Goal: Check status: Check status

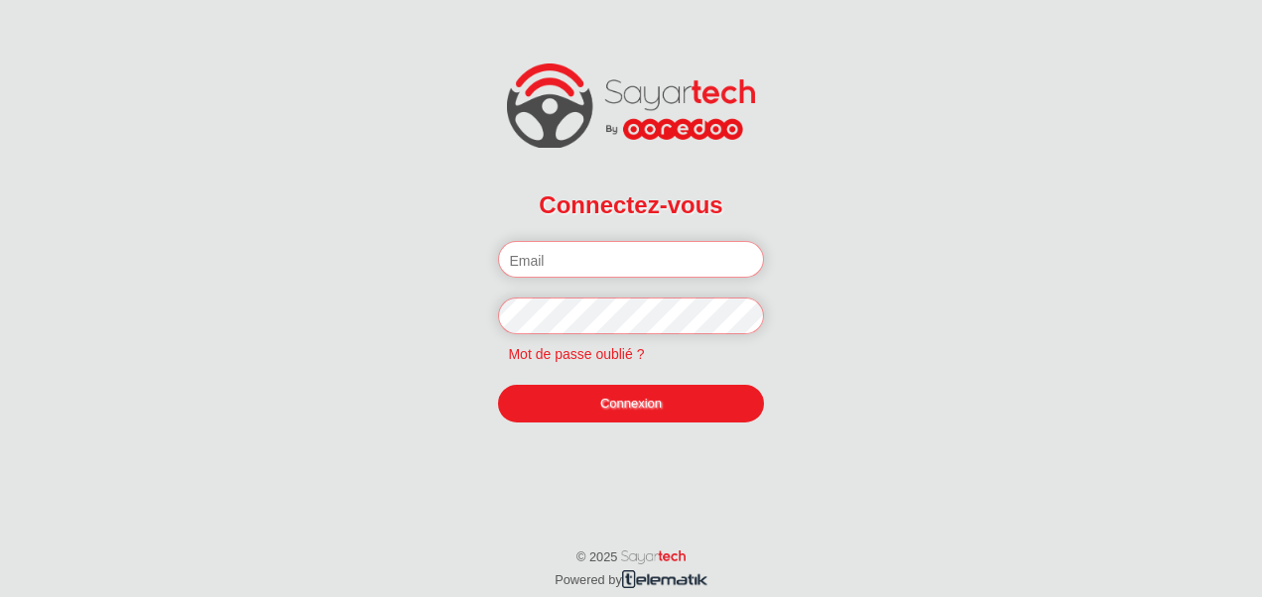
type input "[PERSON_NAME][EMAIL_ADDRESS][DOMAIN_NAME]"
click at [677, 409] on link "Connexion" at bounding box center [630, 404] width 265 height 38
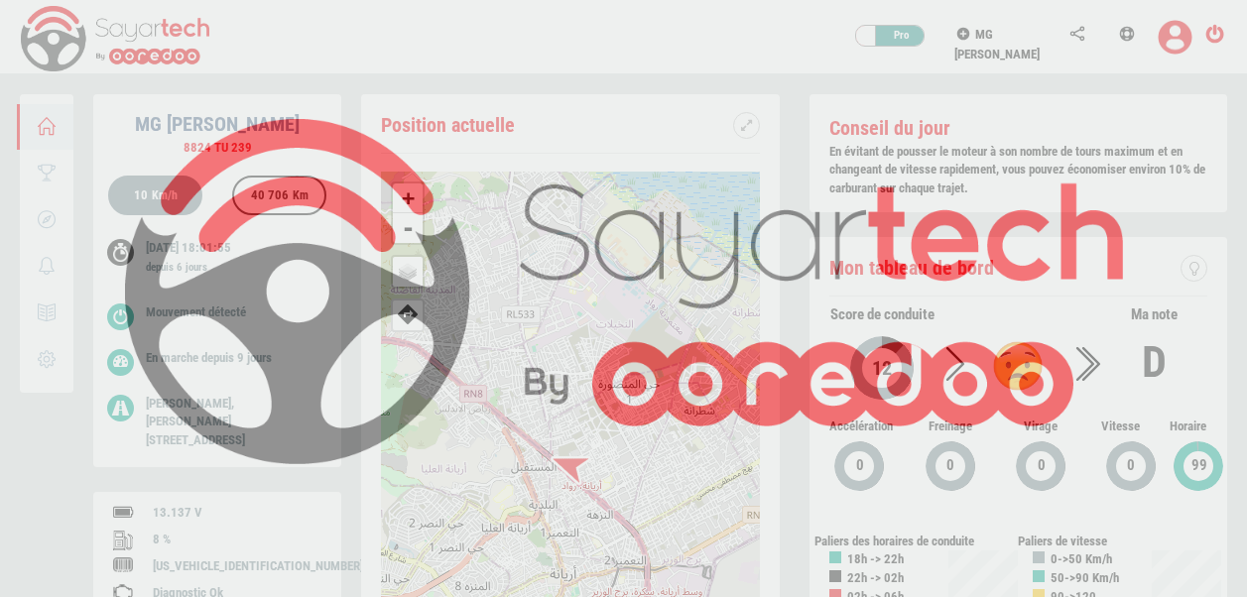
scroll to position [94, 0]
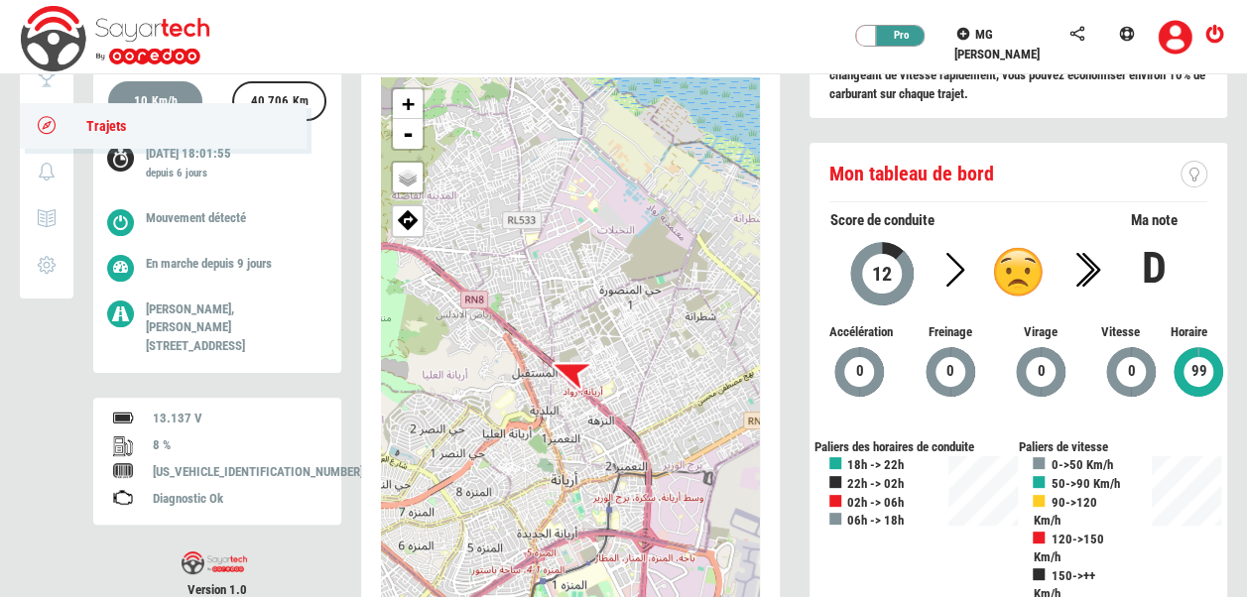
click at [101, 131] on span "Trajets" at bounding box center [96, 126] width 60 height 16
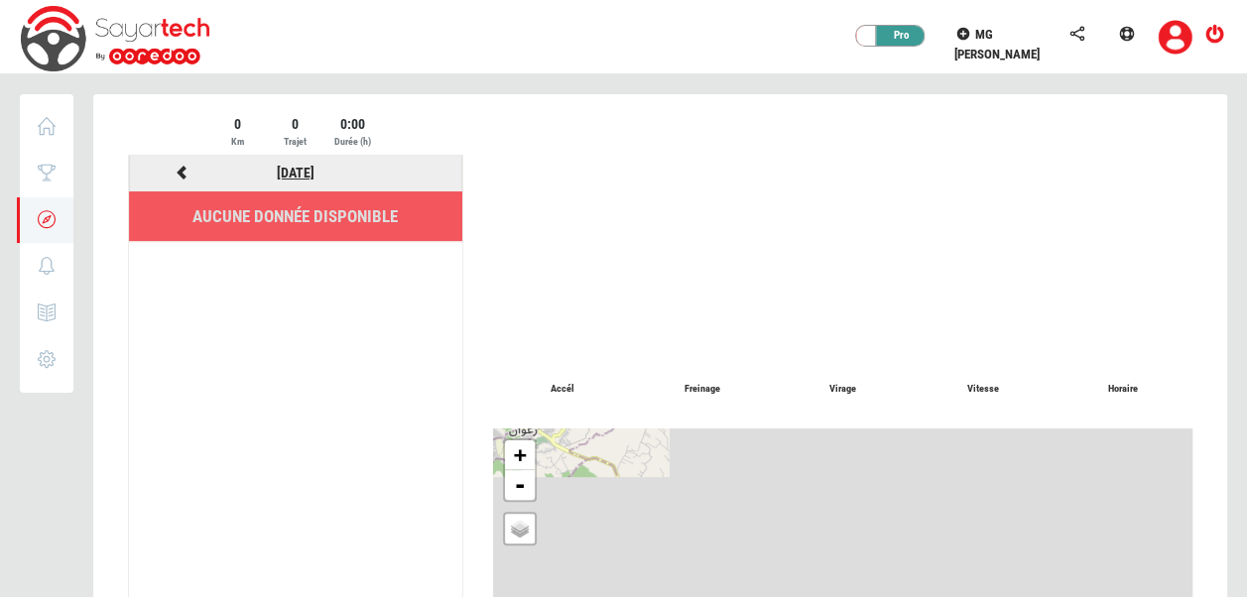
click at [304, 166] on link "[DATE]" at bounding box center [296, 173] width 38 height 16
click at [187, 147] on div "0 Km 0 Trajet 0:00 Durée (h)" at bounding box center [295, 134] width 335 height 41
click at [181, 167] on icon at bounding box center [183, 173] width 18 height 14
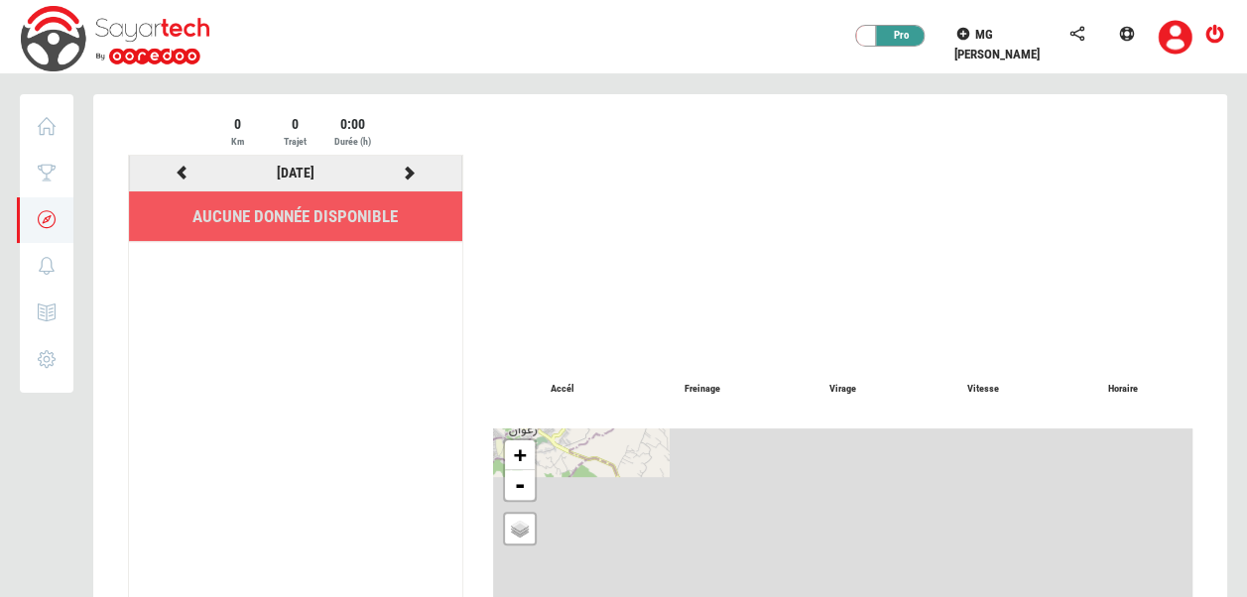
click at [256, 174] on div "[DATE]" at bounding box center [296, 173] width 114 height 25
click at [280, 171] on link "[DATE]" at bounding box center [296, 173] width 38 height 16
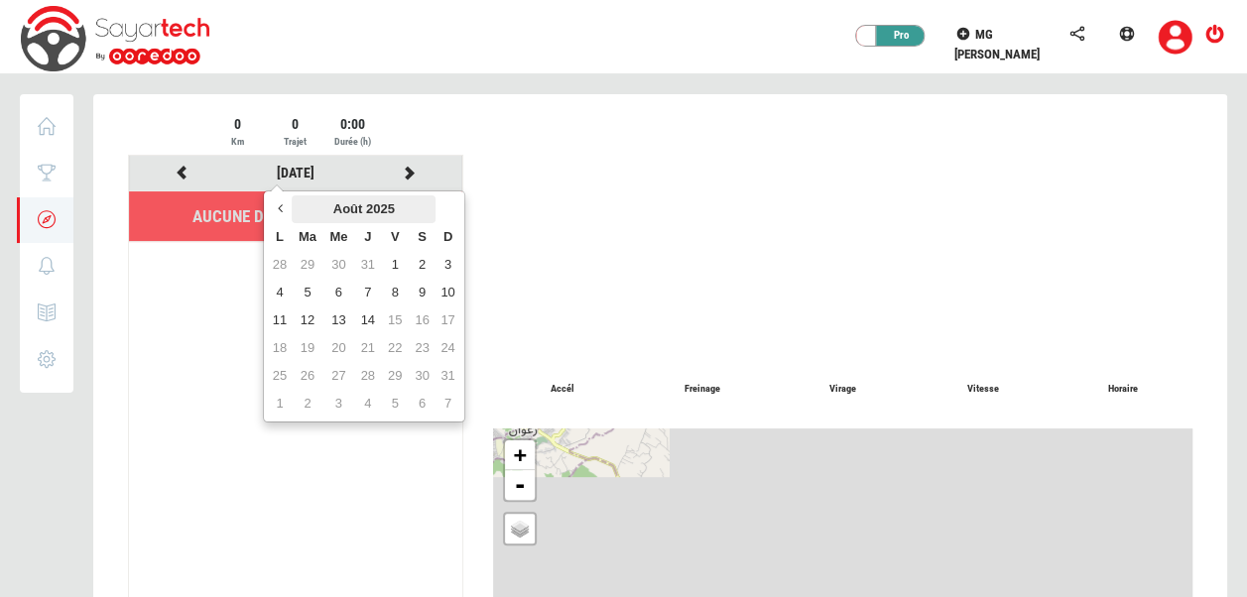
click at [337, 200] on th "Août 2025" at bounding box center [364, 209] width 144 height 28
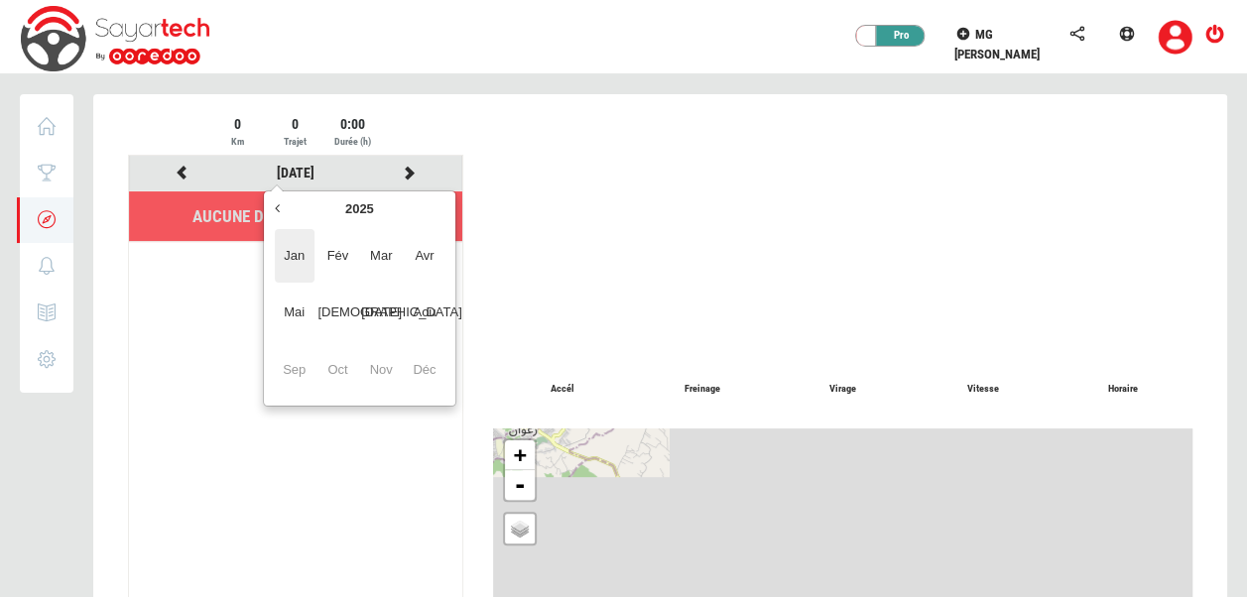
click at [282, 252] on span "Jan" at bounding box center [295, 256] width 40 height 54
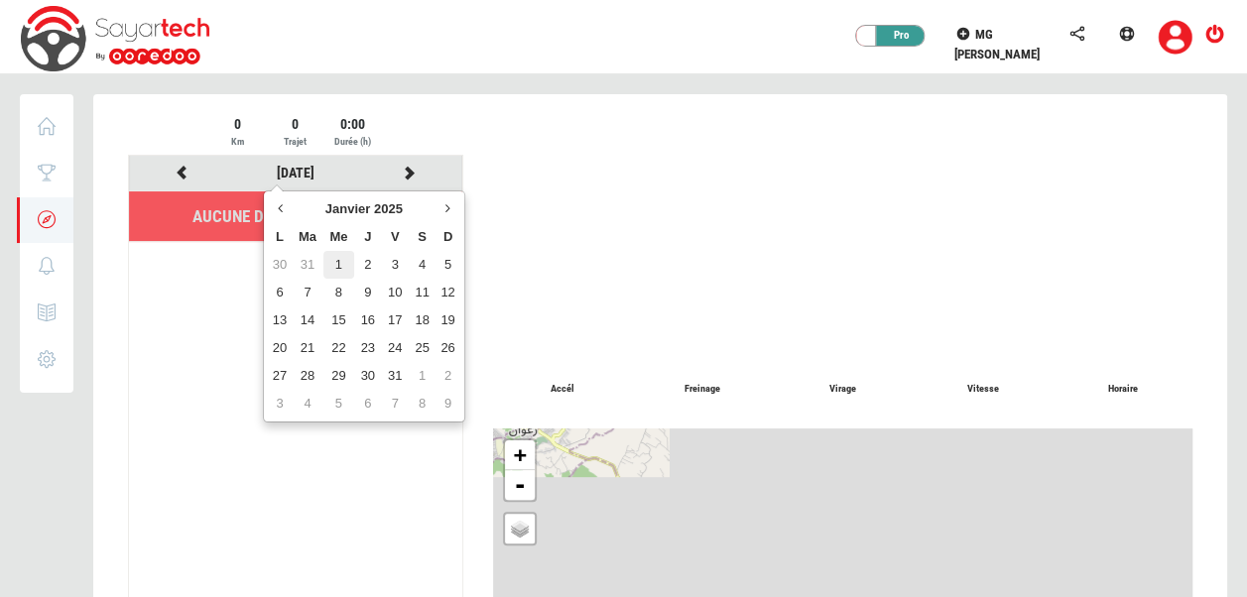
click at [333, 265] on td "1" at bounding box center [338, 265] width 31 height 28
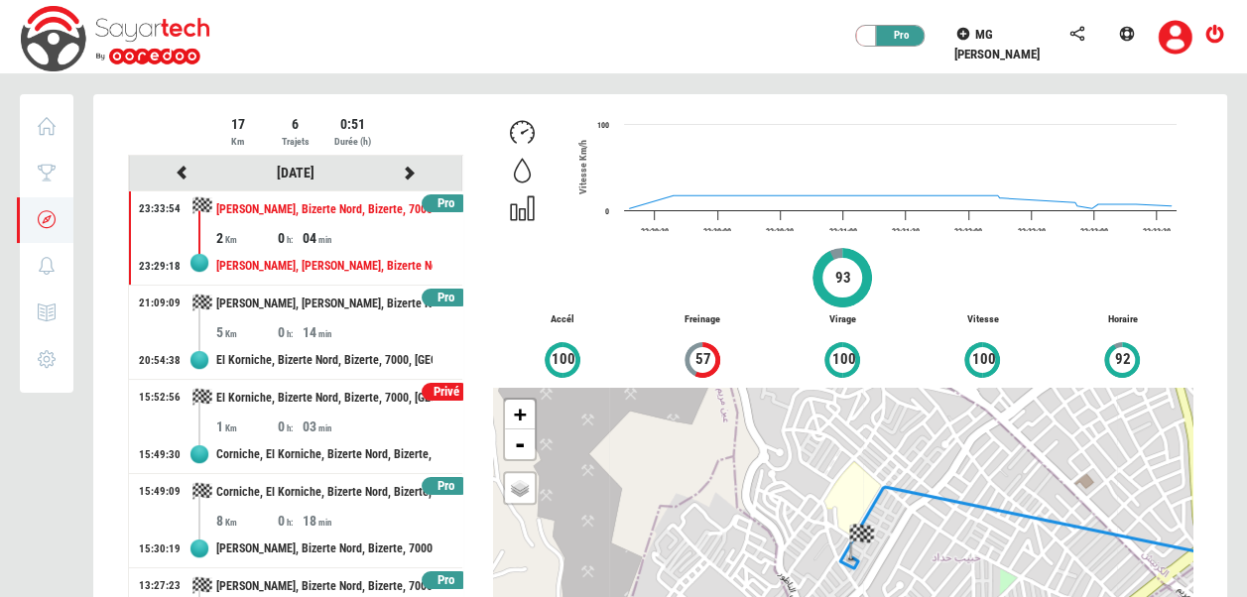
click at [429, 389] on div "Privé" at bounding box center [446, 392] width 49 height 19
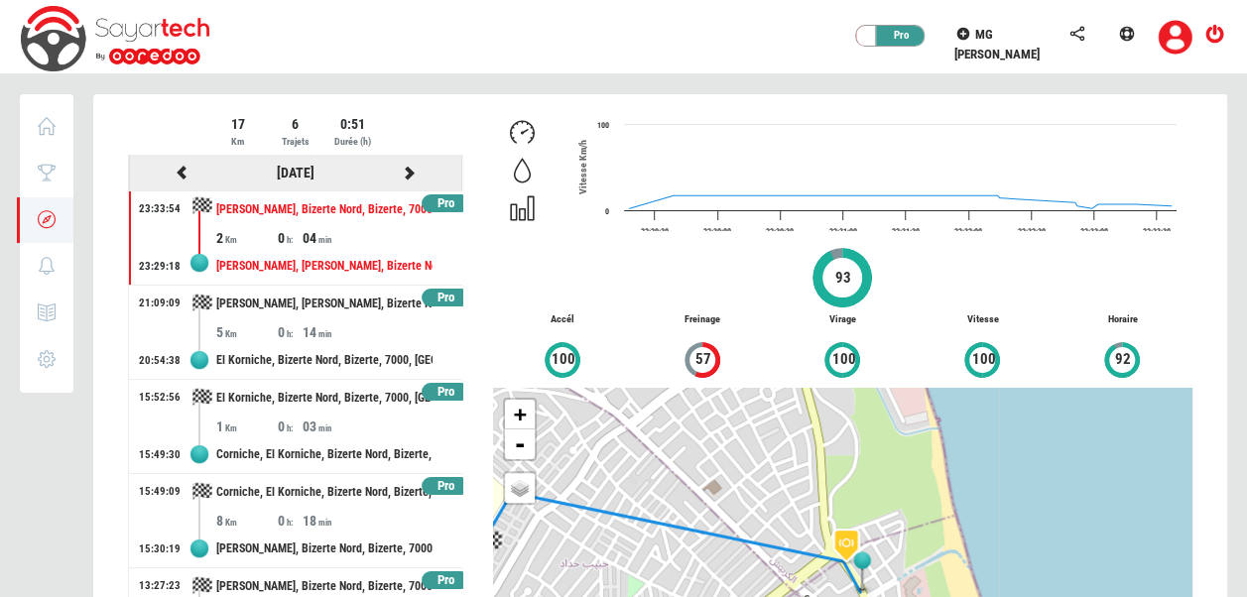
click at [409, 177] on div at bounding box center [409, 173] width 114 height 25
click at [401, 170] on icon at bounding box center [410, 173] width 18 height 14
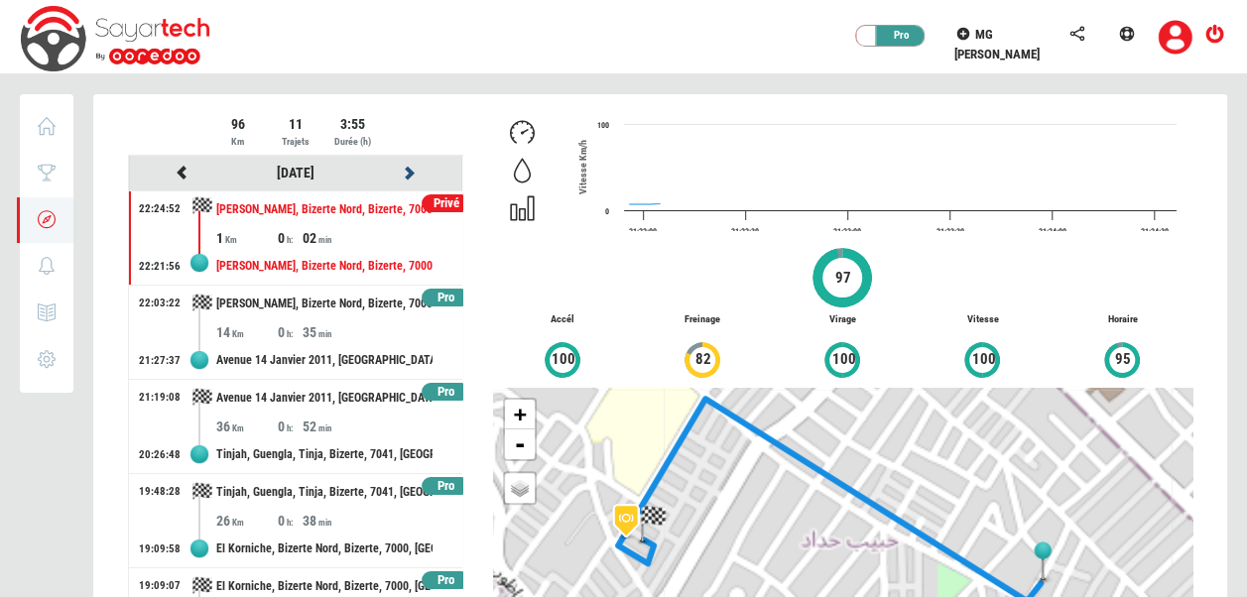
click at [401, 170] on icon at bounding box center [410, 173] width 18 height 14
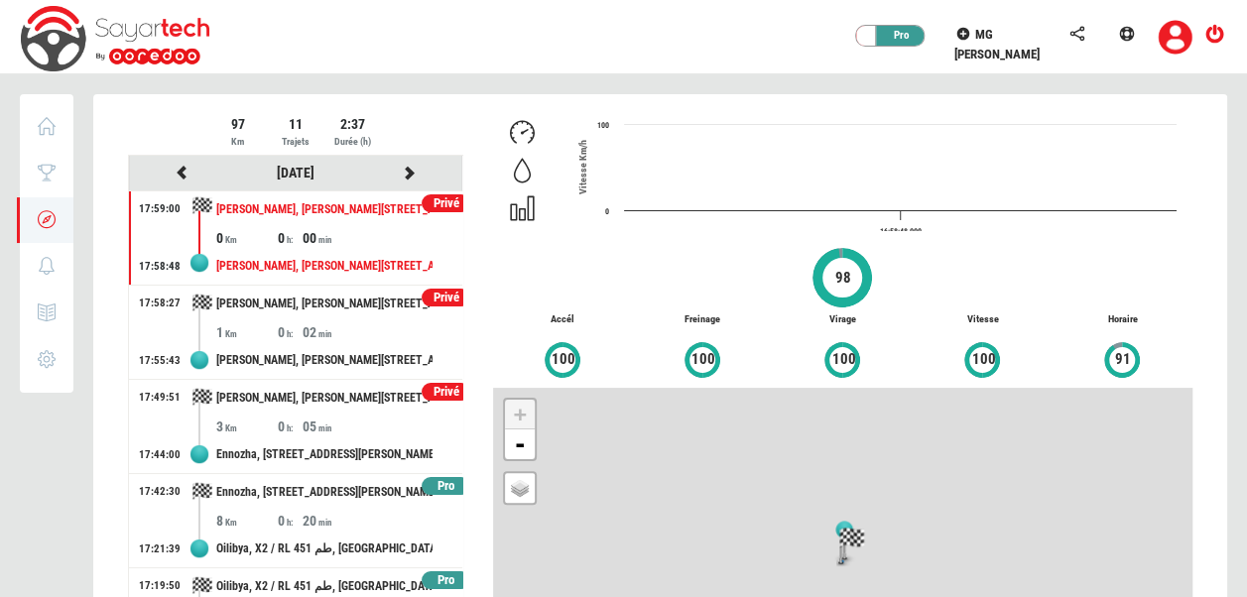
click at [393, 170] on div at bounding box center [660, 434] width 1134 height 681
click at [401, 170] on icon at bounding box center [410, 173] width 18 height 14
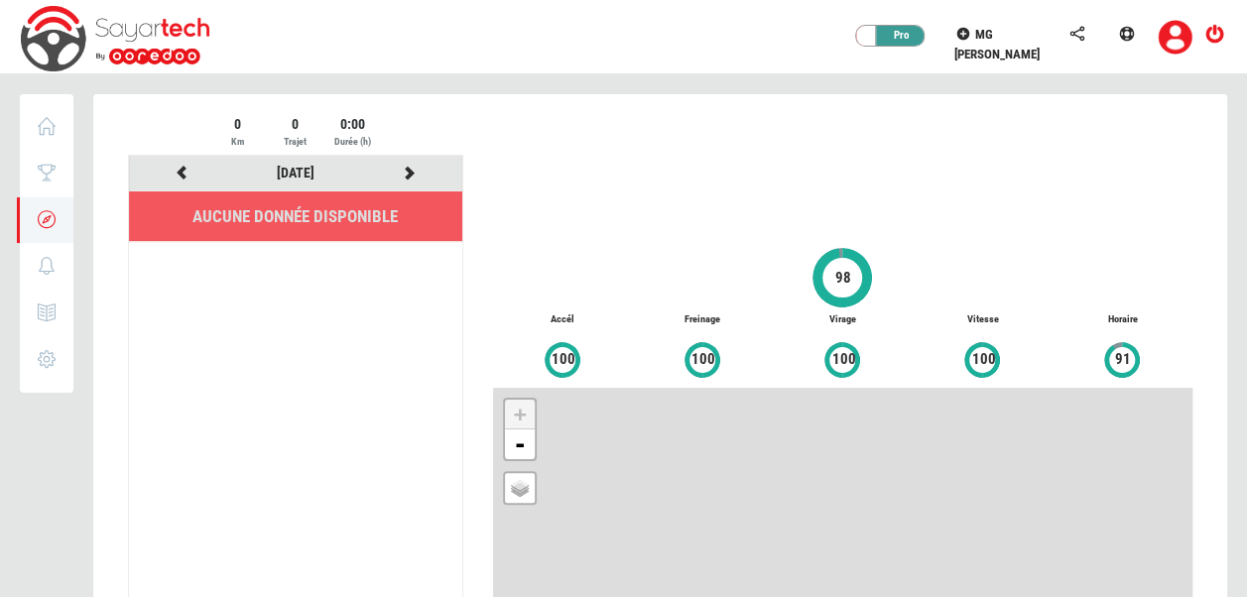
click at [393, 170] on div at bounding box center [409, 173] width 114 height 25
click at [419, 172] on div at bounding box center [409, 173] width 114 height 25
click at [403, 172] on icon at bounding box center [410, 173] width 18 height 14
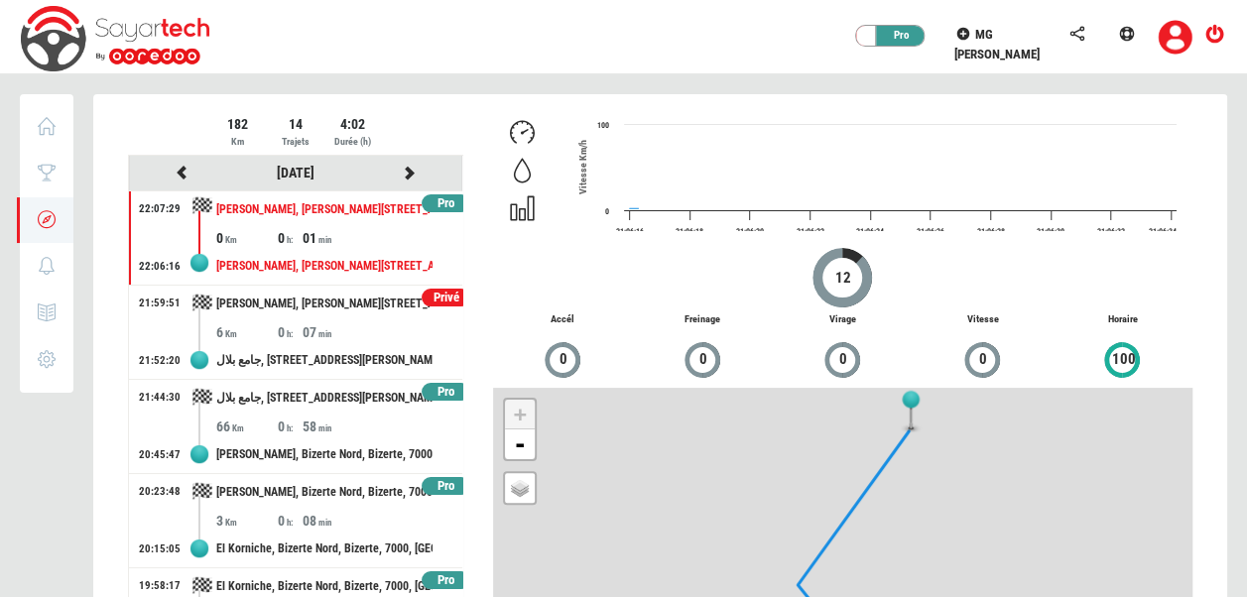
click at [403, 172] on div at bounding box center [660, 434] width 1134 height 681
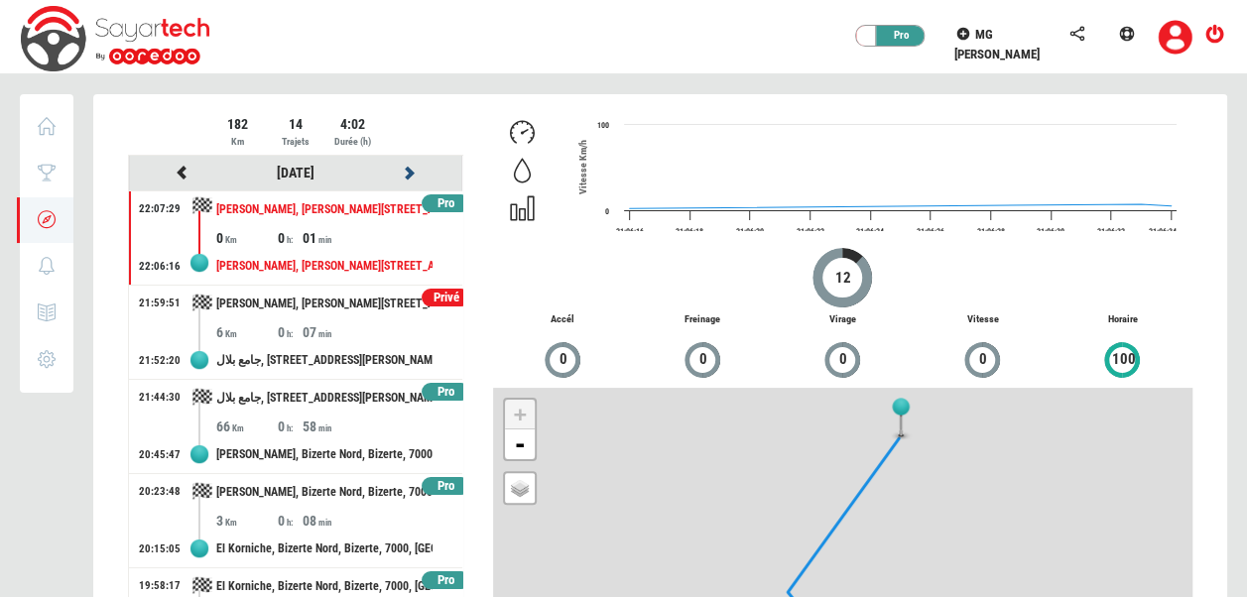
click at [403, 172] on icon at bounding box center [410, 173] width 18 height 14
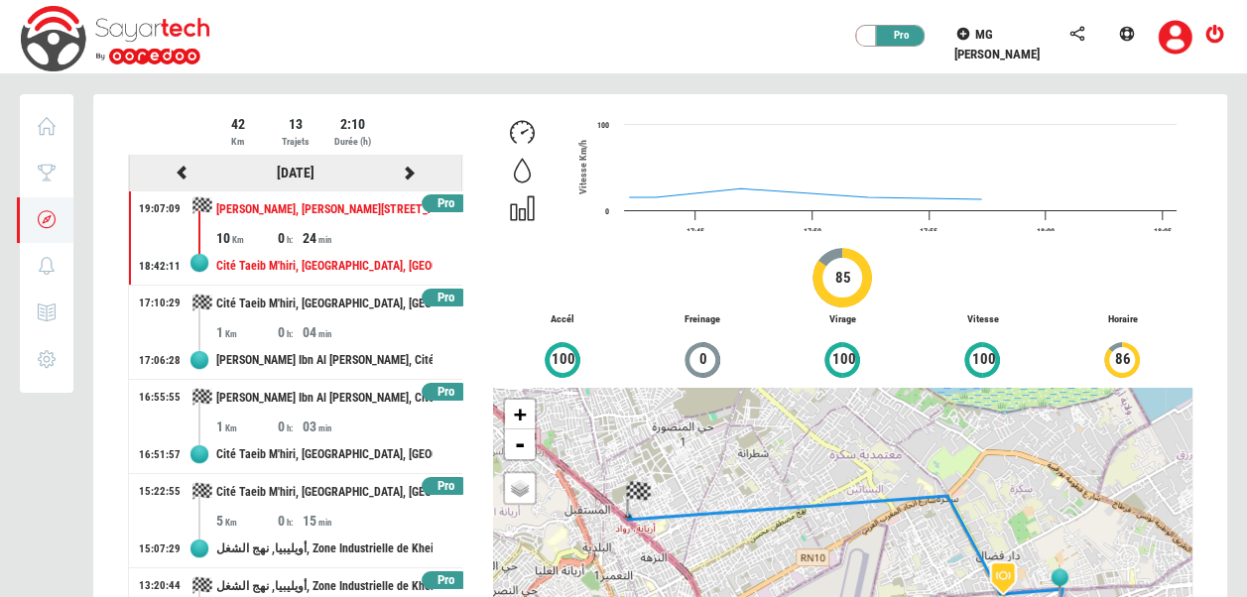
click at [401, 171] on icon at bounding box center [410, 173] width 18 height 14
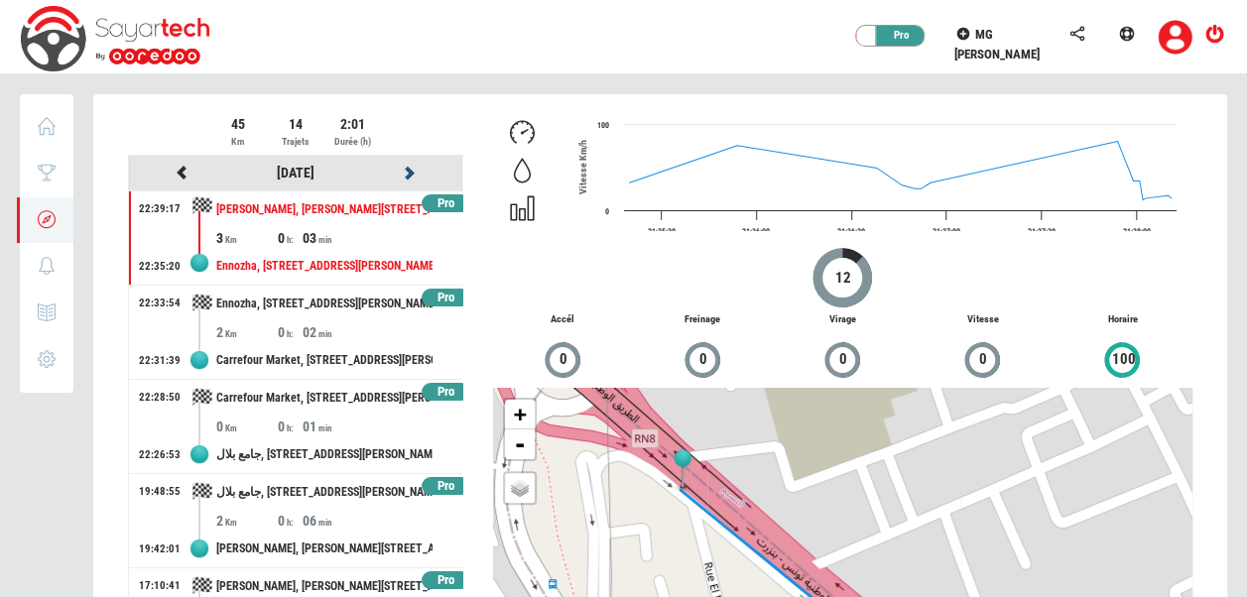
click at [401, 171] on icon at bounding box center [410, 173] width 18 height 14
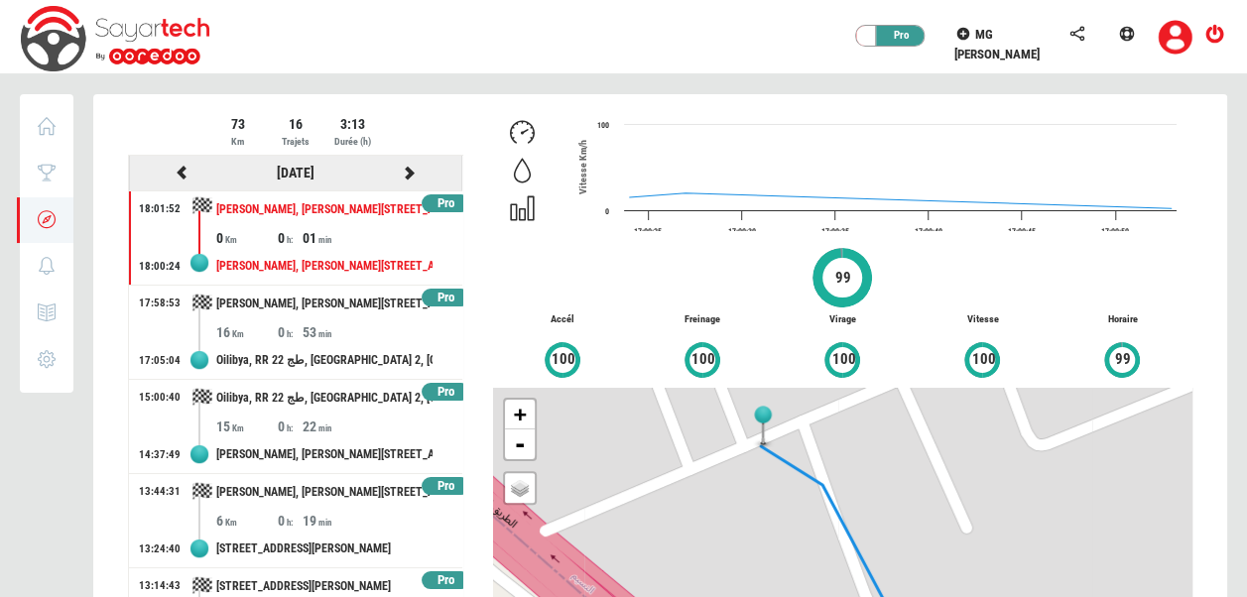
click at [401, 172] on icon at bounding box center [410, 173] width 18 height 14
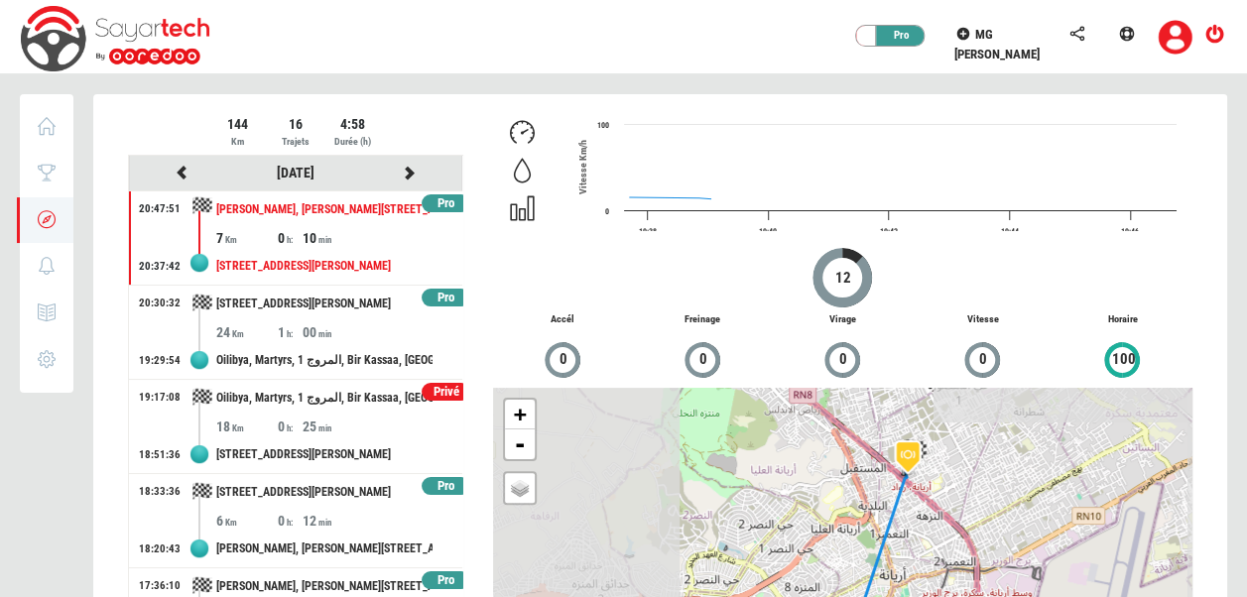
click at [397, 172] on div at bounding box center [660, 434] width 1134 height 681
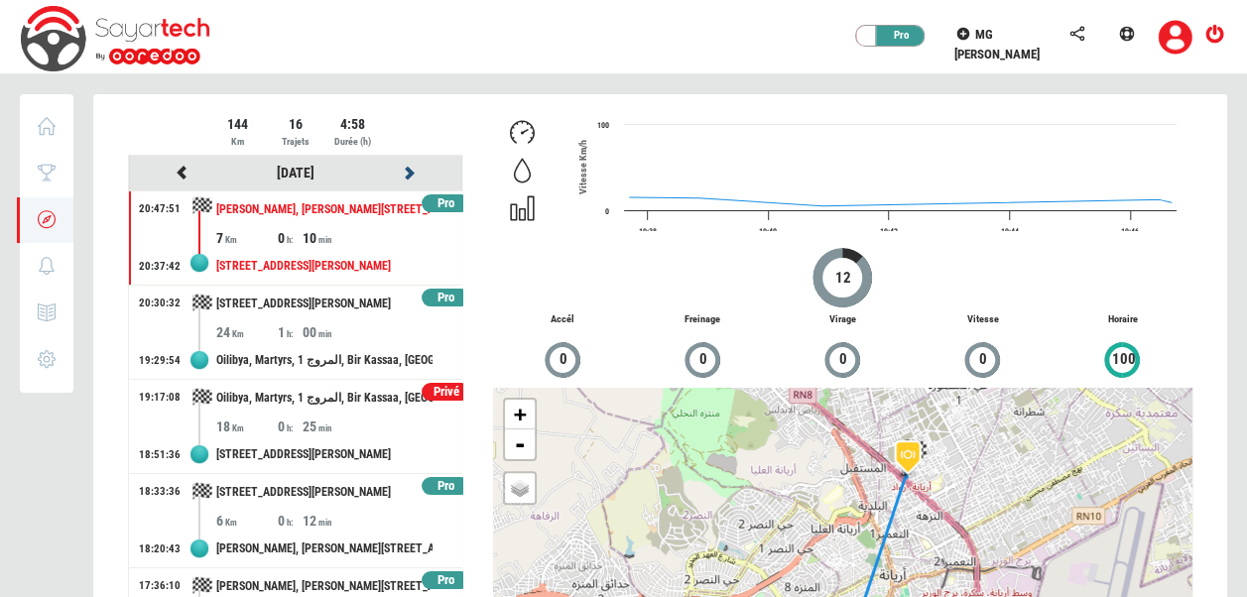
click at [401, 172] on icon at bounding box center [410, 173] width 18 height 14
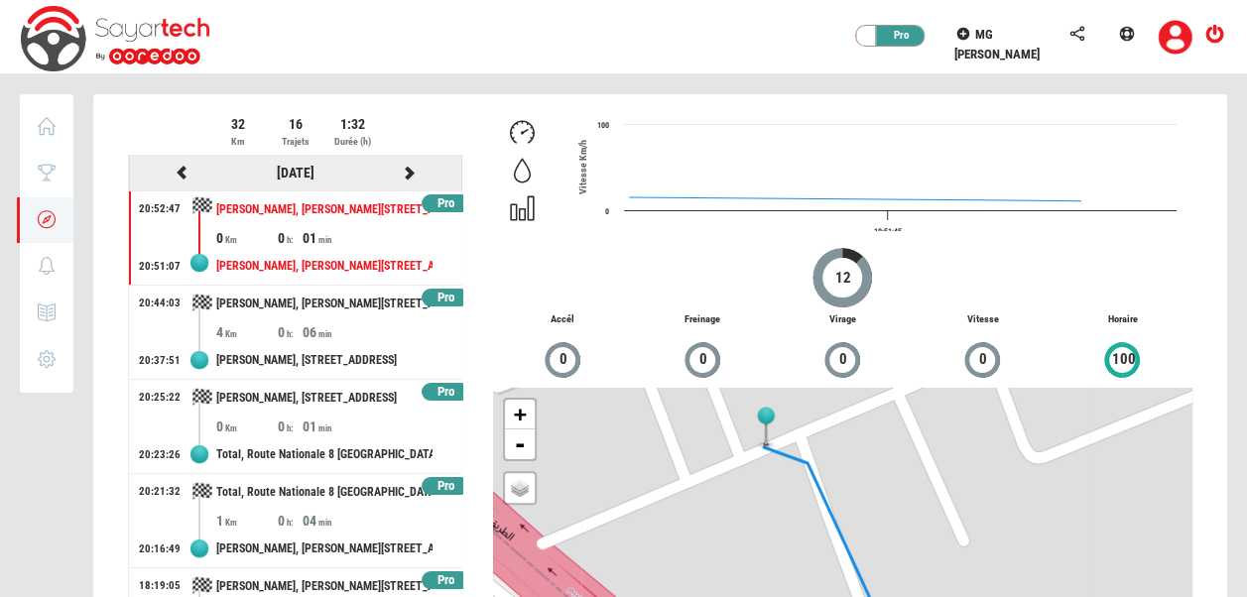
click at [401, 172] on icon at bounding box center [410, 173] width 18 height 14
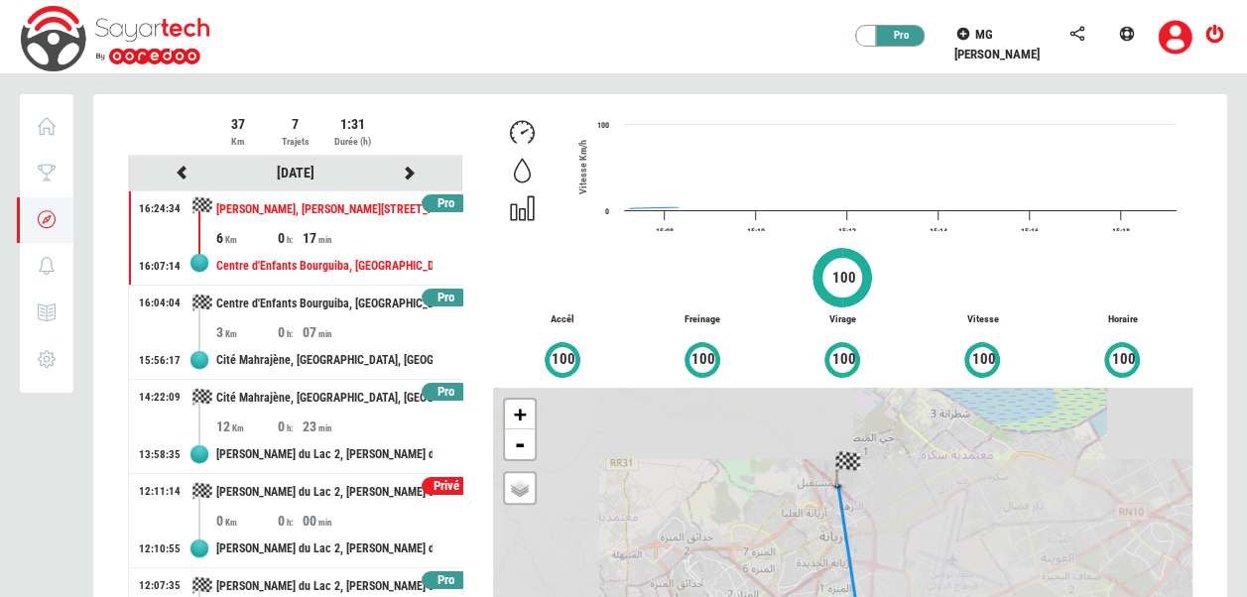
click at [397, 172] on div at bounding box center [660, 434] width 1134 height 681
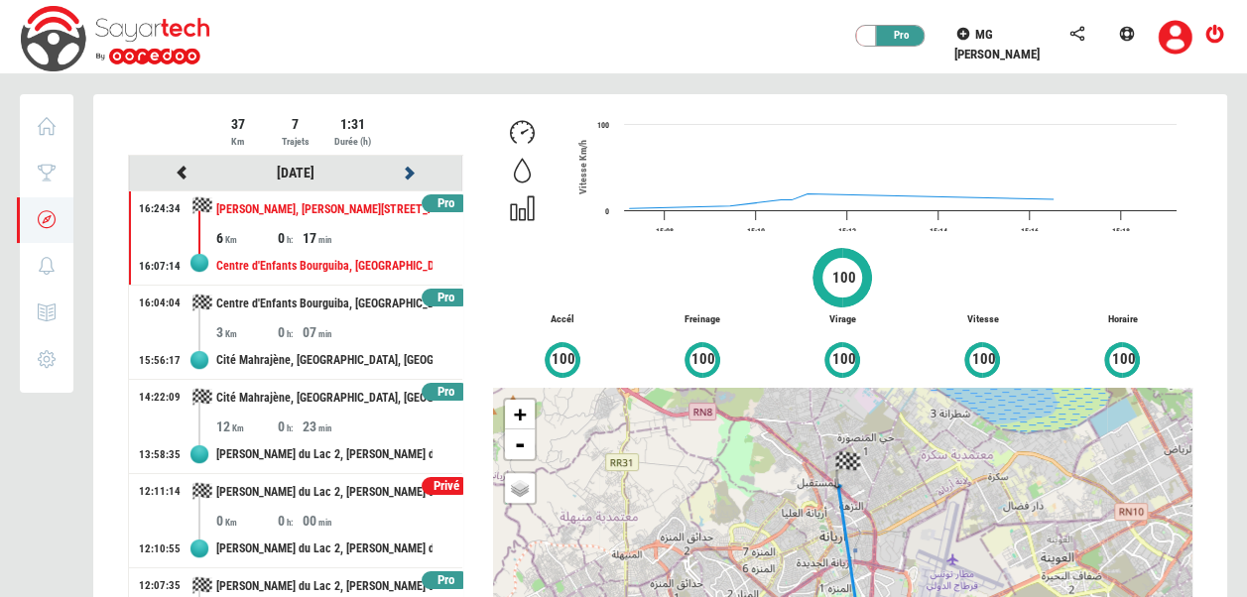
click at [401, 172] on icon at bounding box center [410, 173] width 18 height 14
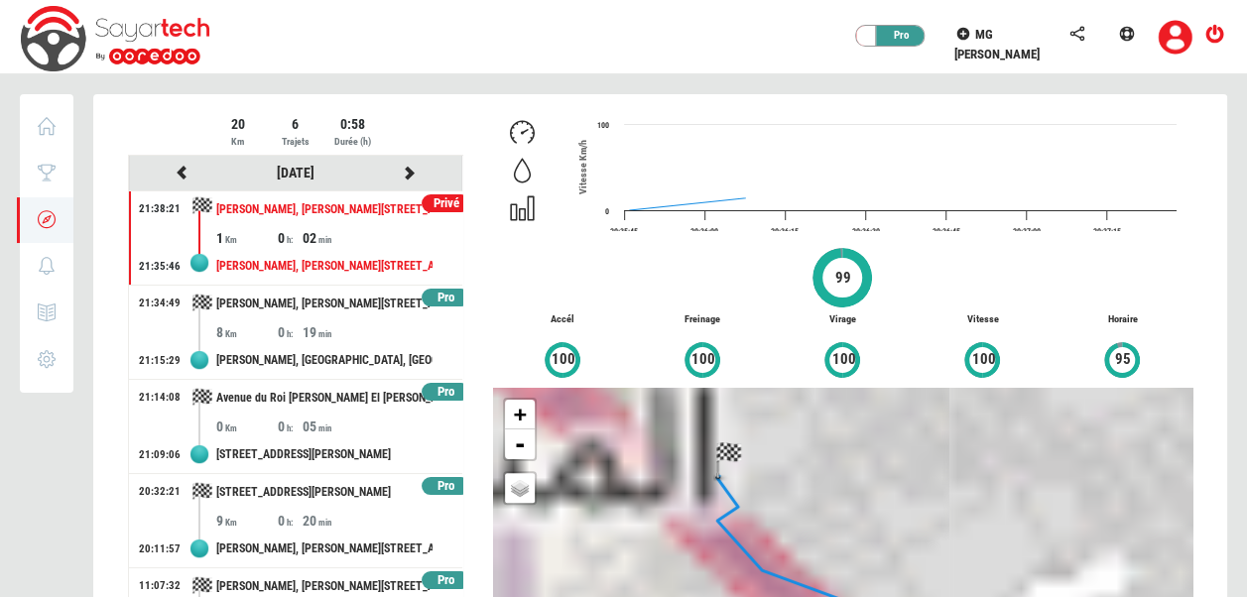
click at [397, 172] on div at bounding box center [660, 434] width 1134 height 681
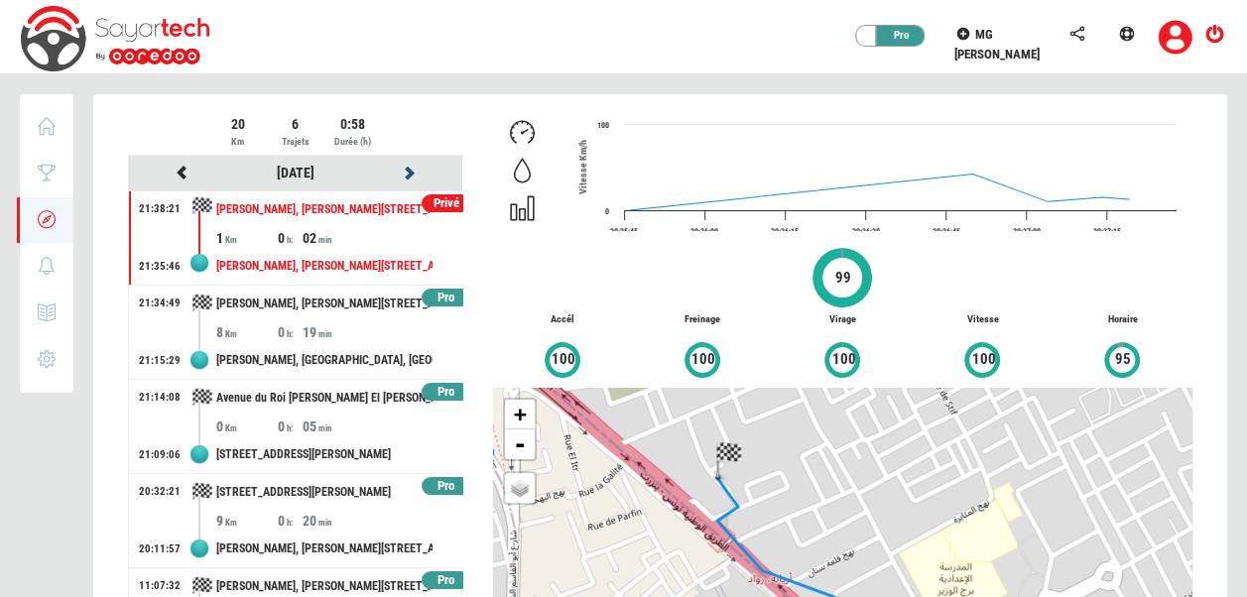
click at [401, 172] on icon at bounding box center [410, 173] width 18 height 14
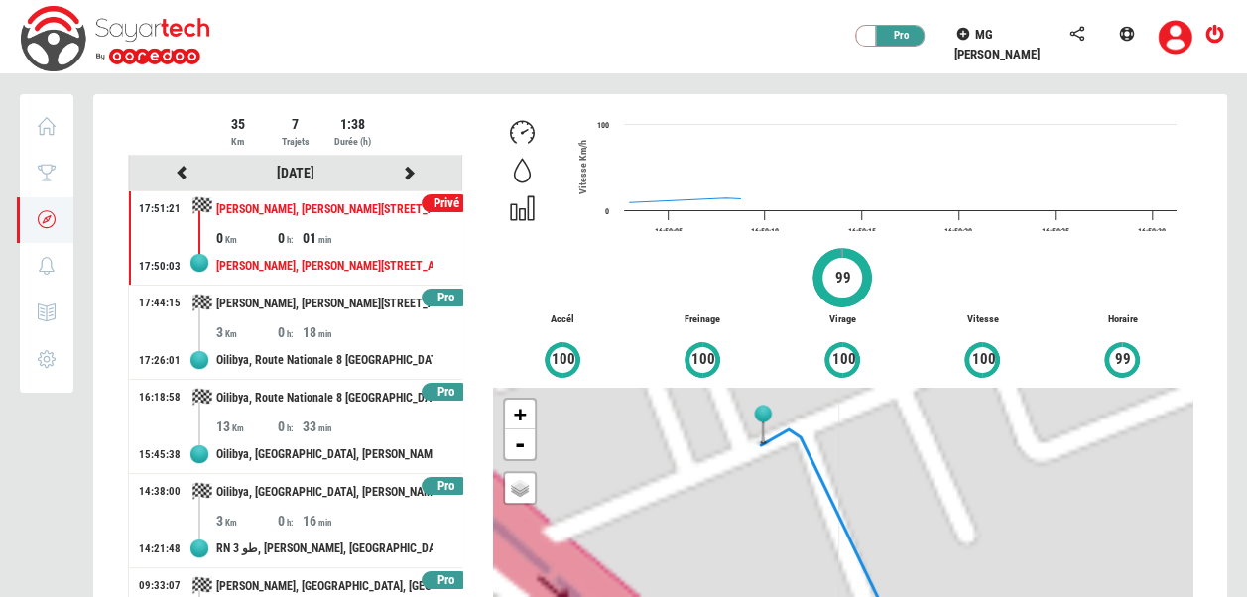
click at [397, 172] on div at bounding box center [660, 434] width 1134 height 681
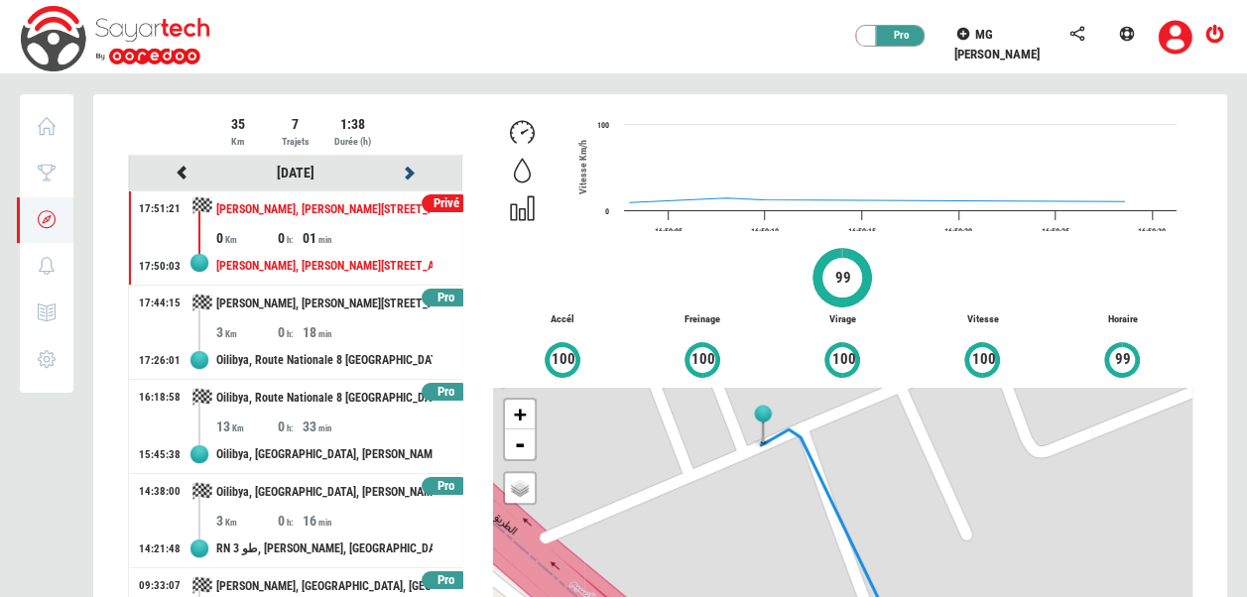
click at [401, 172] on icon at bounding box center [410, 173] width 18 height 14
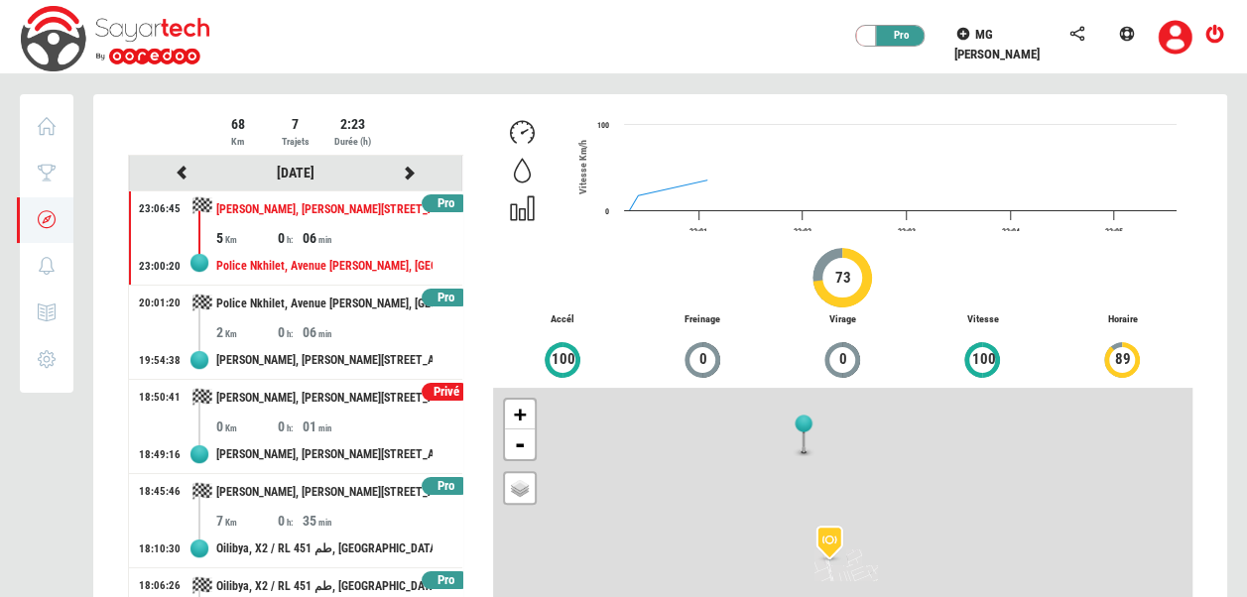
click at [397, 172] on div at bounding box center [660, 434] width 1134 height 681
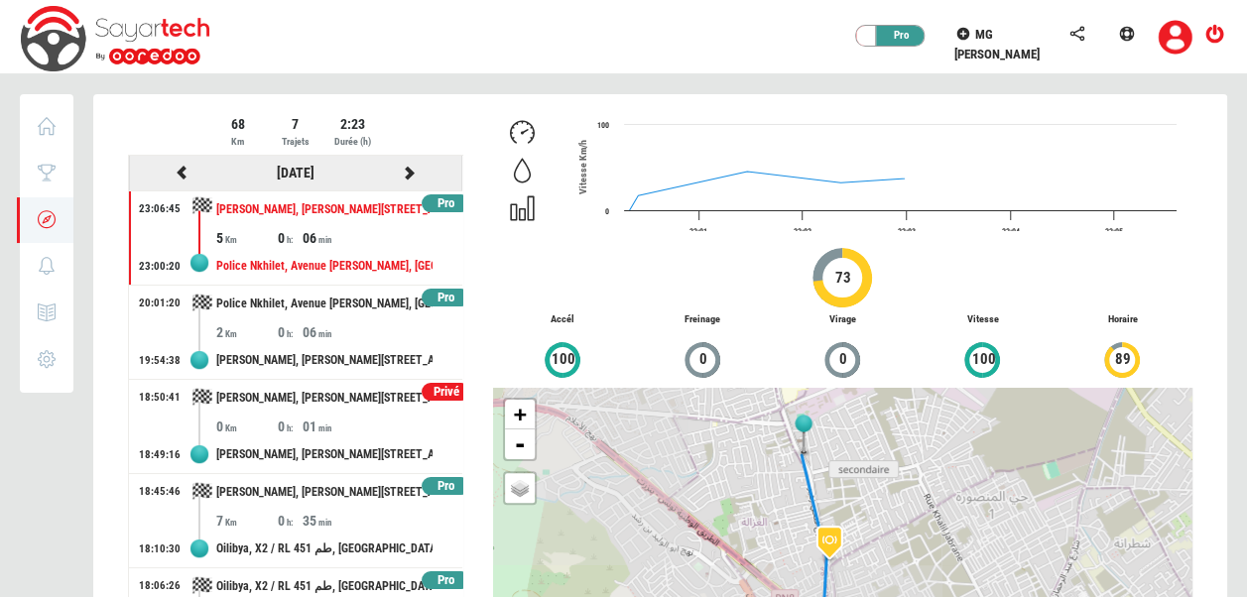
click at [401, 172] on icon at bounding box center [410, 173] width 18 height 14
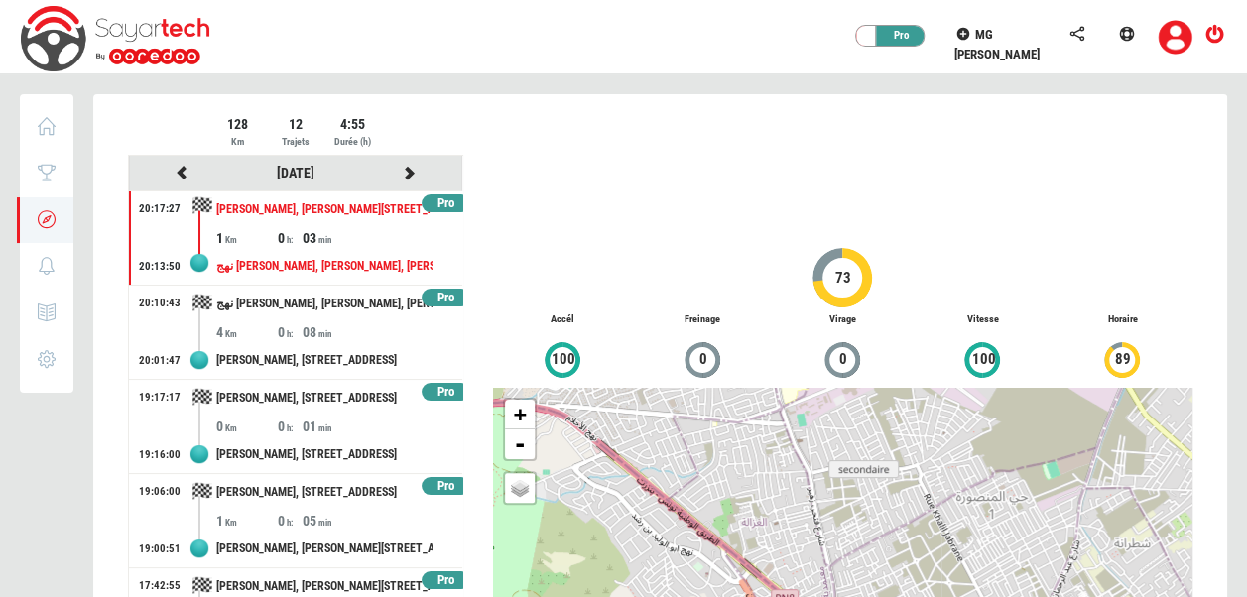
click at [397, 172] on div at bounding box center [660, 434] width 1134 height 681
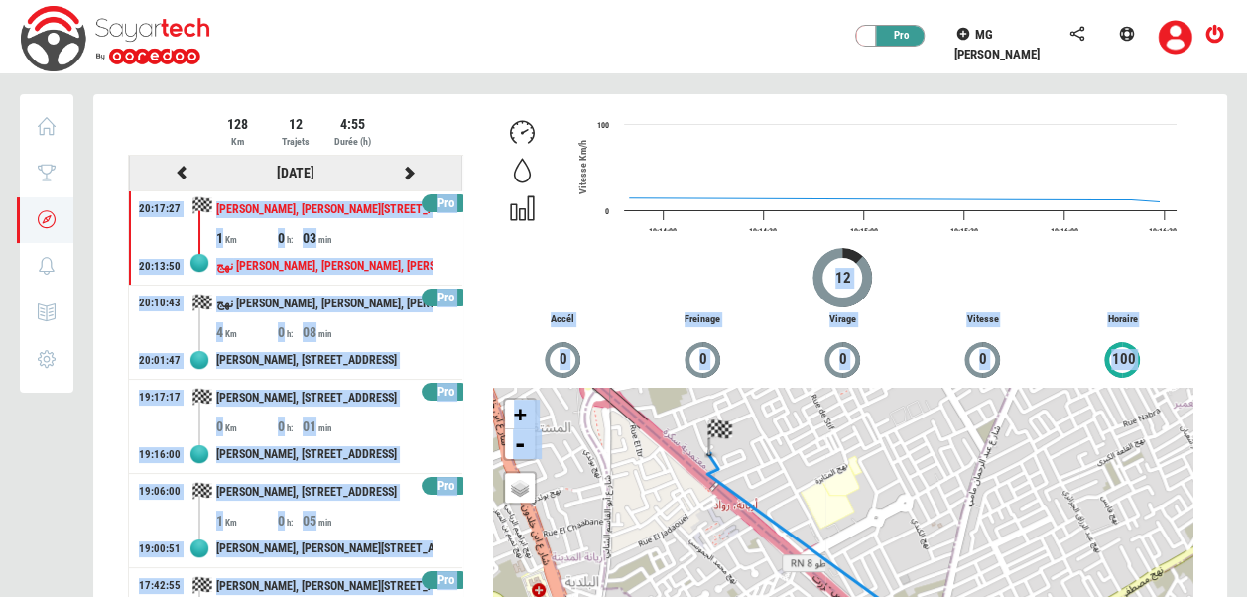
click at [401, 172] on icon at bounding box center [410, 173] width 18 height 14
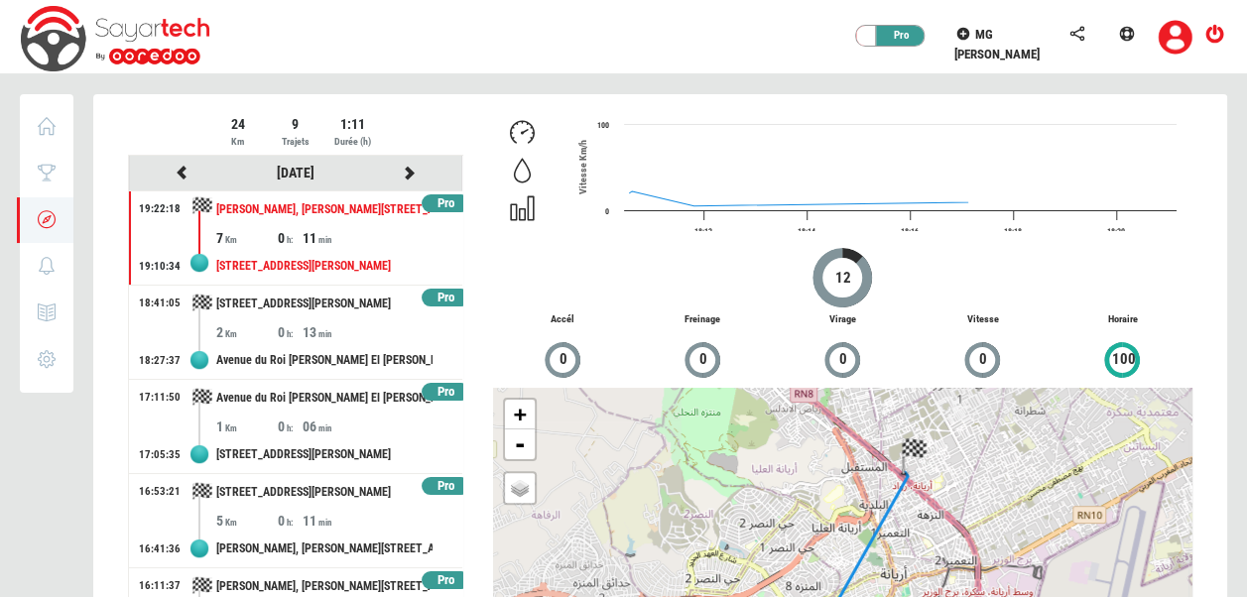
click at [393, 131] on div "24 Km 9 Trajets 1:11 Durée (h)" at bounding box center [295, 134] width 335 height 41
click at [401, 166] on icon at bounding box center [410, 173] width 18 height 14
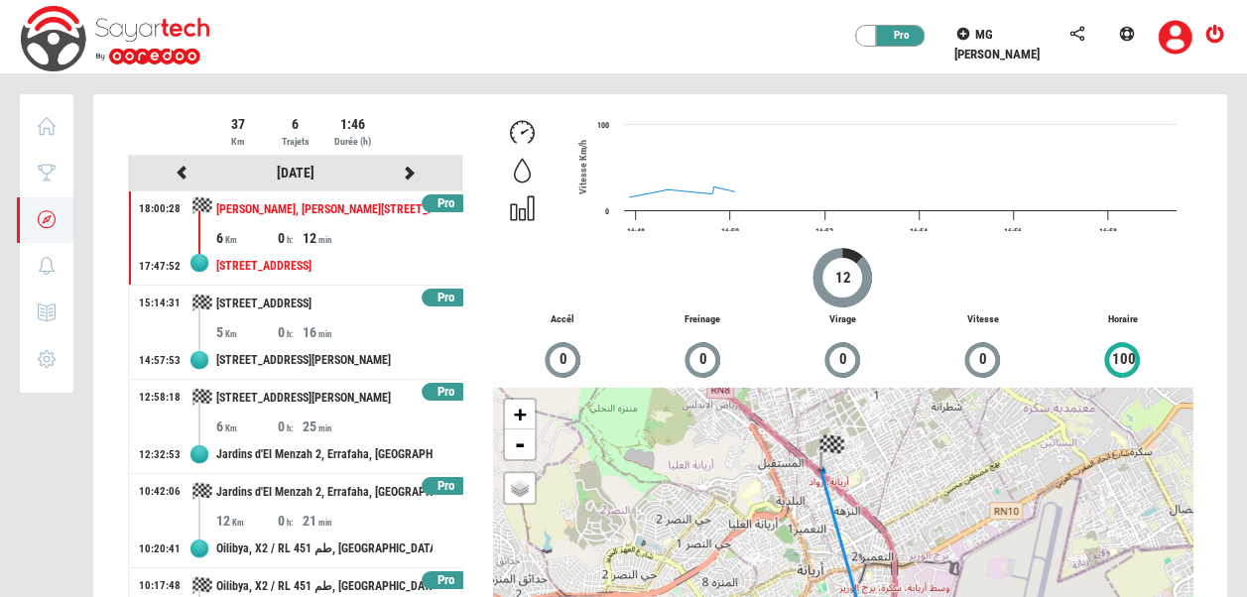
click at [395, 165] on div at bounding box center [660, 434] width 1134 height 681
click at [401, 169] on icon at bounding box center [410, 173] width 18 height 14
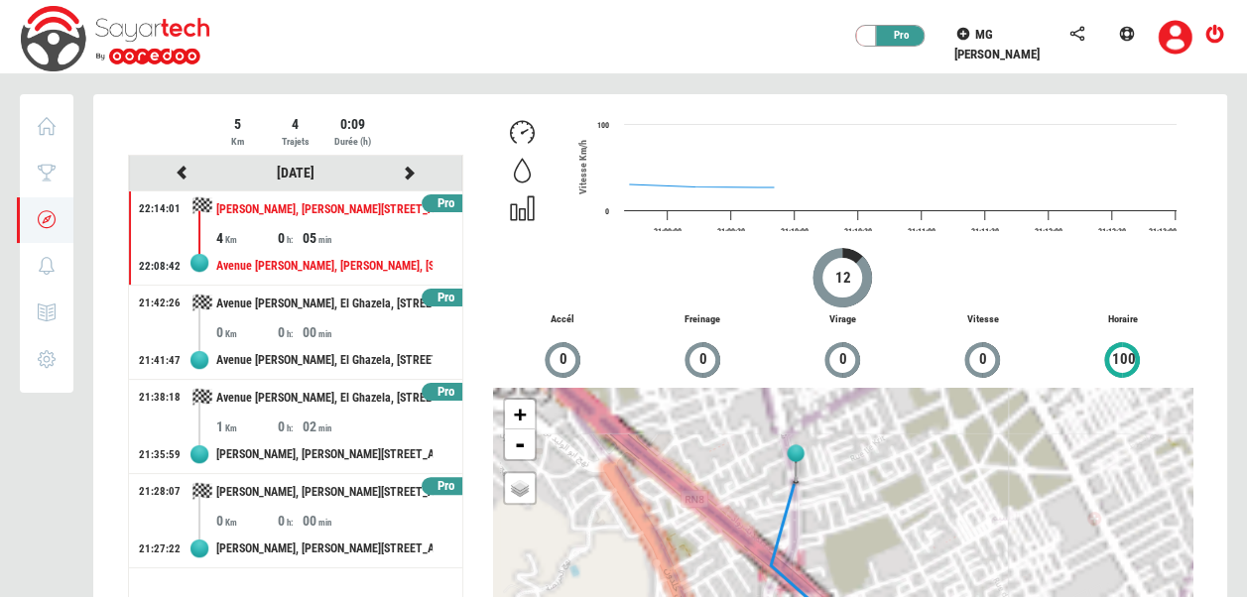
click at [395, 169] on div at bounding box center [660, 434] width 1134 height 681
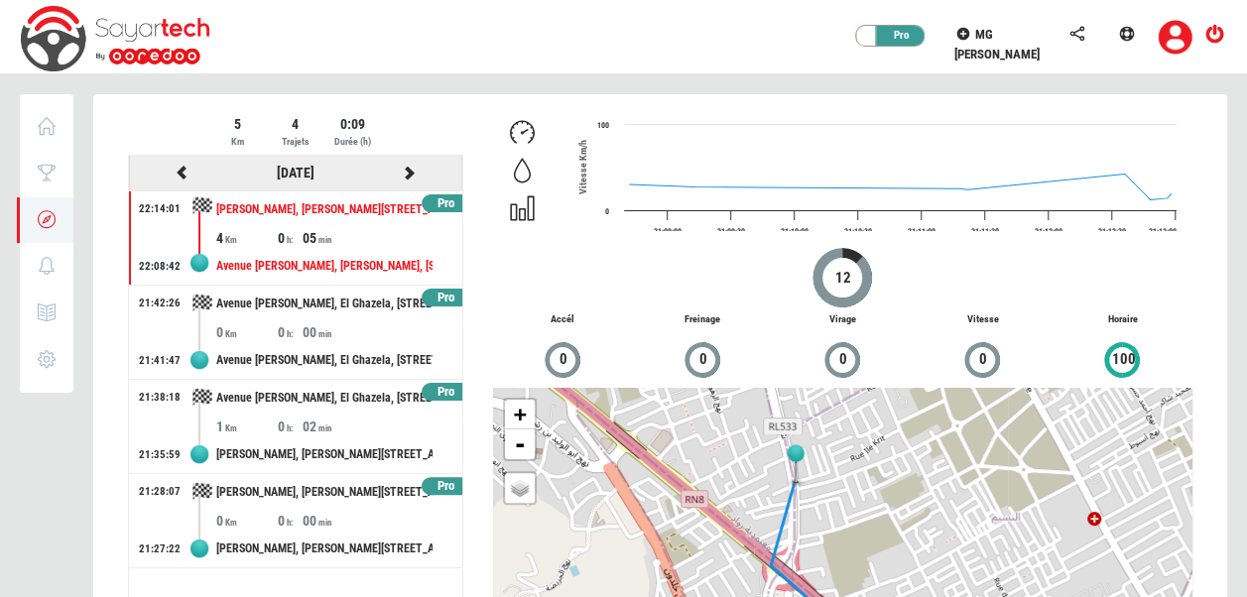
click at [407, 170] on icon at bounding box center [410, 173] width 18 height 14
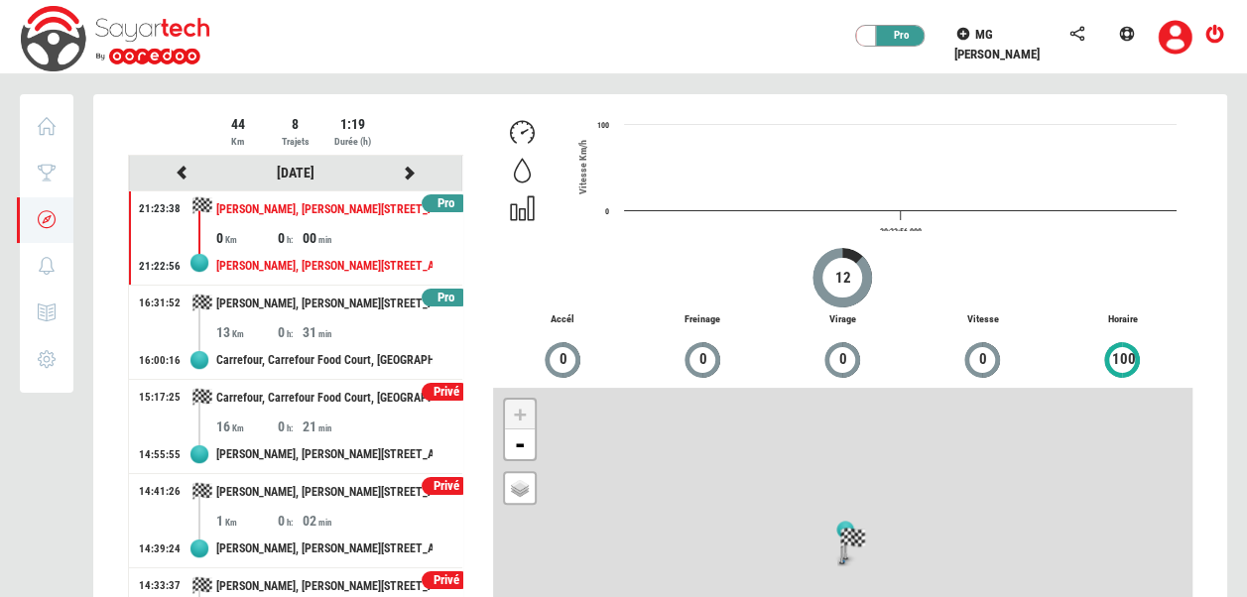
click at [407, 170] on div at bounding box center [660, 434] width 1134 height 681
click at [401, 173] on icon at bounding box center [410, 173] width 18 height 14
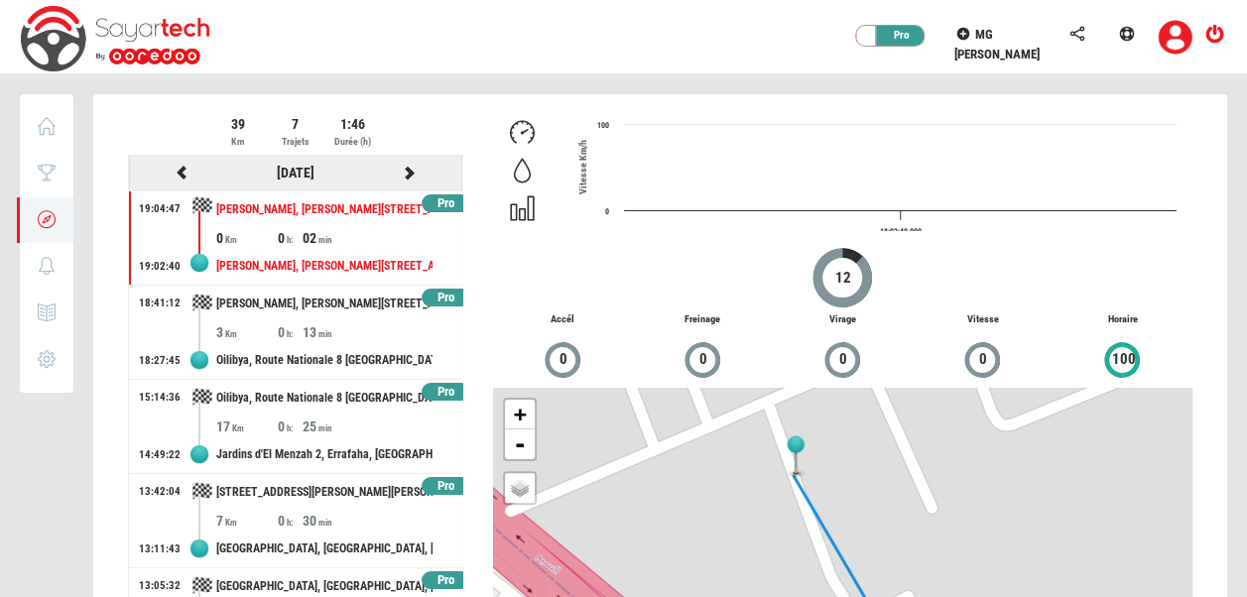
click at [401, 173] on icon at bounding box center [410, 173] width 18 height 14
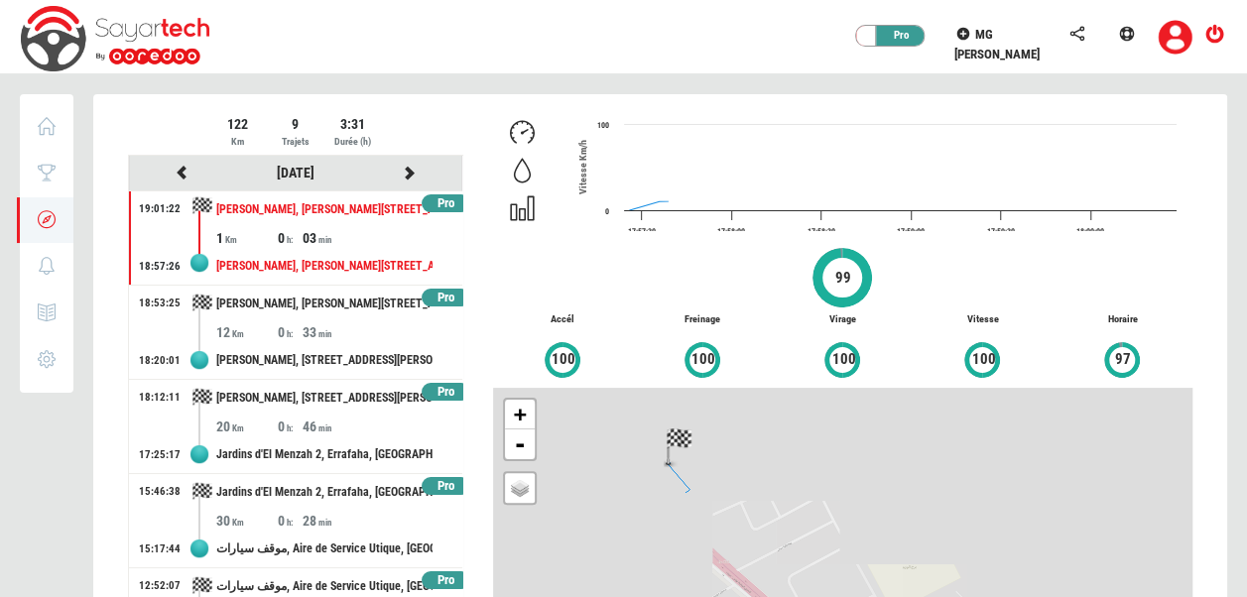
click at [395, 173] on div at bounding box center [660, 434] width 1134 height 681
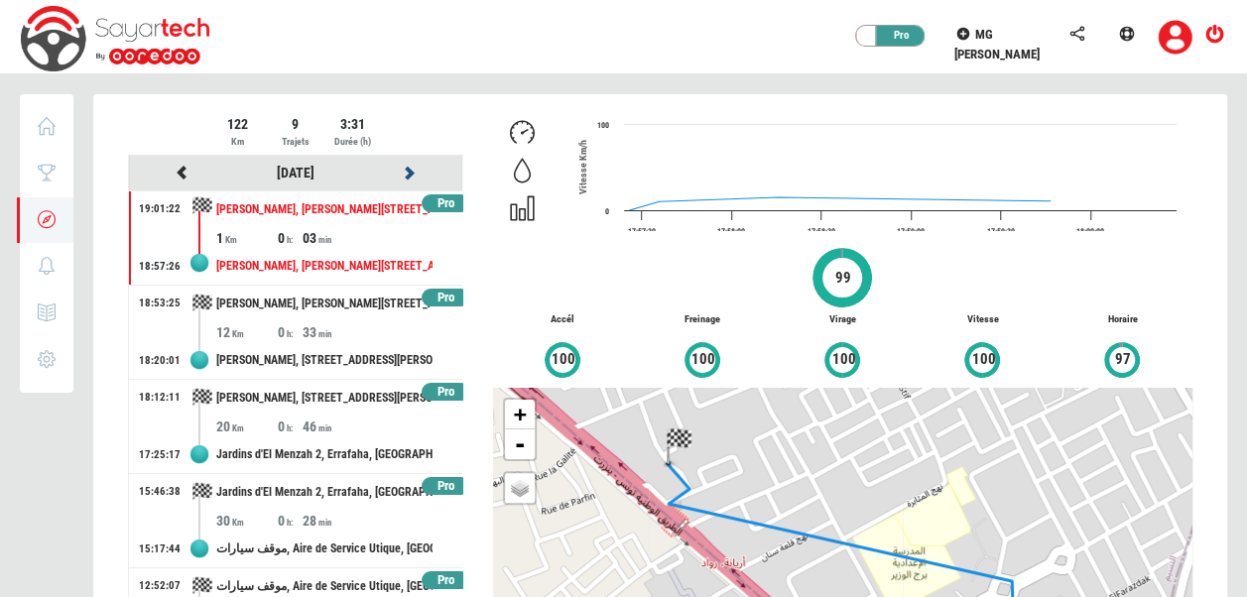
click at [401, 173] on icon at bounding box center [410, 173] width 18 height 14
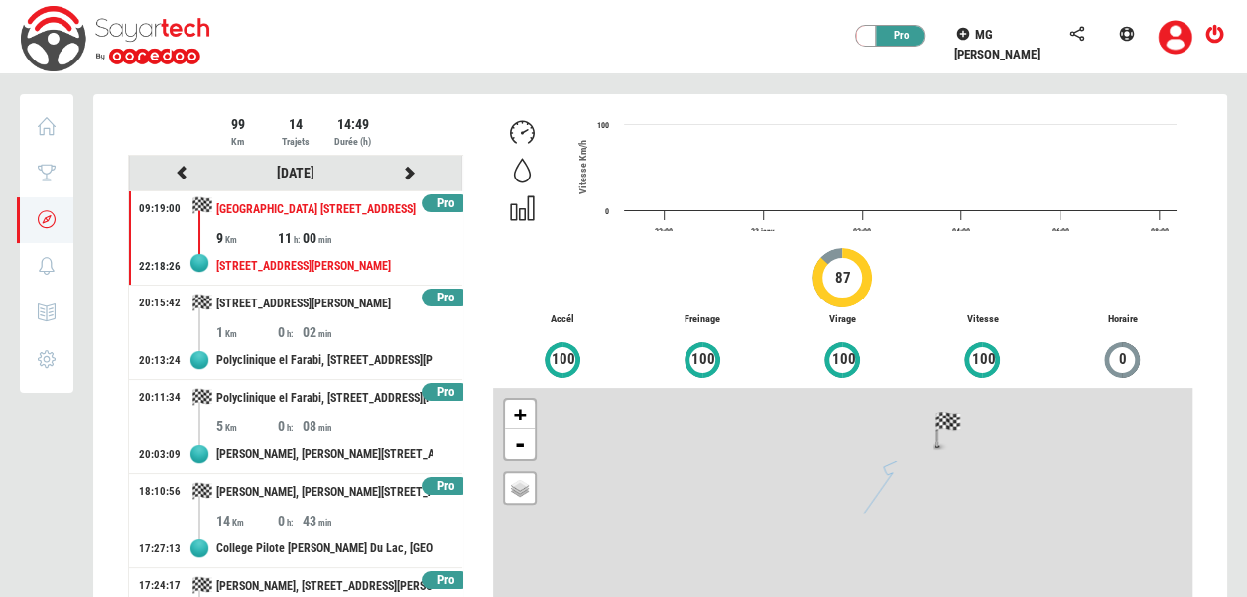
click at [395, 173] on div at bounding box center [660, 434] width 1134 height 681
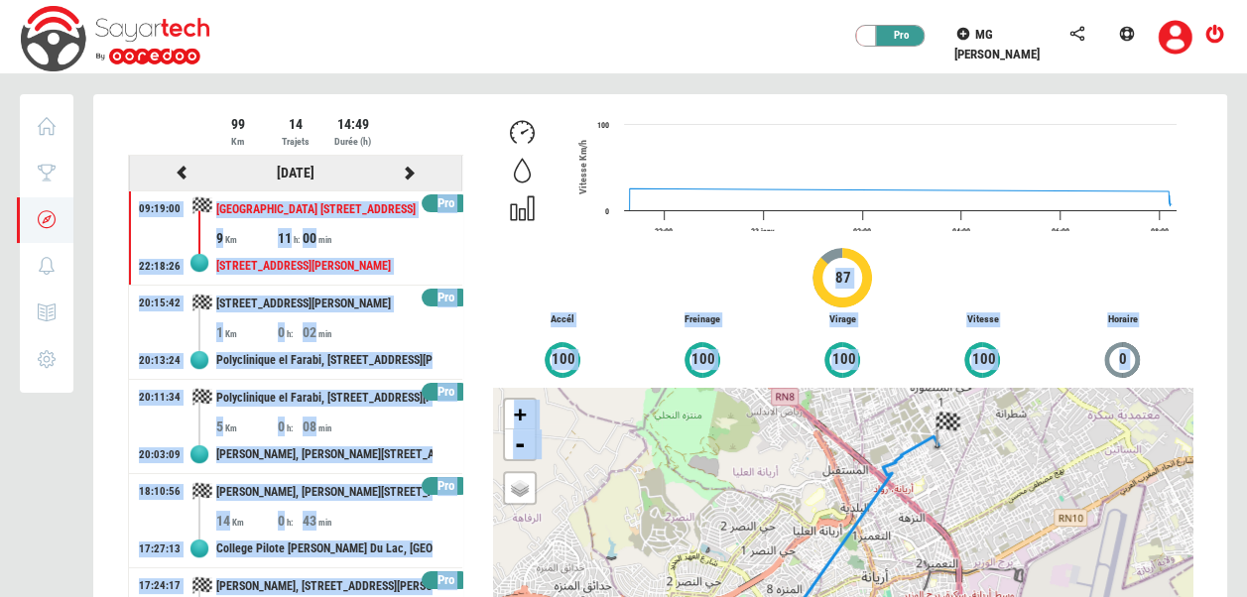
click at [401, 173] on icon at bounding box center [410, 173] width 18 height 14
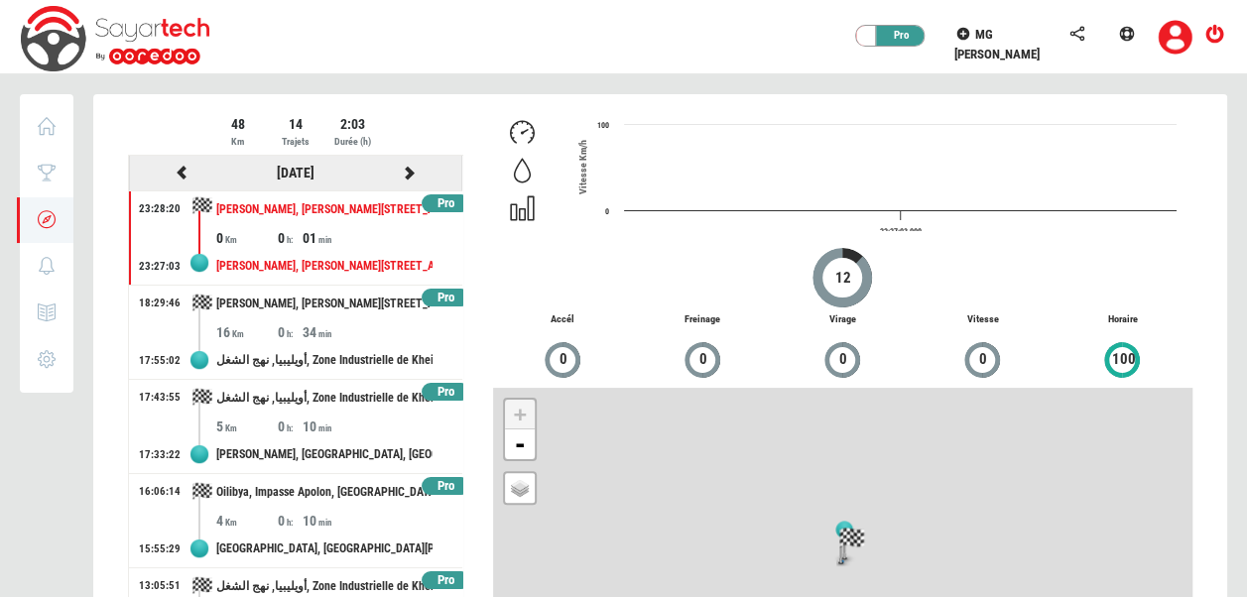
click at [401, 171] on icon at bounding box center [410, 173] width 18 height 14
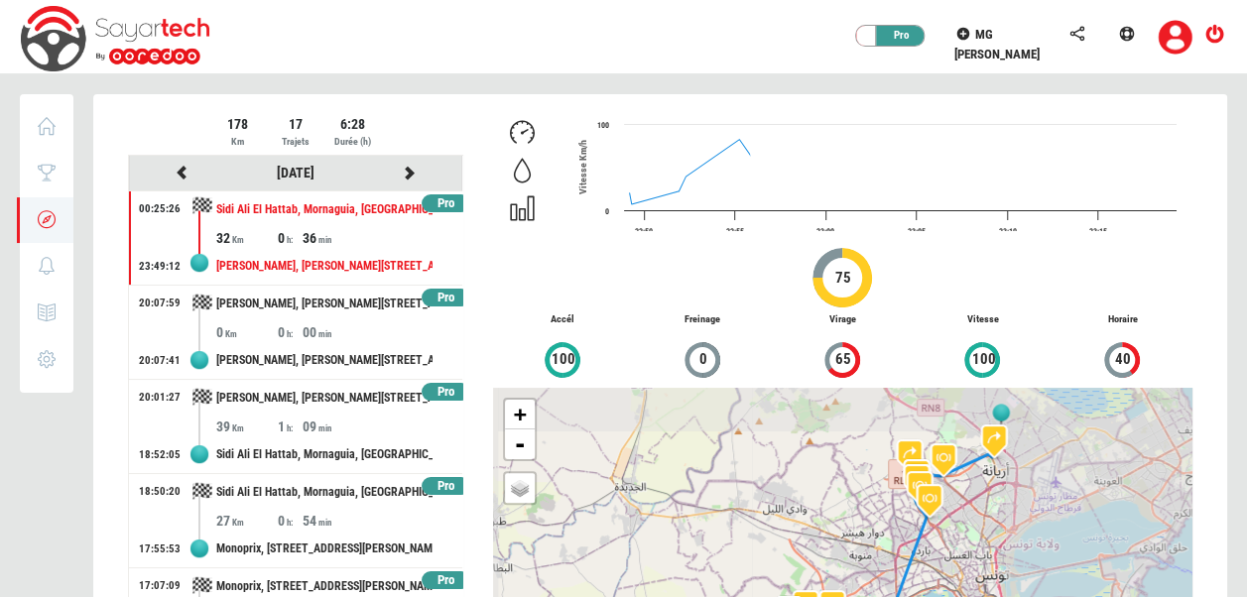
click at [397, 171] on div at bounding box center [660, 434] width 1134 height 681
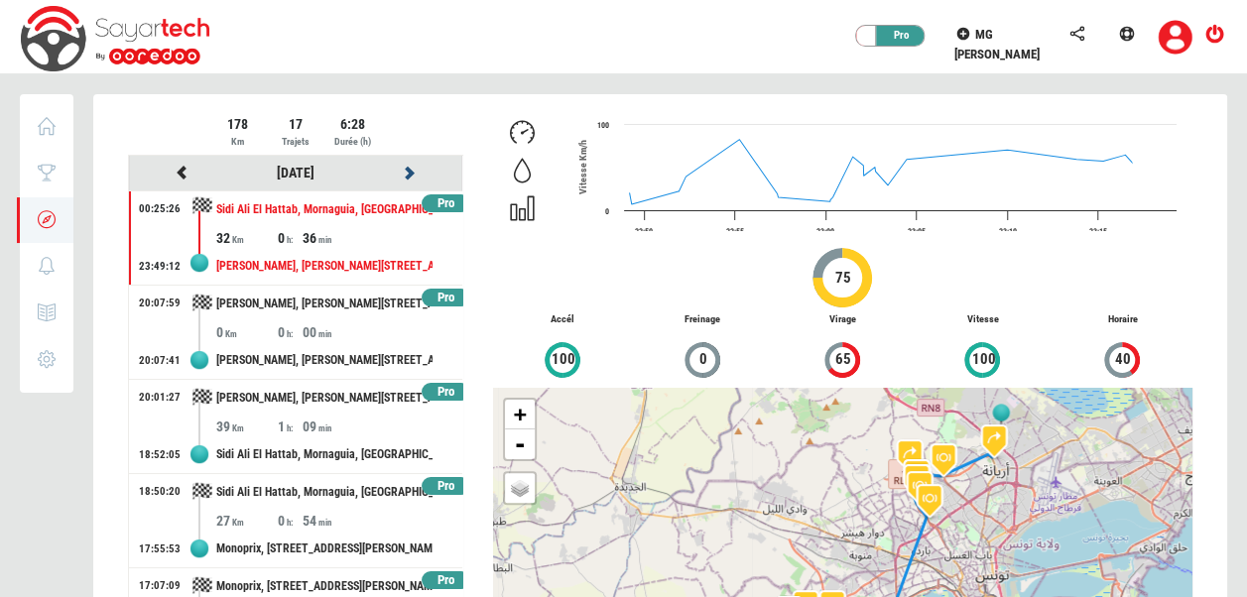
click at [401, 171] on icon at bounding box center [410, 173] width 18 height 14
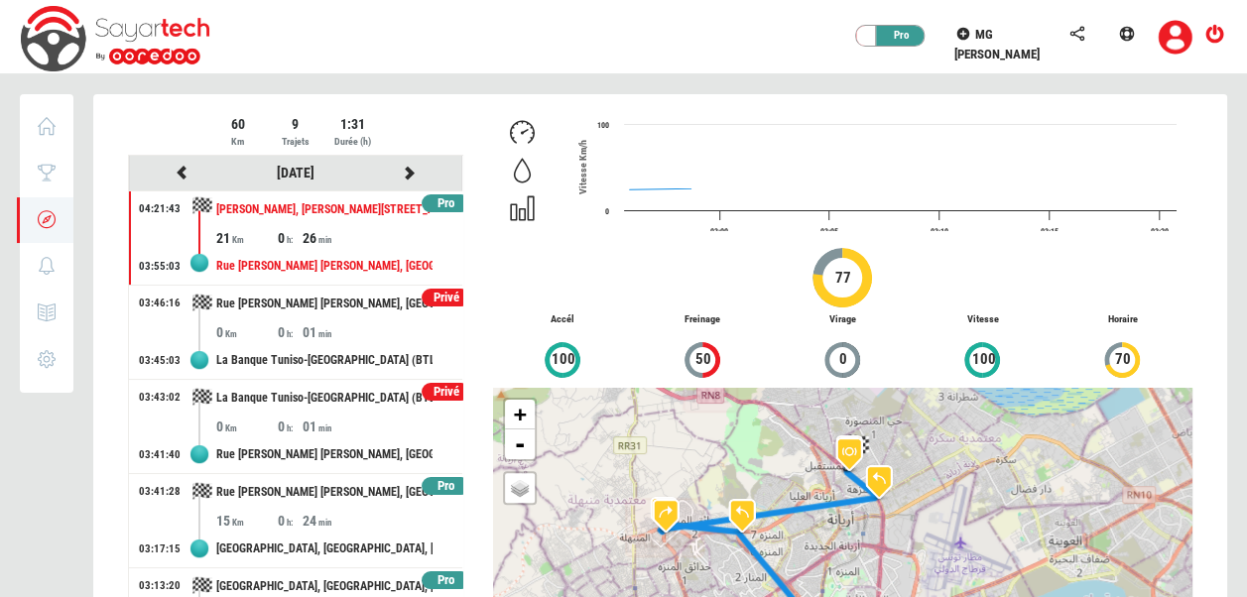
click at [397, 171] on div at bounding box center [660, 434] width 1134 height 681
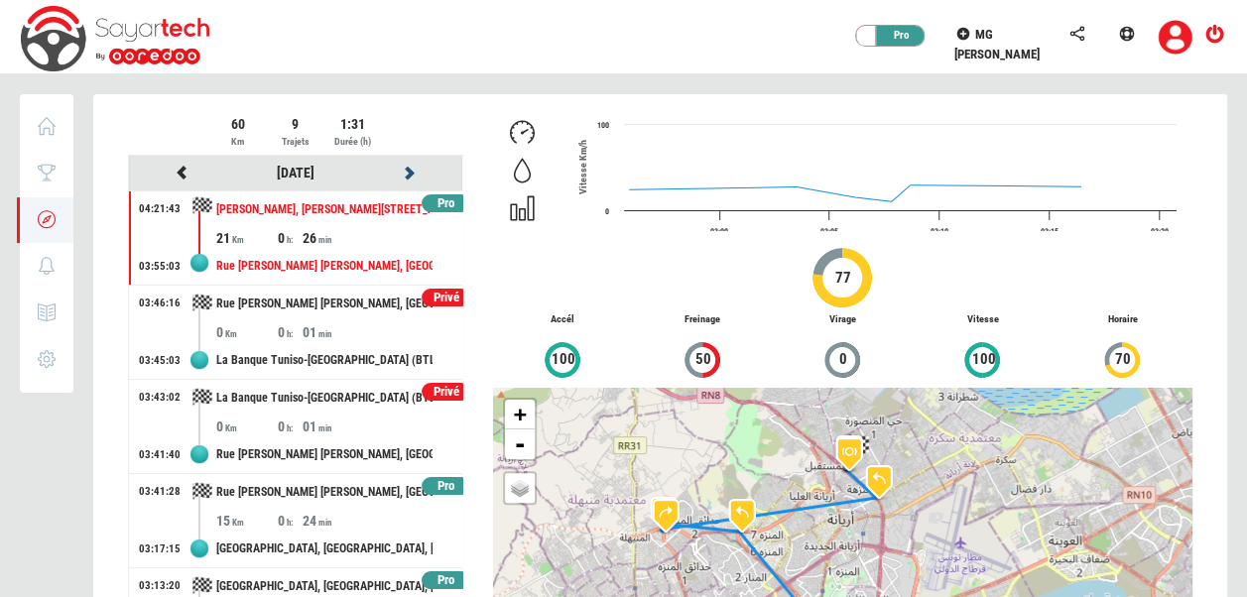
click at [401, 171] on icon at bounding box center [410, 173] width 18 height 14
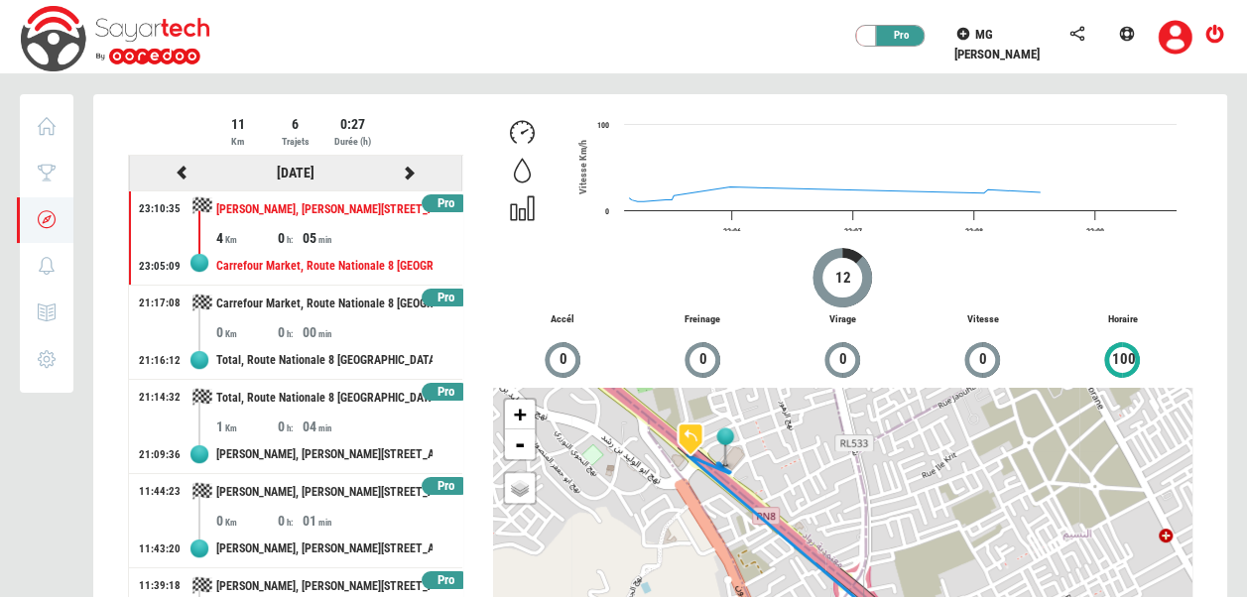
click at [401, 167] on icon at bounding box center [410, 173] width 18 height 14
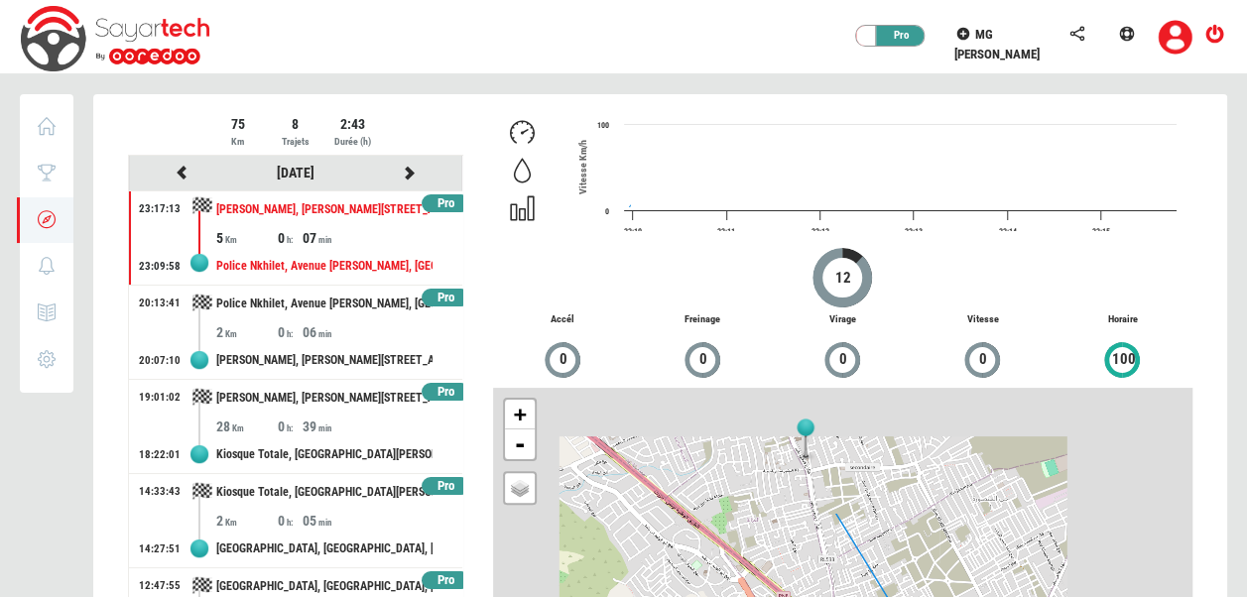
click at [396, 167] on div at bounding box center [660, 434] width 1134 height 681
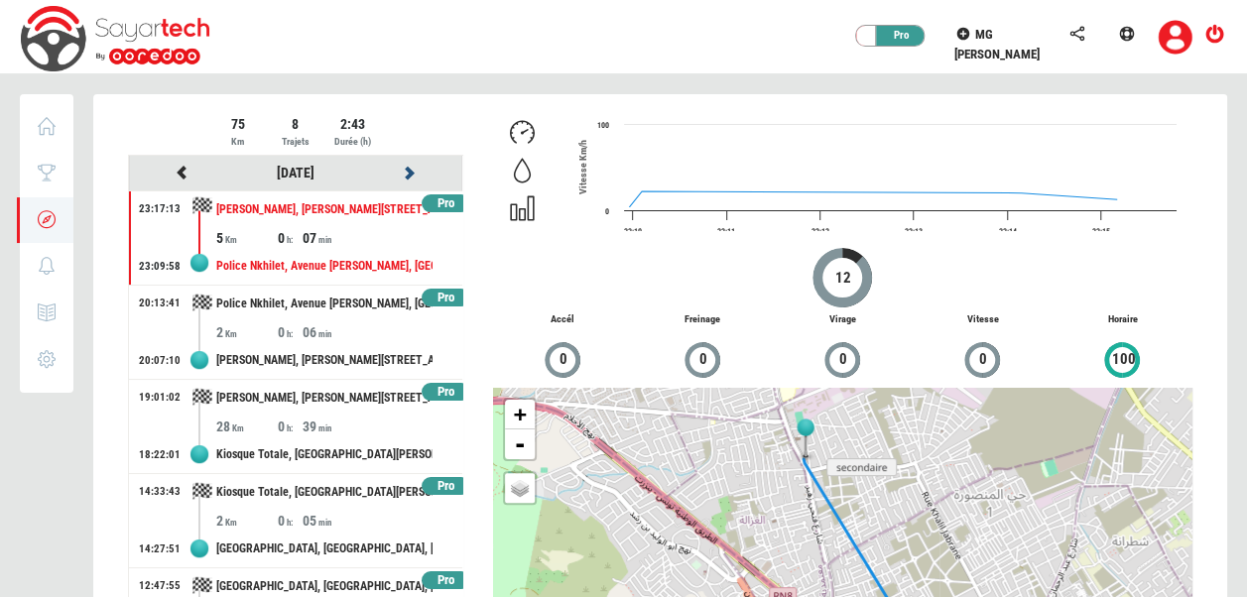
click at [401, 167] on icon at bounding box center [410, 173] width 18 height 14
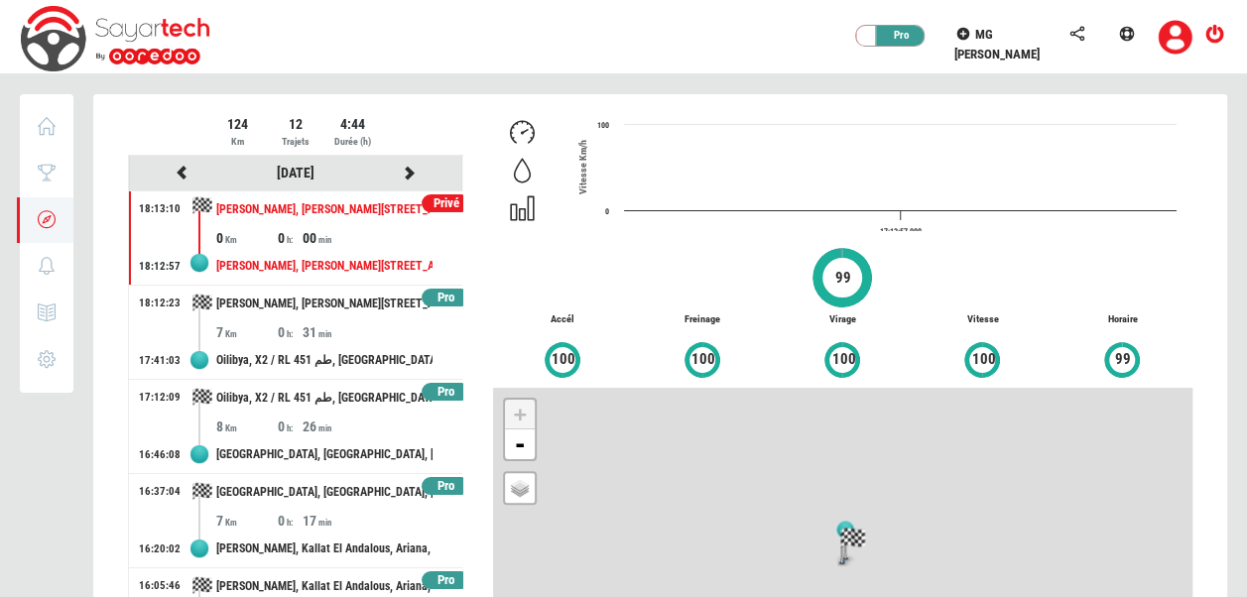
click at [396, 167] on div at bounding box center [660, 434] width 1134 height 681
click at [401, 167] on icon at bounding box center [410, 173] width 18 height 14
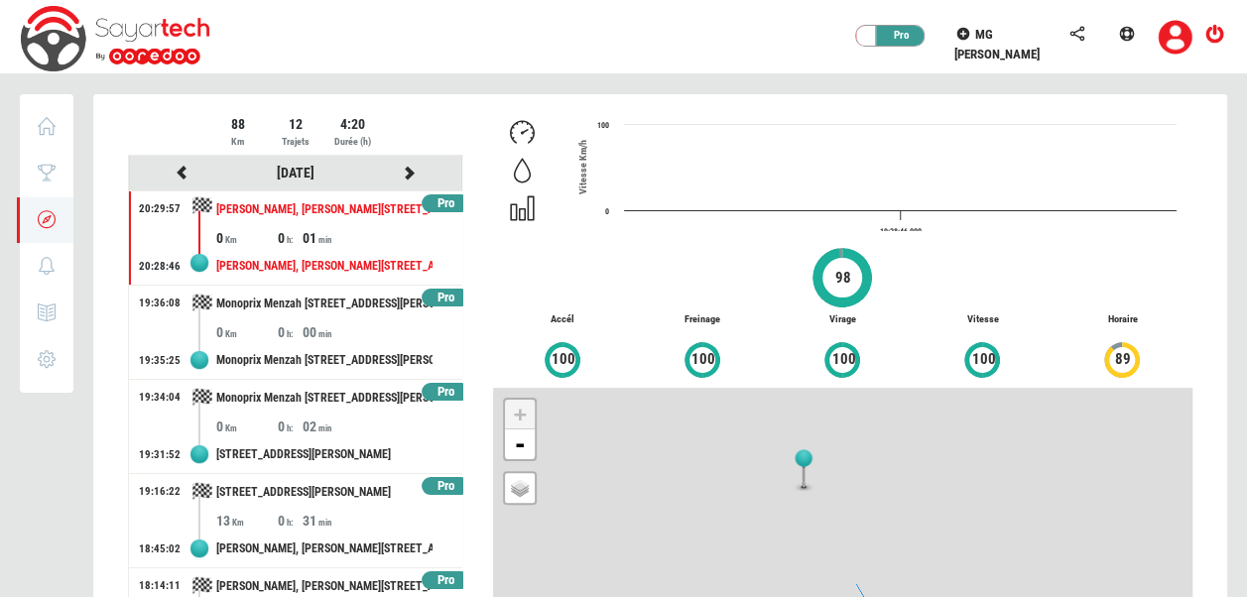
click at [396, 167] on div at bounding box center [660, 434] width 1134 height 681
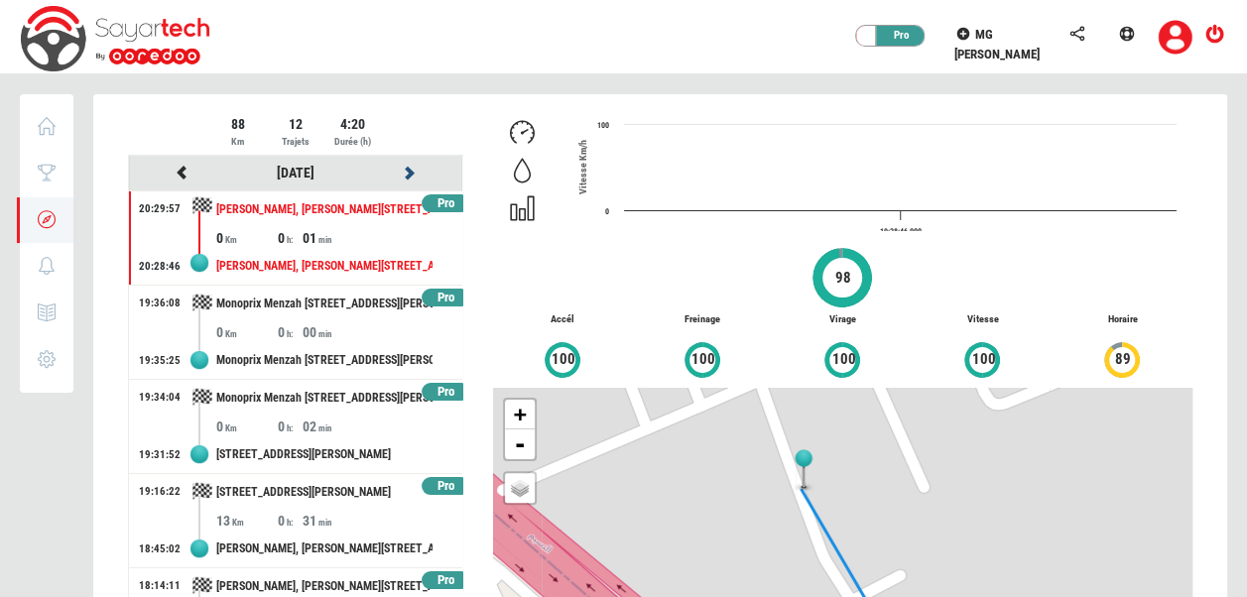
click at [401, 167] on icon at bounding box center [410, 173] width 18 height 14
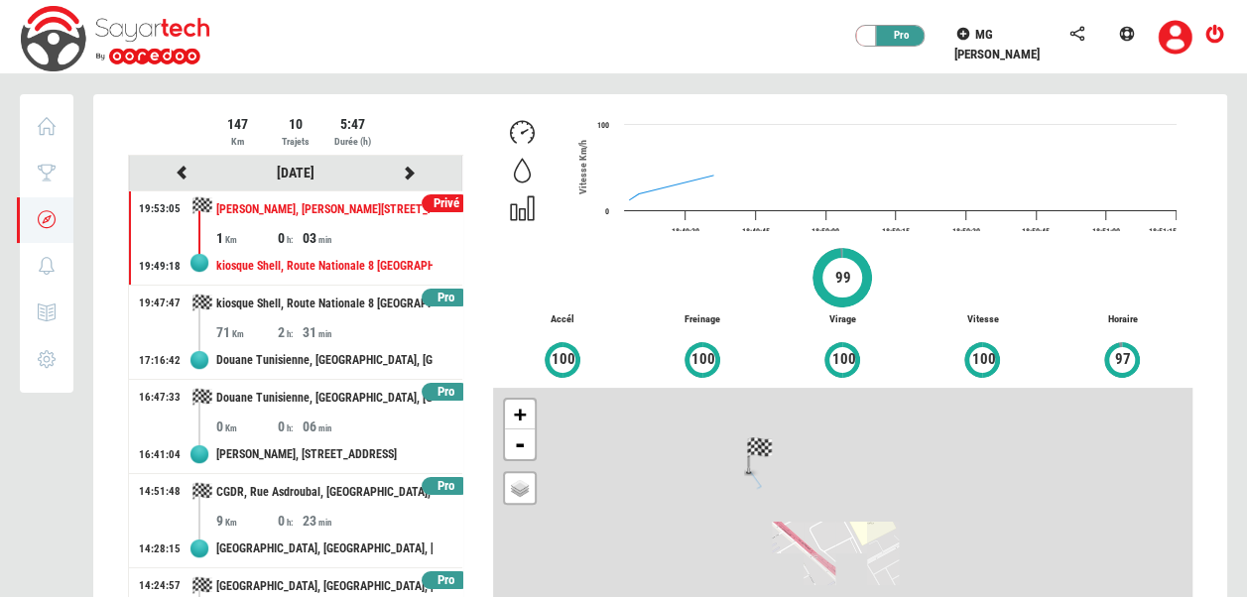
click at [396, 167] on div at bounding box center [660, 434] width 1134 height 681
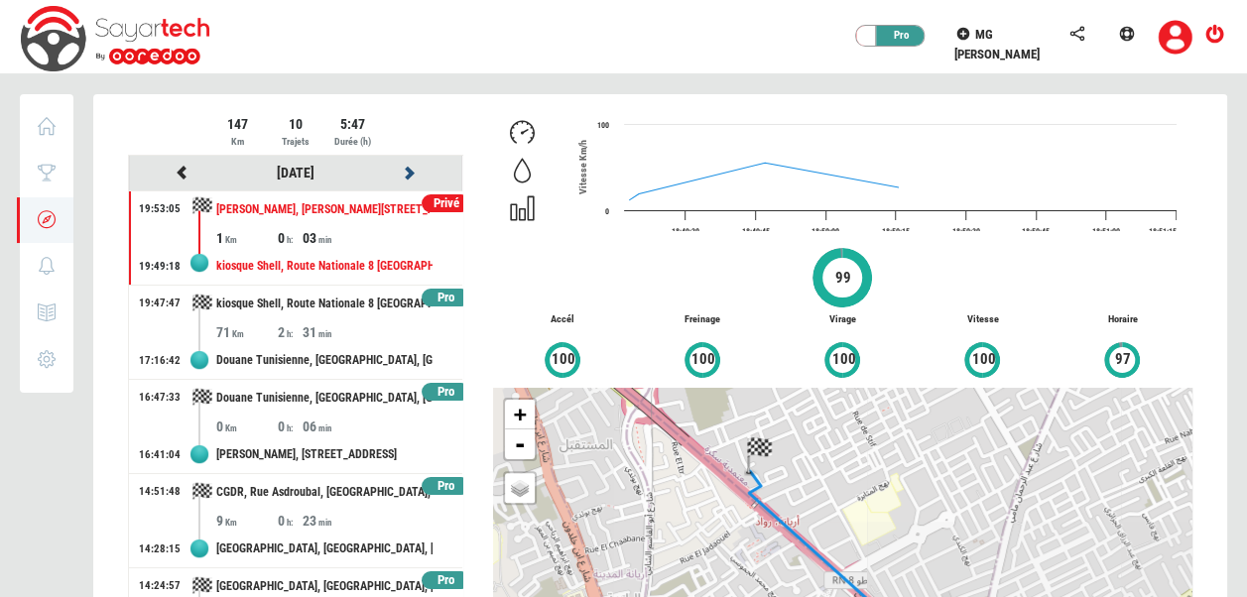
click at [401, 167] on icon at bounding box center [410, 173] width 18 height 14
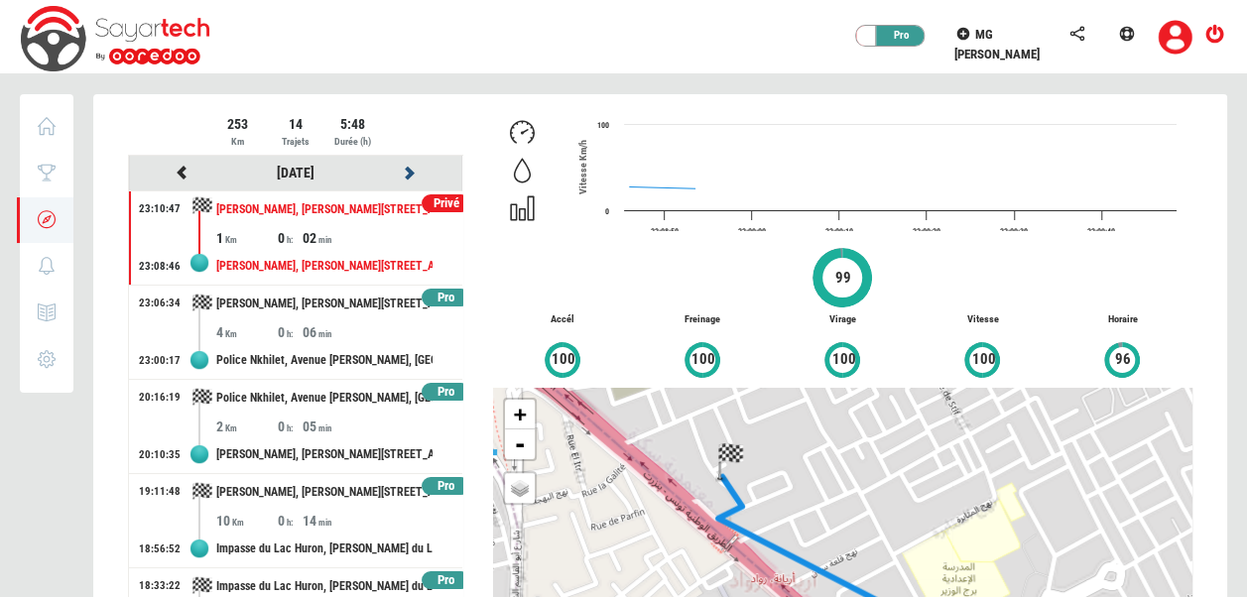
click at [401, 167] on icon at bounding box center [410, 173] width 18 height 14
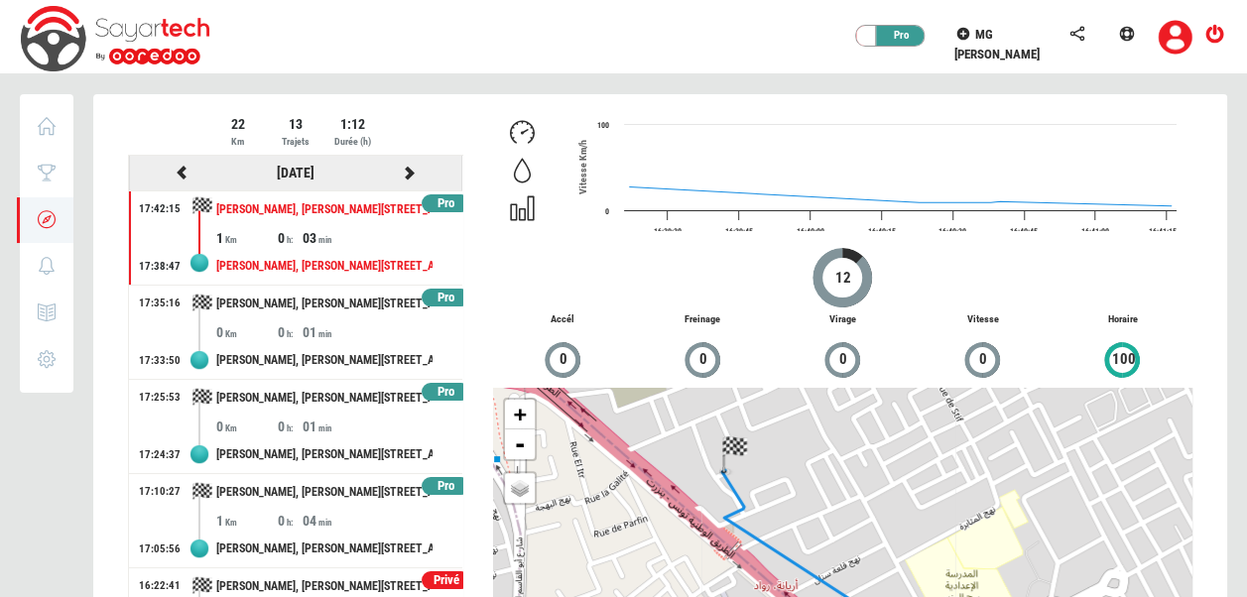
click at [401, 167] on icon at bounding box center [410, 173] width 18 height 14
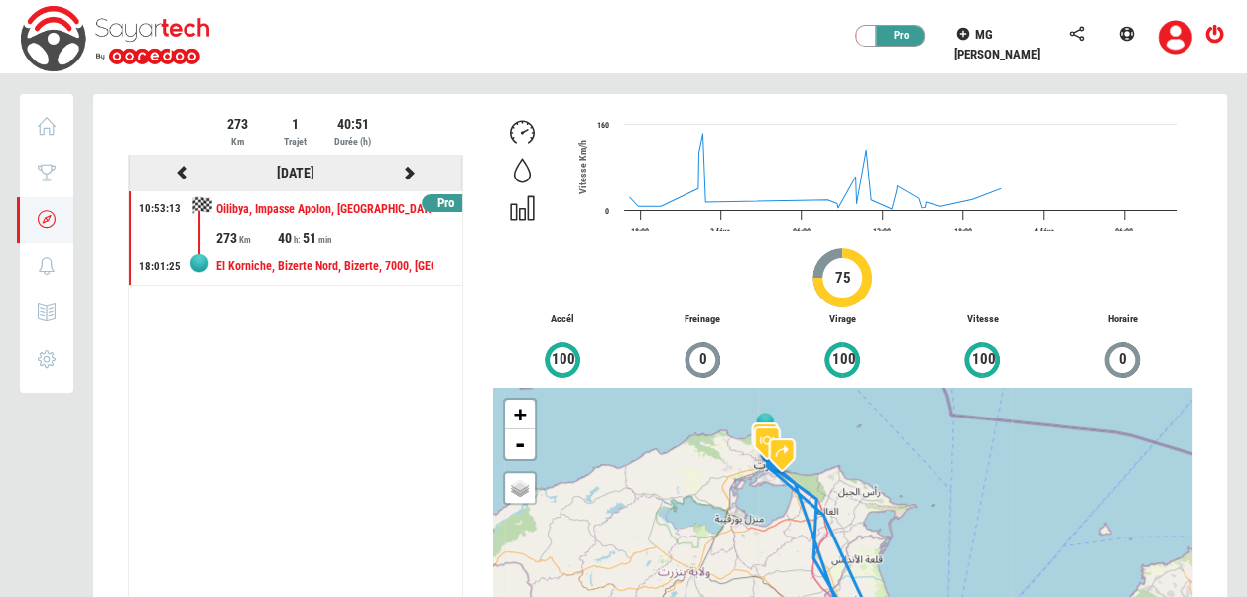
click at [405, 171] on icon at bounding box center [410, 173] width 18 height 14
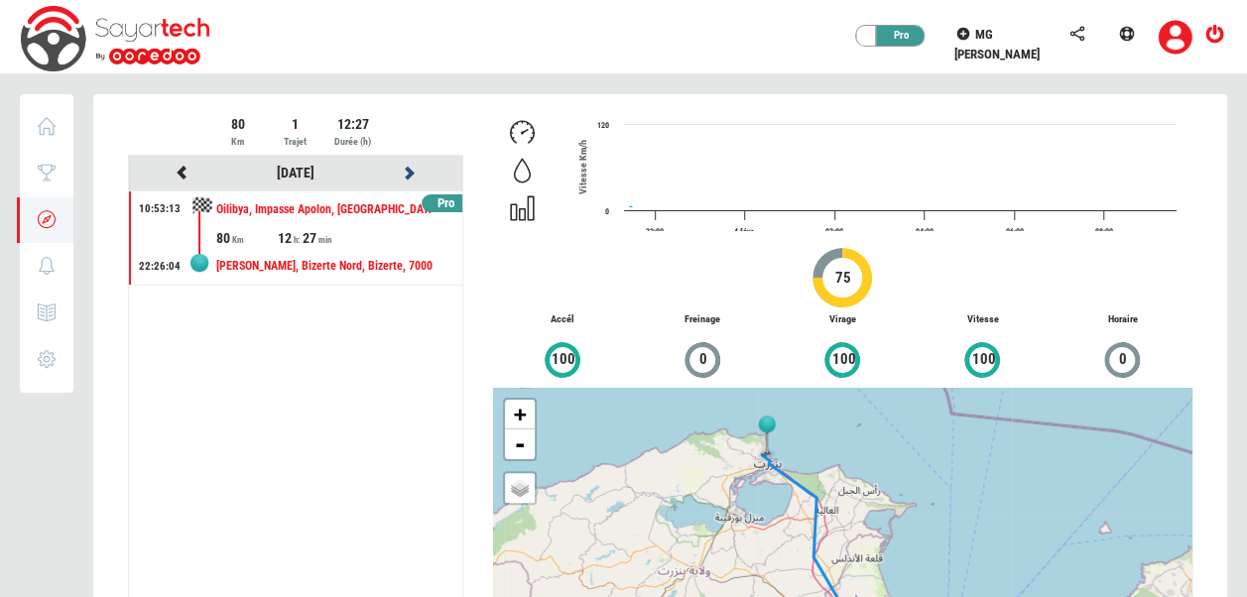
click at [405, 171] on icon at bounding box center [410, 173] width 18 height 14
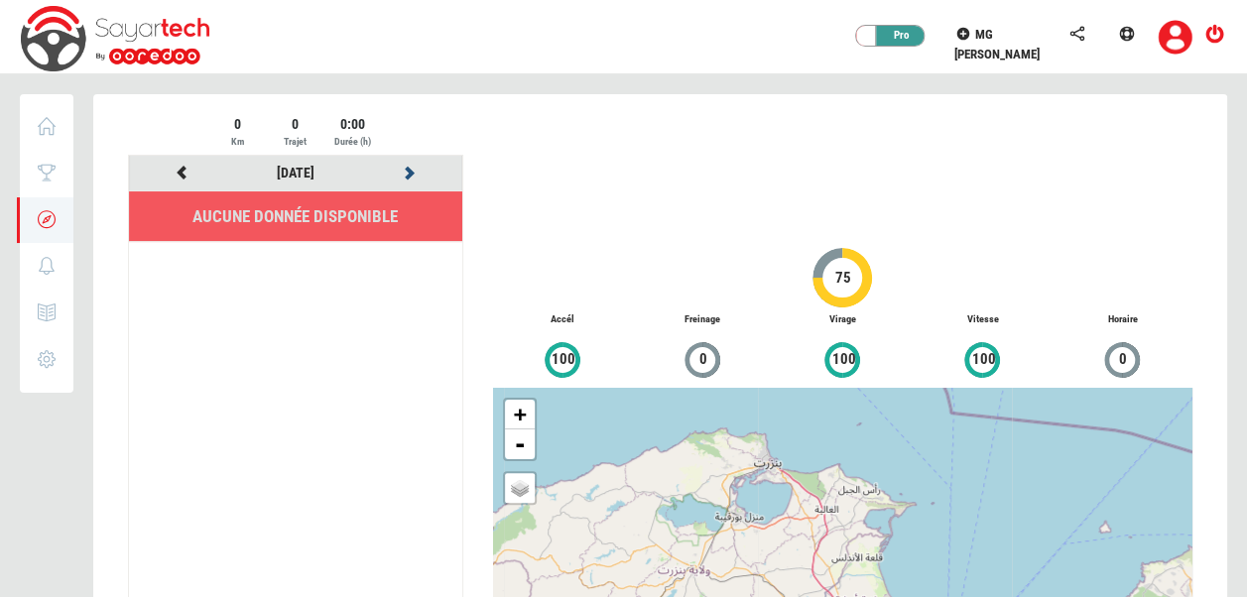
click at [405, 171] on icon at bounding box center [410, 173] width 18 height 14
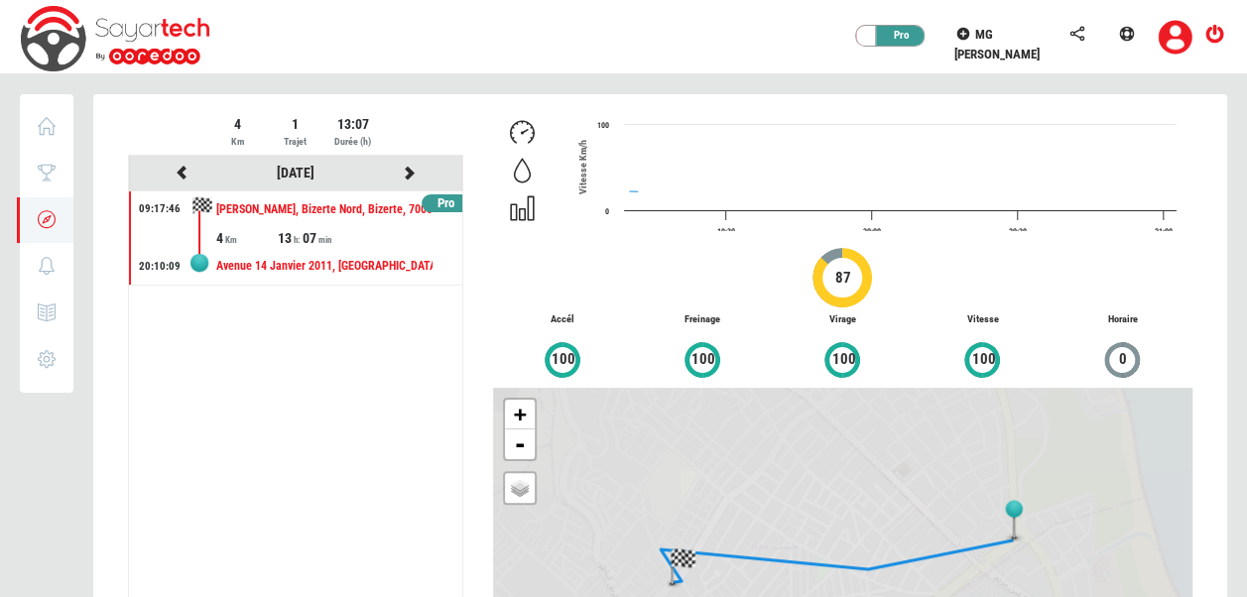
click at [405, 171] on div at bounding box center [660, 434] width 1134 height 681
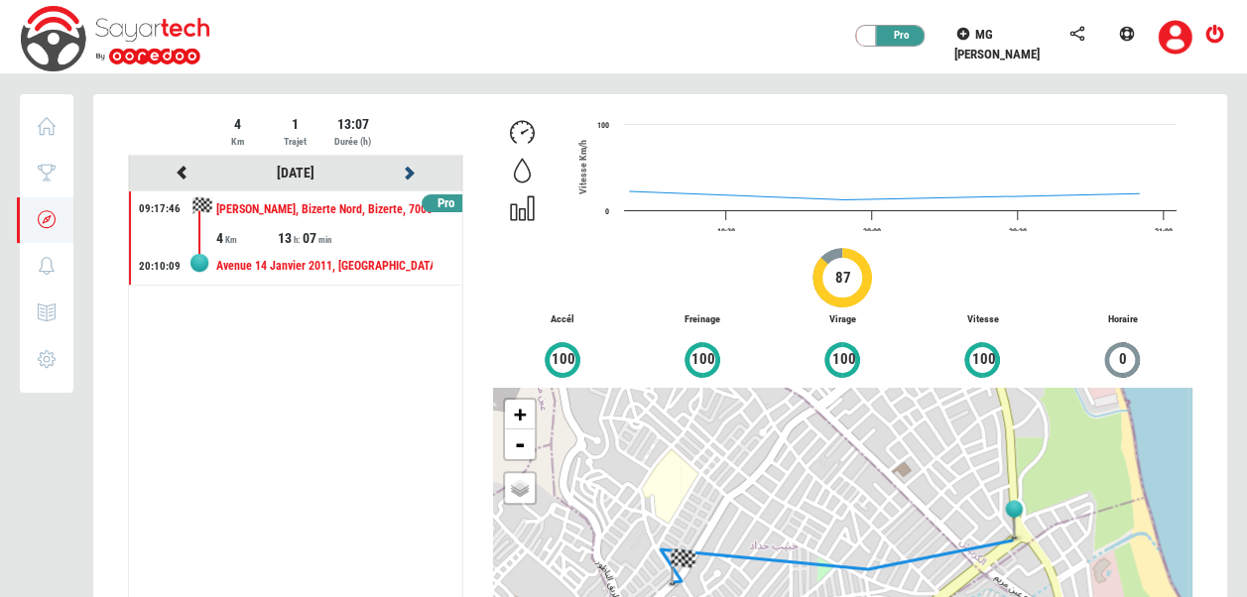
click at [405, 171] on icon at bounding box center [410, 173] width 18 height 14
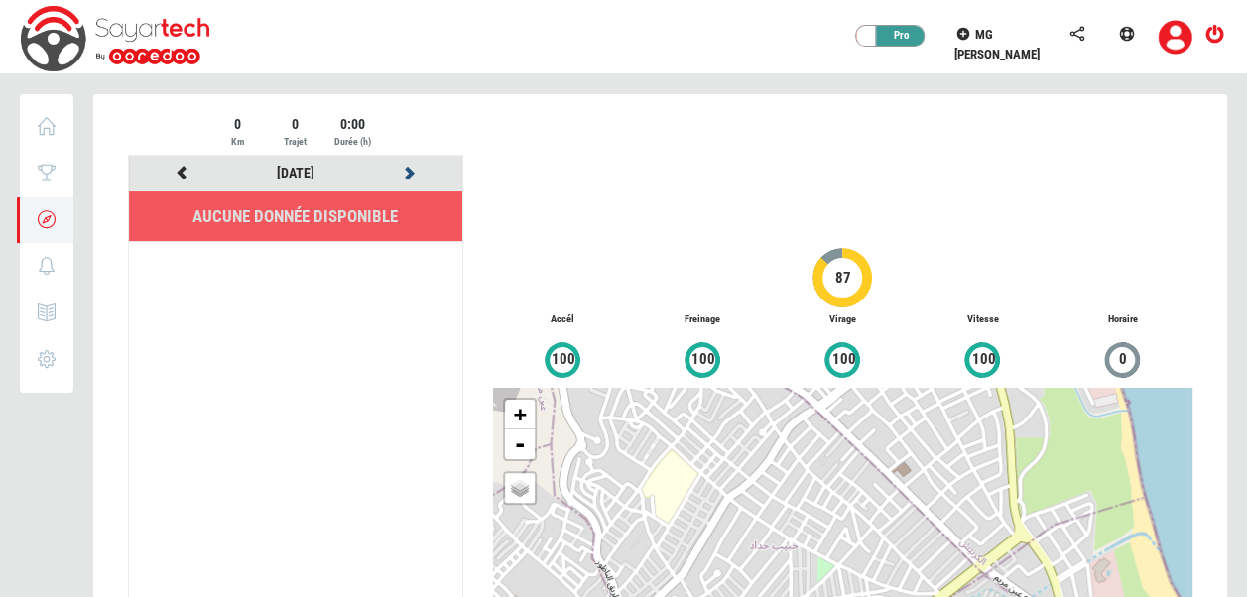
click at [405, 171] on icon at bounding box center [410, 173] width 18 height 14
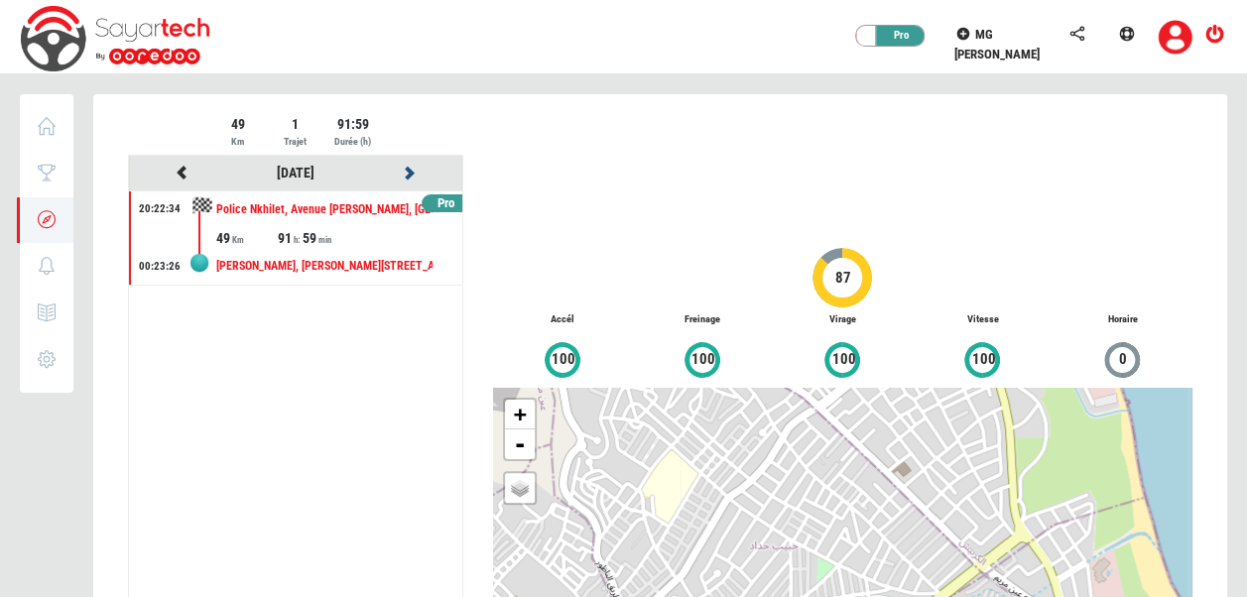
click at [405, 171] on icon at bounding box center [410, 173] width 18 height 14
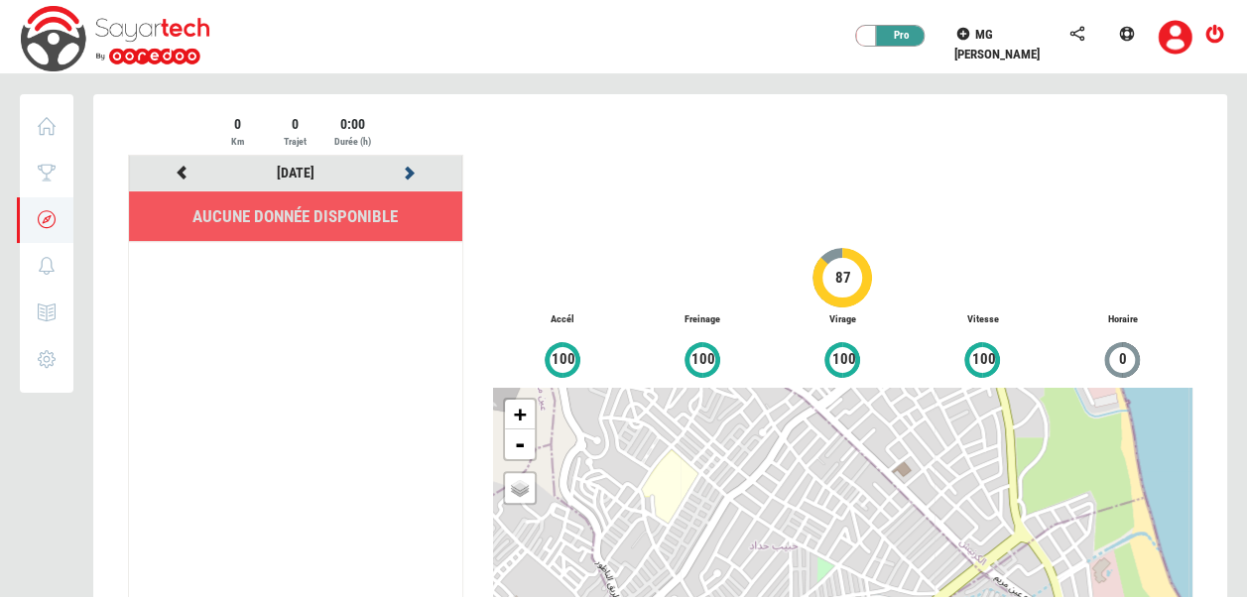
click at [405, 171] on icon at bounding box center [410, 173] width 18 height 14
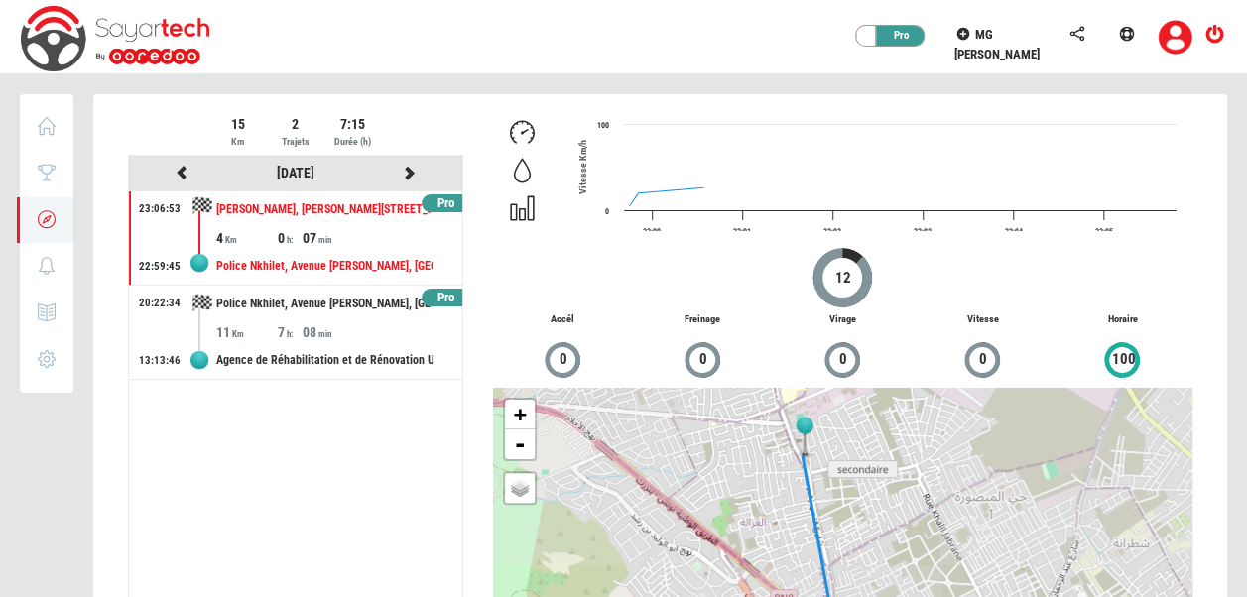
click at [405, 171] on div at bounding box center [660, 434] width 1134 height 681
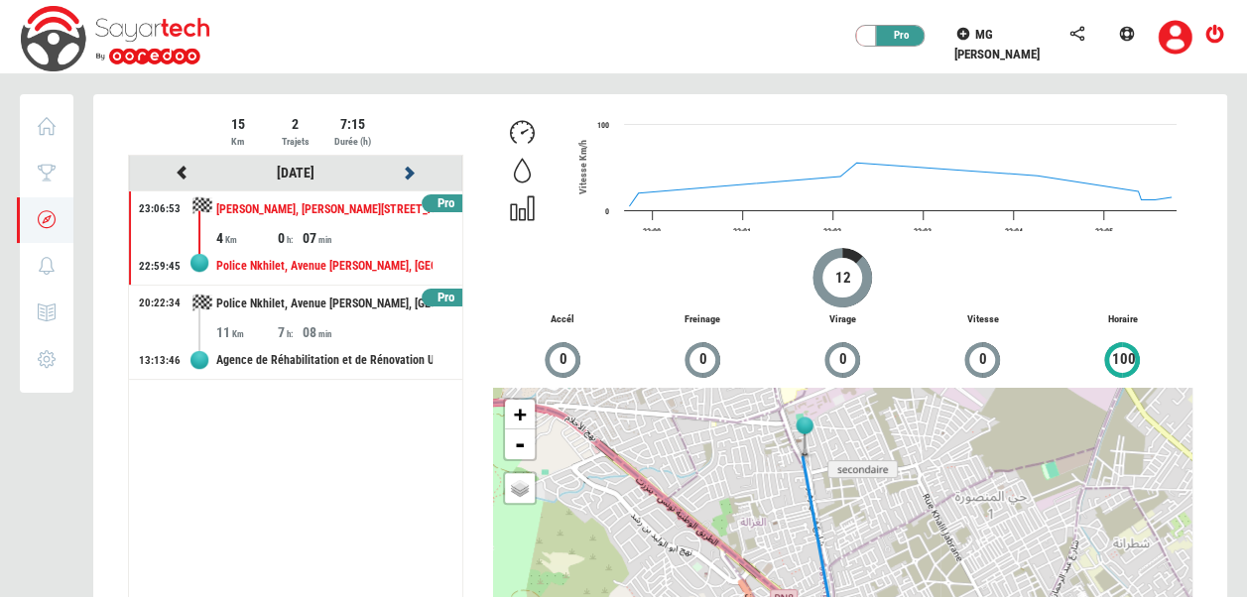
click at [405, 171] on icon at bounding box center [410, 173] width 18 height 14
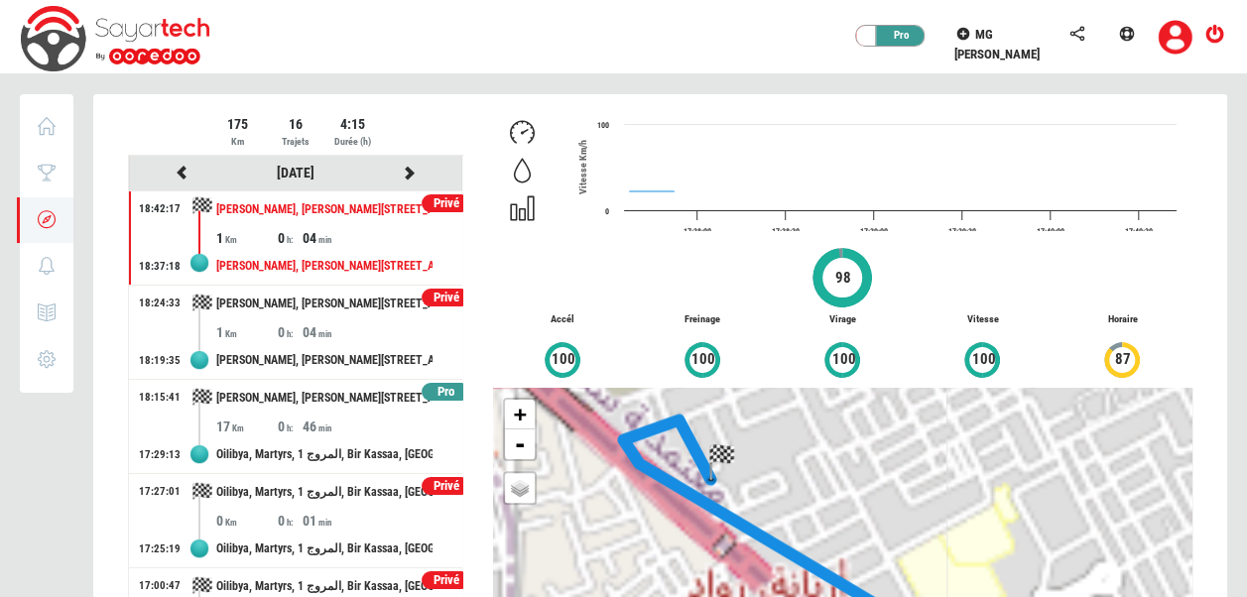
click at [405, 171] on div at bounding box center [660, 434] width 1134 height 681
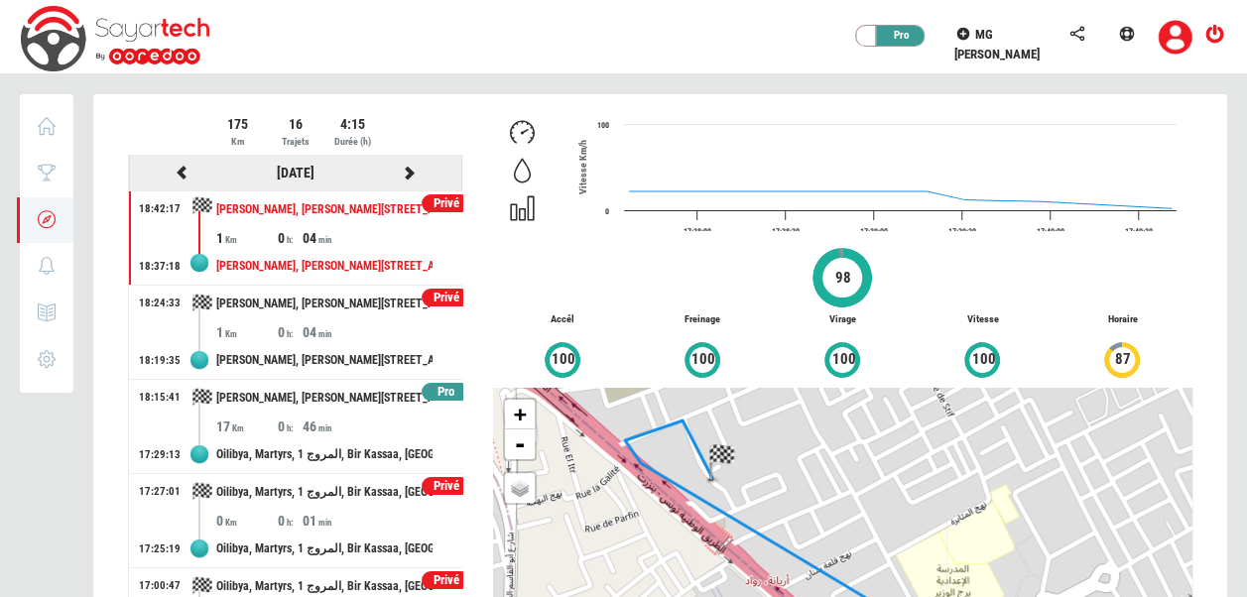
click at [402, 173] on icon at bounding box center [410, 173] width 18 height 14
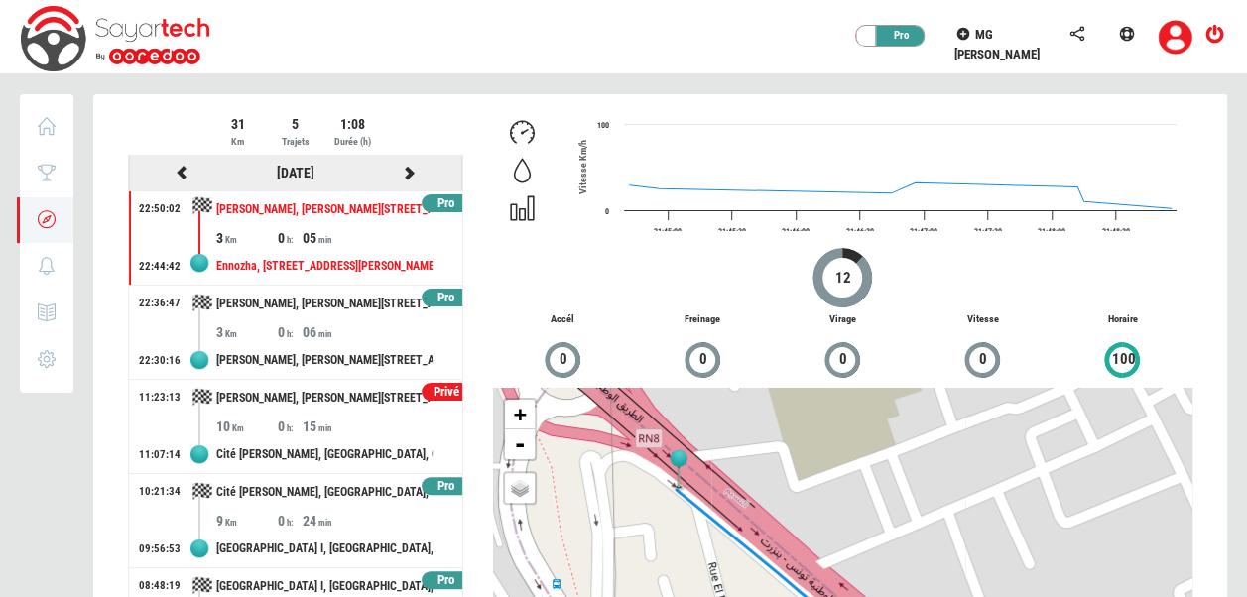
click at [417, 174] on icon at bounding box center [410, 173] width 18 height 14
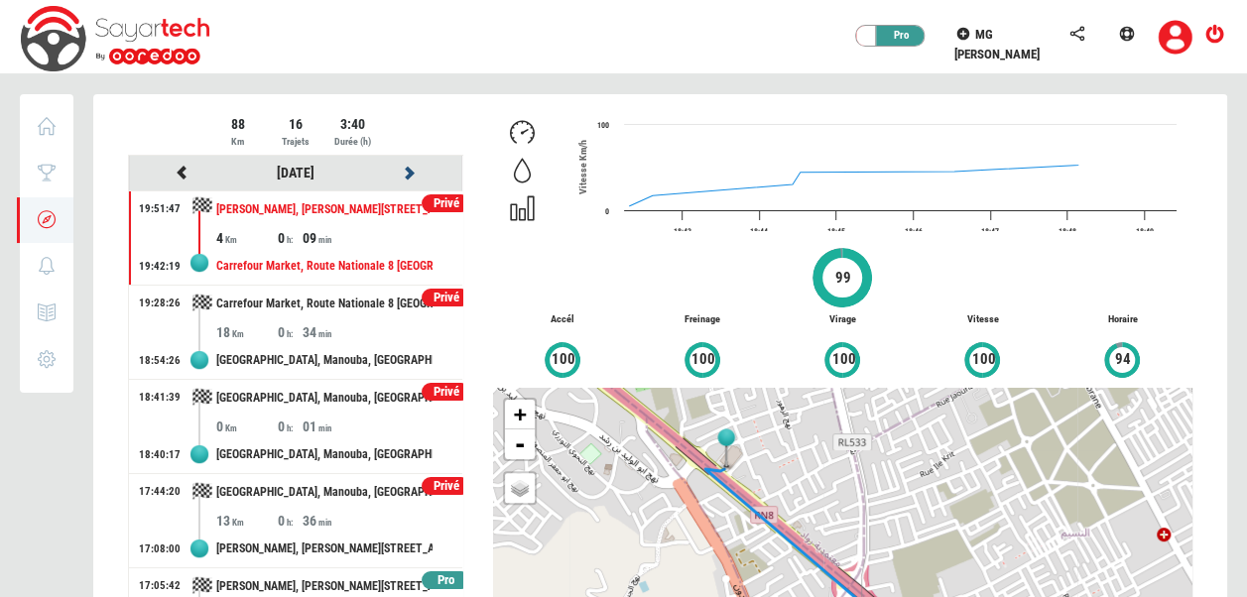
click at [401, 172] on icon at bounding box center [410, 173] width 18 height 14
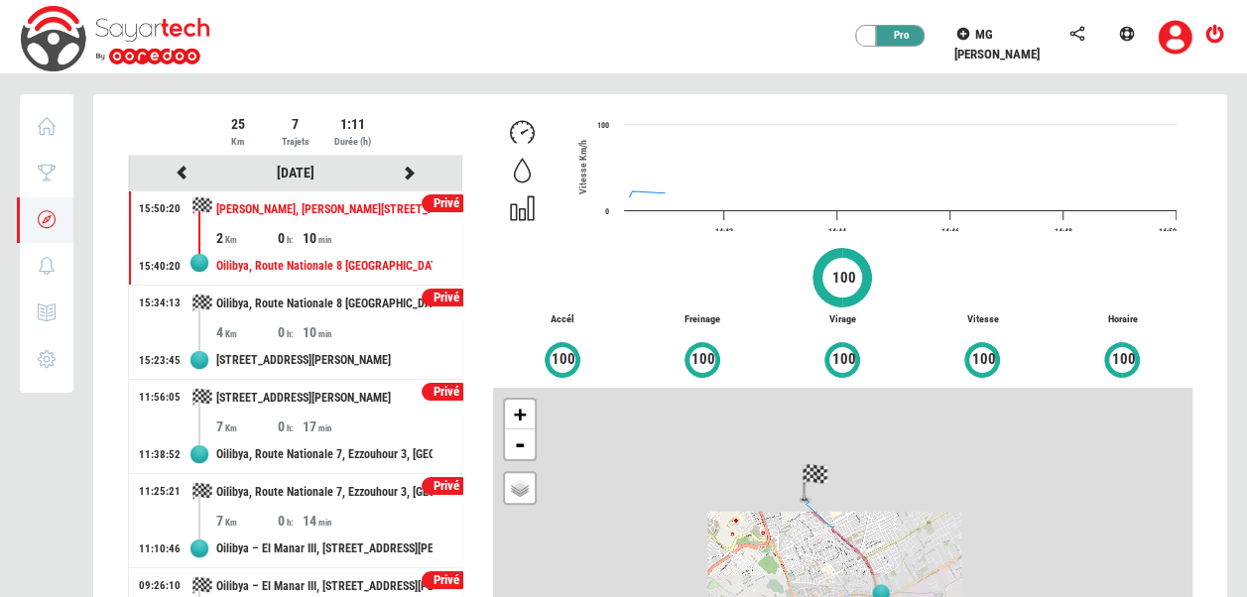
click at [399, 172] on div at bounding box center [660, 434] width 1134 height 681
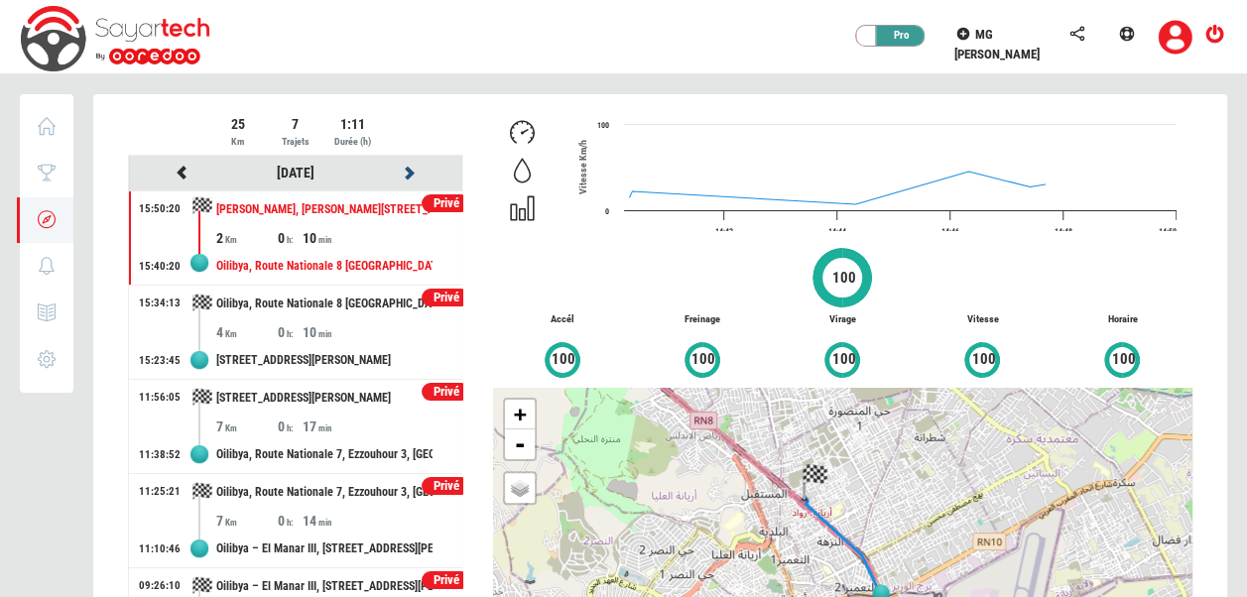
click at [401, 172] on icon at bounding box center [410, 173] width 18 height 14
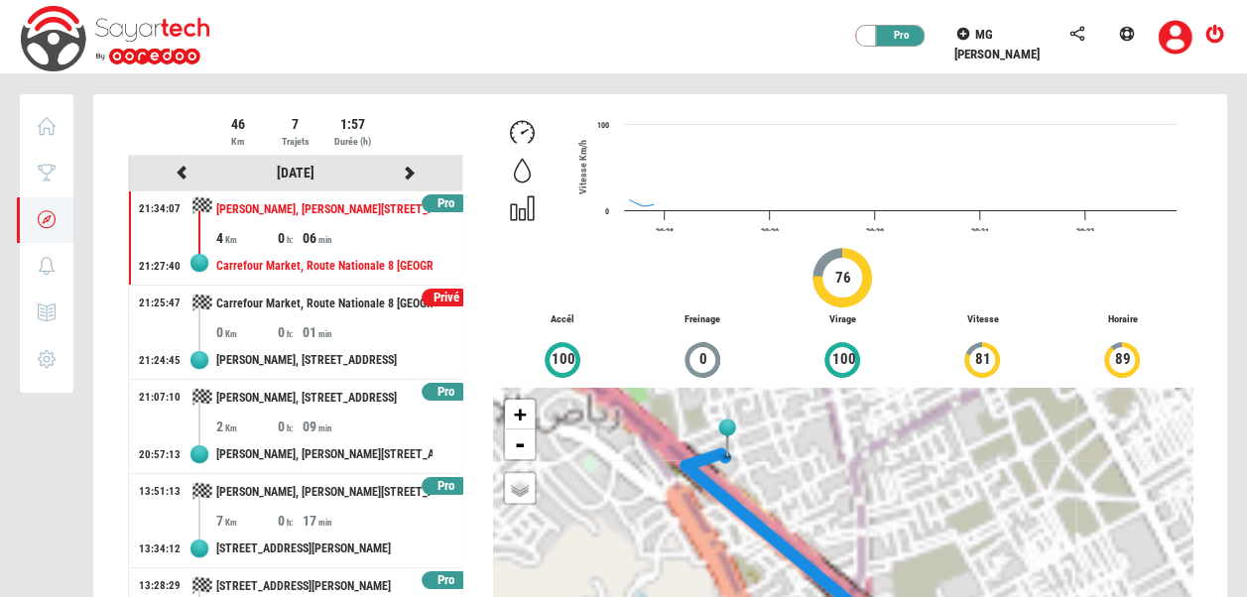
click at [399, 172] on div at bounding box center [660, 434] width 1134 height 681
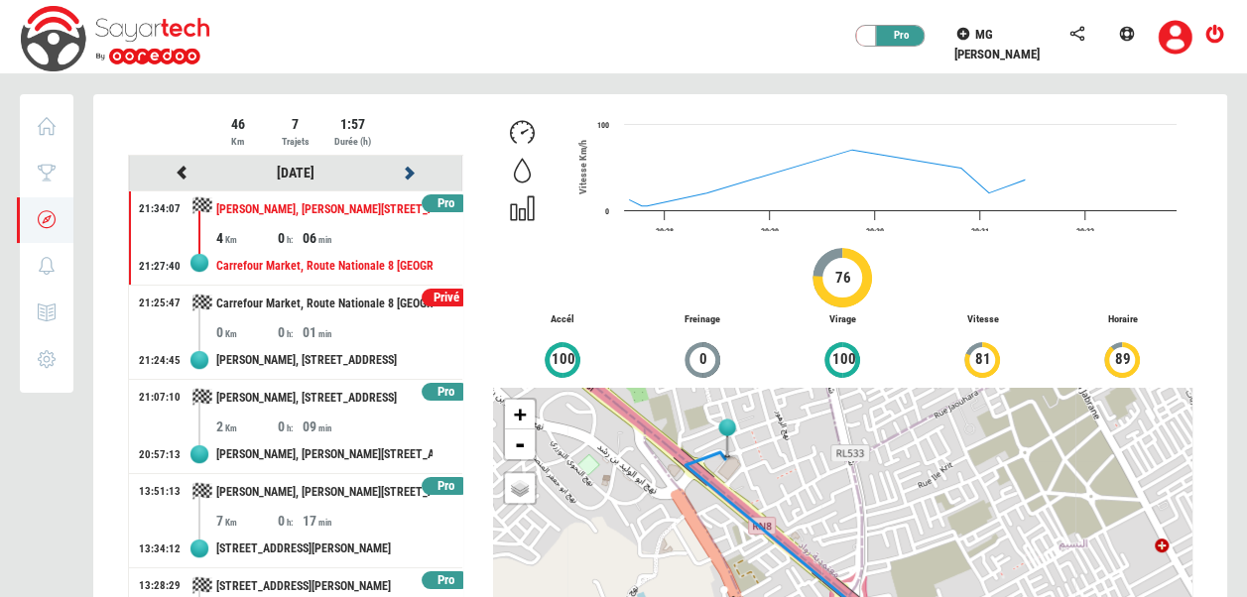
click at [401, 172] on icon at bounding box center [410, 173] width 18 height 14
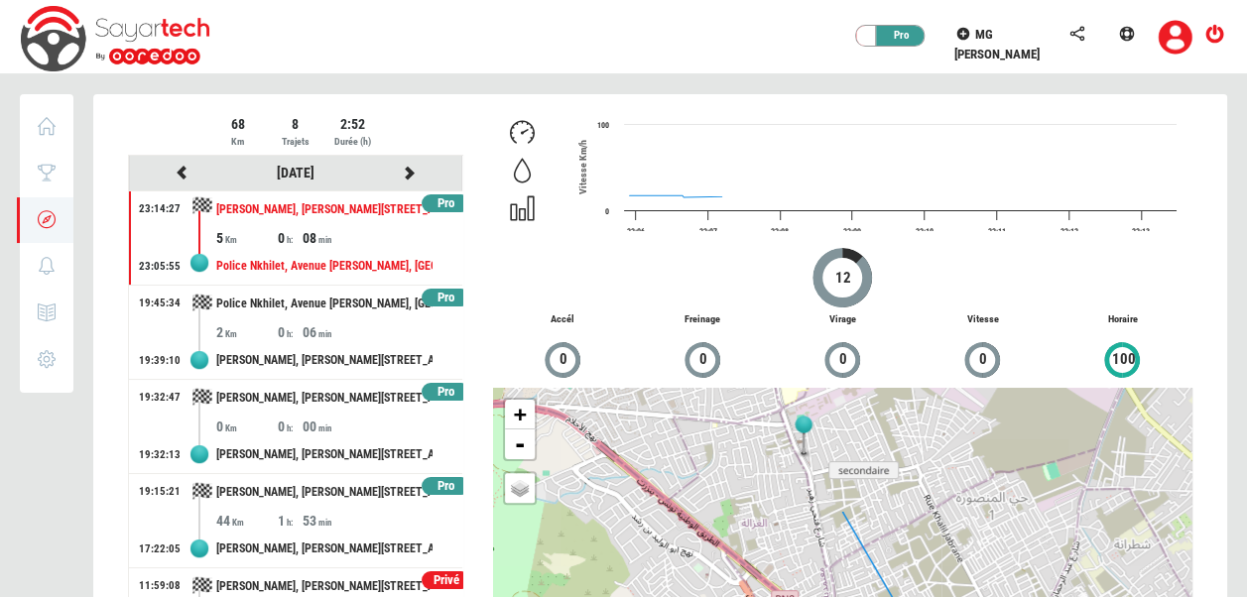
click at [399, 172] on div at bounding box center [660, 434] width 1134 height 681
click at [401, 172] on icon at bounding box center [410, 173] width 18 height 14
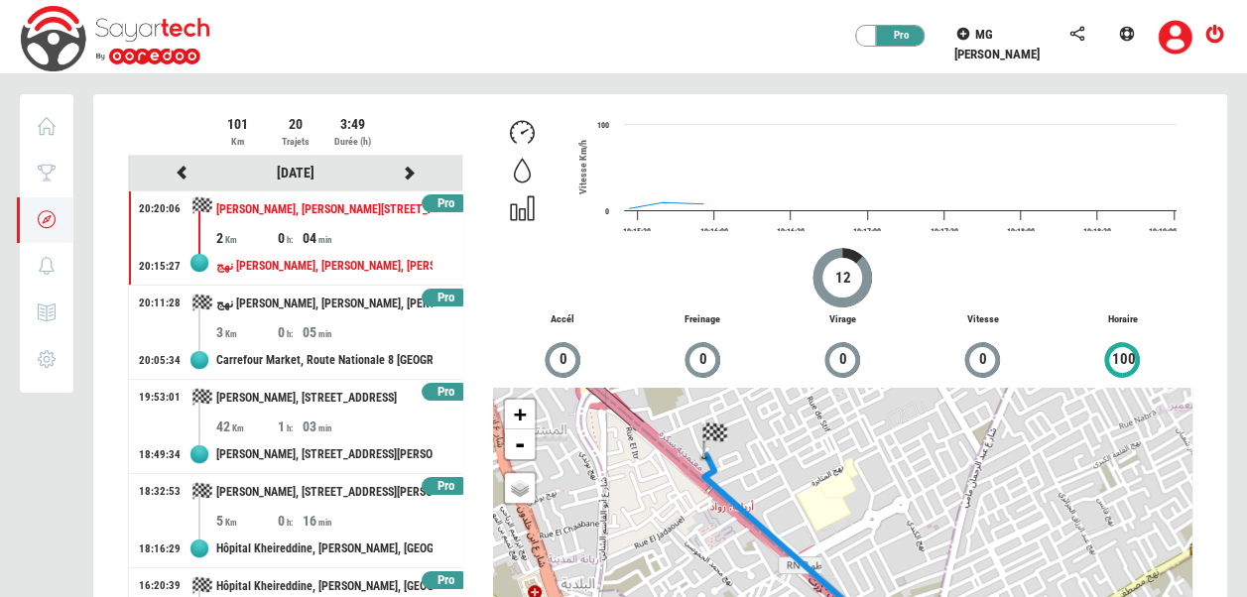
click at [399, 172] on div at bounding box center [660, 434] width 1134 height 681
click at [401, 172] on icon at bounding box center [410, 173] width 18 height 14
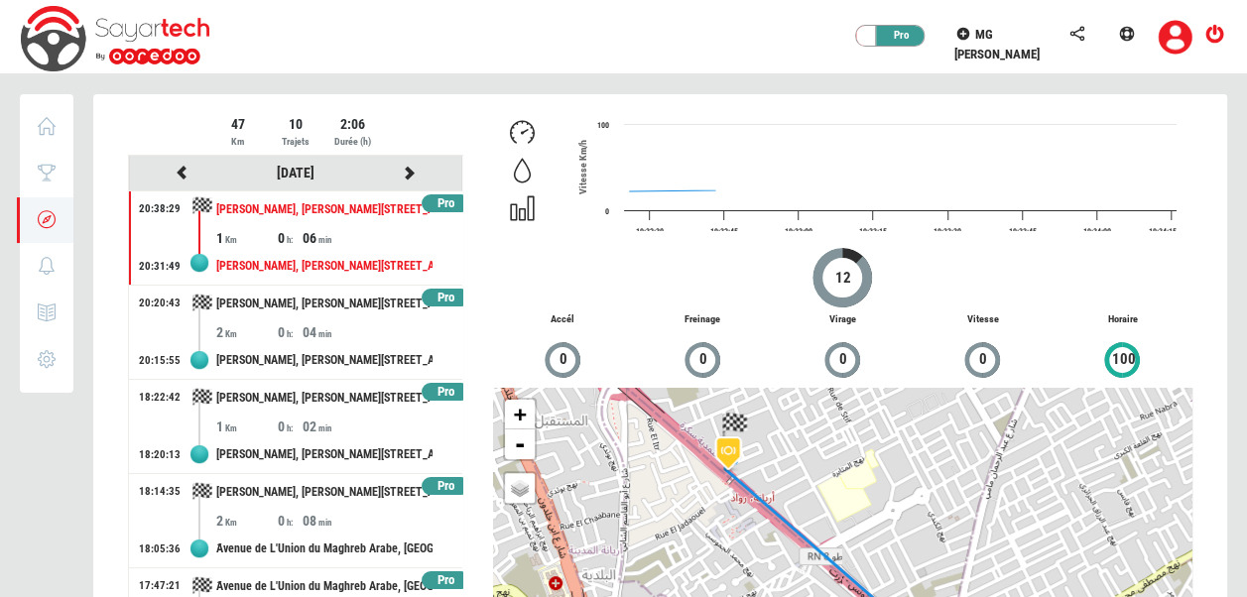
click at [399, 172] on div at bounding box center [660, 434] width 1134 height 681
click at [401, 172] on icon at bounding box center [410, 173] width 18 height 14
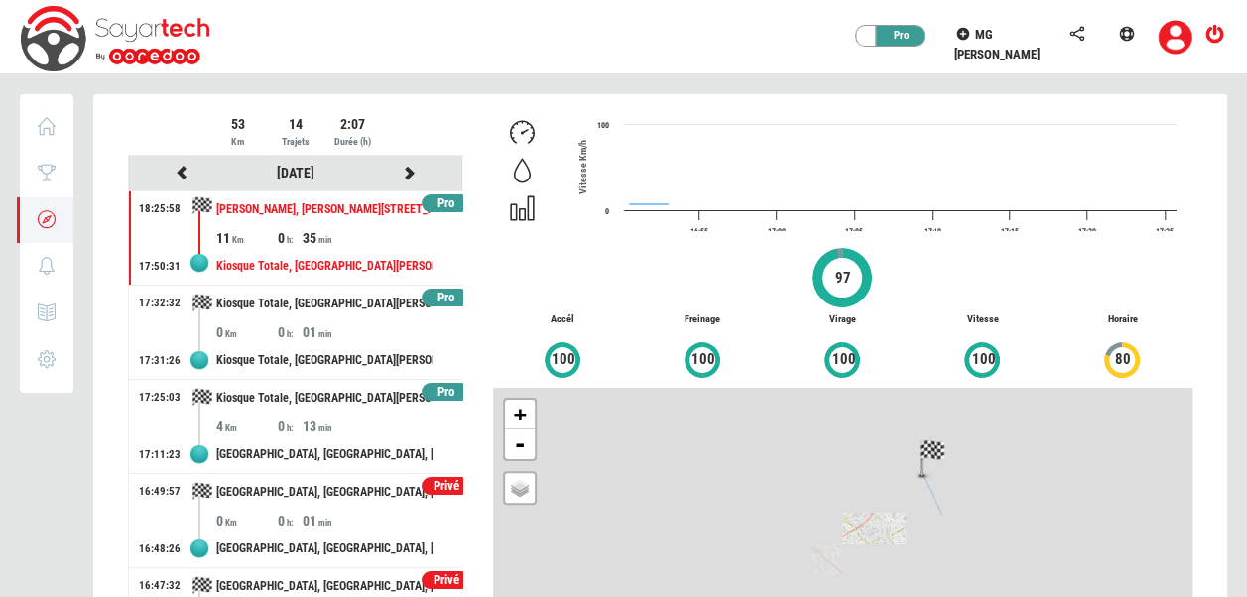
click at [399, 172] on div at bounding box center [660, 434] width 1134 height 681
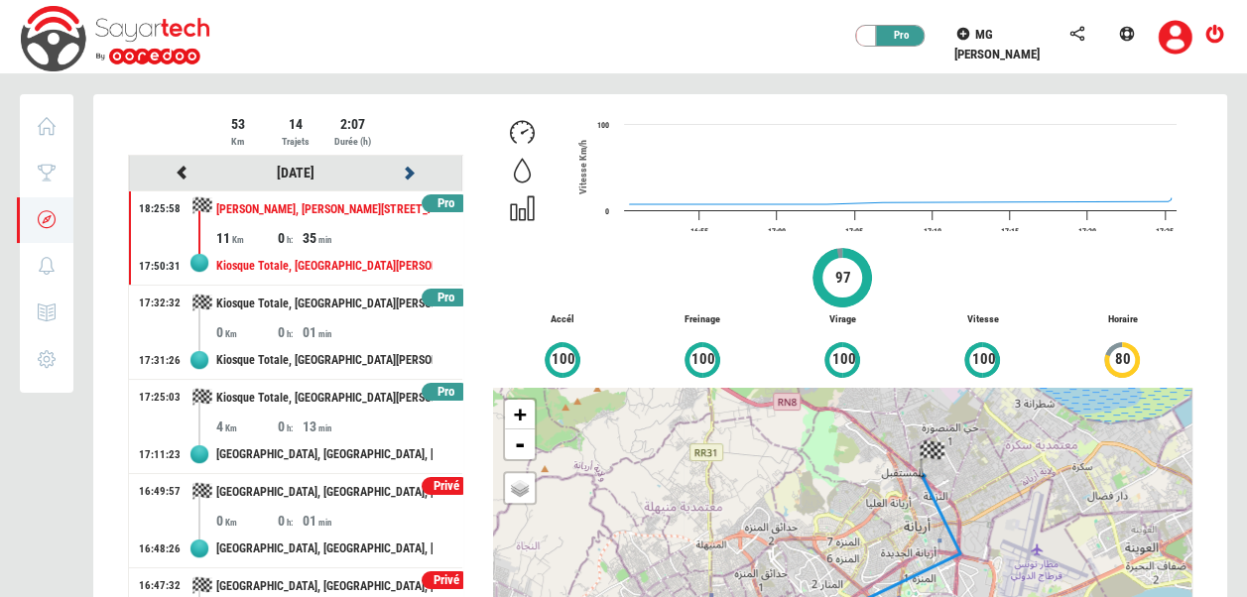
click at [401, 172] on icon at bounding box center [410, 173] width 18 height 14
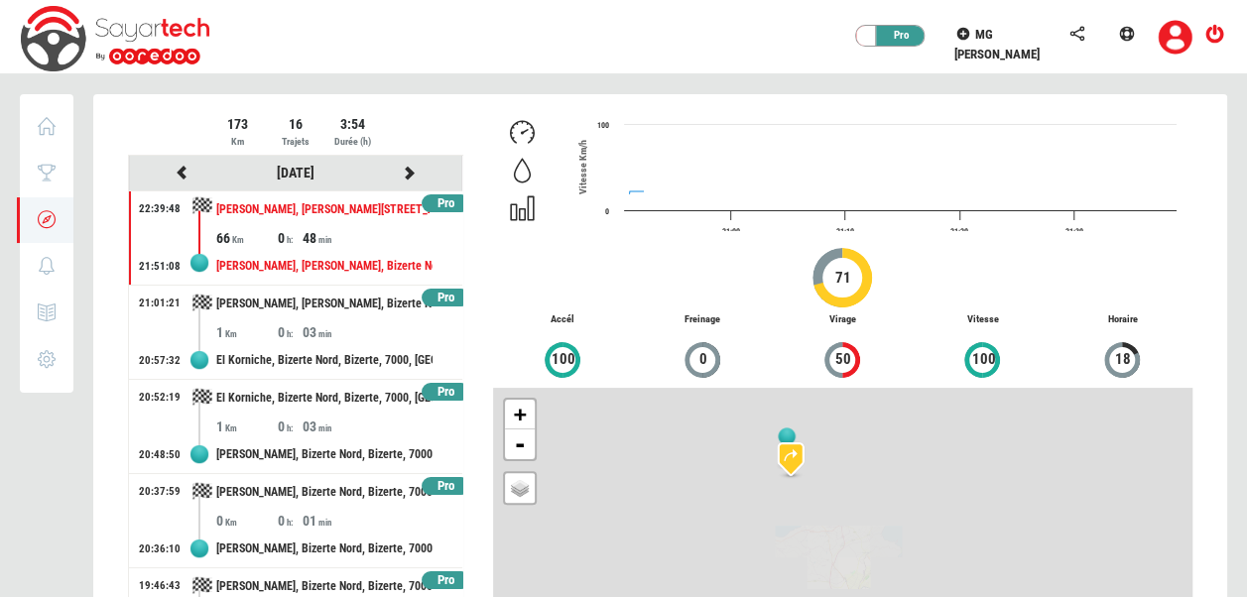
click at [399, 172] on div at bounding box center [660, 434] width 1134 height 681
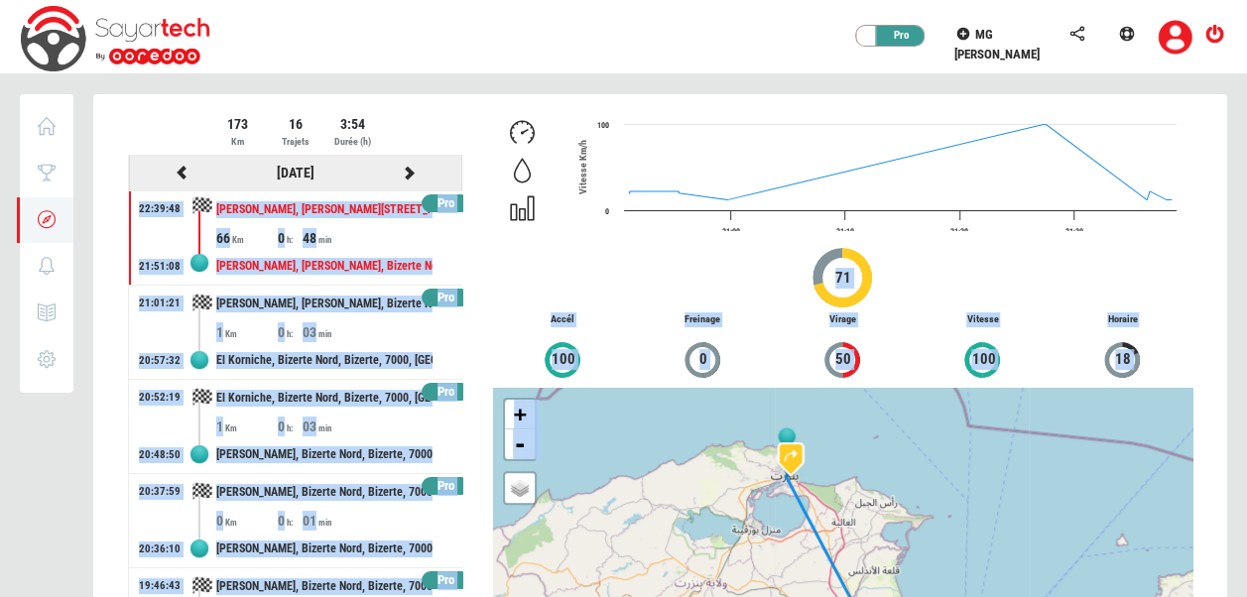
click at [401, 172] on icon at bounding box center [410, 173] width 18 height 14
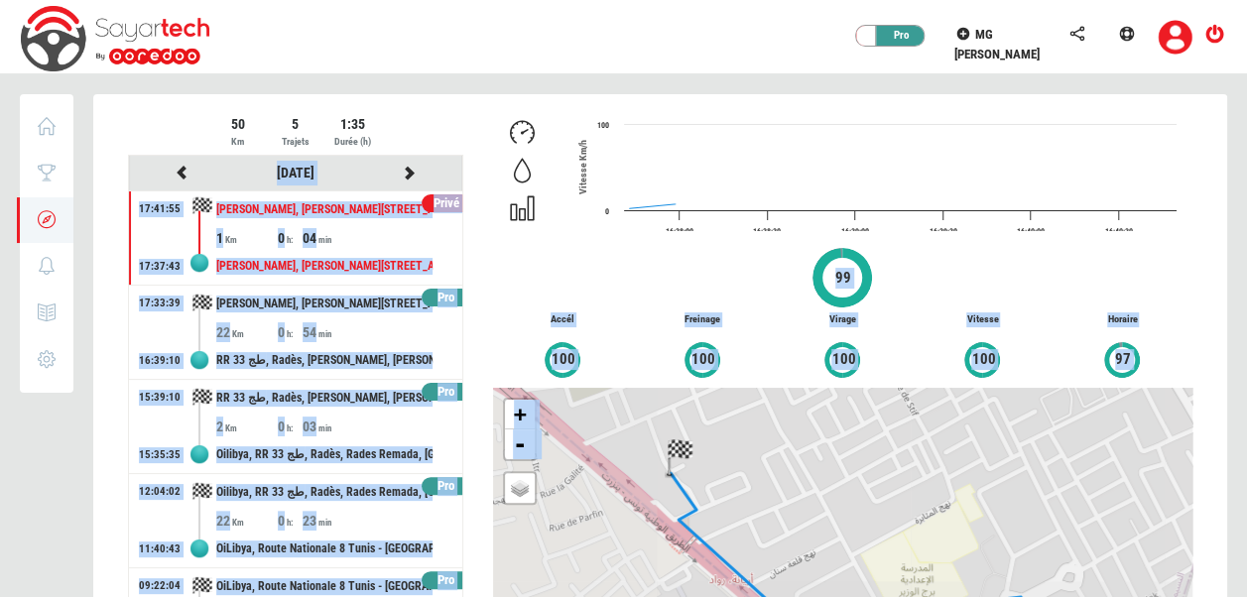
click at [399, 172] on div at bounding box center [660, 434] width 1134 height 681
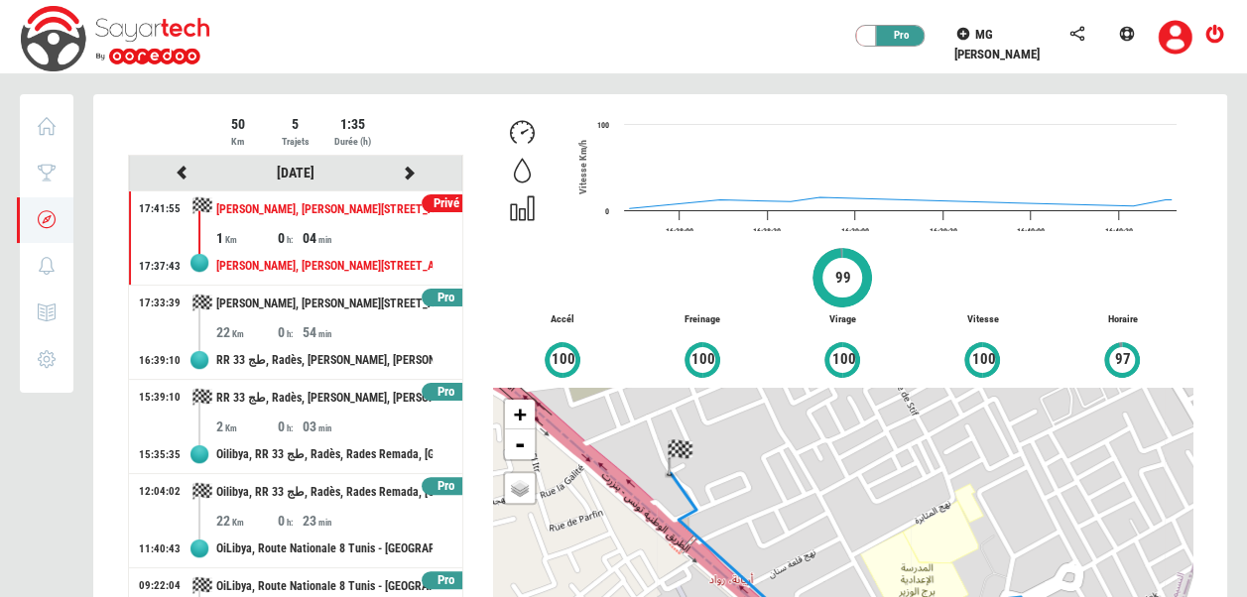
click at [437, 116] on div "50 Km 5 Trajets 1:35 Durée (h)" at bounding box center [295, 134] width 335 height 41
click at [415, 179] on icon at bounding box center [410, 173] width 18 height 14
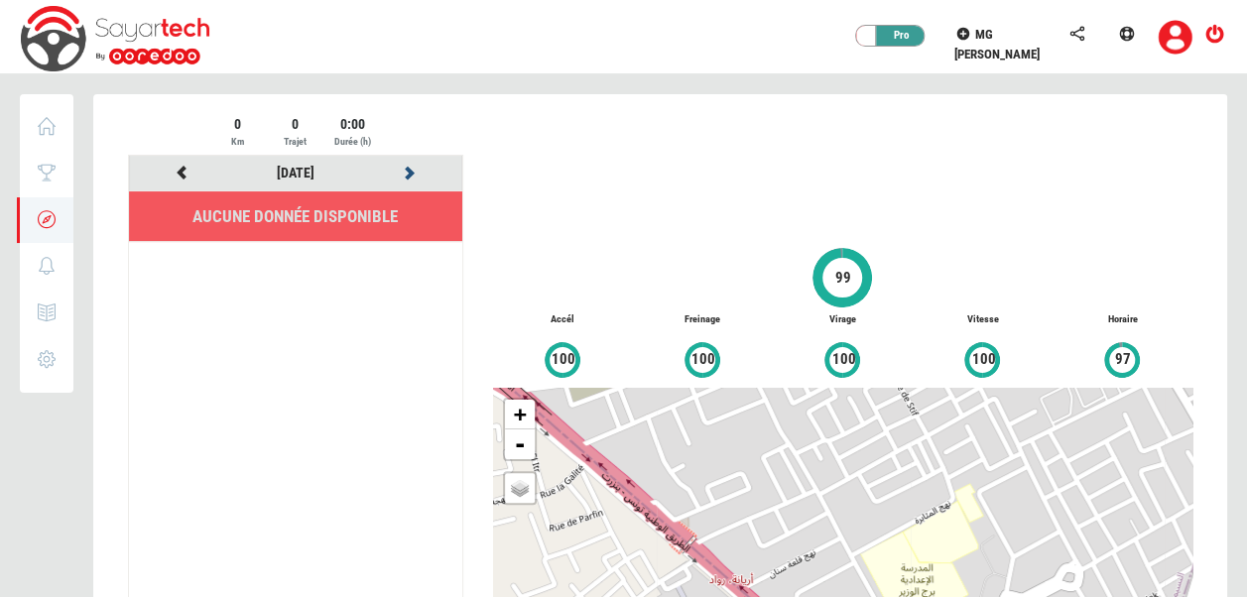
click at [415, 179] on icon at bounding box center [410, 173] width 18 height 14
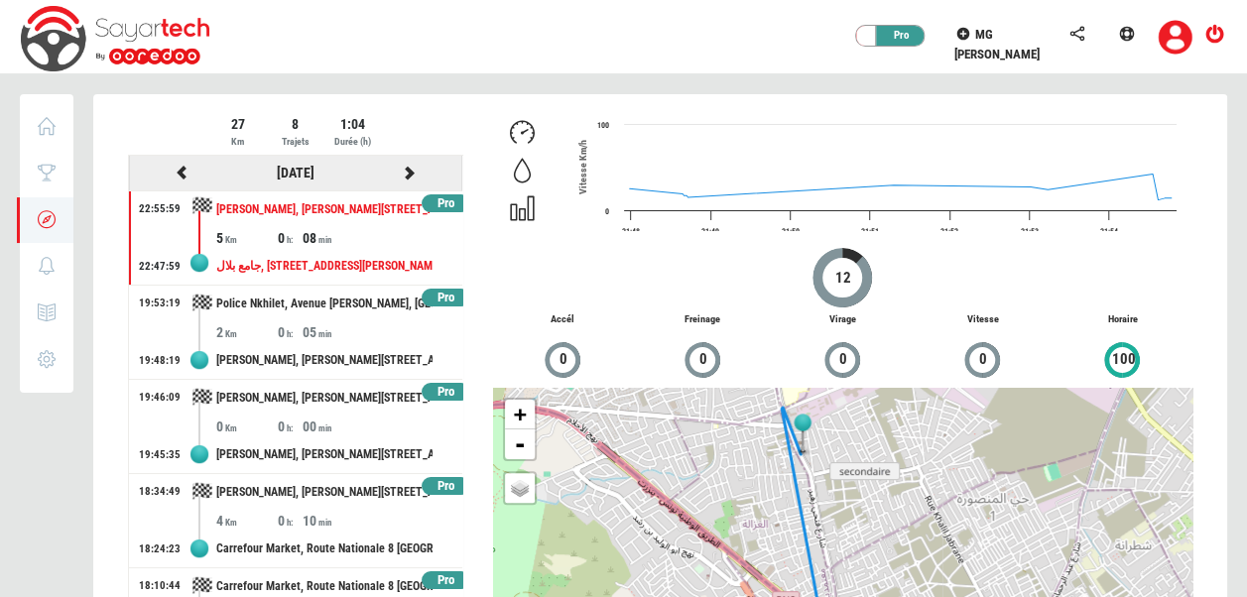
click at [408, 176] on div at bounding box center [409, 173] width 114 height 25
click at [402, 175] on icon at bounding box center [410, 173] width 18 height 14
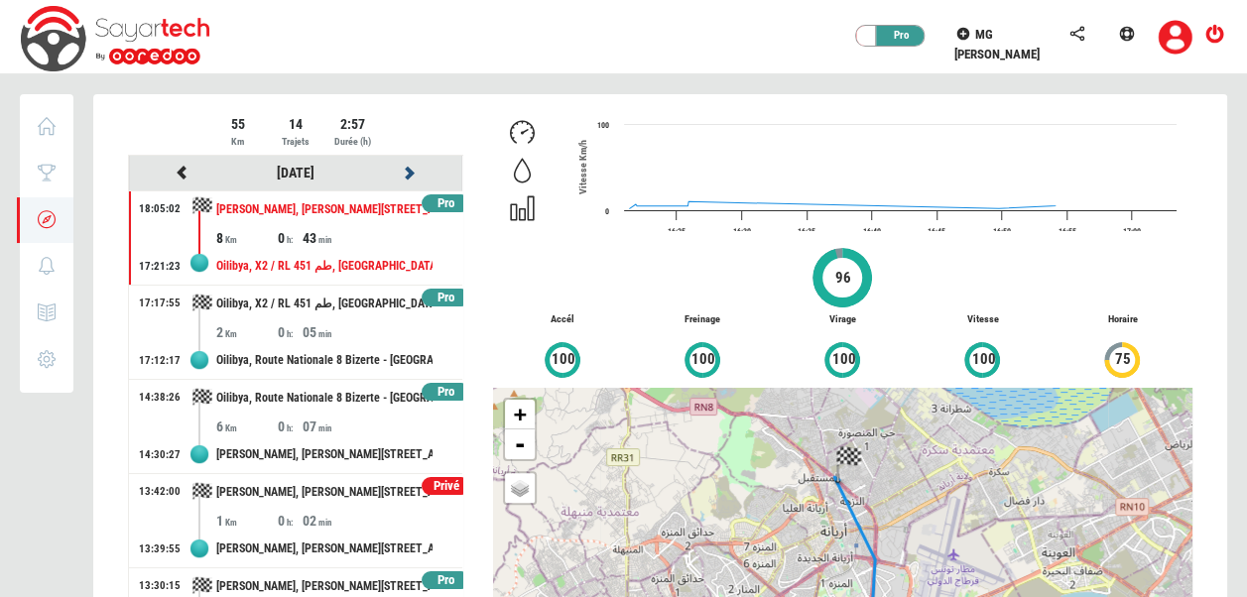
click at [402, 175] on icon at bounding box center [410, 173] width 18 height 14
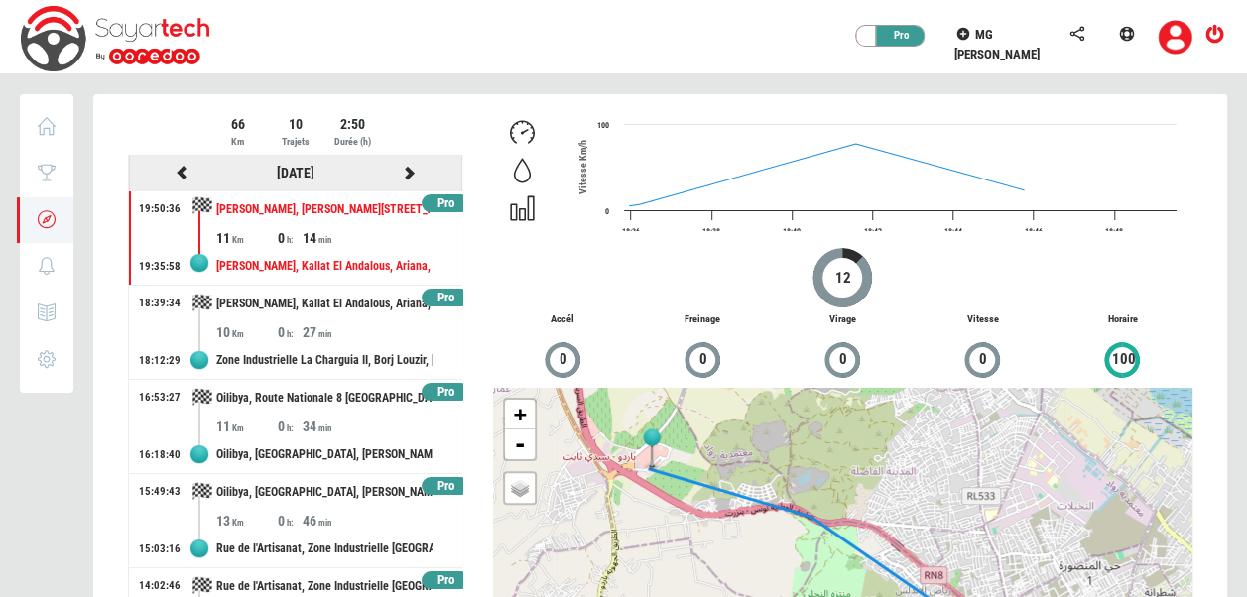
click at [290, 173] on link "[DATE]" at bounding box center [296, 173] width 38 height 16
click at [407, 176] on div at bounding box center [409, 173] width 114 height 25
click at [401, 173] on icon at bounding box center [410, 173] width 18 height 14
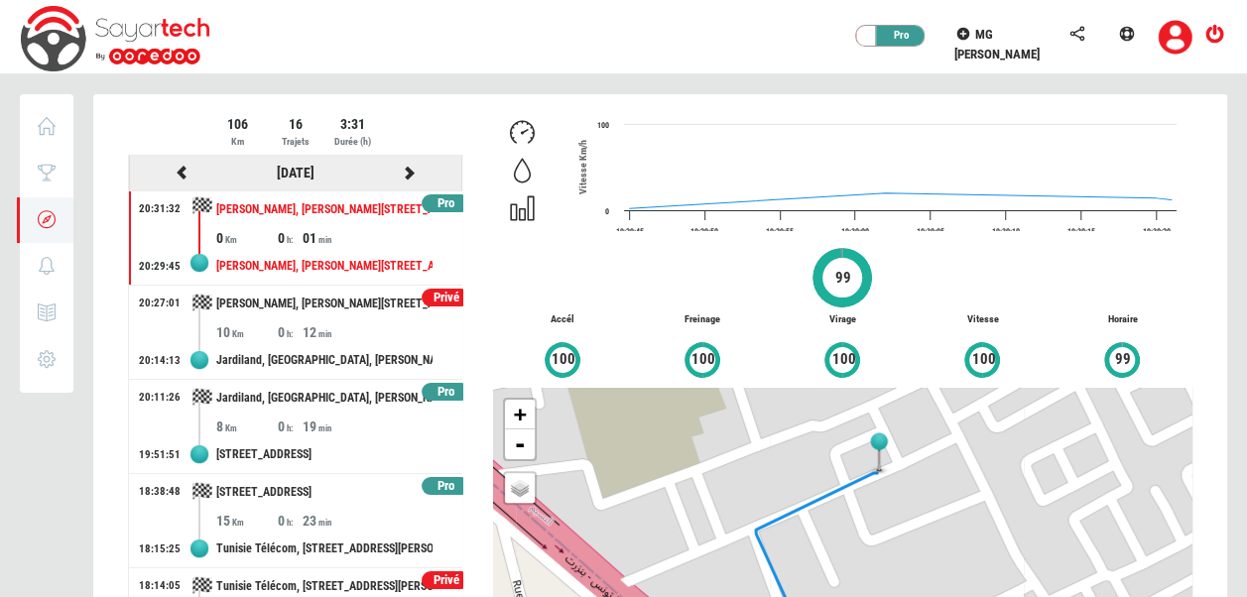
click at [401, 173] on icon at bounding box center [410, 173] width 18 height 14
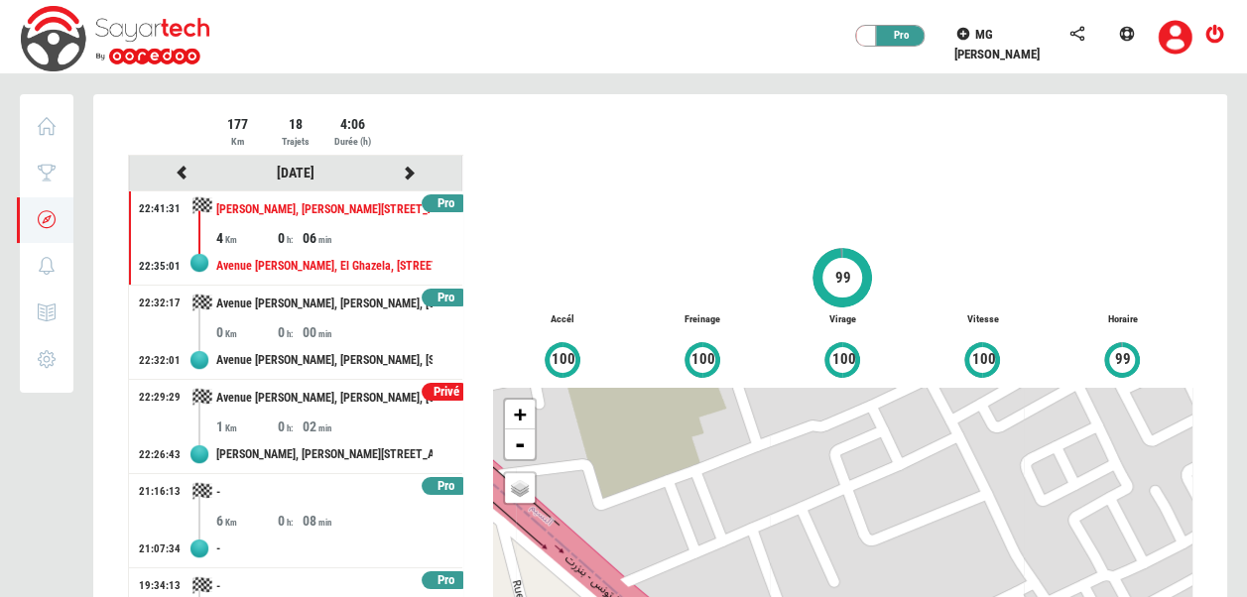
click at [401, 173] on div at bounding box center [660, 434] width 1134 height 681
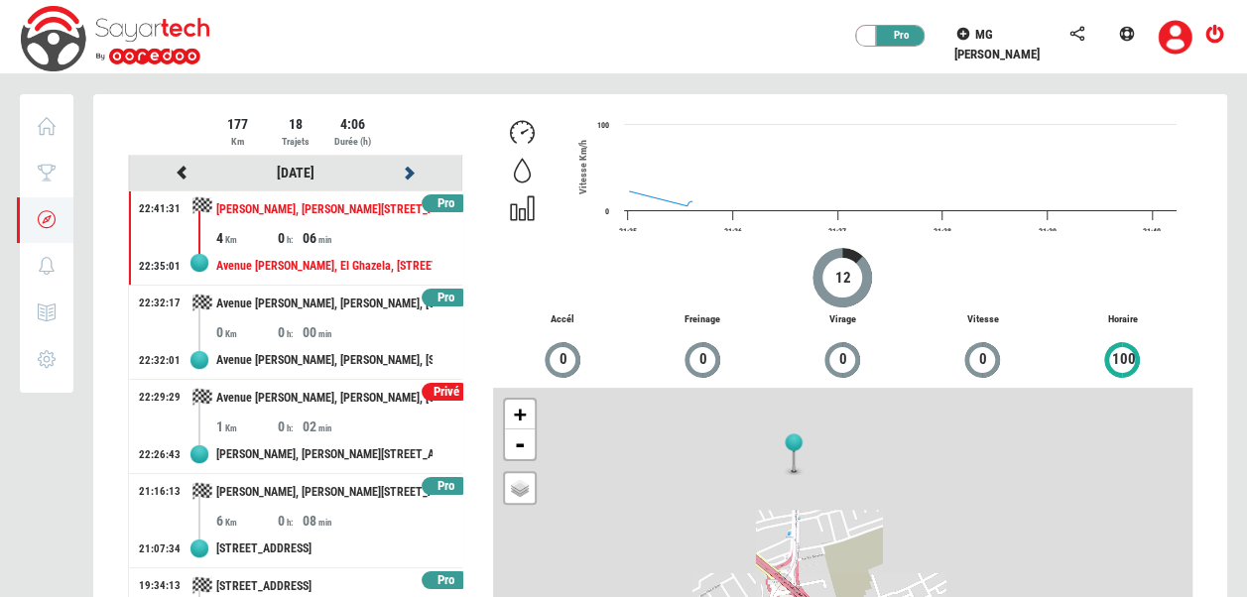
click at [401, 173] on icon at bounding box center [410, 173] width 18 height 14
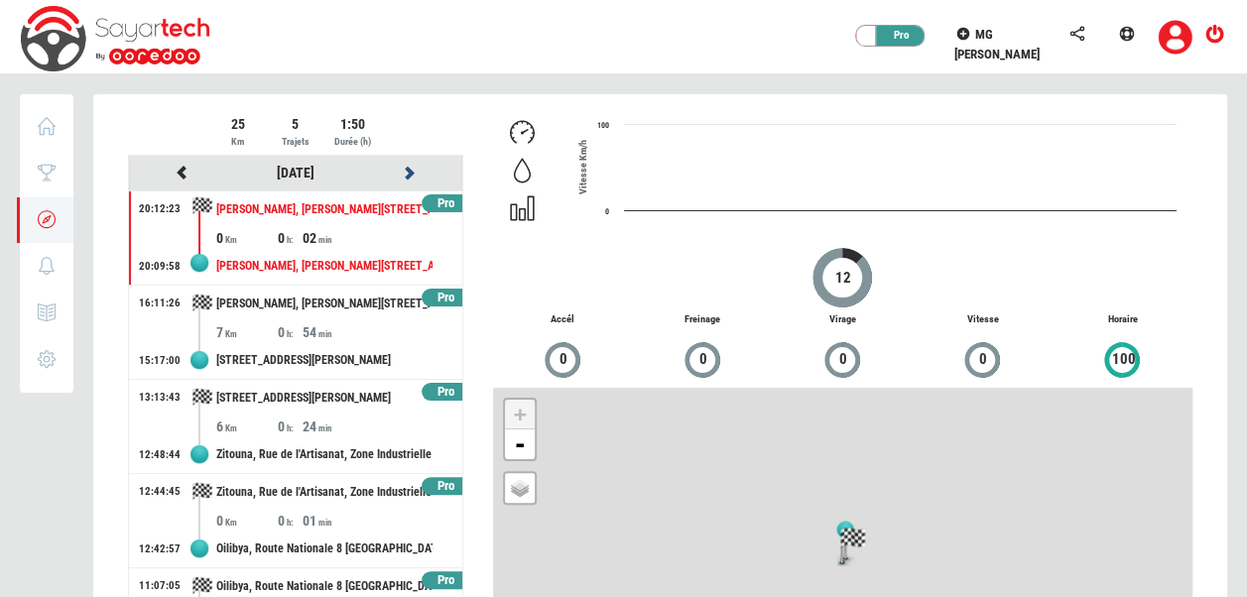
click at [401, 173] on icon at bounding box center [410, 173] width 18 height 14
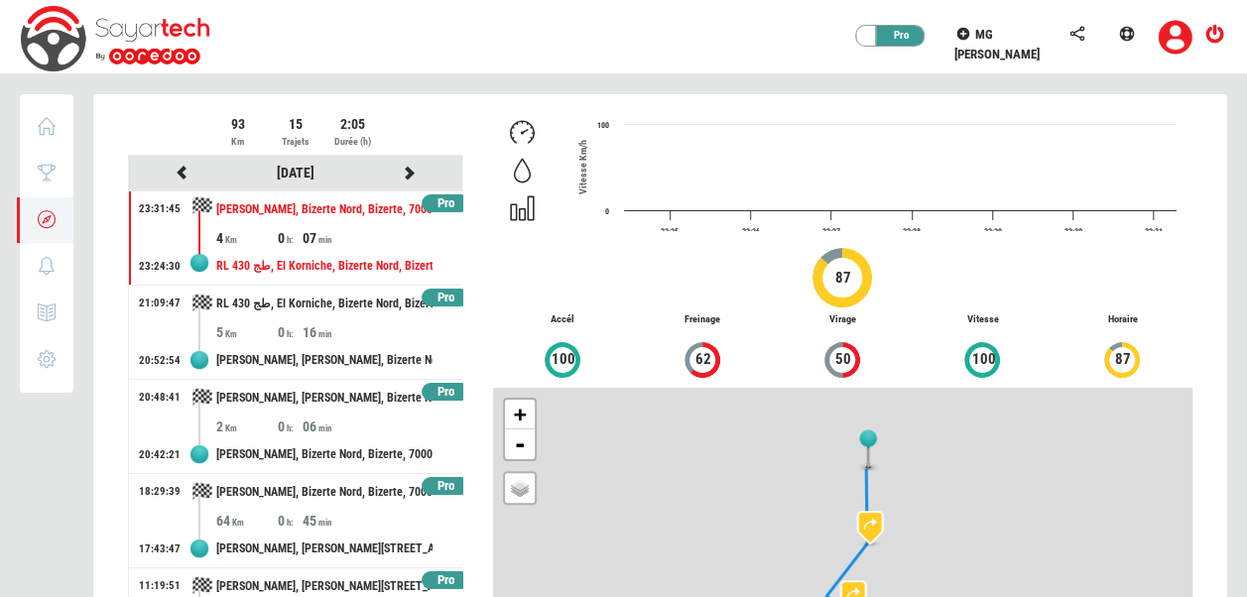
click at [401, 173] on div at bounding box center [660, 434] width 1134 height 681
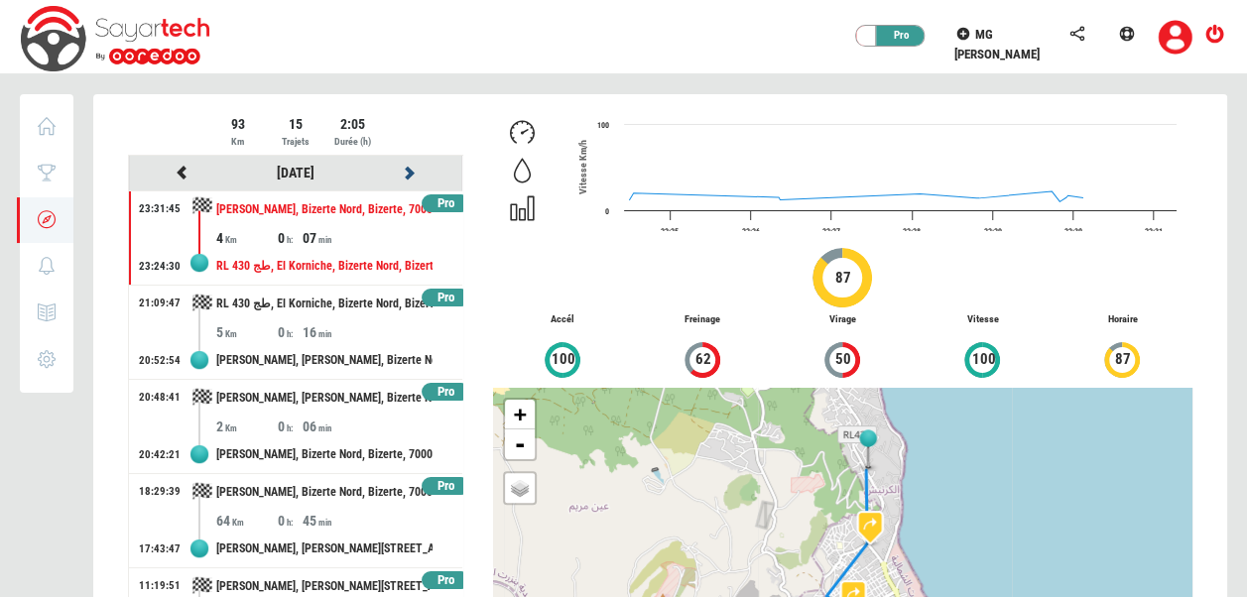
click at [401, 173] on icon at bounding box center [410, 173] width 18 height 14
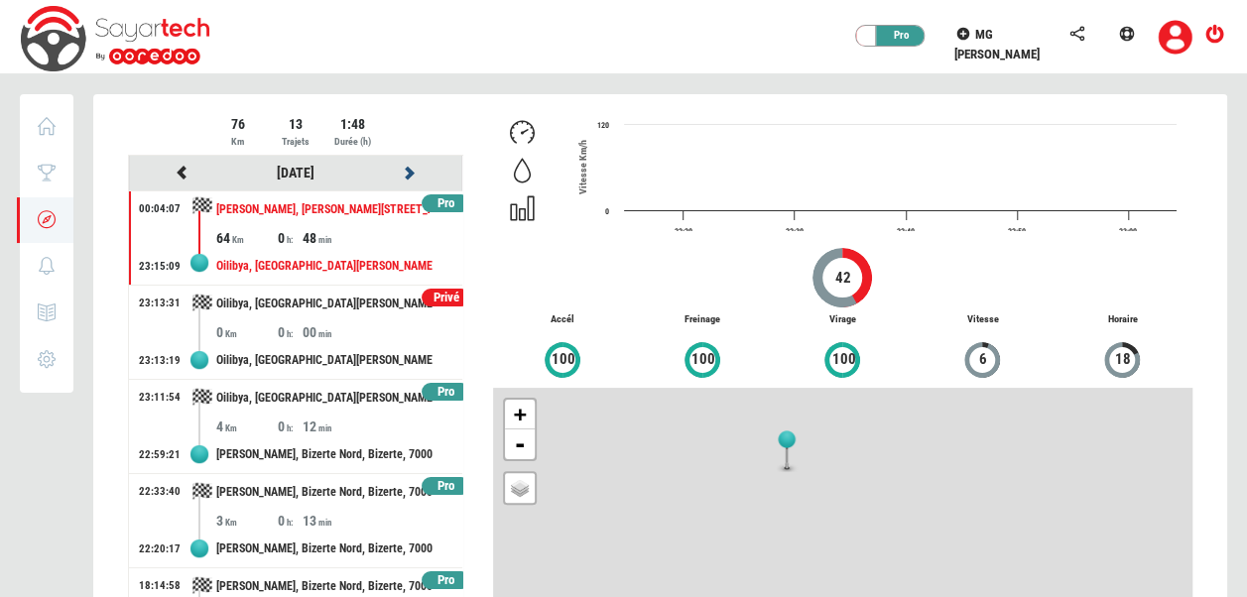
click at [401, 173] on icon at bounding box center [410, 173] width 18 height 14
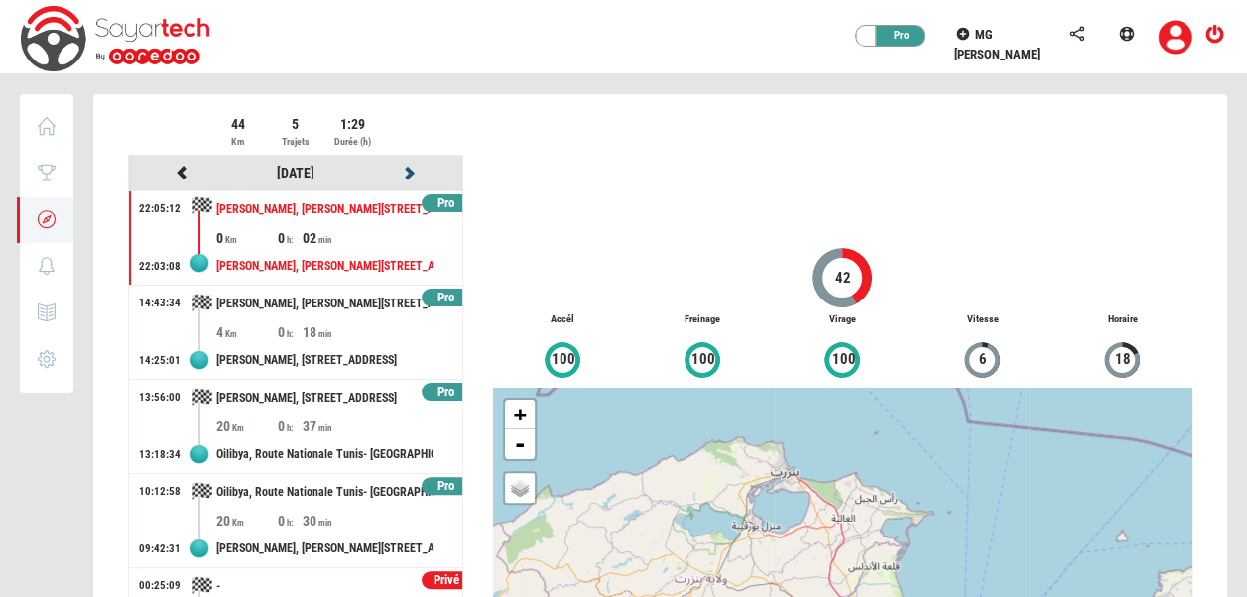
click at [401, 173] on icon at bounding box center [410, 173] width 18 height 14
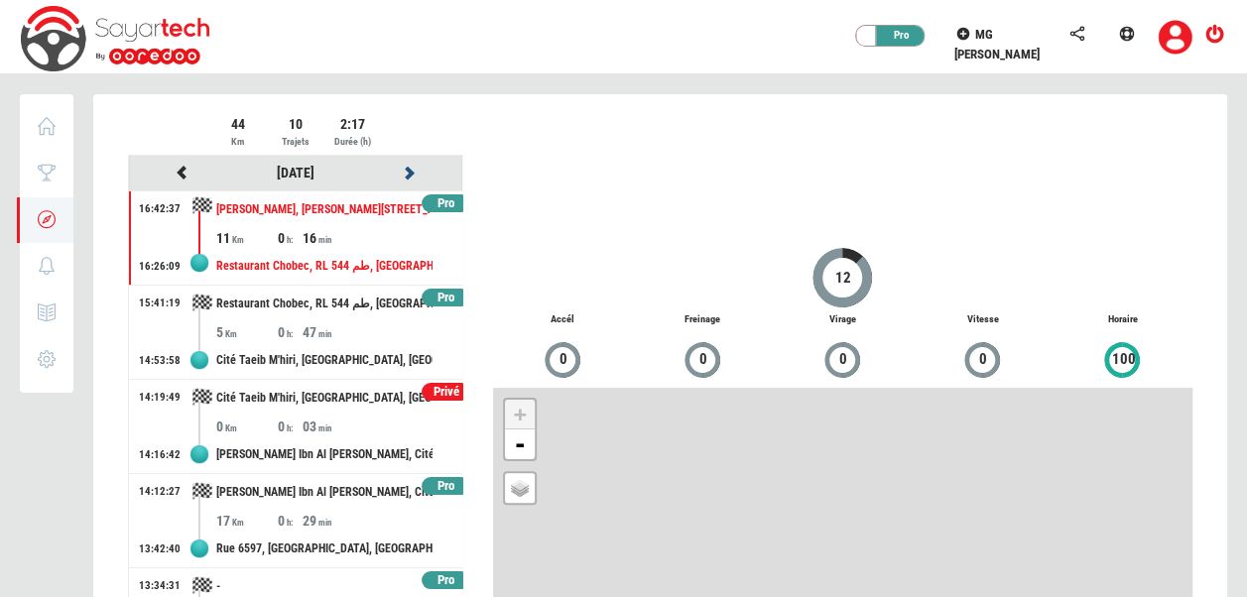
click at [401, 173] on icon at bounding box center [410, 173] width 18 height 14
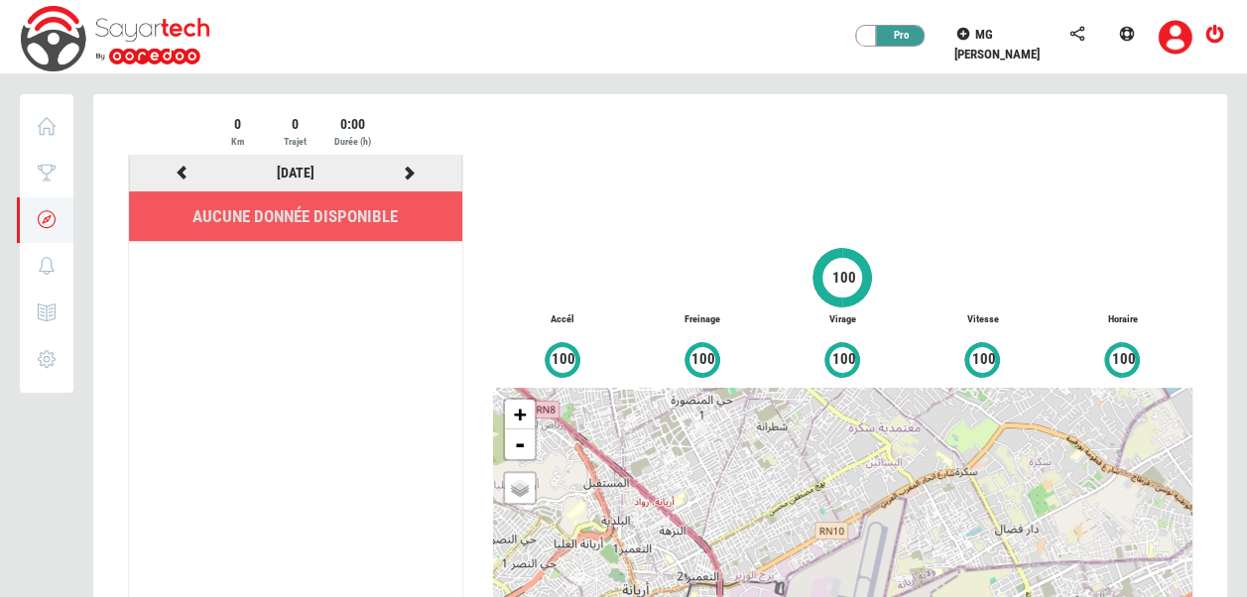
click at [401, 173] on icon at bounding box center [410, 173] width 18 height 14
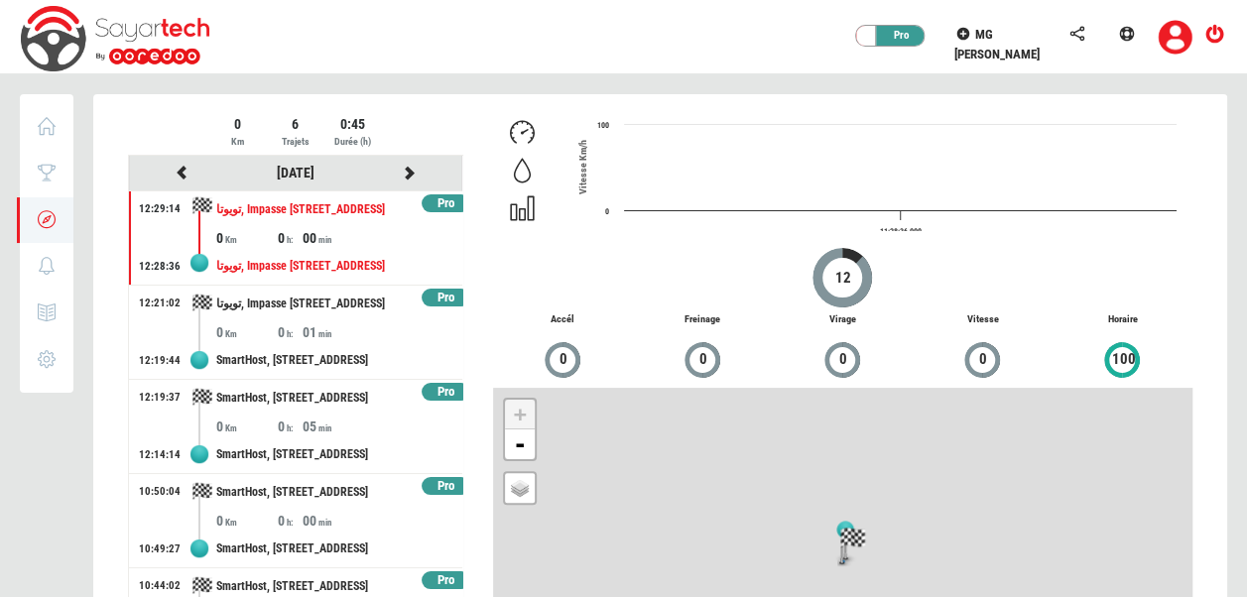
click at [401, 173] on div at bounding box center [660, 434] width 1134 height 681
click at [401, 173] on icon at bounding box center [410, 173] width 18 height 14
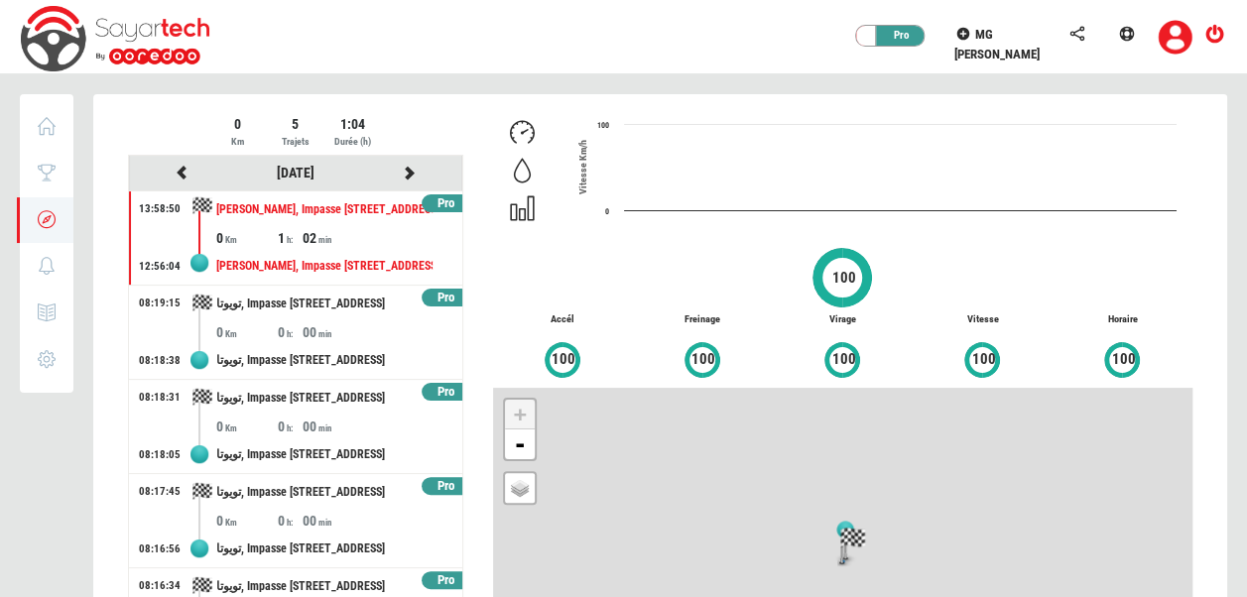
click at [401, 173] on div at bounding box center [660, 434] width 1134 height 681
click at [401, 173] on icon at bounding box center [410, 173] width 18 height 14
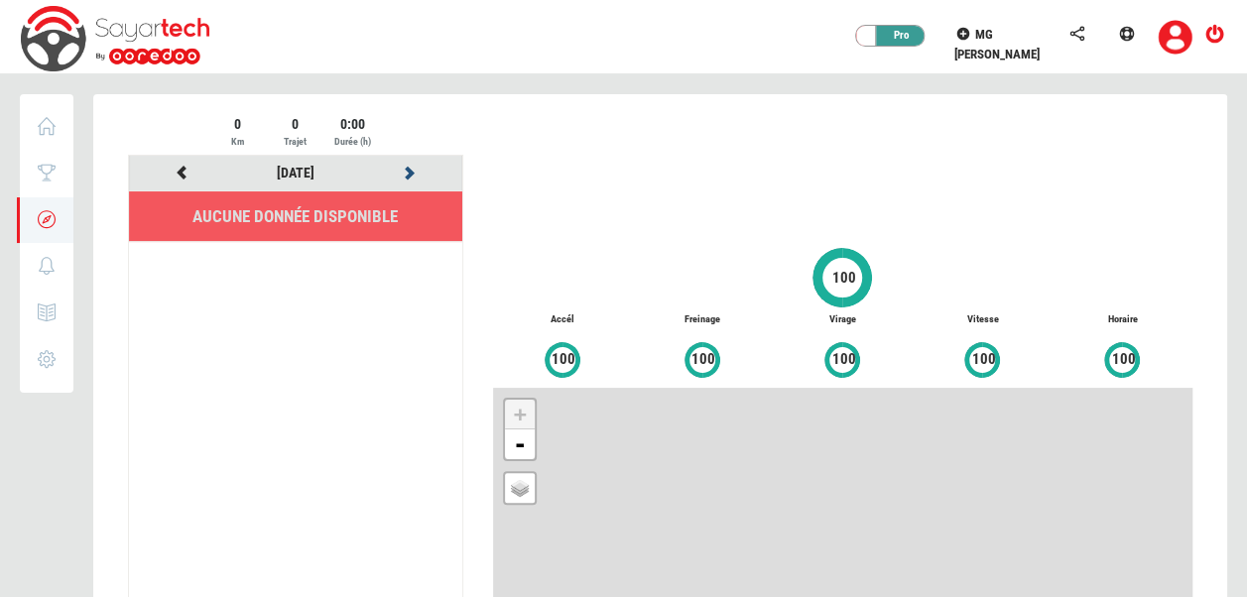
click at [401, 173] on icon at bounding box center [410, 173] width 18 height 14
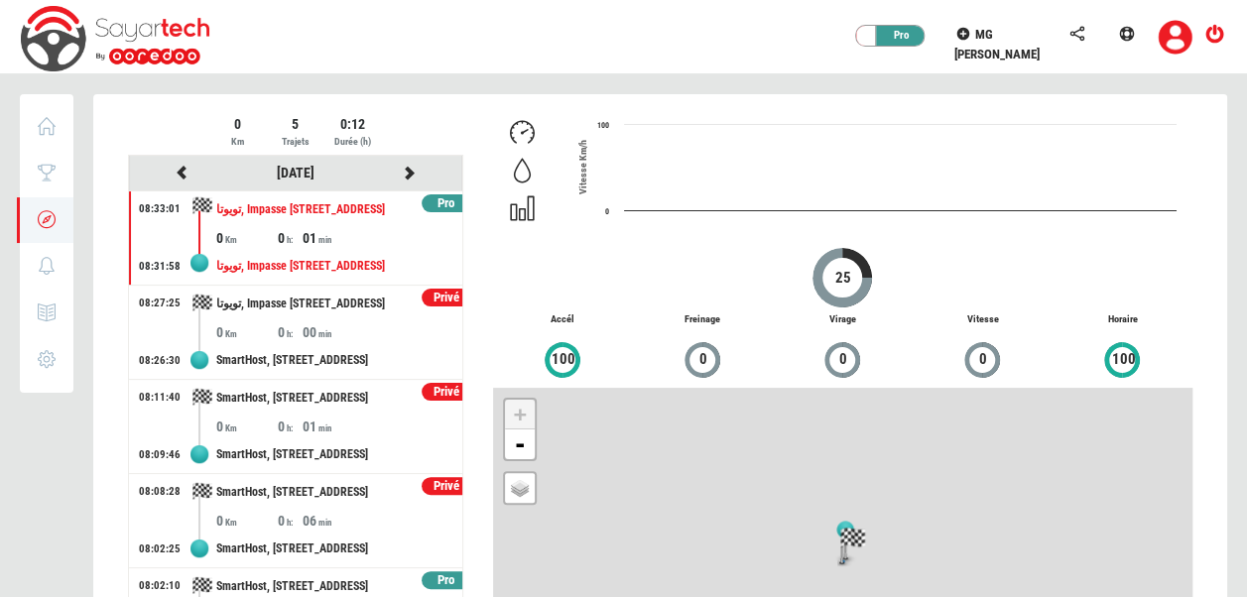
click at [401, 173] on div at bounding box center [660, 434] width 1134 height 681
click at [401, 173] on icon at bounding box center [410, 173] width 18 height 14
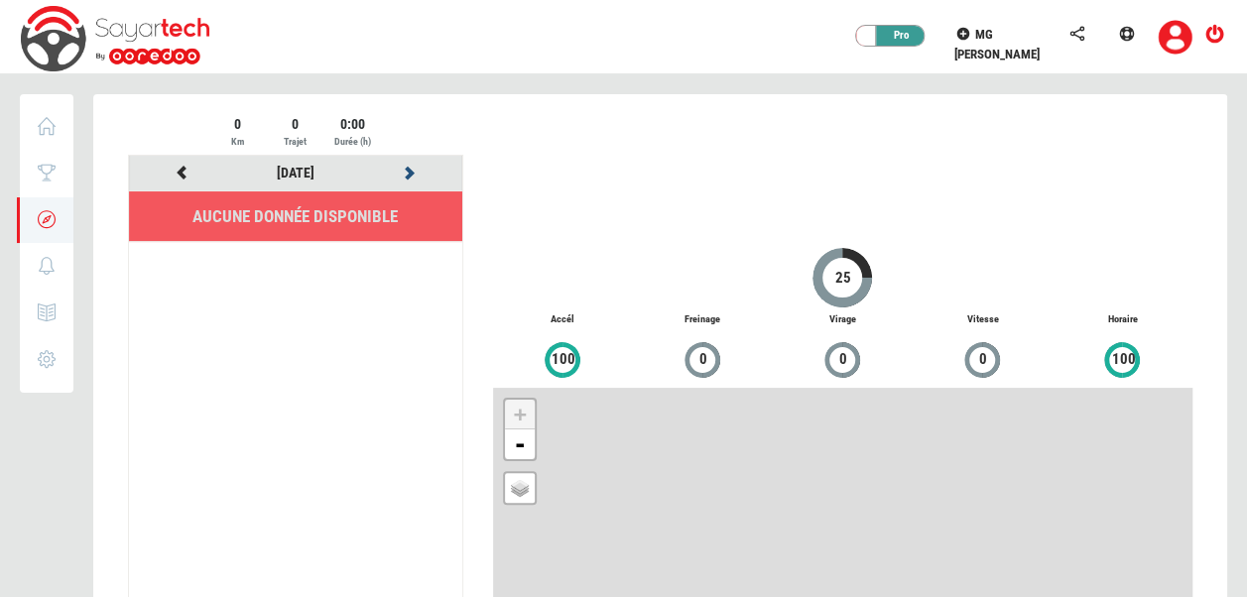
click at [401, 173] on icon at bounding box center [410, 173] width 18 height 14
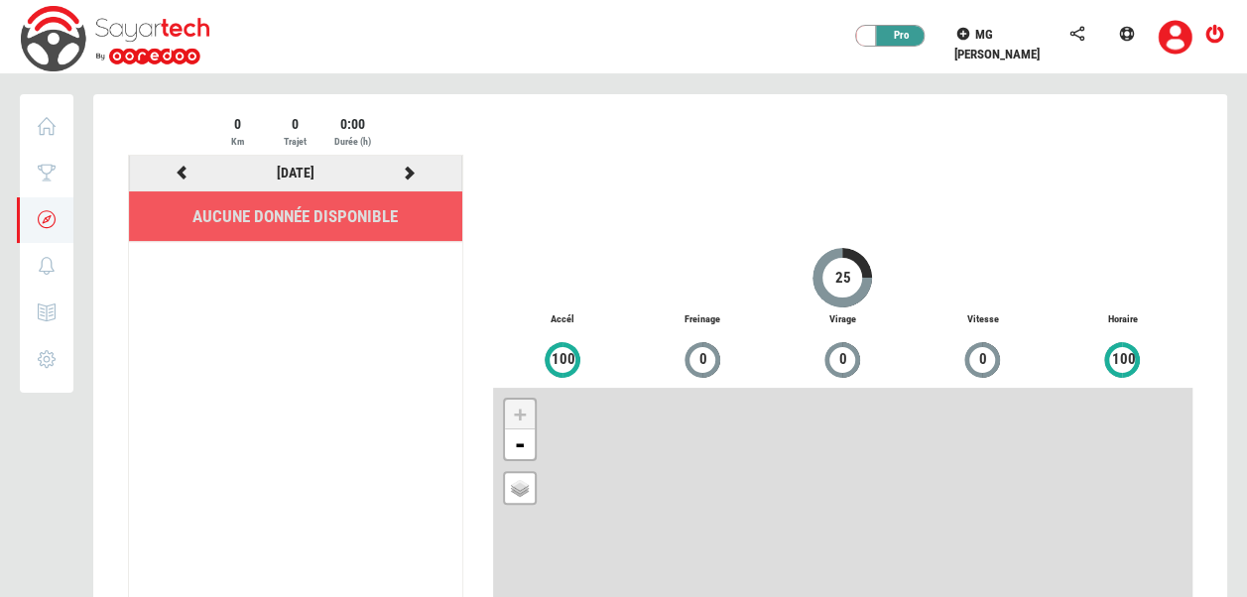
click at [401, 173] on icon at bounding box center [410, 173] width 18 height 14
drag, startPoint x: 401, startPoint y: 173, endPoint x: 402, endPoint y: 145, distance: 27.8
click at [402, 145] on div "0 Km 0 Trajet 0:00 Durée (h)" at bounding box center [295, 134] width 335 height 41
click at [409, 178] on icon at bounding box center [410, 173] width 18 height 14
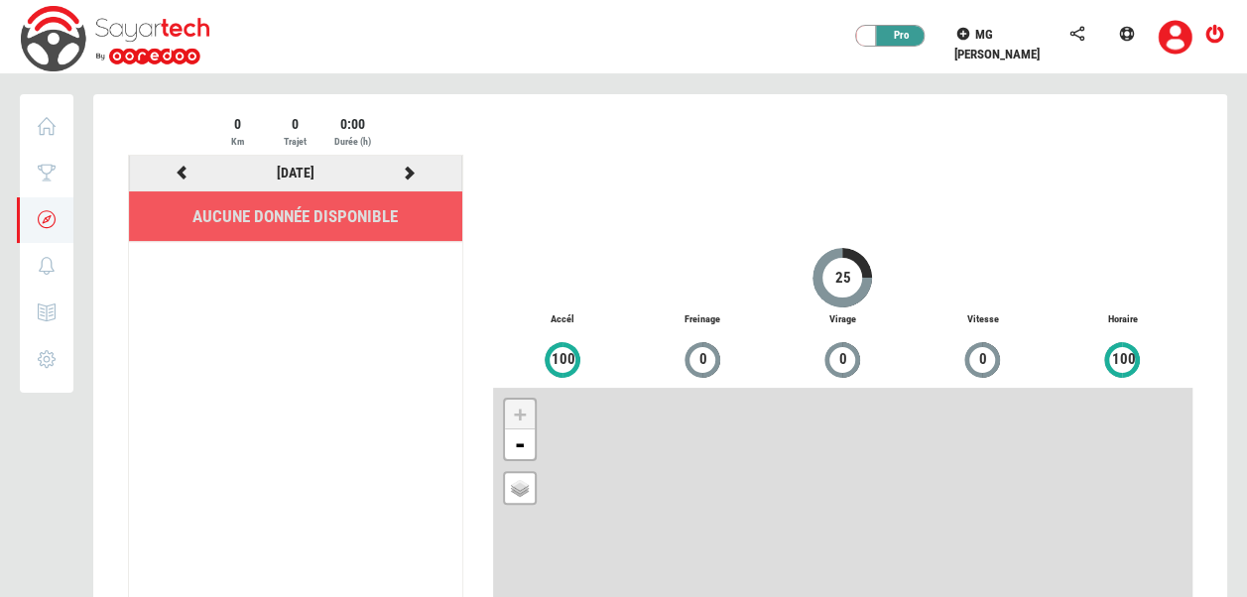
click at [409, 178] on icon at bounding box center [410, 173] width 18 height 14
click at [409, 174] on icon at bounding box center [410, 173] width 18 height 14
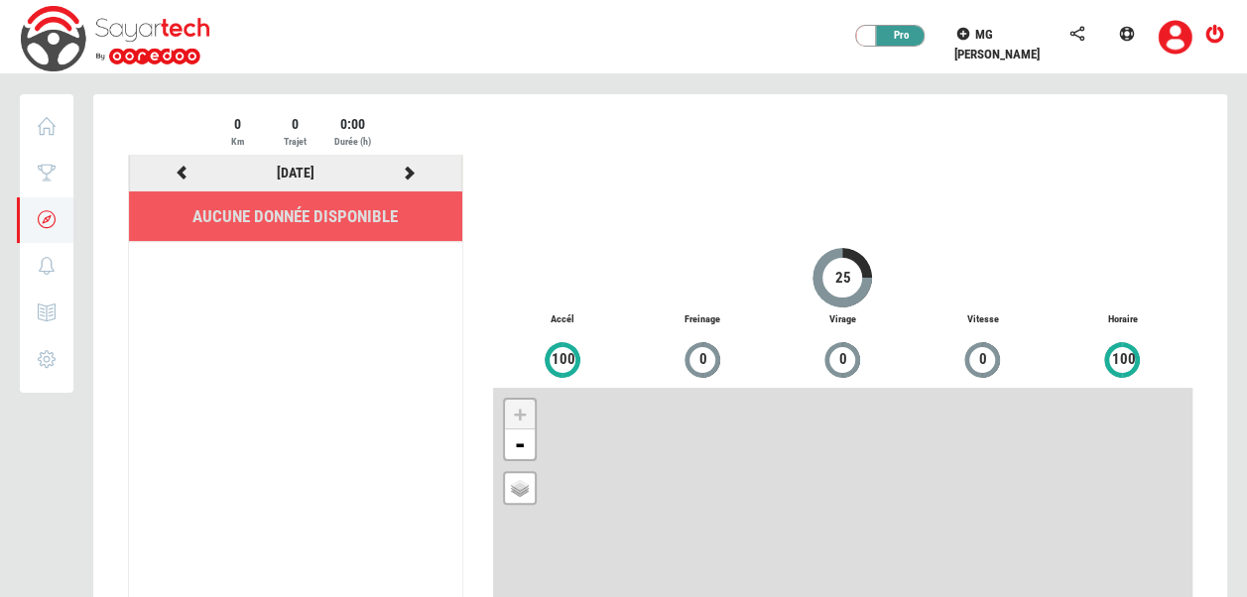
click at [409, 174] on icon at bounding box center [410, 173] width 18 height 14
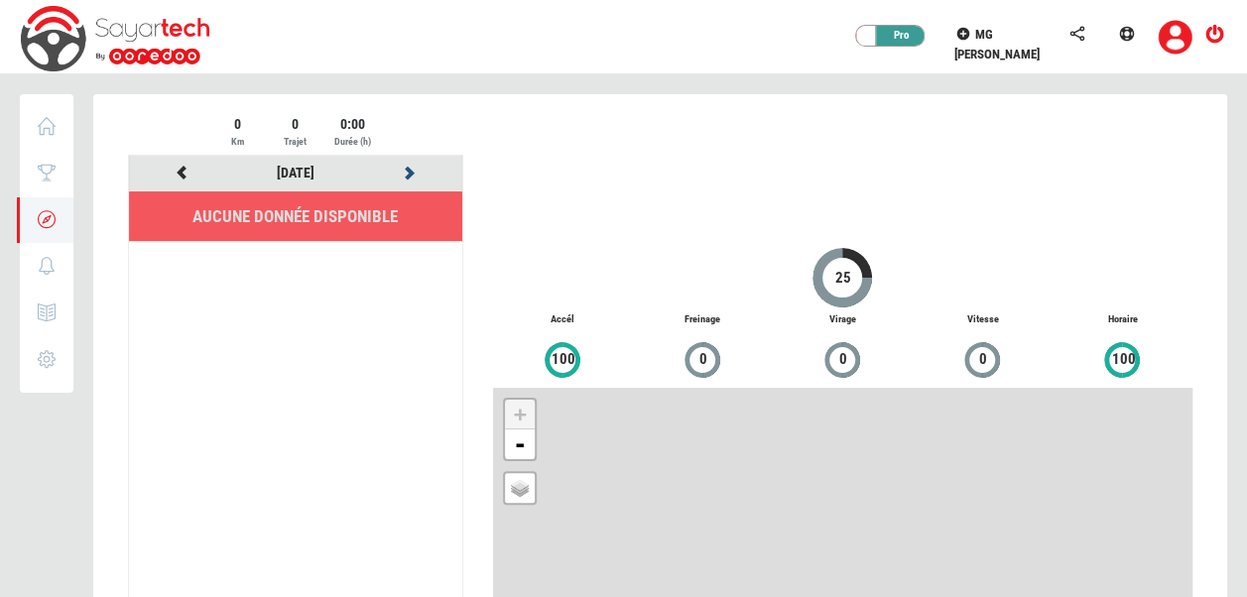
click at [409, 174] on icon at bounding box center [410, 173] width 18 height 14
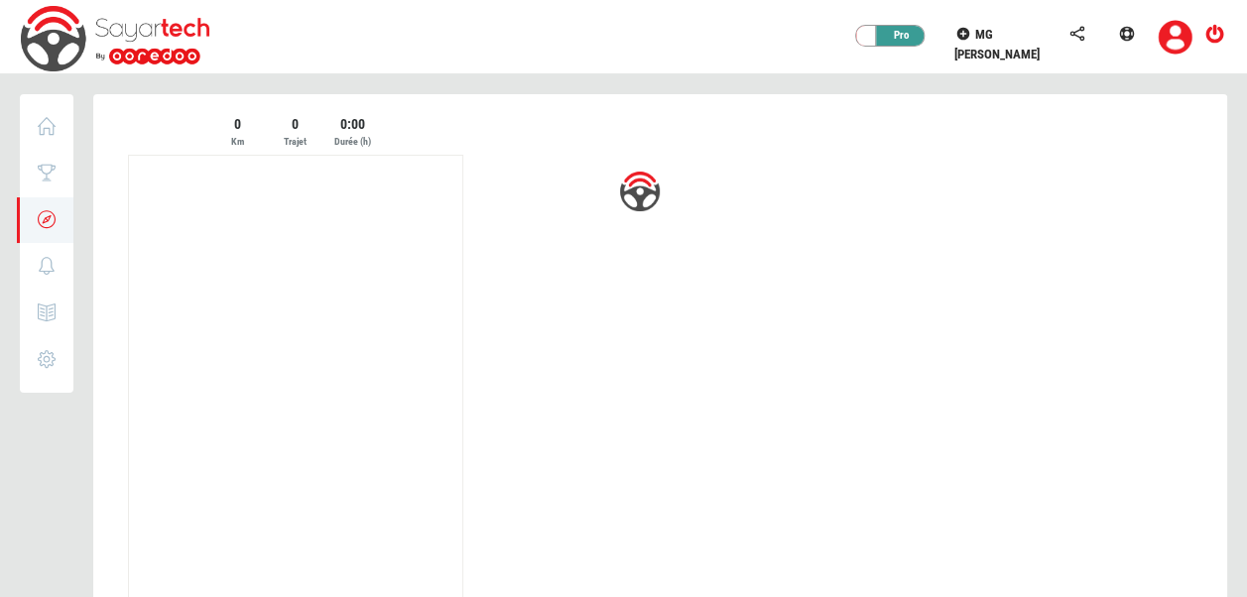
click at [409, 174] on div at bounding box center [660, 433] width 1134 height 678
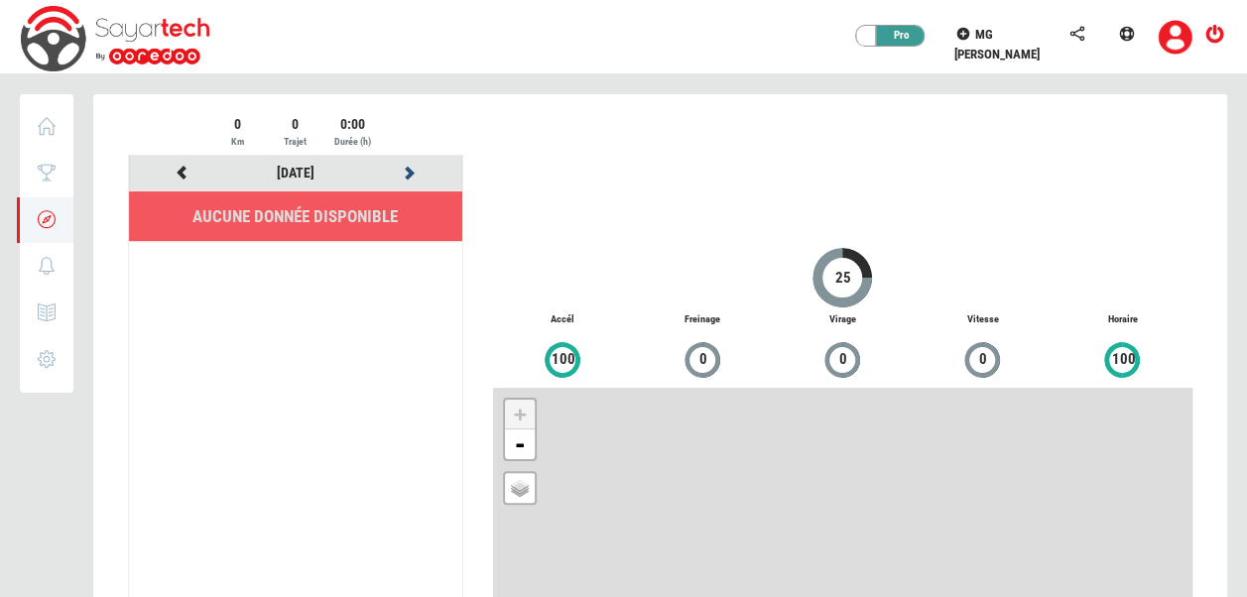
click at [409, 174] on icon at bounding box center [410, 173] width 18 height 14
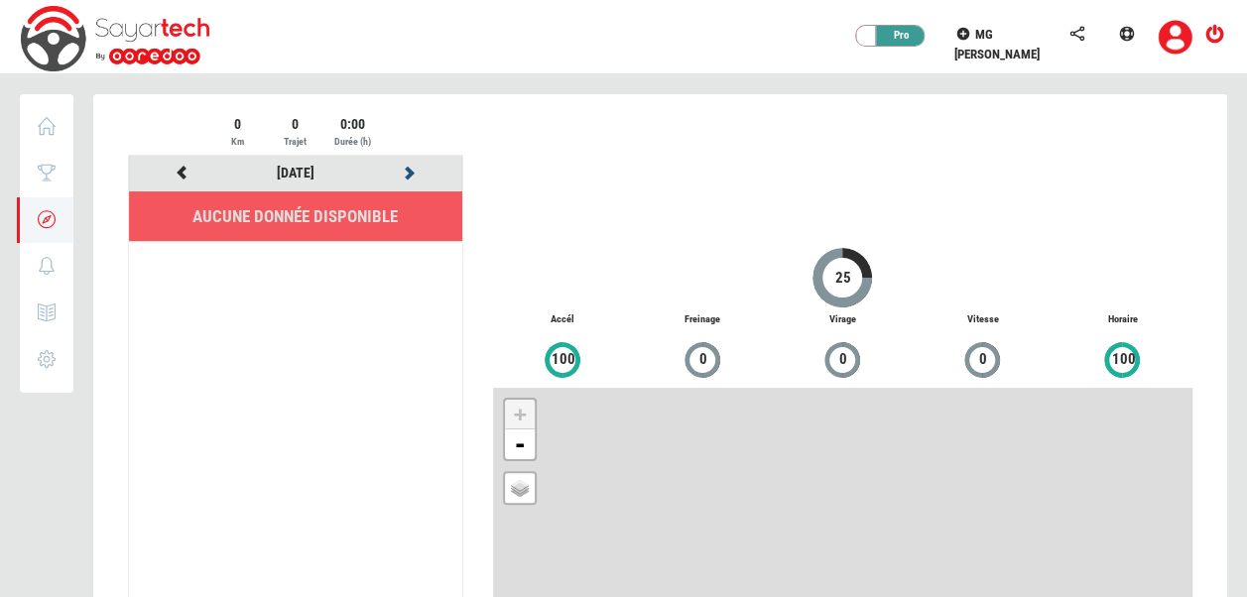
click at [409, 174] on icon at bounding box center [410, 173] width 18 height 14
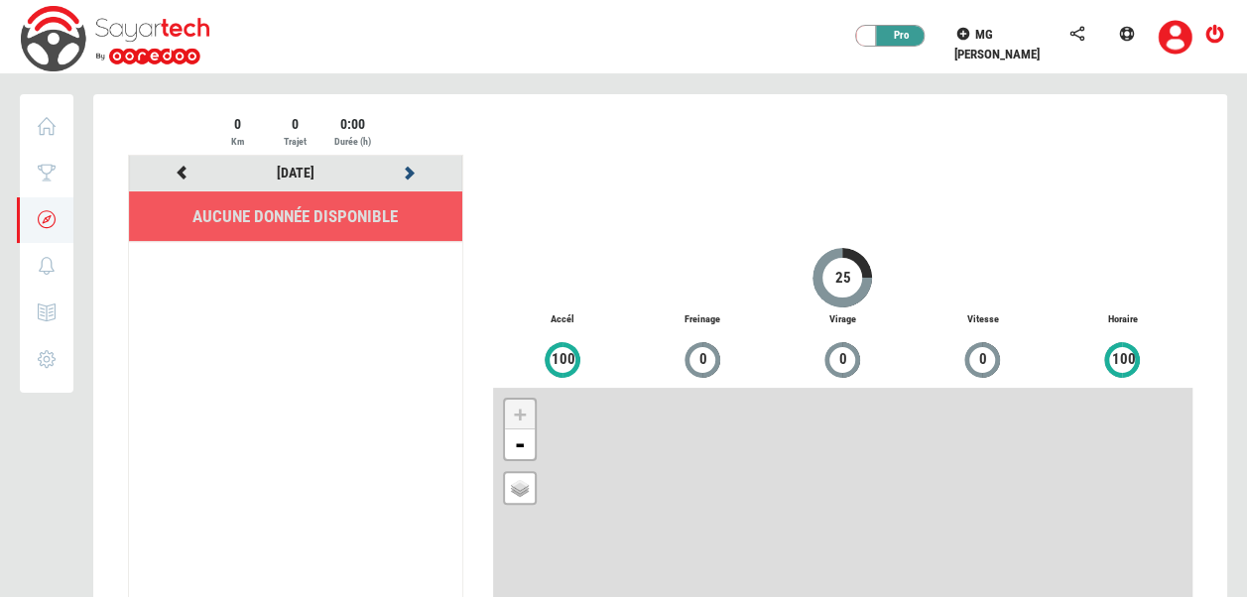
click at [409, 174] on icon at bounding box center [410, 173] width 18 height 14
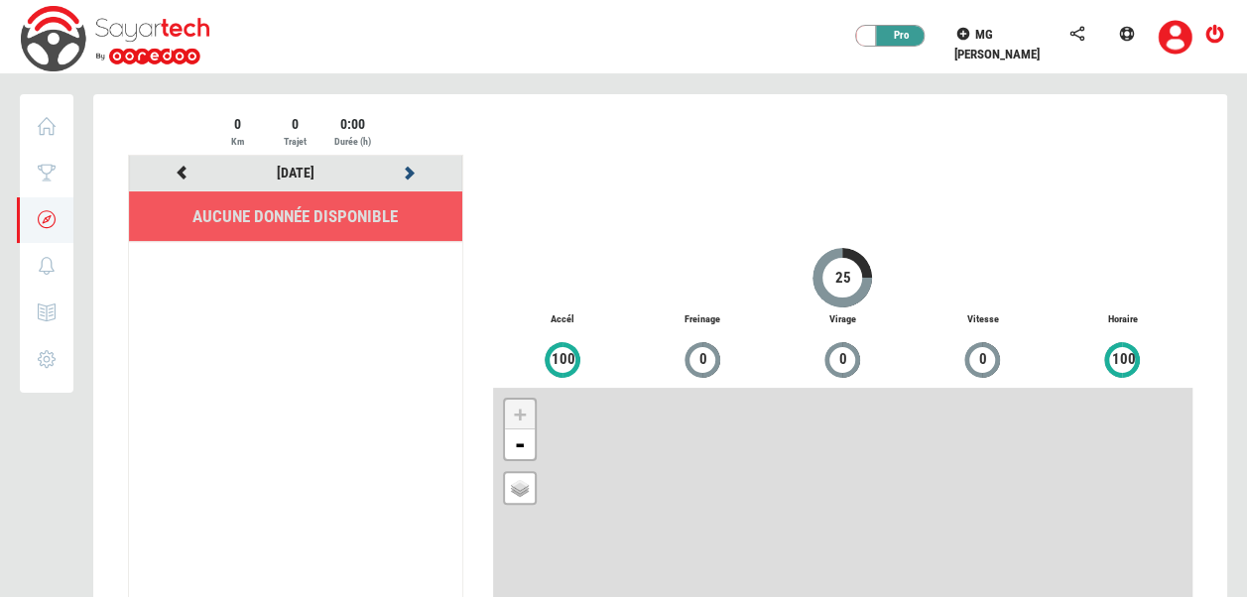
click at [409, 174] on icon at bounding box center [410, 173] width 18 height 14
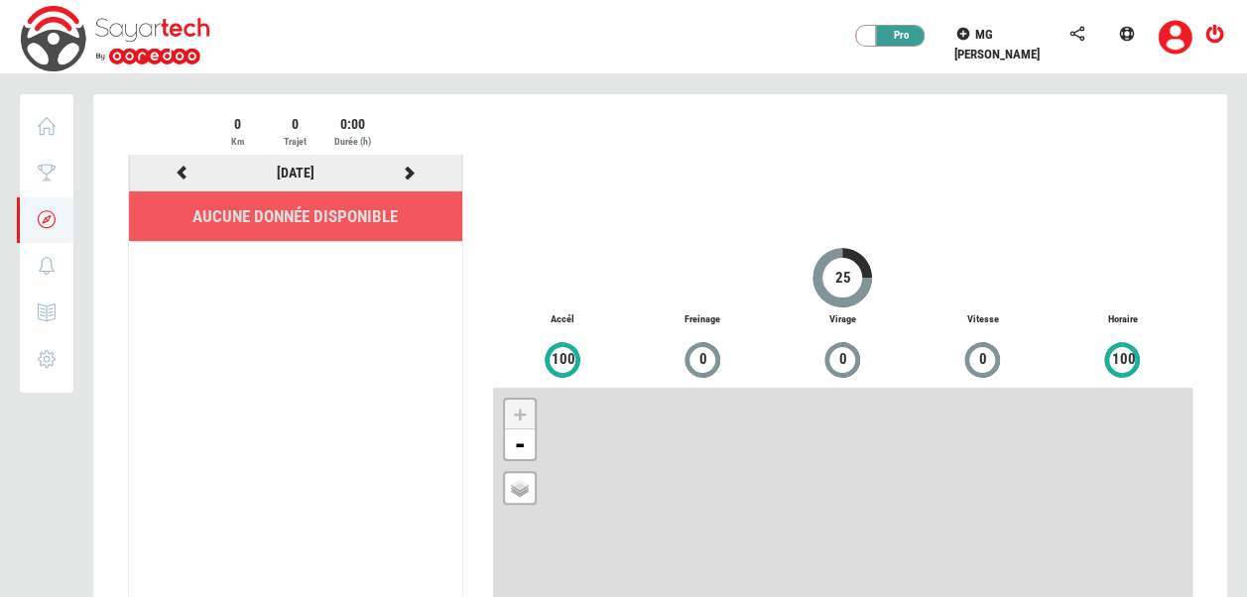
click at [409, 174] on icon at bounding box center [410, 173] width 18 height 14
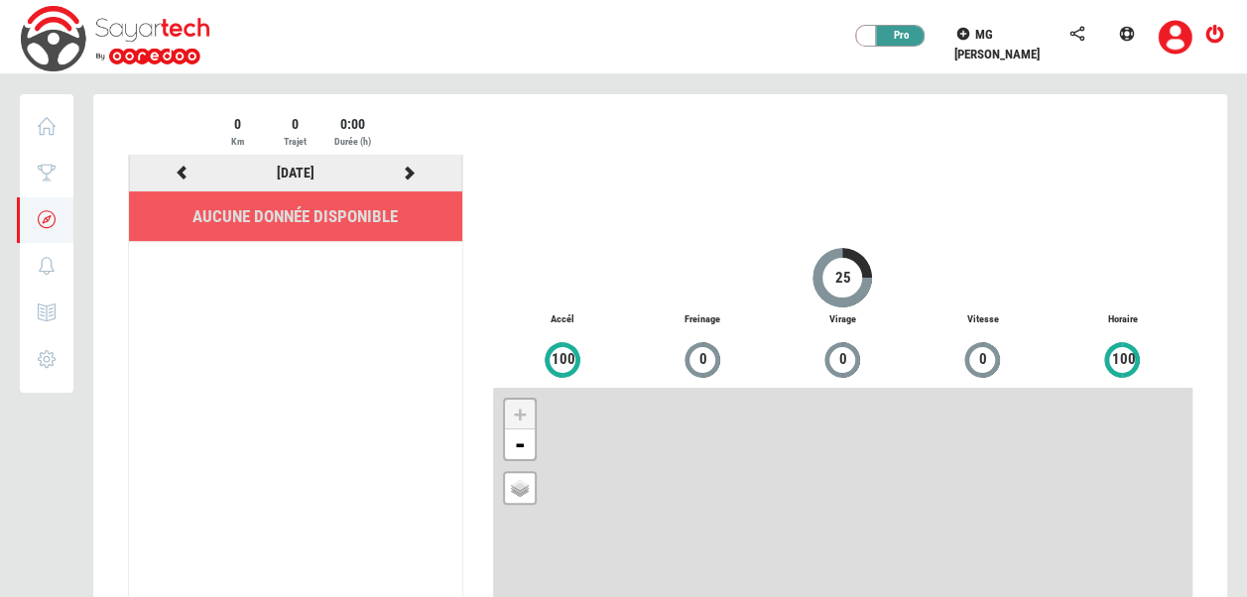
click at [409, 174] on icon at bounding box center [410, 173] width 18 height 14
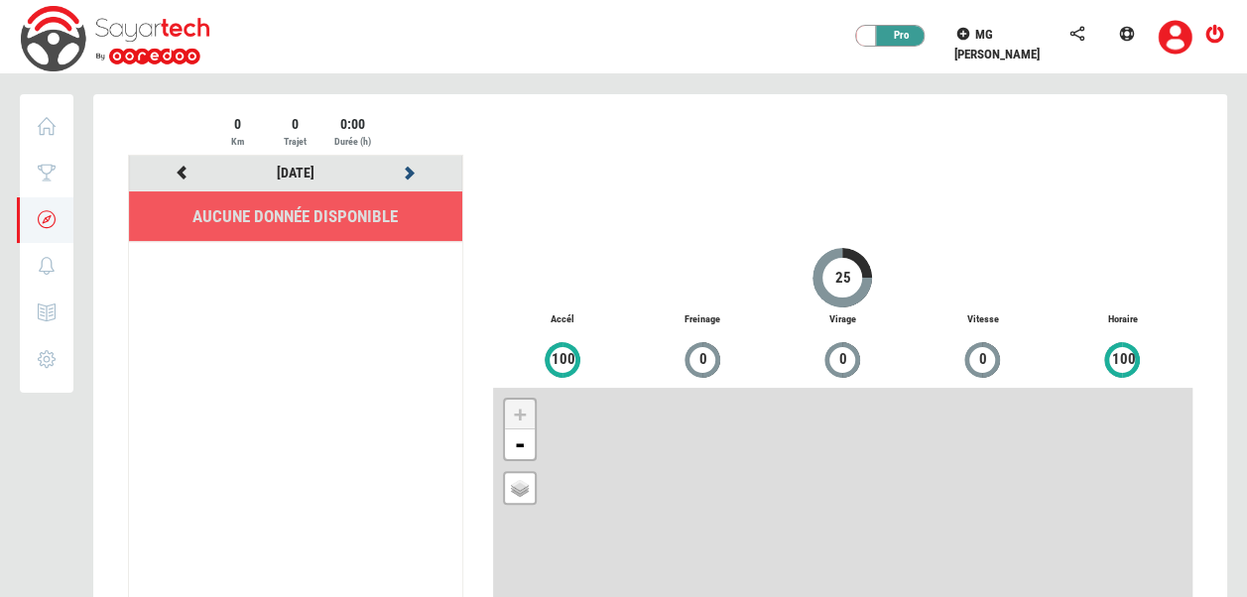
click at [409, 174] on icon at bounding box center [410, 173] width 18 height 14
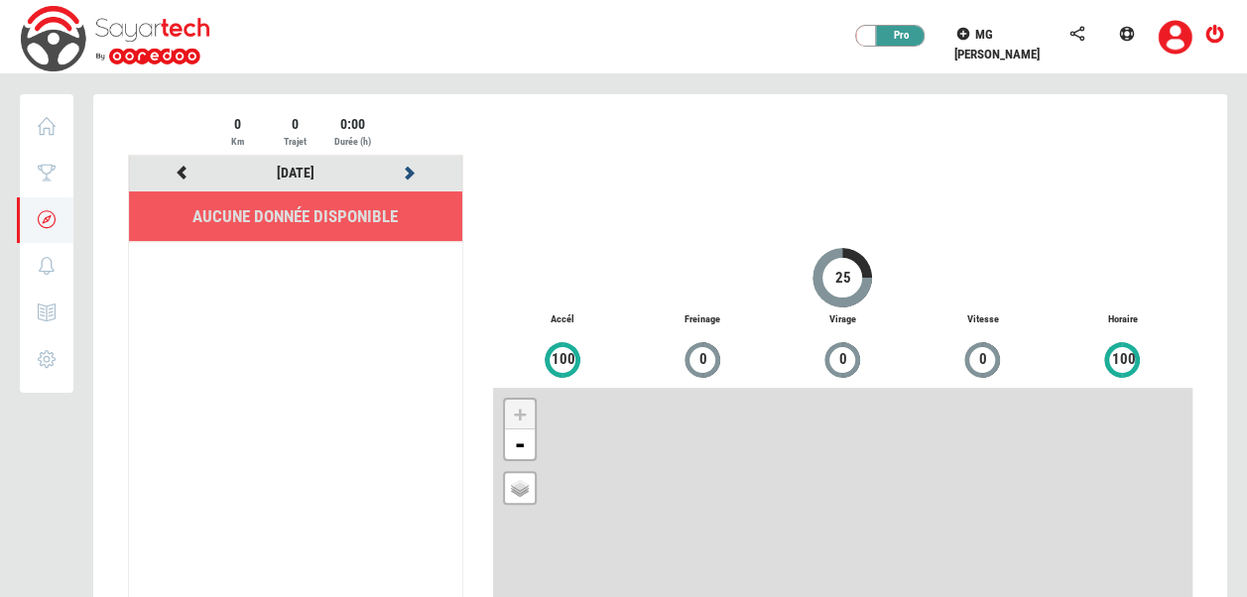
click at [409, 174] on icon at bounding box center [410, 173] width 18 height 14
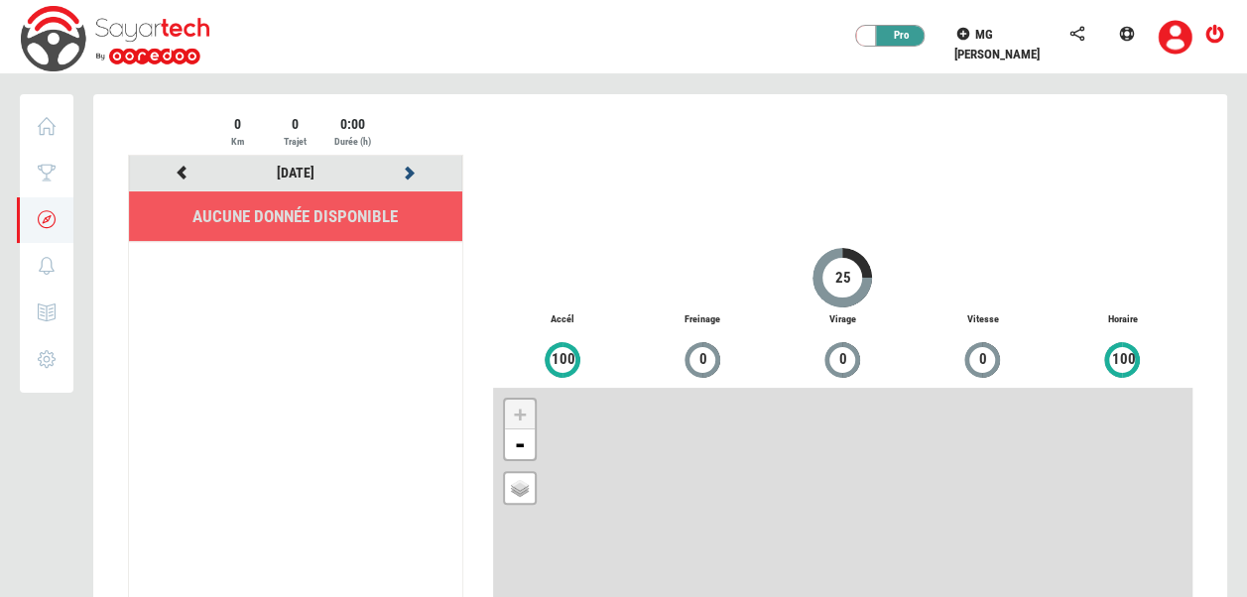
click at [409, 174] on icon at bounding box center [410, 173] width 18 height 14
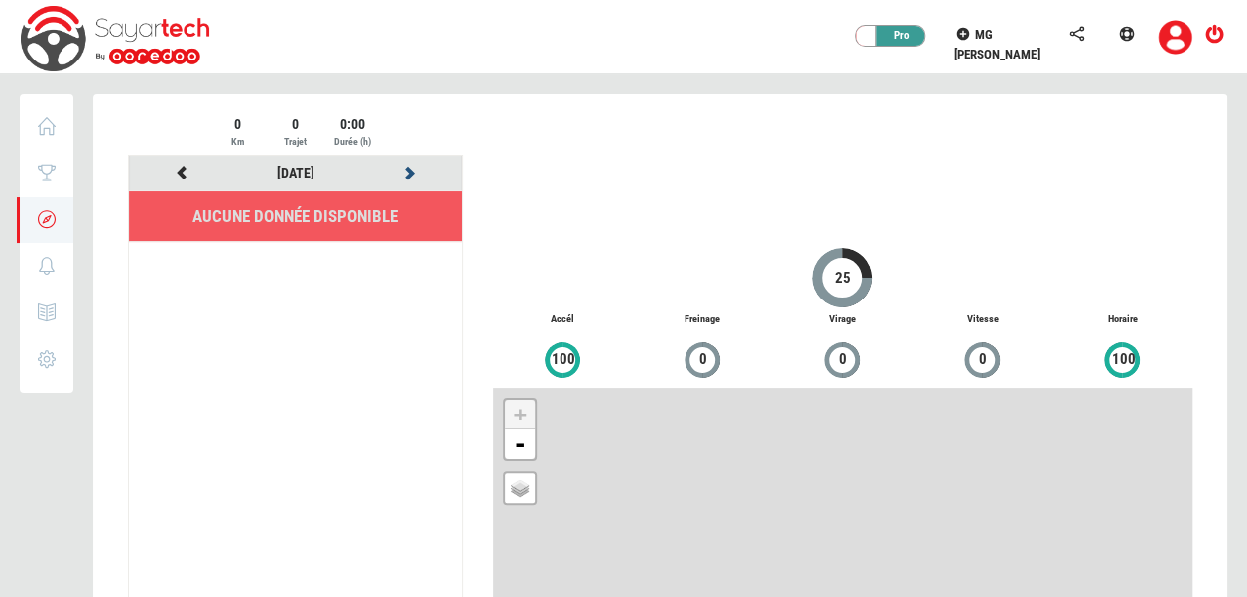
click at [409, 174] on icon at bounding box center [410, 173] width 18 height 14
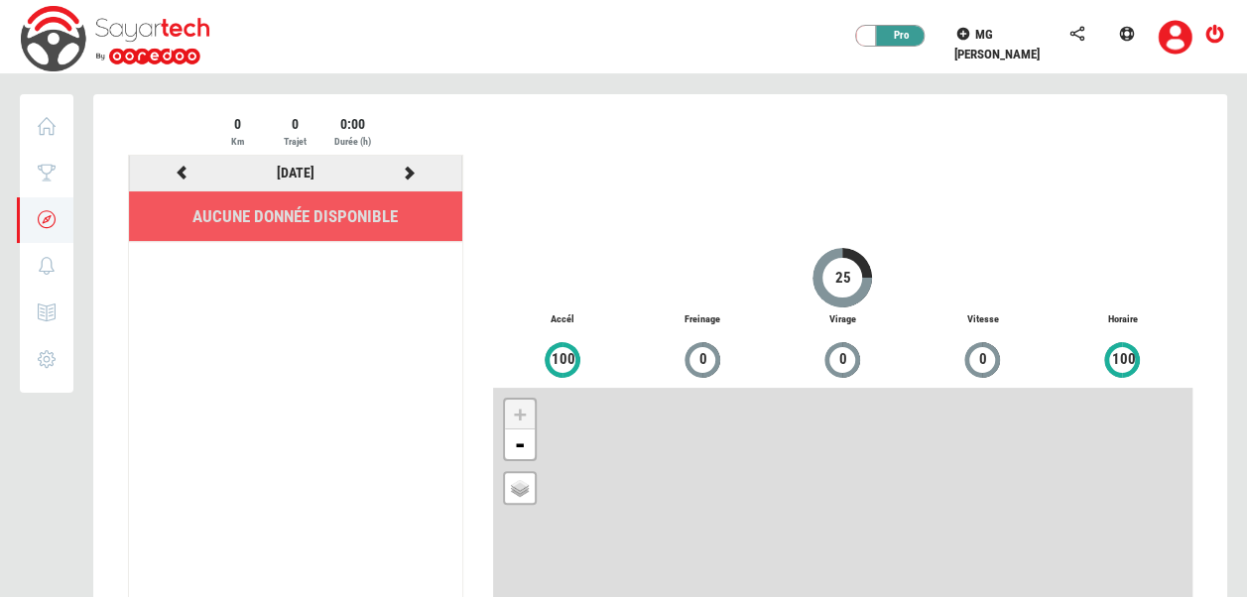
click at [409, 174] on icon at bounding box center [410, 173] width 18 height 14
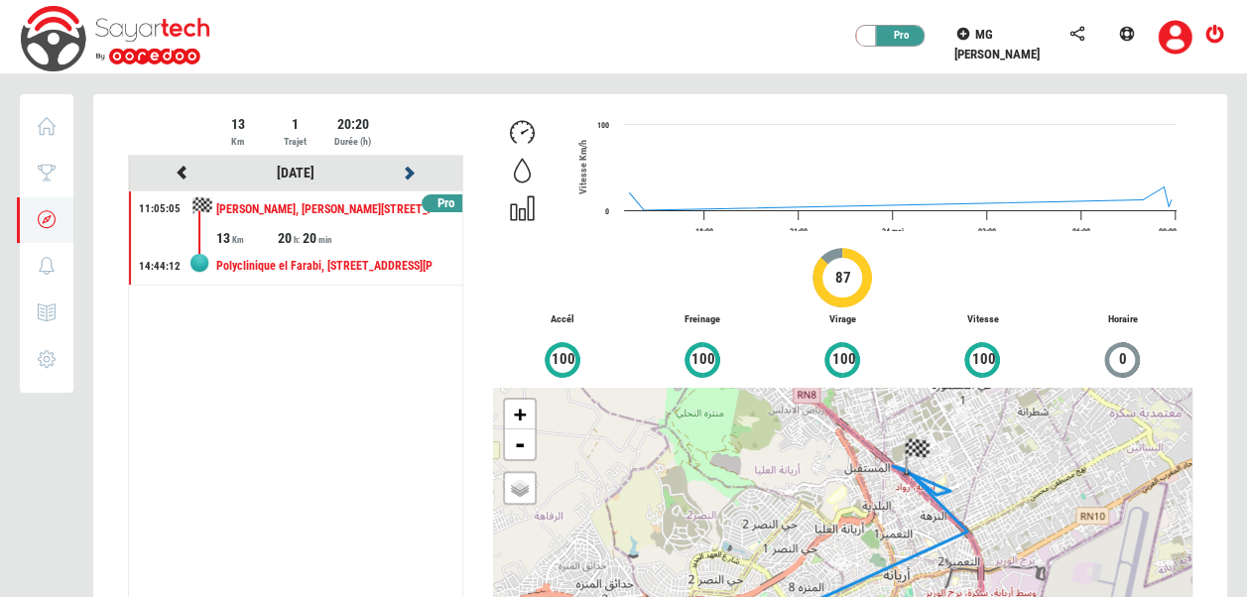
click at [409, 174] on icon at bounding box center [410, 173] width 18 height 14
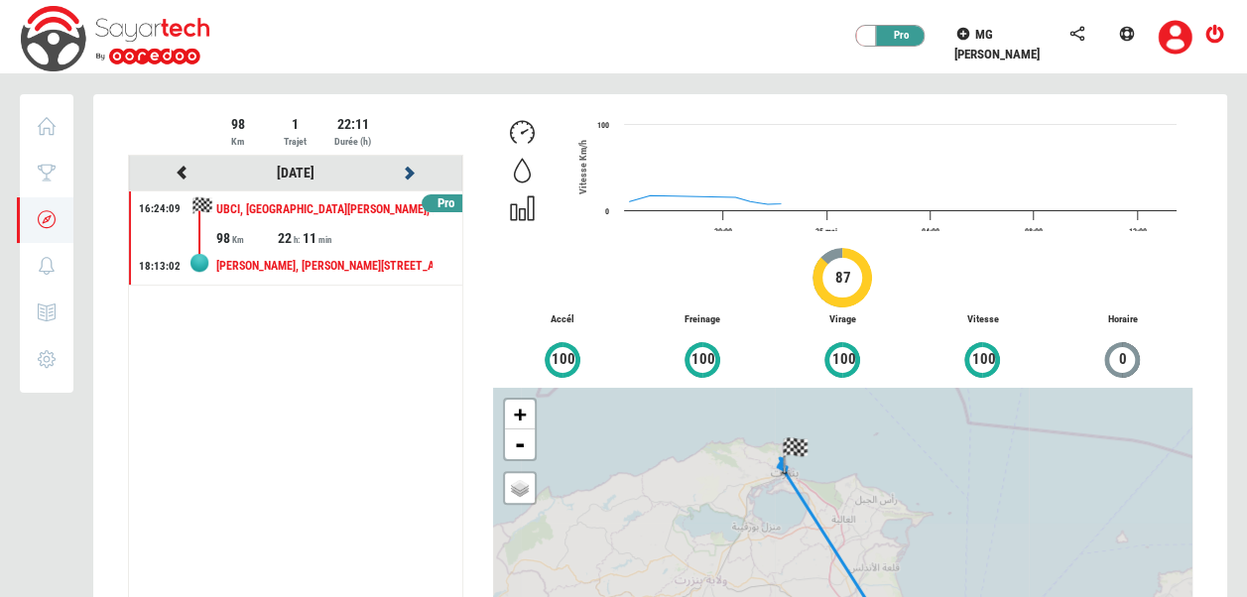
click at [409, 174] on icon at bounding box center [410, 173] width 18 height 14
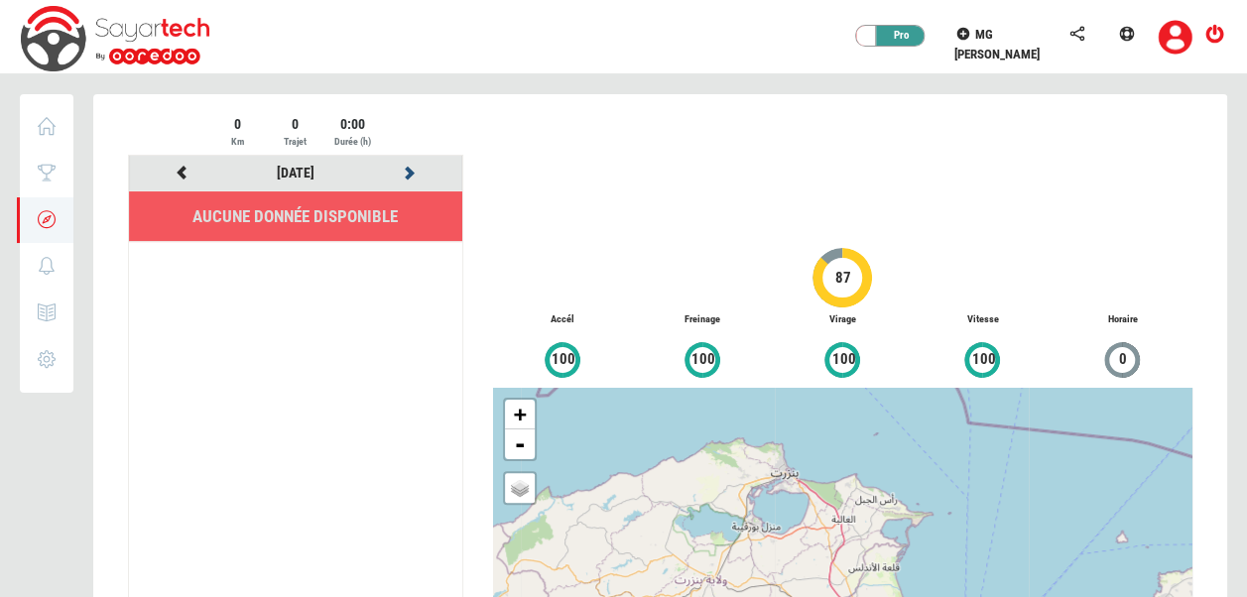
click at [409, 174] on icon at bounding box center [410, 173] width 18 height 14
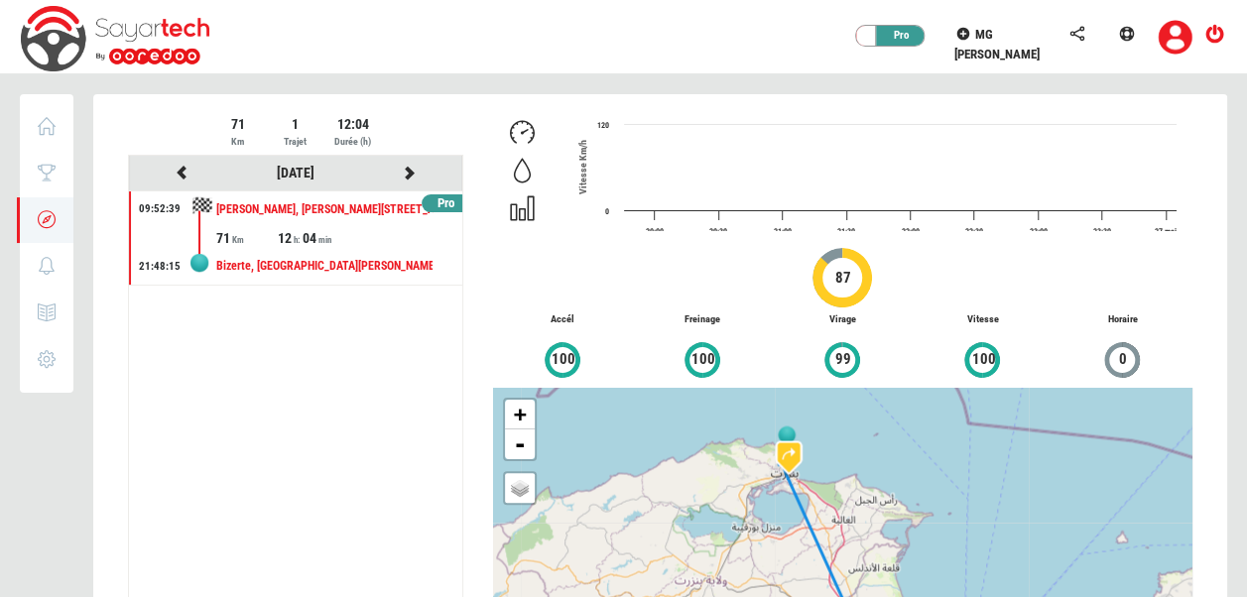
click at [409, 174] on div at bounding box center [660, 434] width 1134 height 681
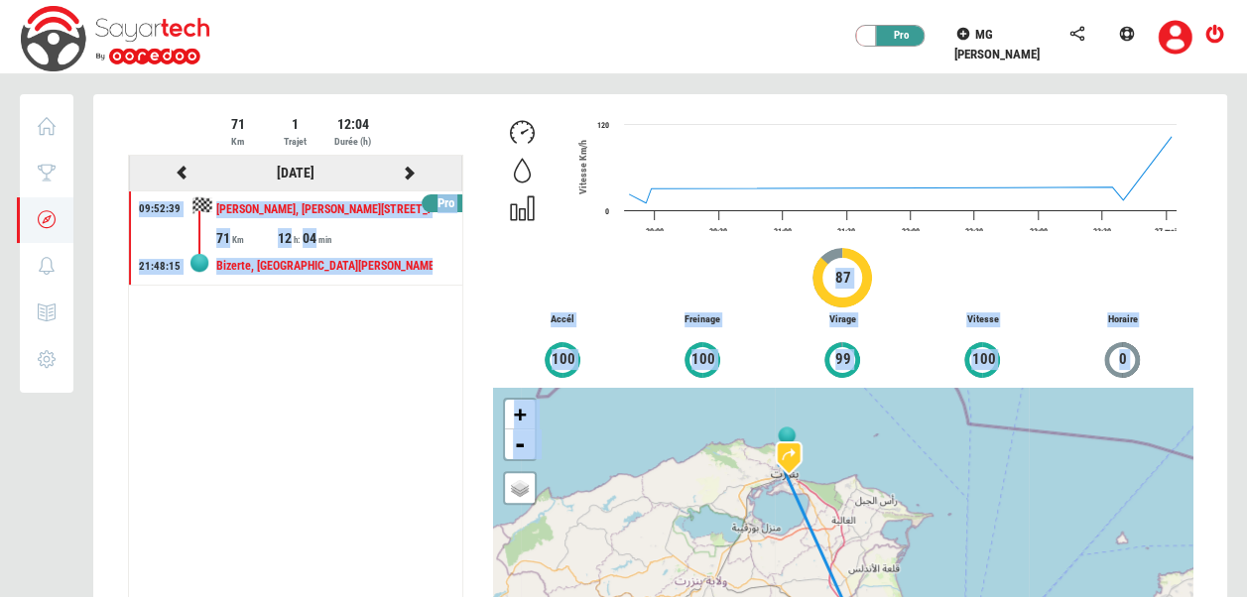
click at [409, 174] on icon at bounding box center [410, 173] width 18 height 14
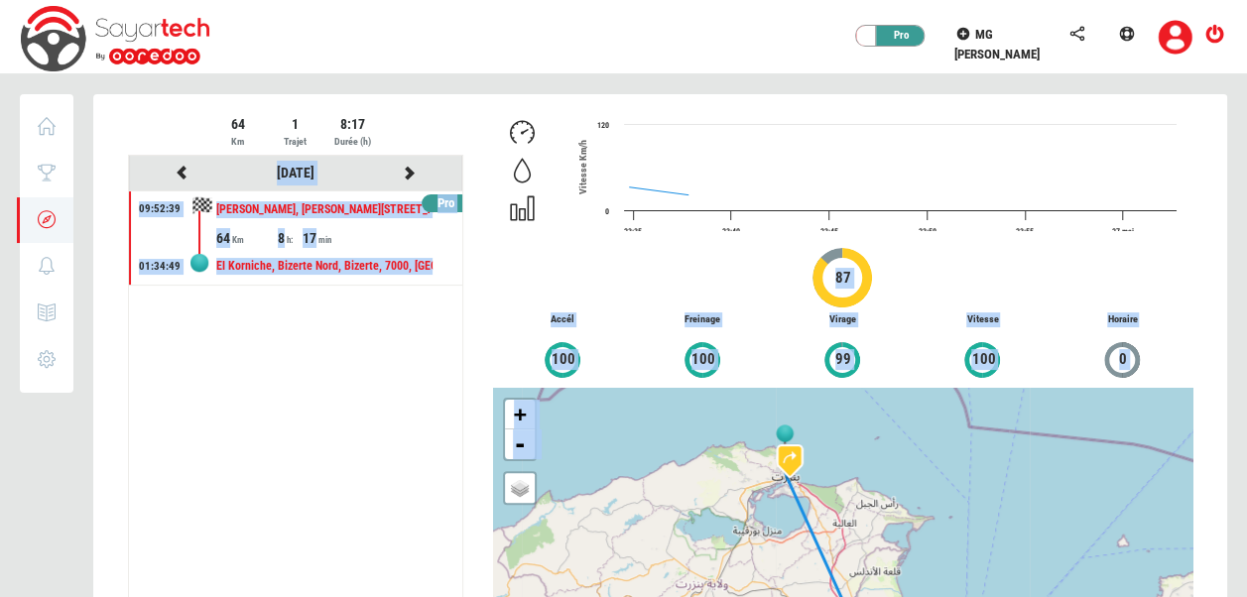
click at [409, 174] on div at bounding box center [660, 434] width 1134 height 681
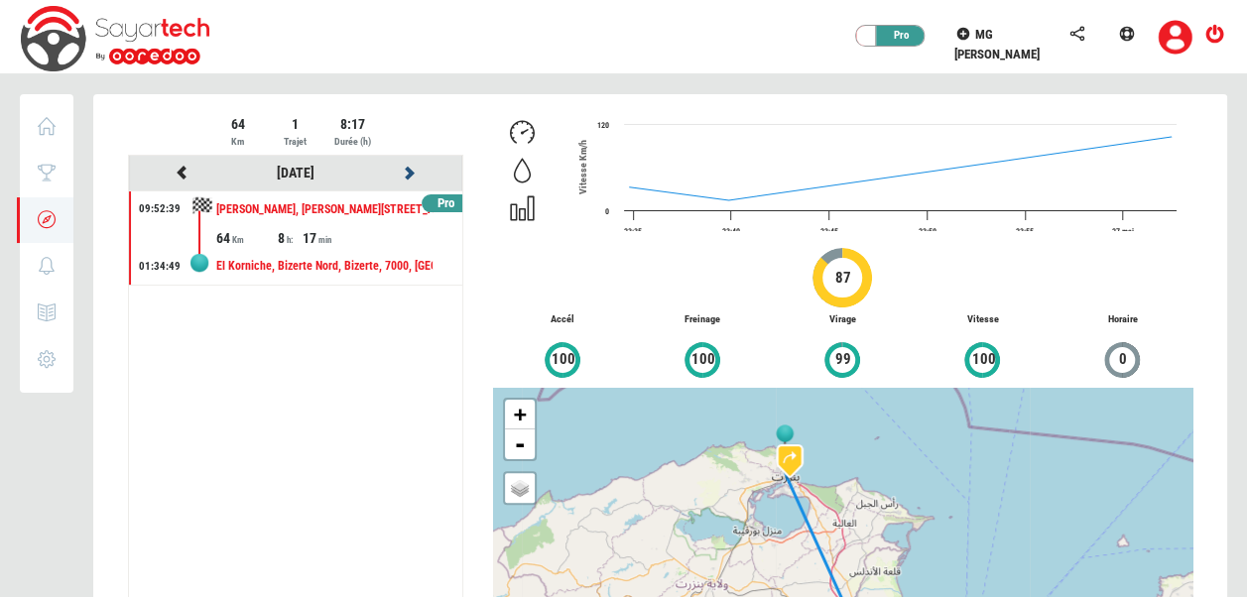
click at [409, 174] on icon at bounding box center [410, 173] width 18 height 14
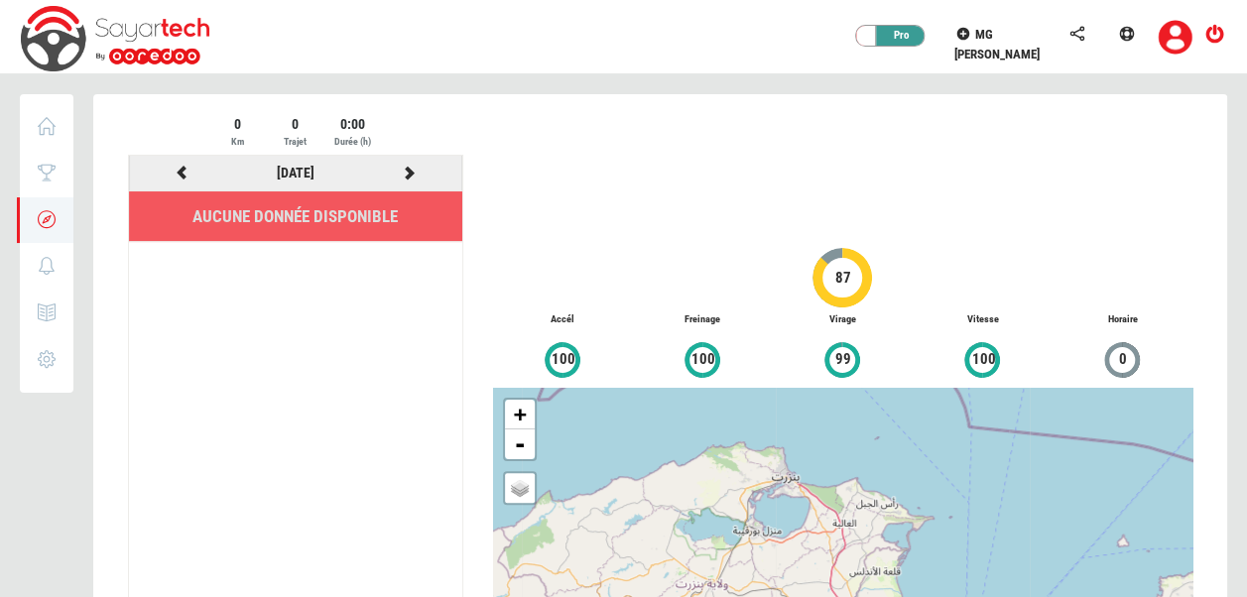
click at [409, 174] on icon at bounding box center [410, 173] width 18 height 14
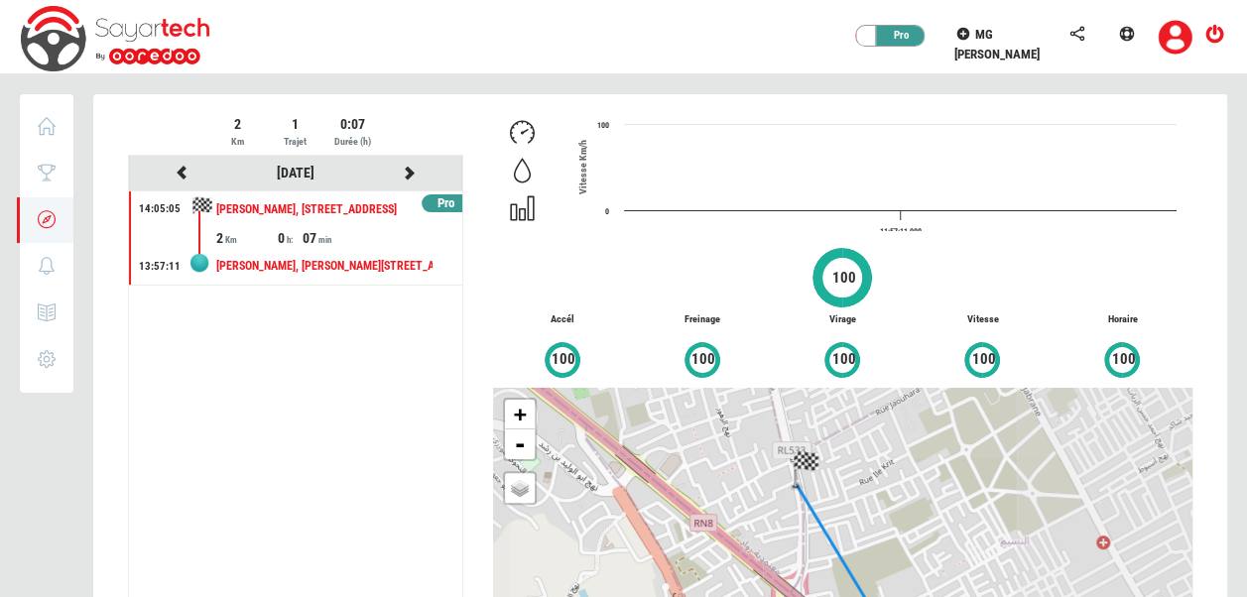
click at [409, 174] on div at bounding box center [660, 434] width 1134 height 681
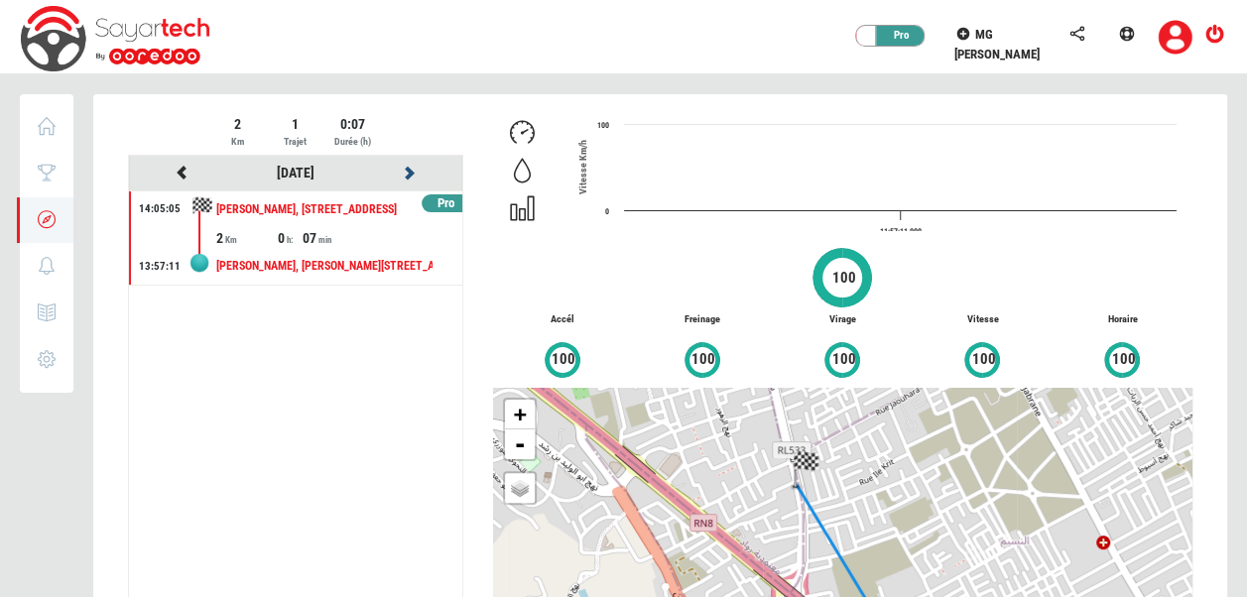
click at [409, 174] on icon at bounding box center [410, 173] width 18 height 14
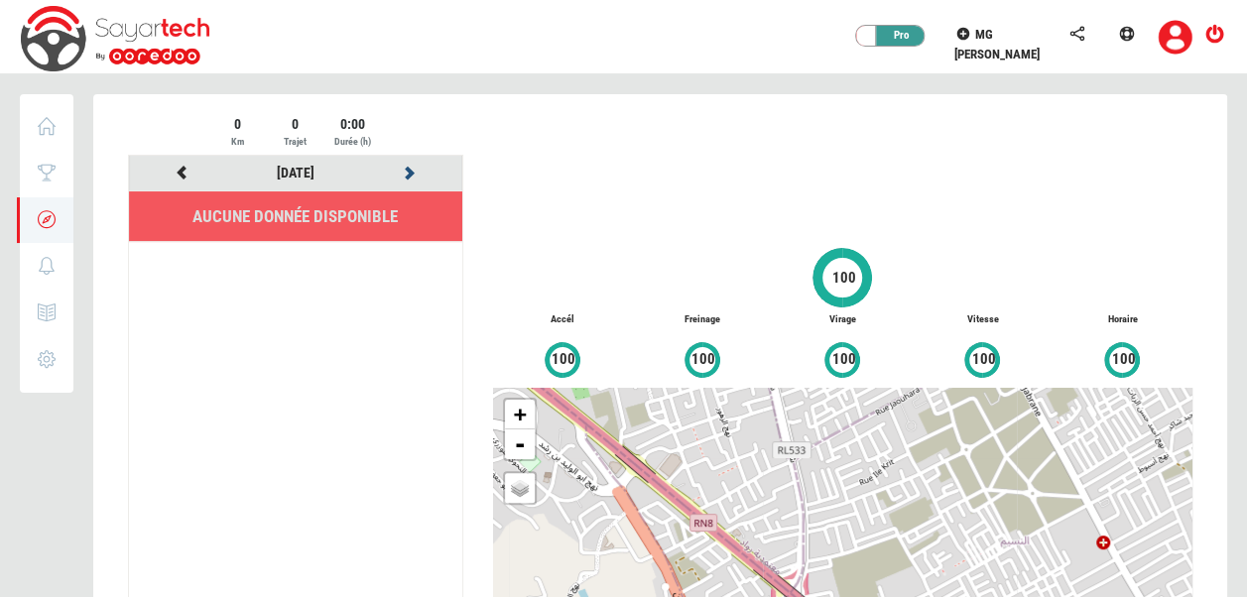
click at [409, 174] on icon at bounding box center [410, 173] width 18 height 14
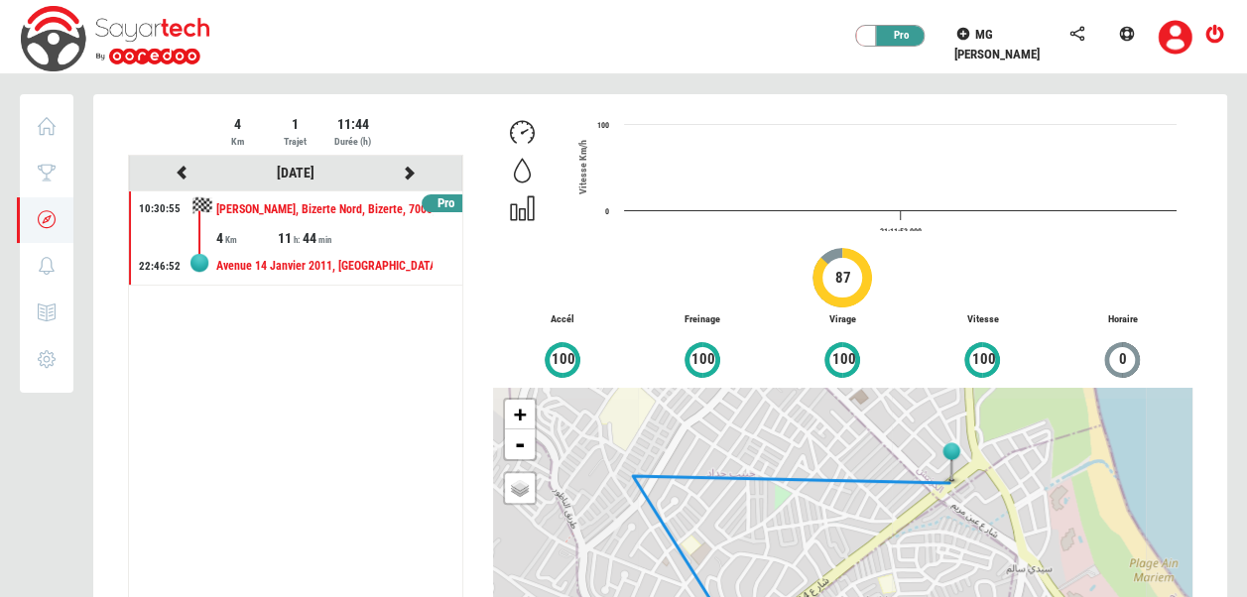
click at [409, 174] on div at bounding box center [660, 434] width 1134 height 681
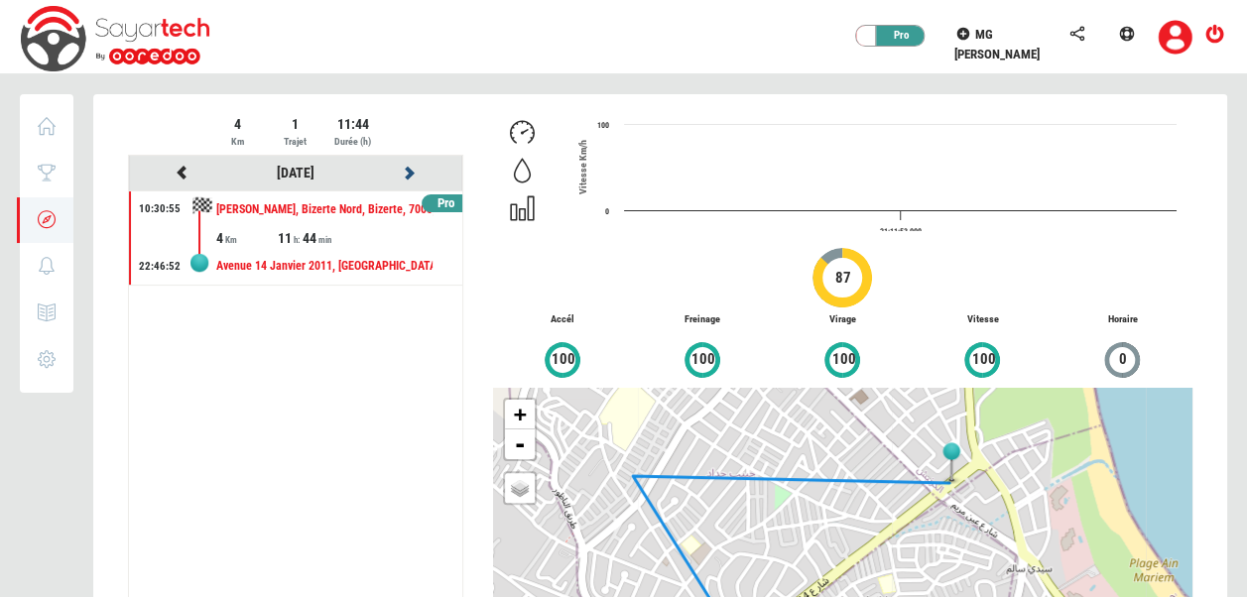
click at [409, 174] on icon at bounding box center [410, 173] width 18 height 14
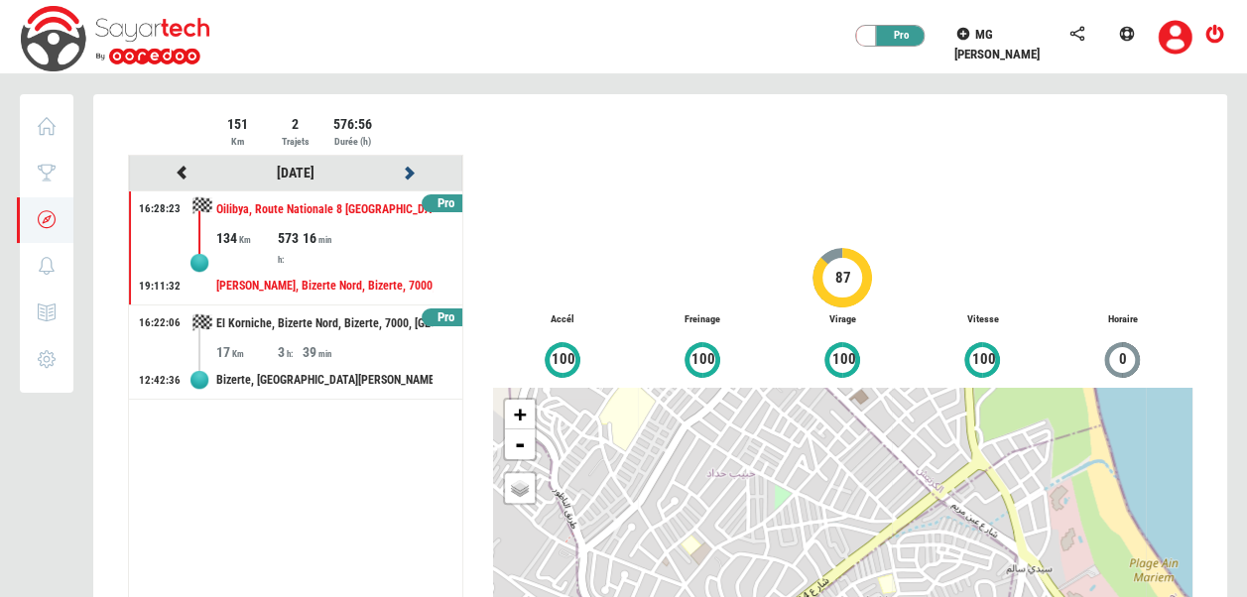
click at [409, 174] on icon at bounding box center [410, 173] width 18 height 14
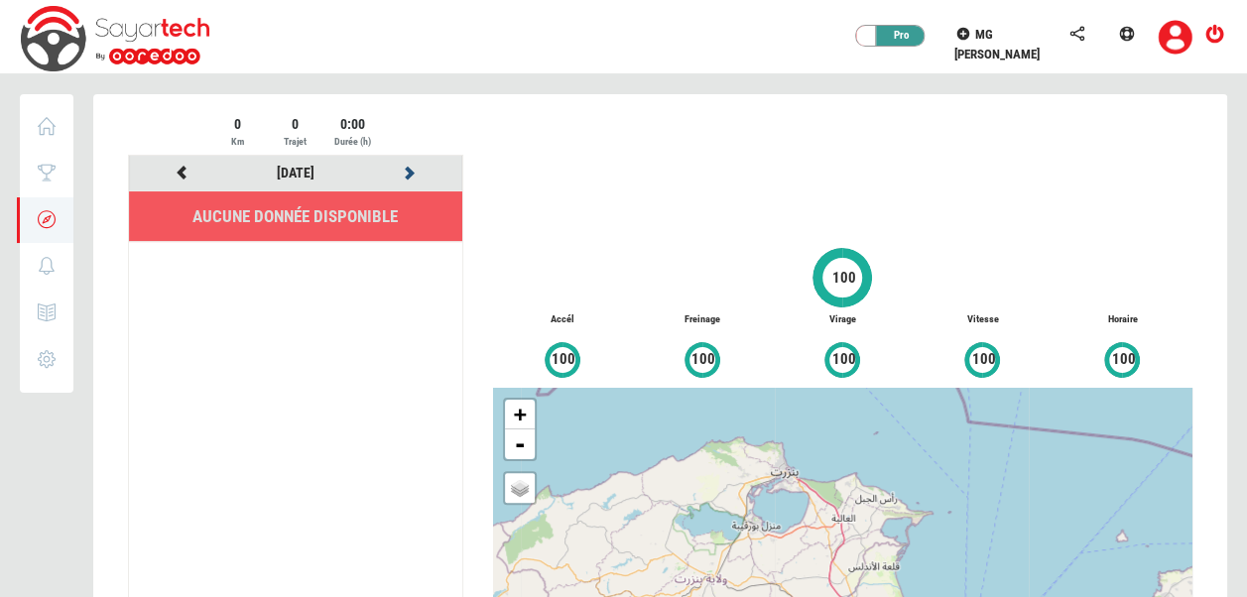
click at [409, 174] on icon at bounding box center [410, 173] width 18 height 14
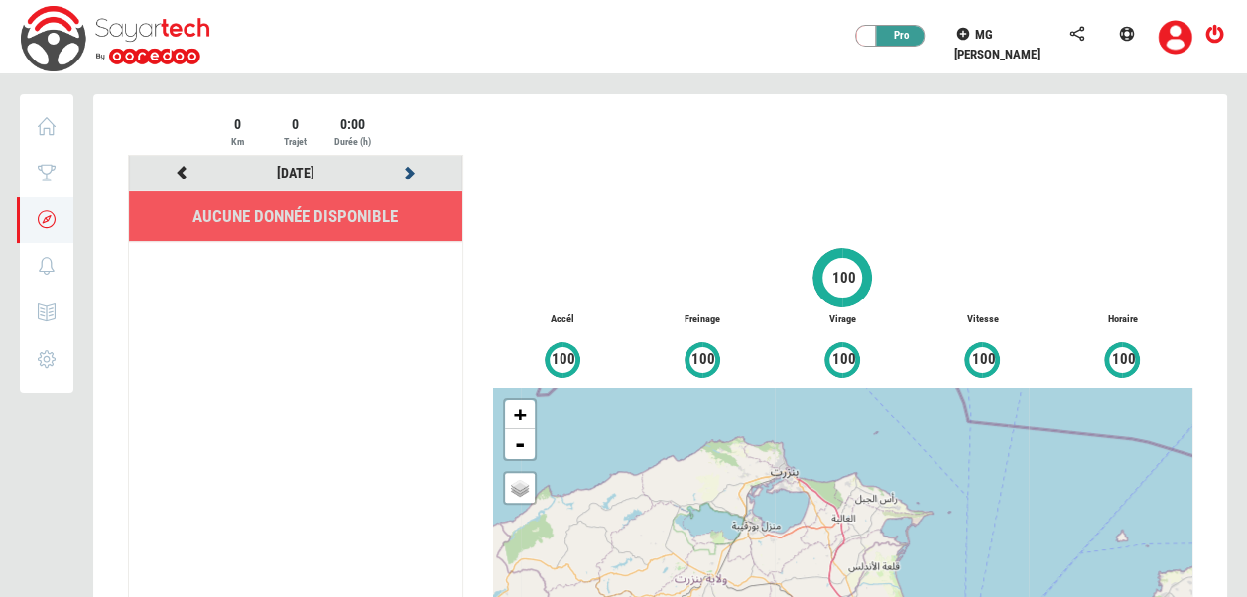
click at [409, 174] on icon at bounding box center [410, 173] width 18 height 14
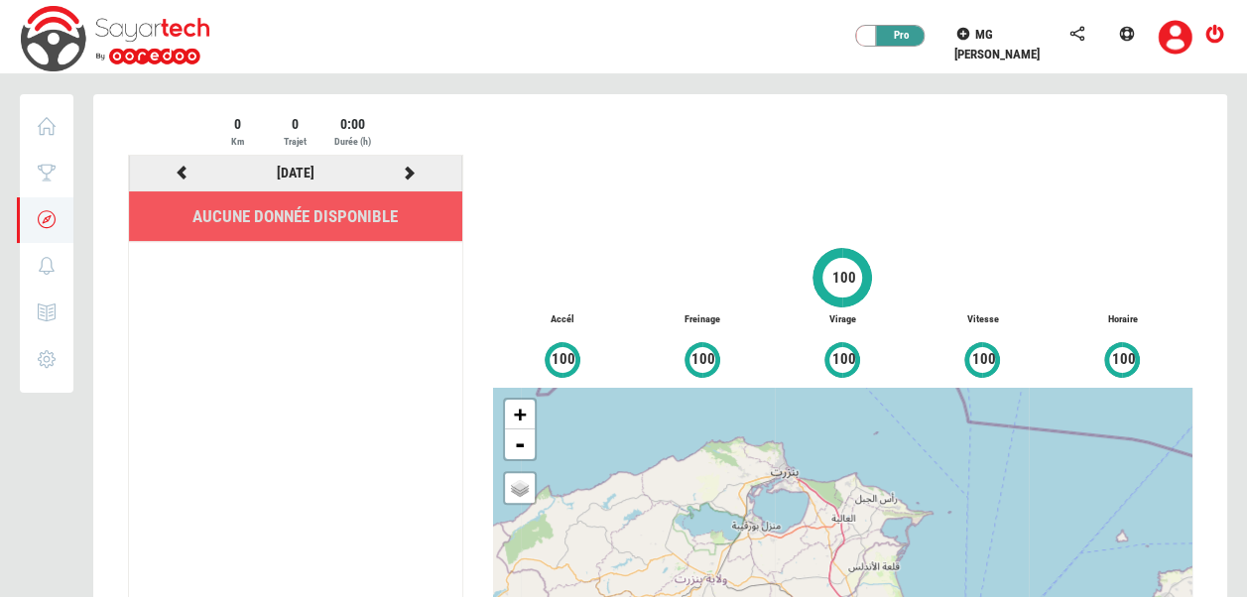
click at [409, 174] on icon at bounding box center [410, 173] width 18 height 14
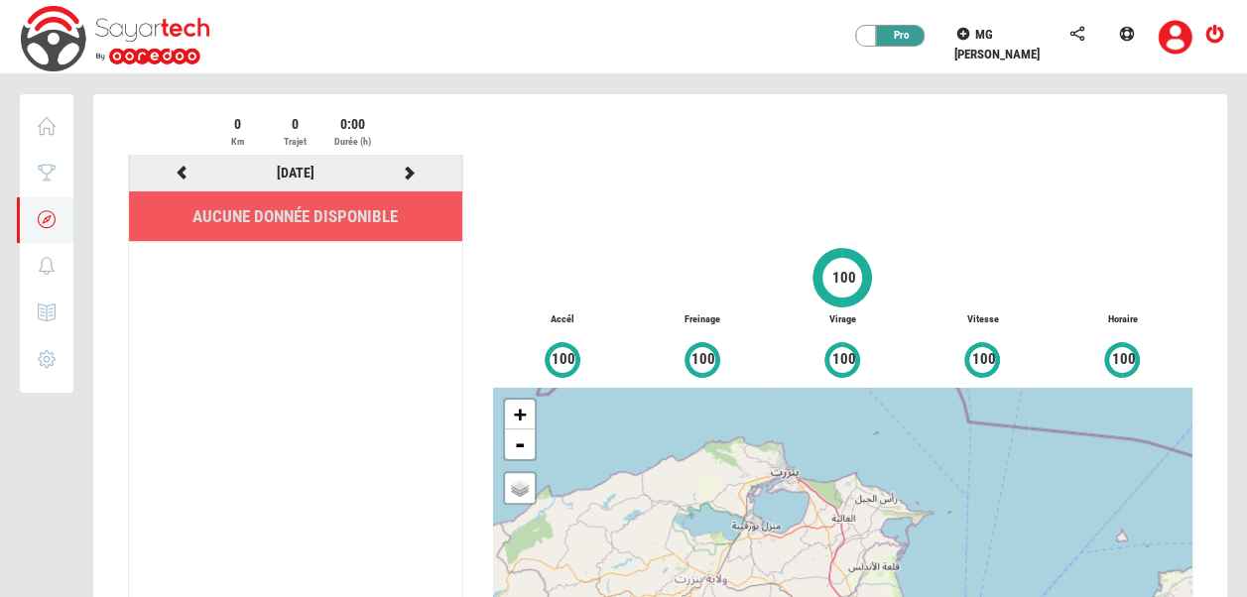
click at [409, 174] on icon at bounding box center [410, 173] width 18 height 14
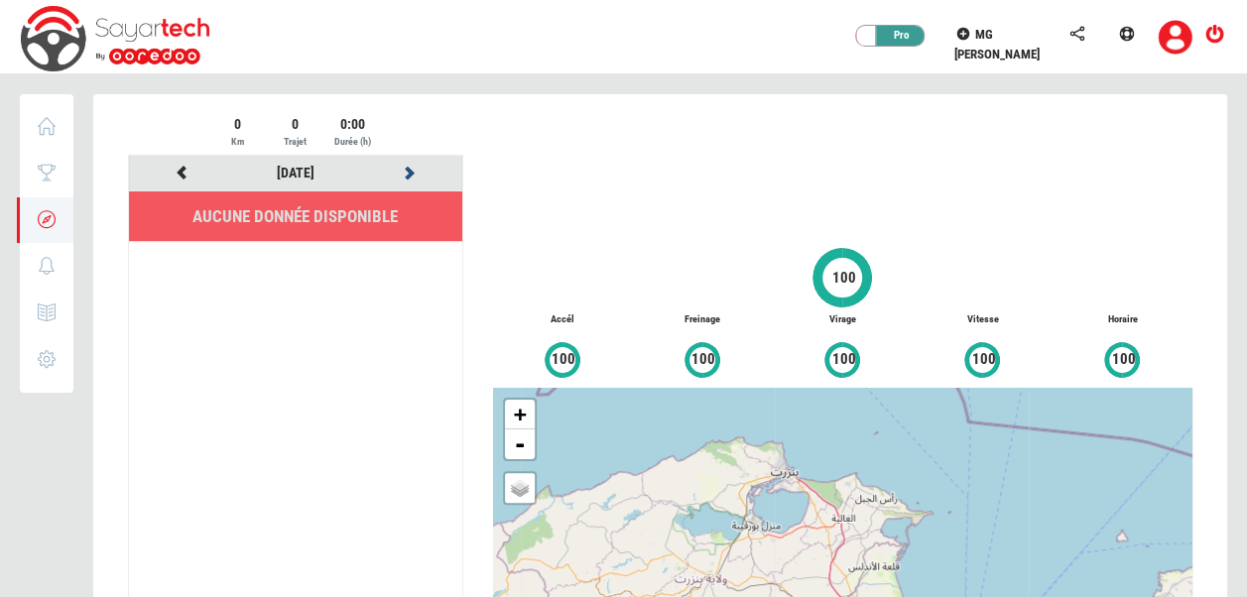
click at [409, 174] on icon at bounding box center [410, 173] width 18 height 14
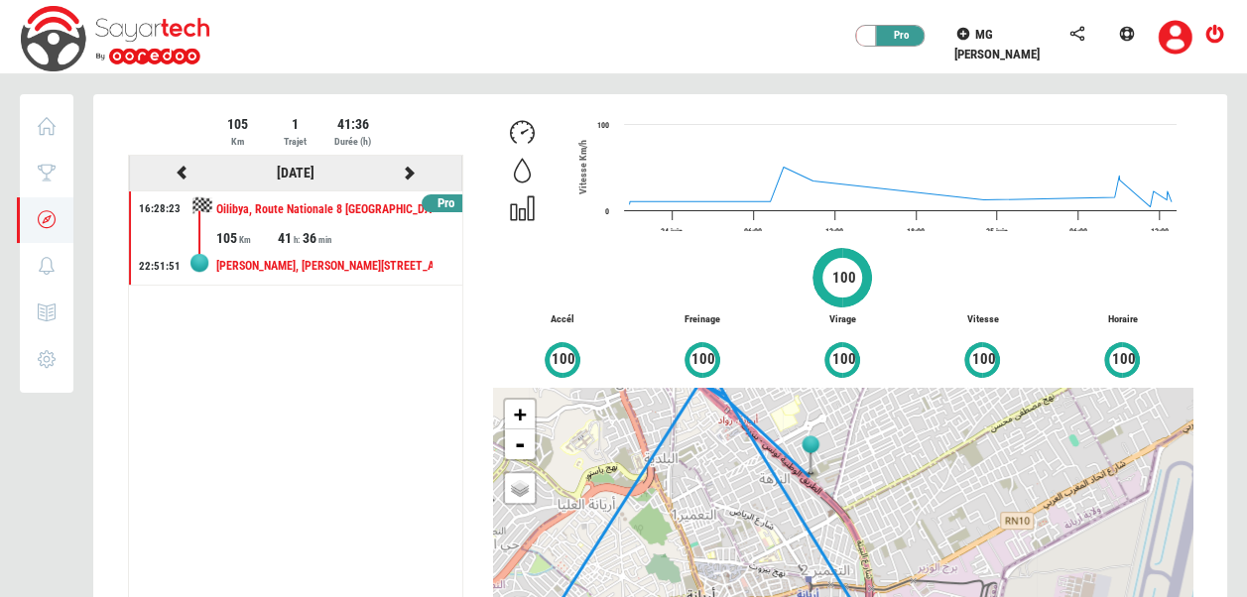
click at [409, 174] on icon at bounding box center [410, 173] width 18 height 14
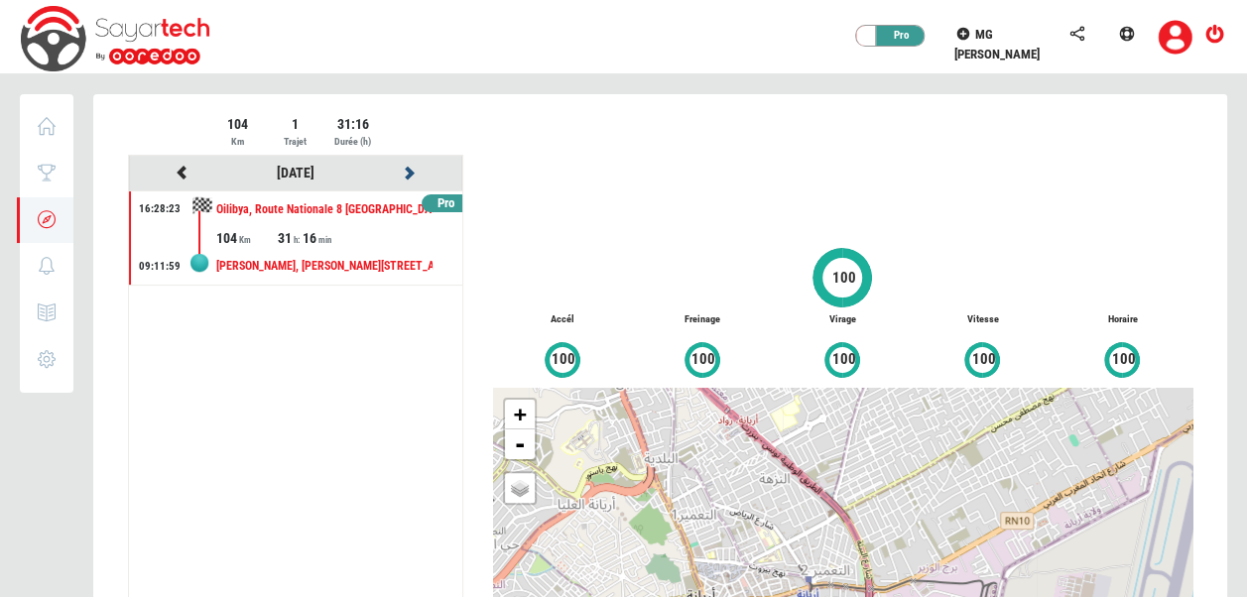
click at [409, 174] on icon at bounding box center [410, 173] width 18 height 14
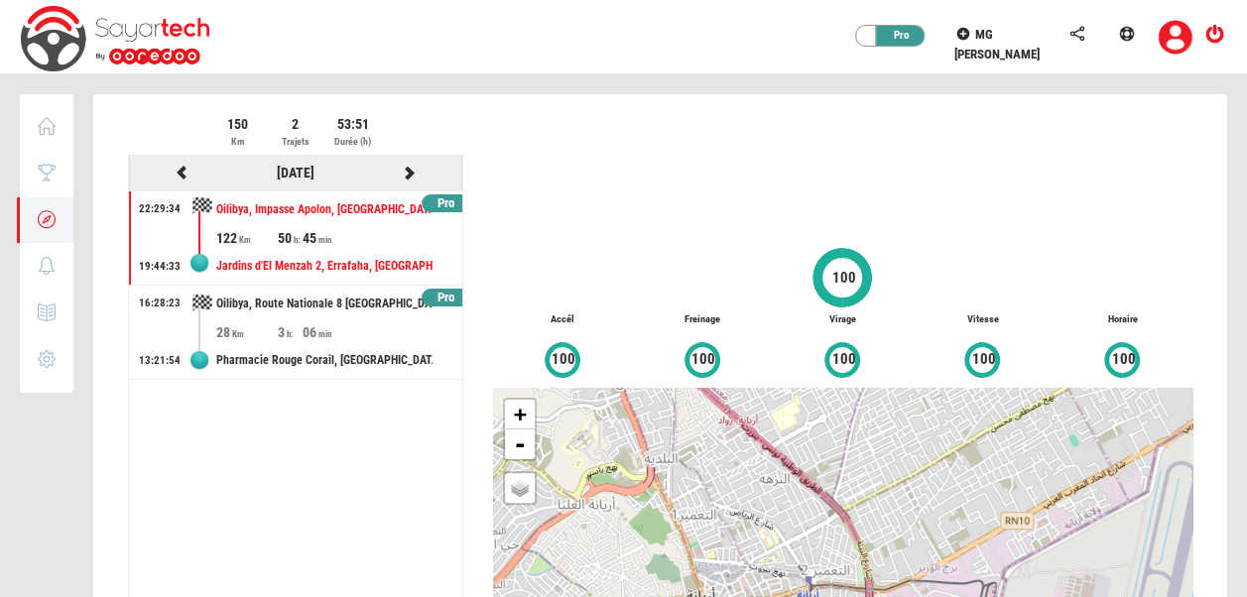
click at [409, 174] on icon at bounding box center [410, 173] width 18 height 14
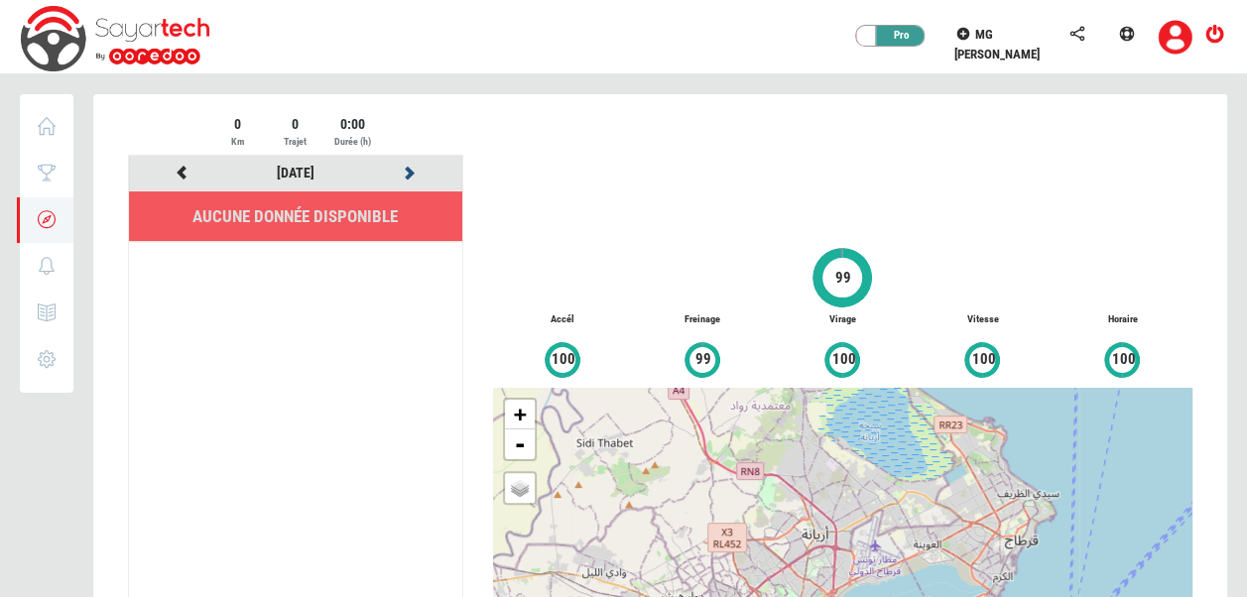
click at [409, 174] on icon at bounding box center [410, 173] width 18 height 14
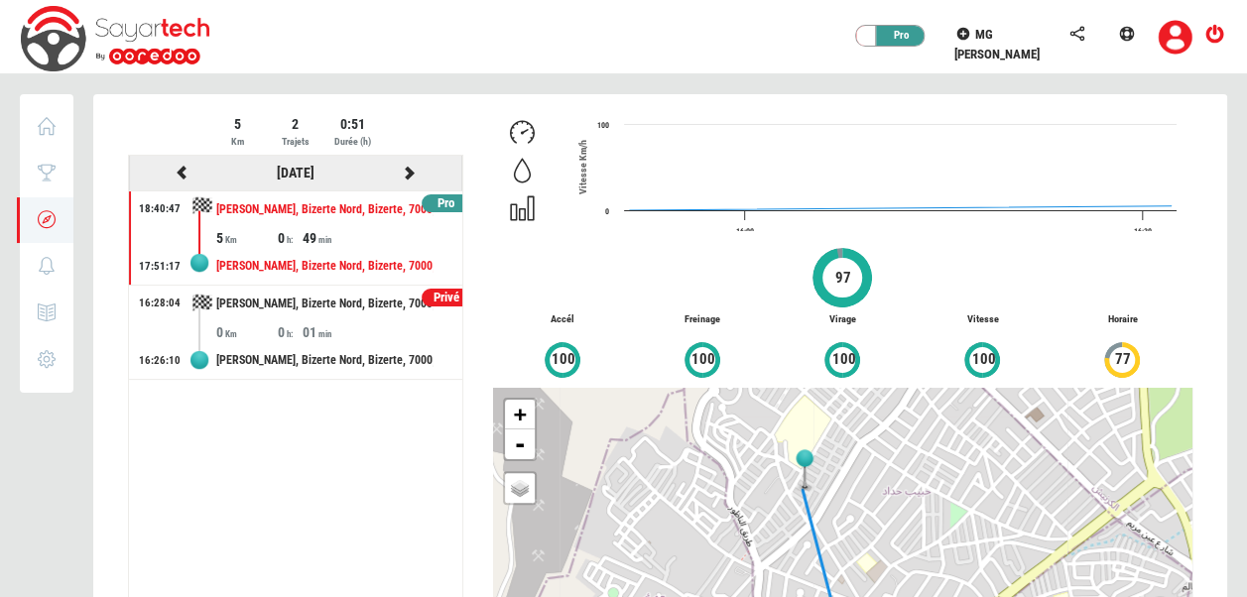
click at [409, 174] on icon at bounding box center [410, 173] width 18 height 14
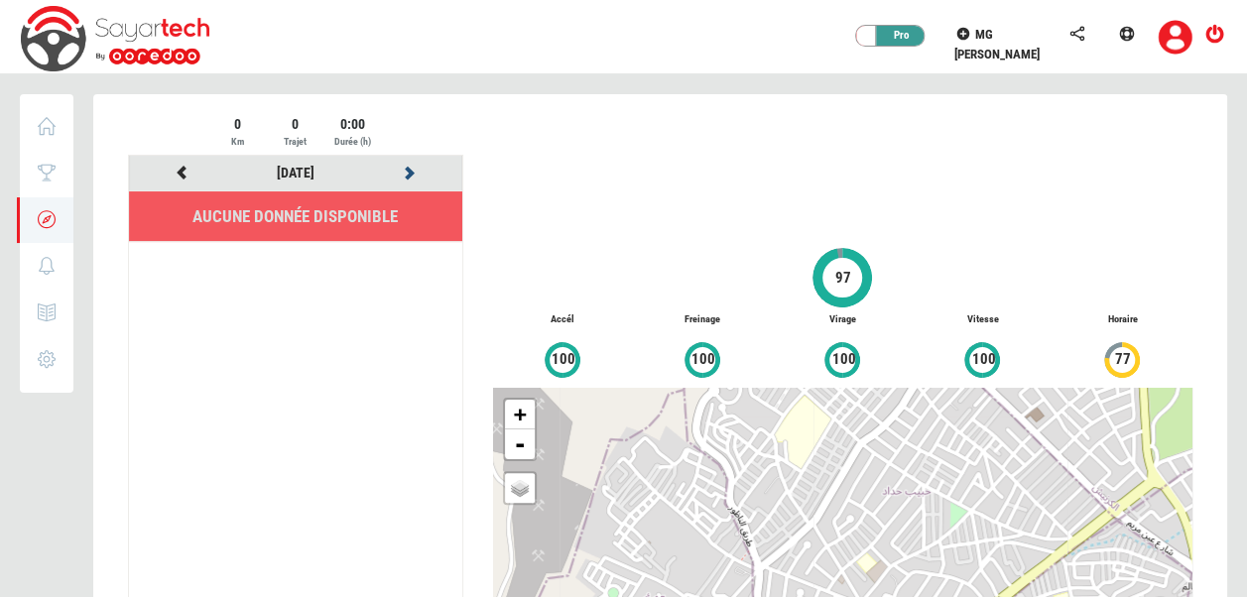
click at [409, 174] on icon at bounding box center [410, 173] width 18 height 14
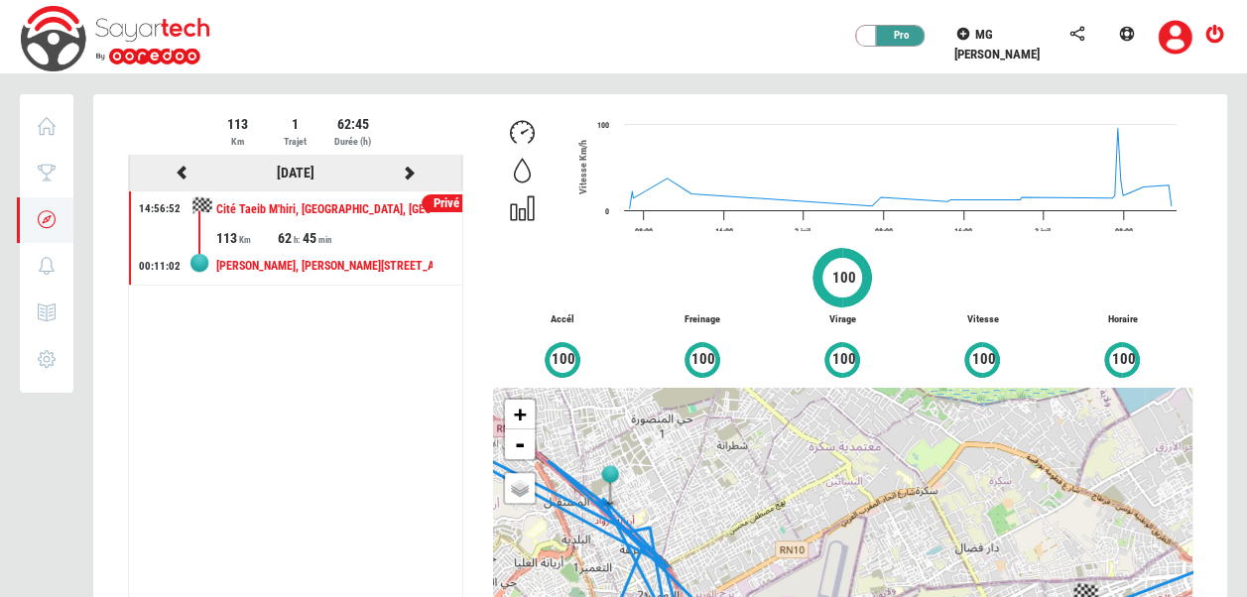
click at [409, 174] on icon at bounding box center [410, 173] width 18 height 14
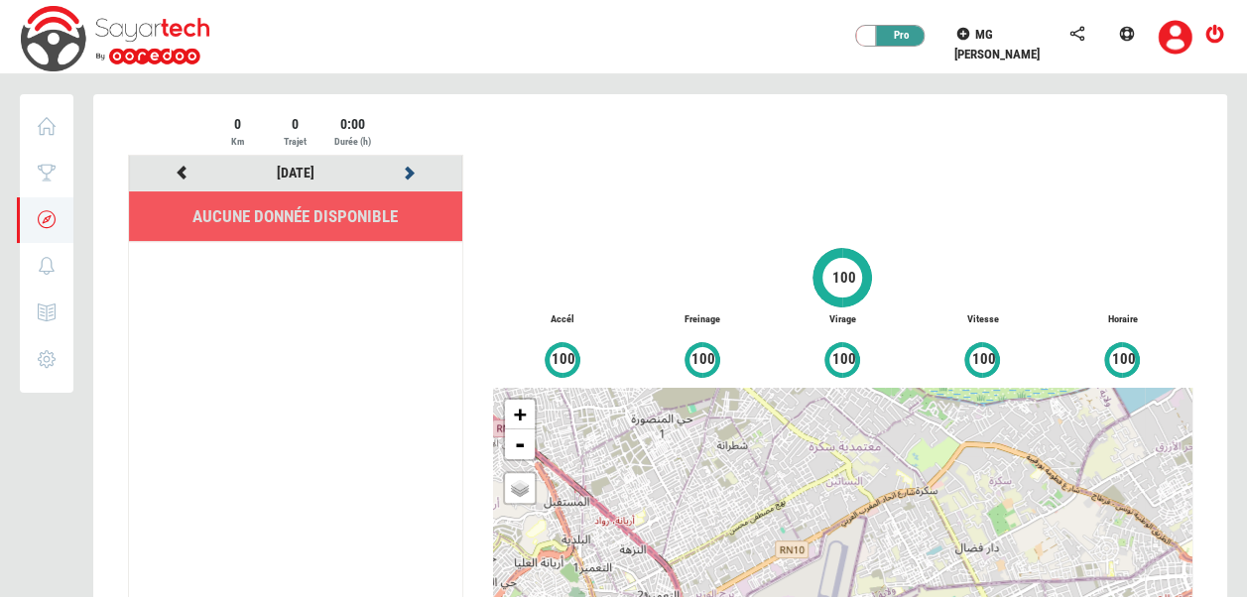
click at [409, 174] on icon at bounding box center [410, 173] width 18 height 14
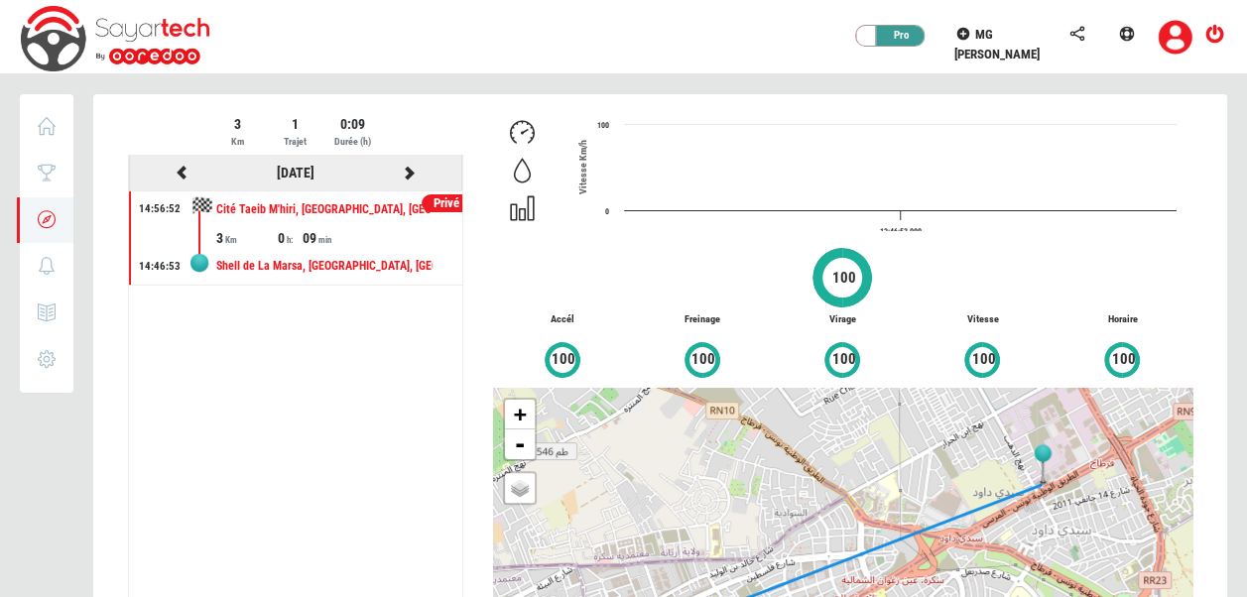
click at [409, 174] on icon at bounding box center [410, 173] width 18 height 14
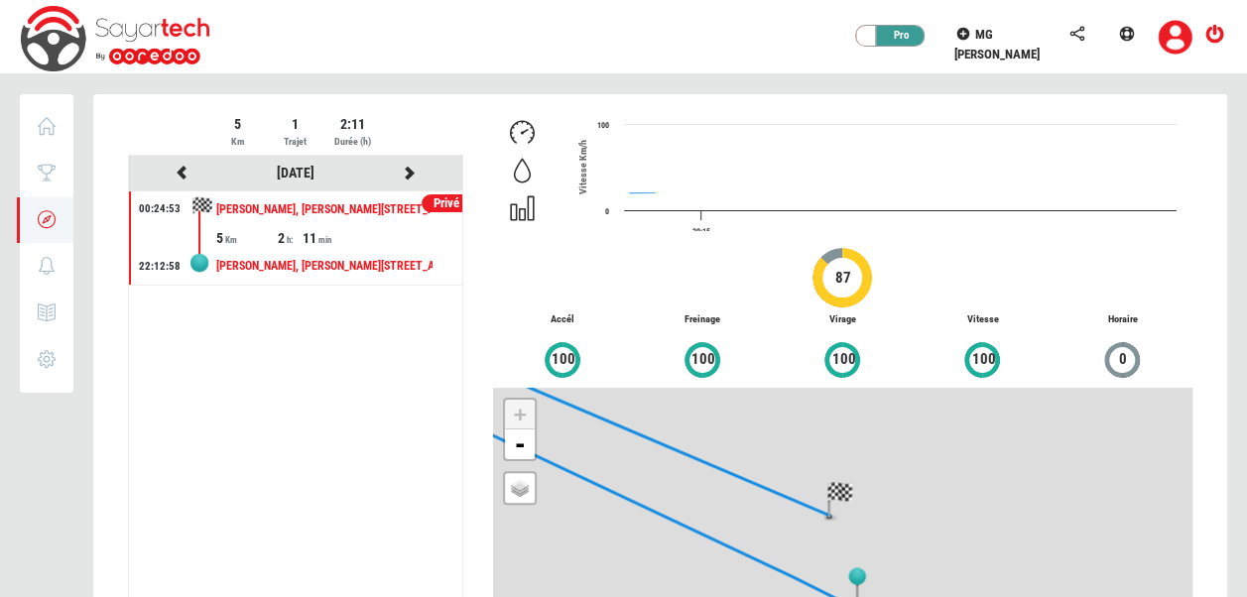
click at [409, 174] on div at bounding box center [660, 434] width 1134 height 681
click at [409, 174] on icon at bounding box center [410, 173] width 18 height 14
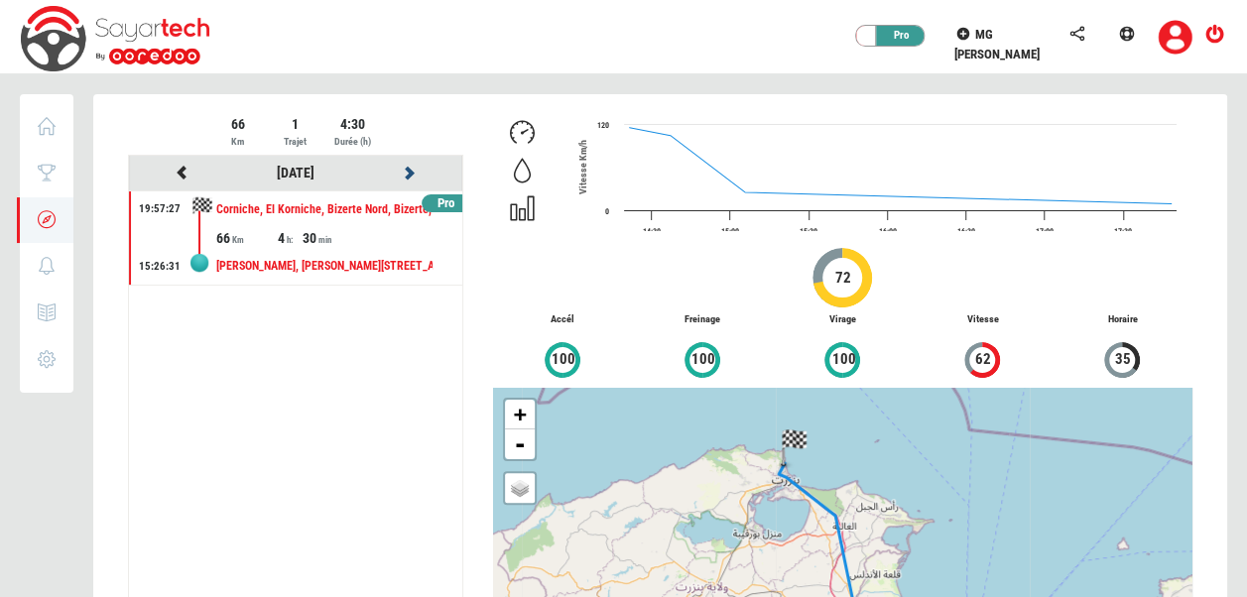
click at [409, 174] on icon at bounding box center [410, 173] width 18 height 14
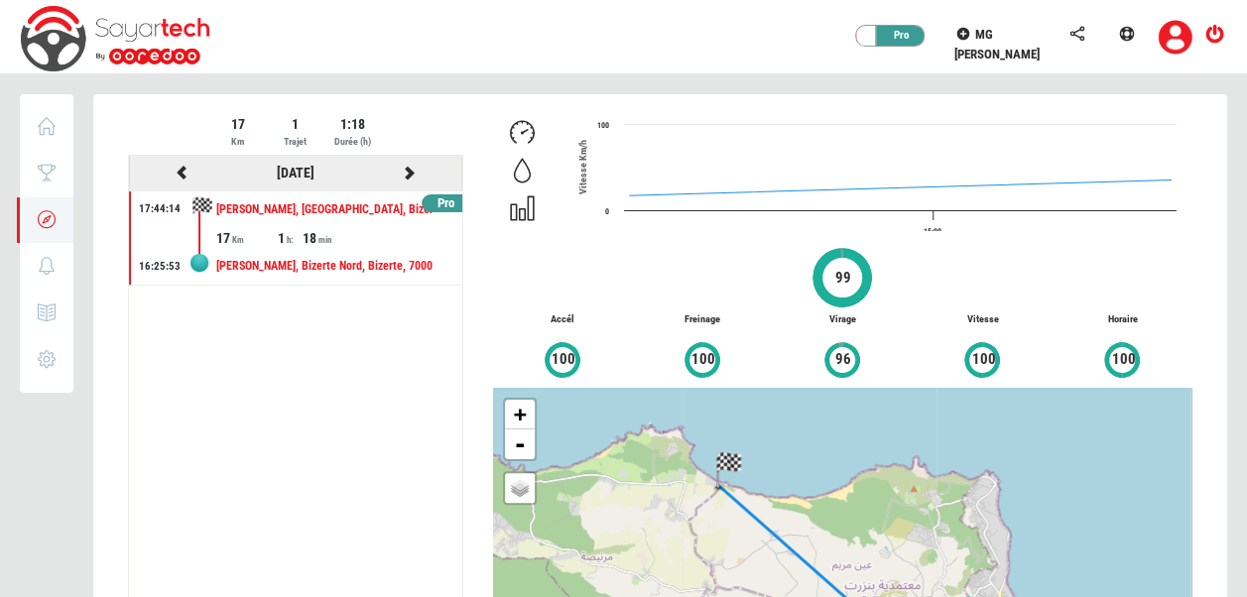
click at [409, 174] on icon at bounding box center [410, 173] width 18 height 14
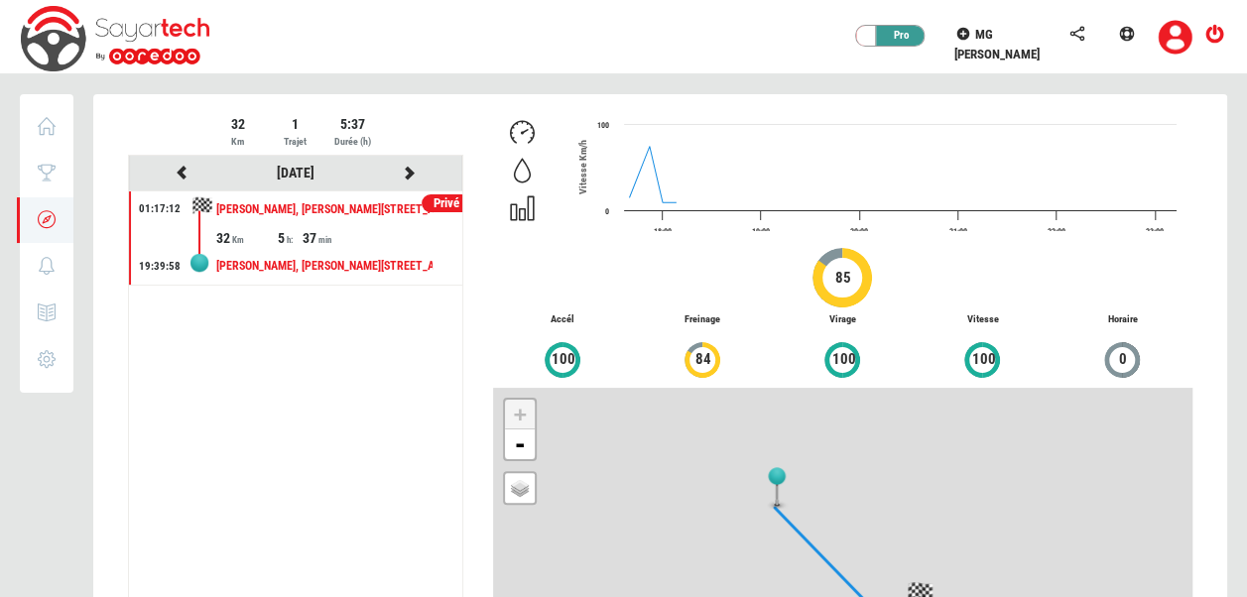
click at [409, 174] on div at bounding box center [660, 434] width 1134 height 681
click at [409, 174] on icon at bounding box center [410, 173] width 18 height 14
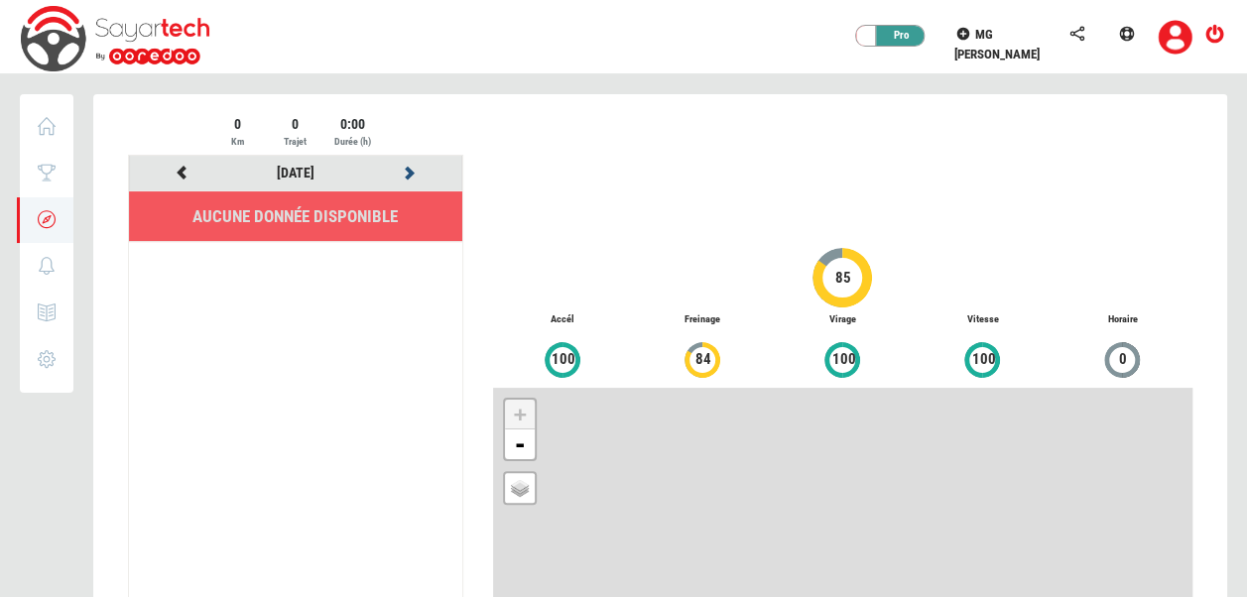
click at [409, 174] on icon at bounding box center [410, 173] width 18 height 14
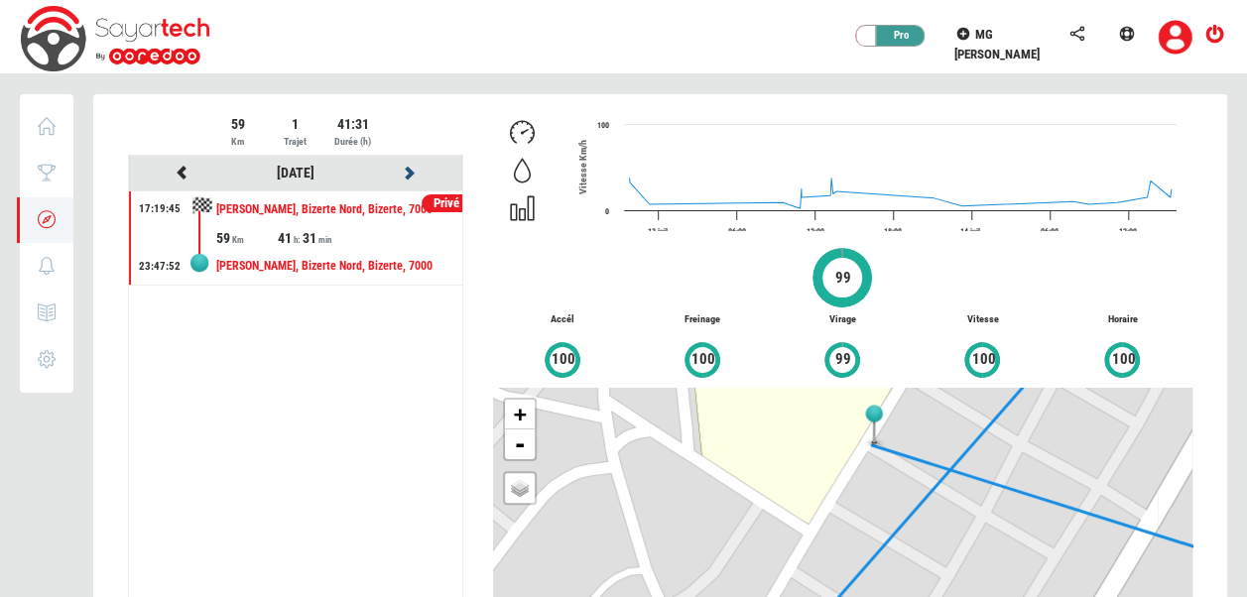
click at [409, 174] on icon at bounding box center [410, 173] width 18 height 14
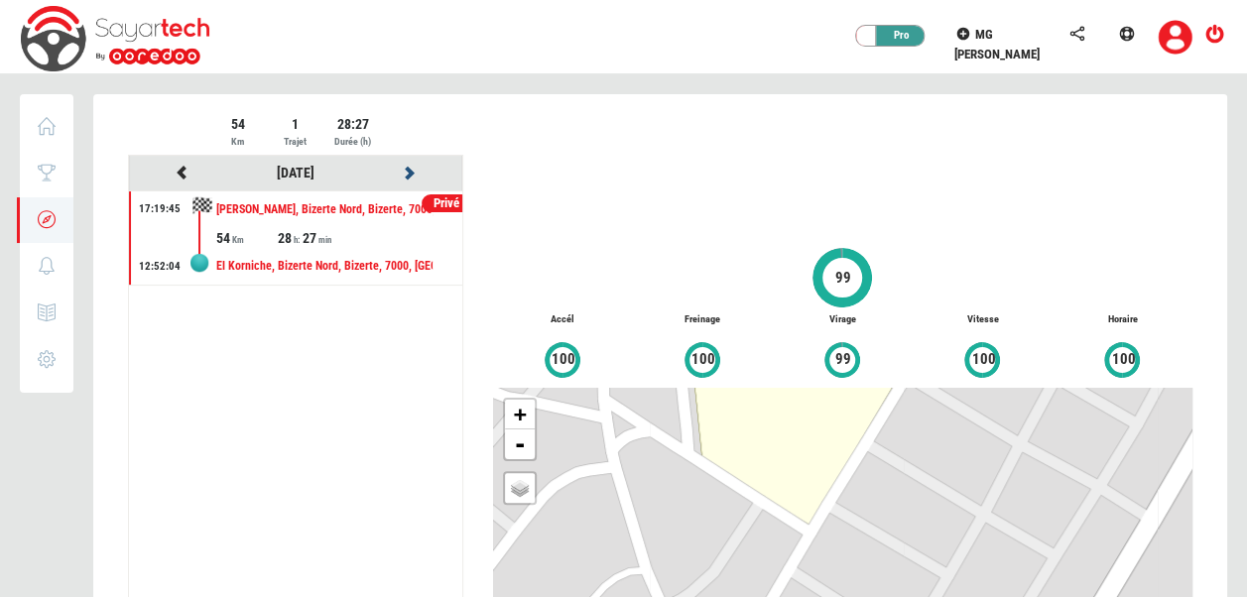
click at [409, 174] on icon at bounding box center [410, 173] width 18 height 14
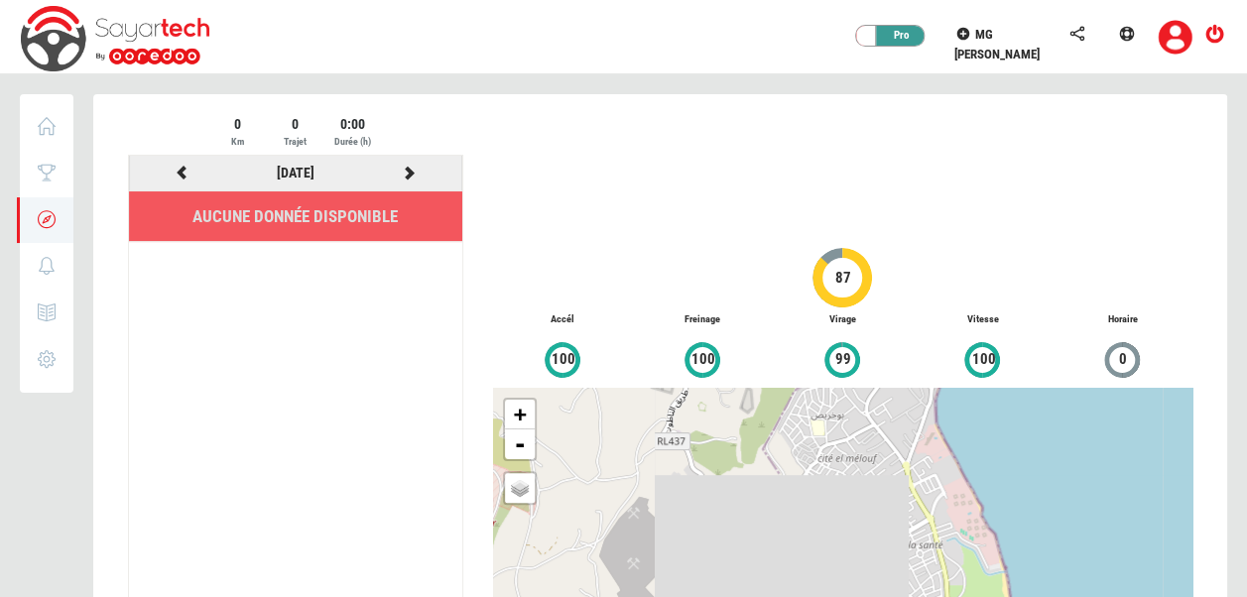
click at [409, 174] on icon at bounding box center [410, 173] width 18 height 14
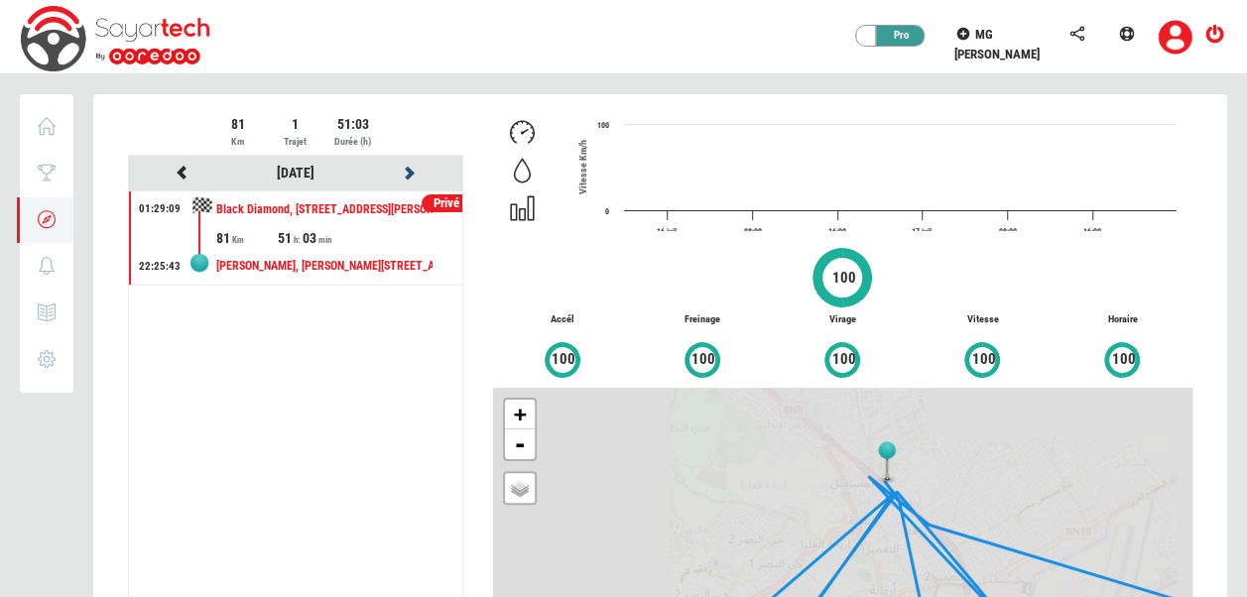
click at [409, 174] on icon at bounding box center [410, 173] width 18 height 14
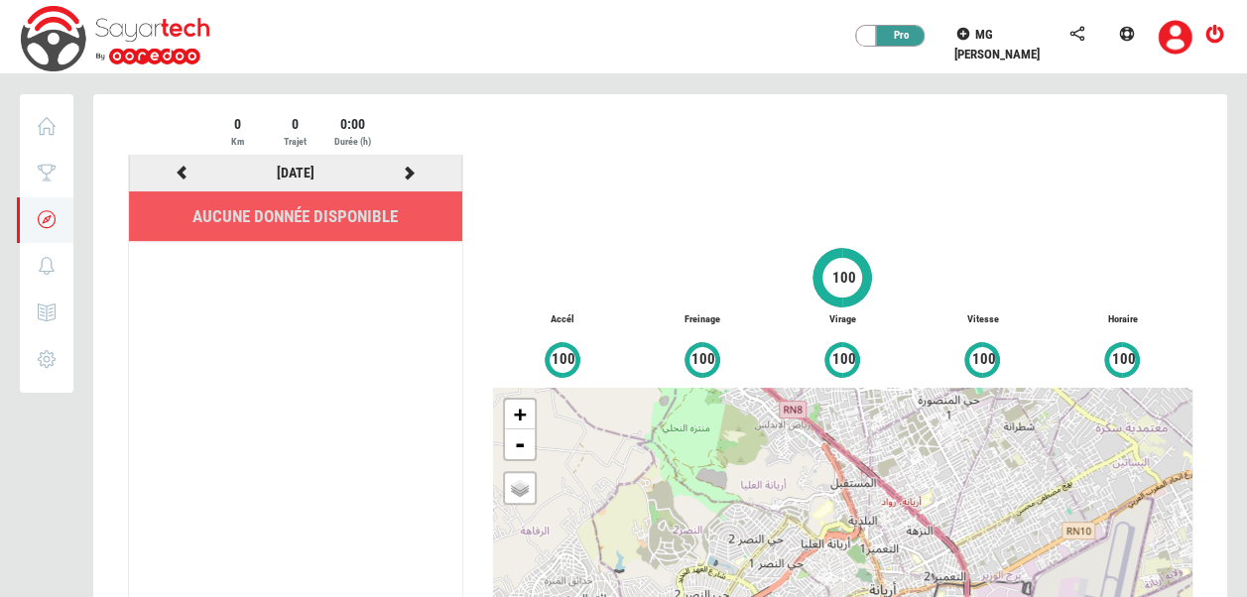
click at [177, 170] on icon at bounding box center [183, 173] width 18 height 14
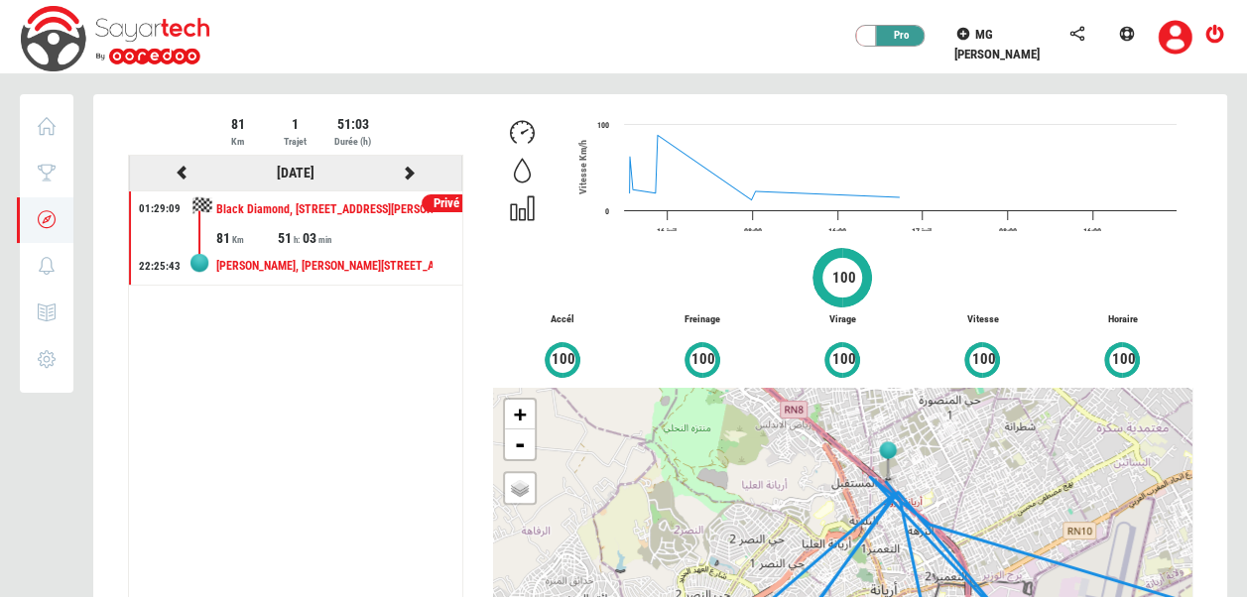
click at [407, 169] on icon at bounding box center [410, 173] width 18 height 14
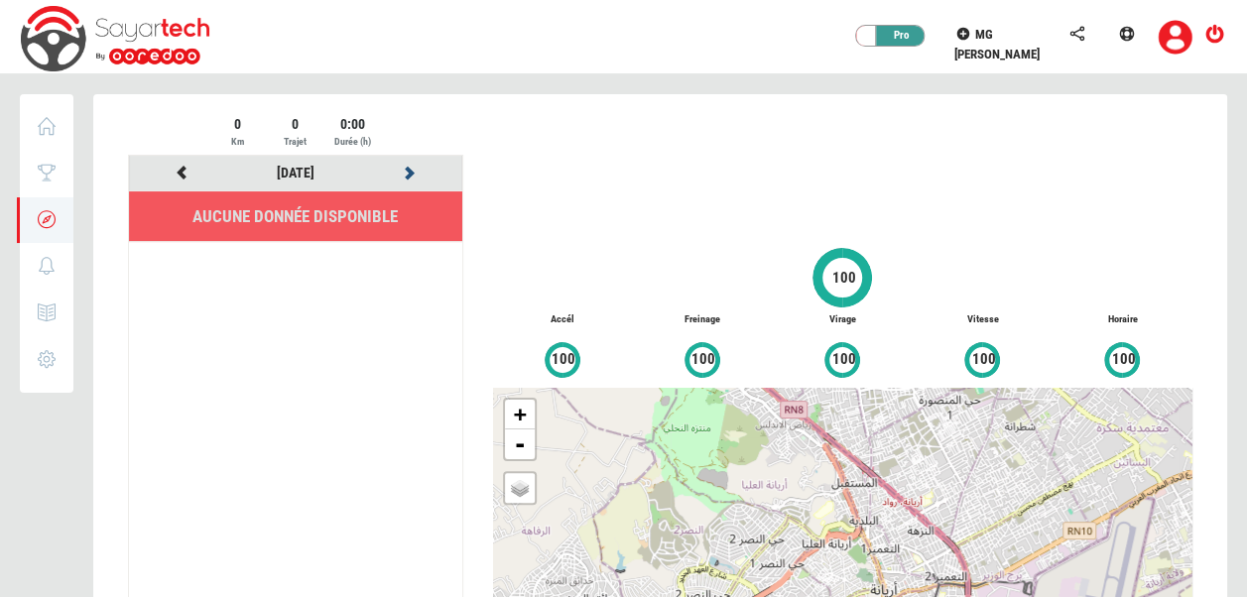
click at [407, 169] on icon at bounding box center [410, 173] width 18 height 14
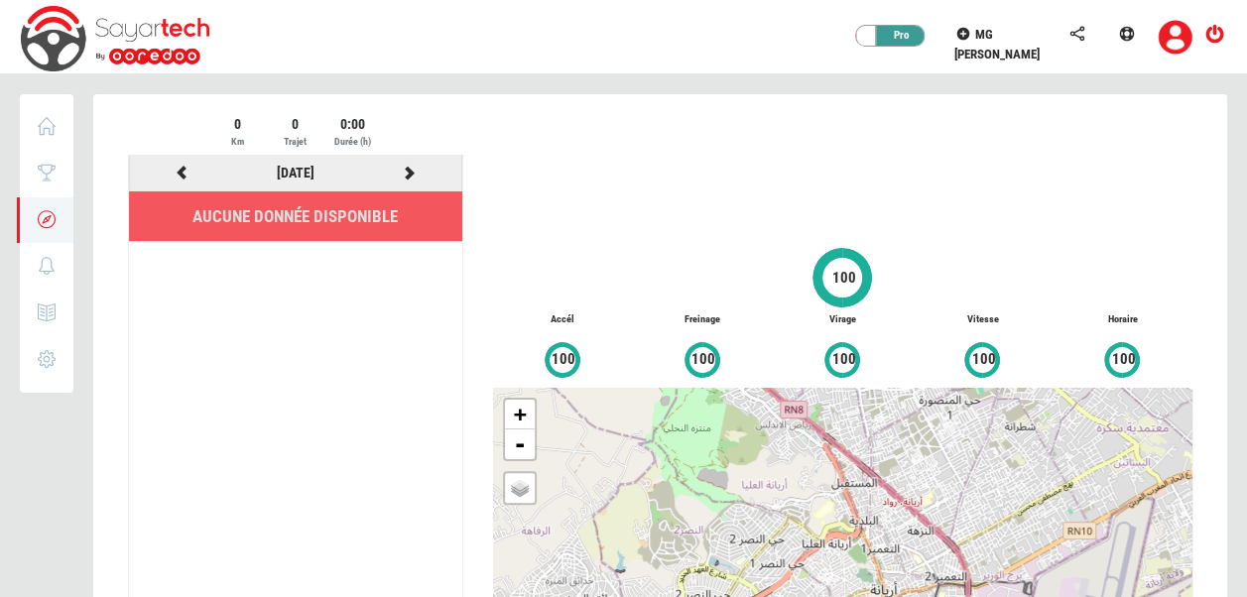
click at [407, 169] on icon at bounding box center [410, 173] width 18 height 14
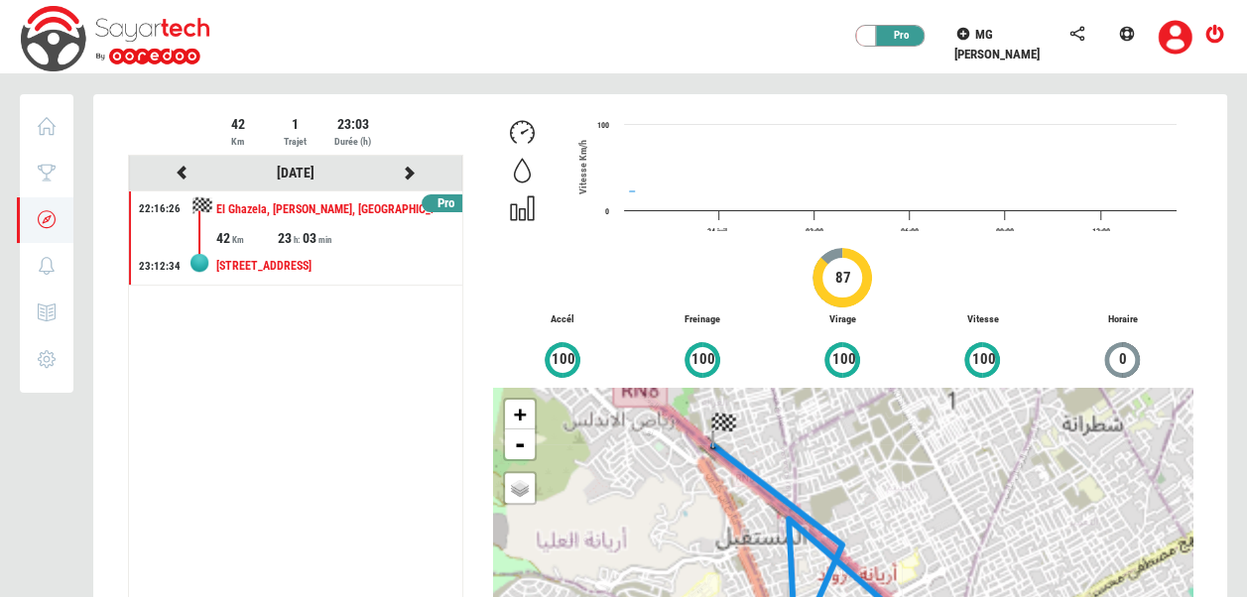
click at [407, 169] on div at bounding box center [660, 434] width 1134 height 681
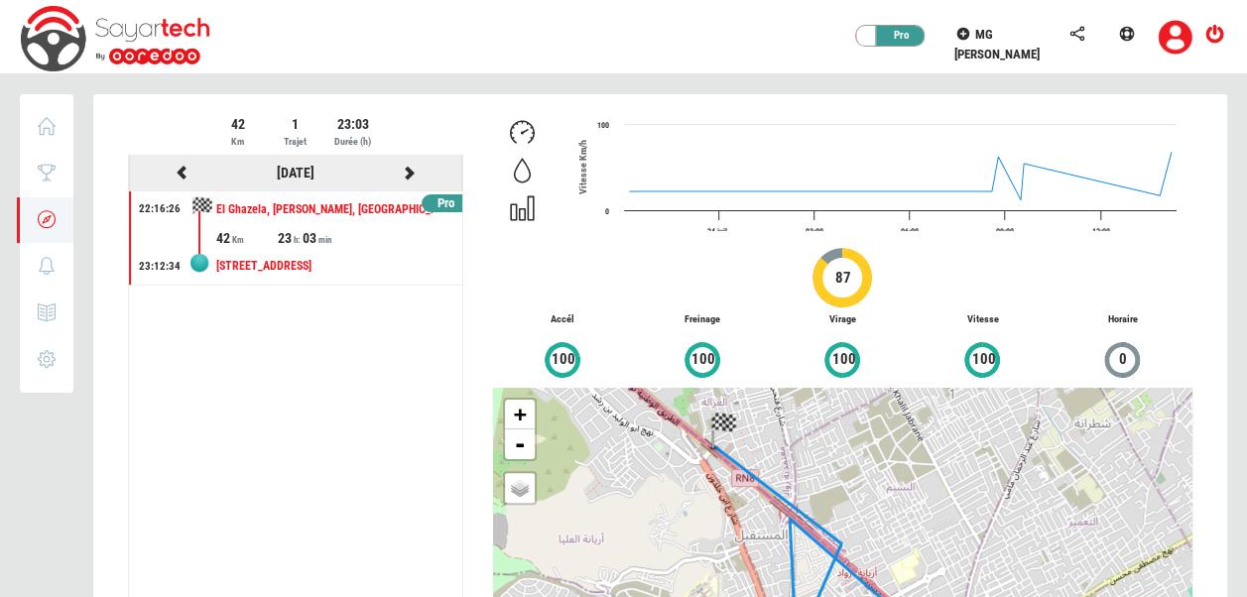
click at [407, 169] on icon at bounding box center [410, 173] width 18 height 14
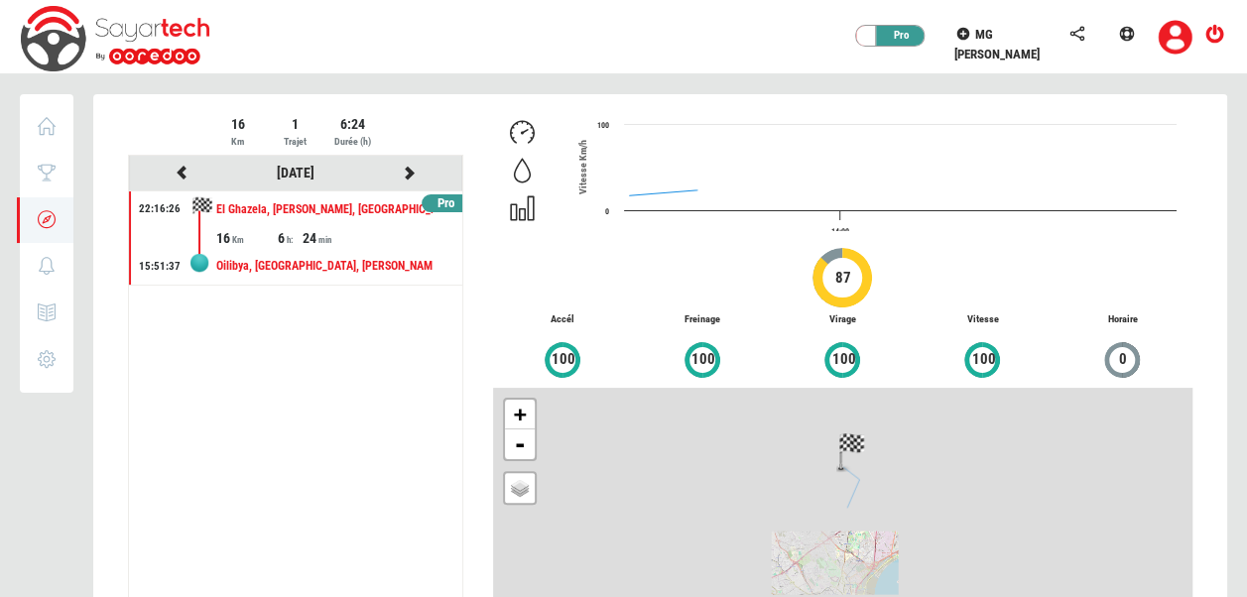
click at [407, 169] on div at bounding box center [660, 434] width 1134 height 681
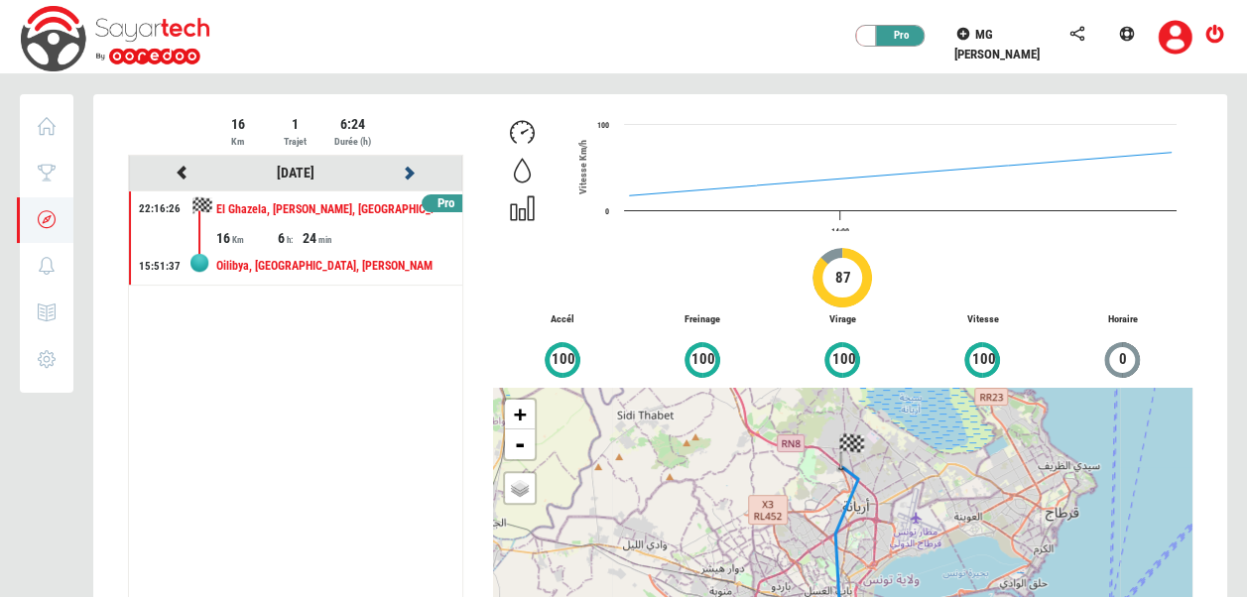
click at [407, 169] on icon at bounding box center [410, 173] width 18 height 14
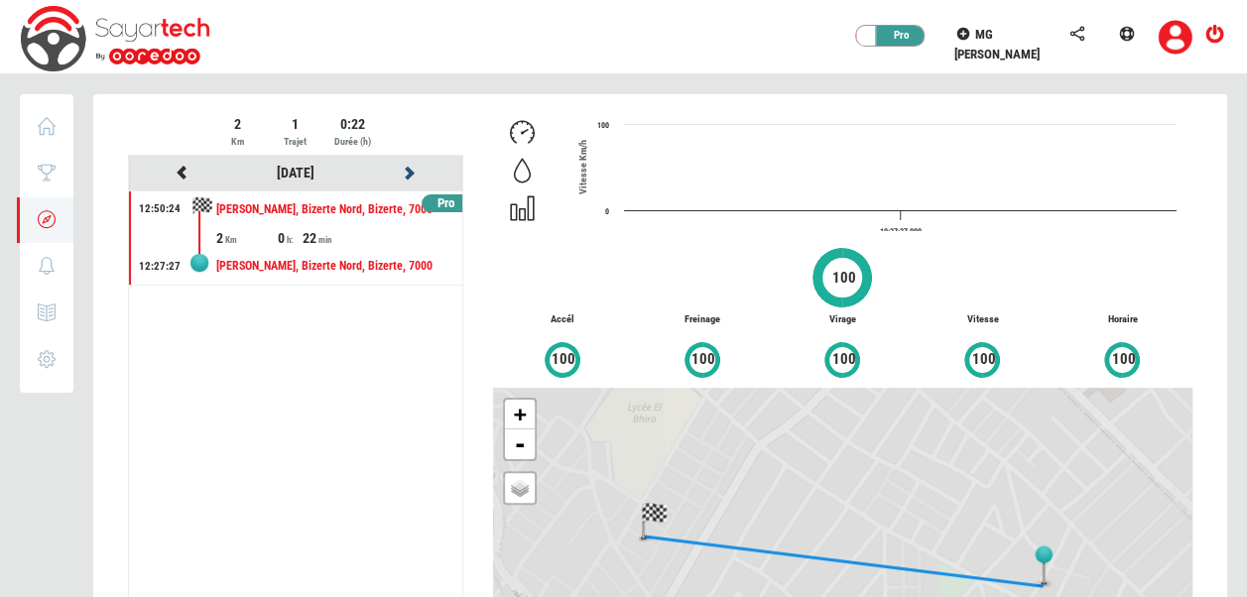
click at [407, 169] on icon at bounding box center [410, 173] width 18 height 14
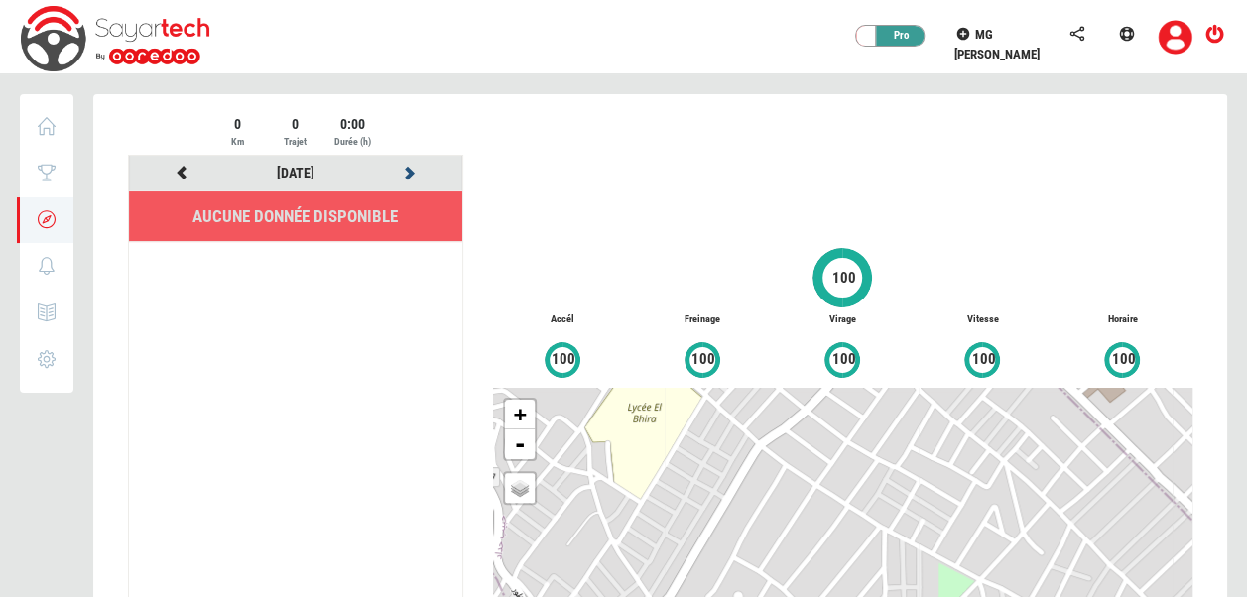
click at [407, 169] on icon at bounding box center [410, 173] width 18 height 14
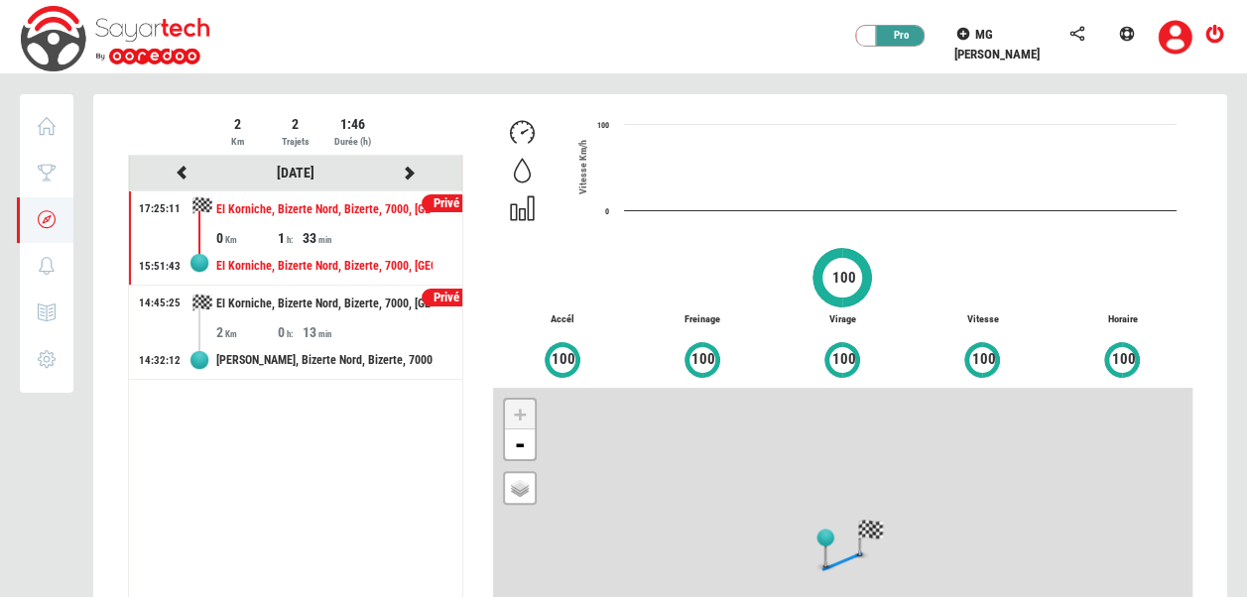
click at [407, 169] on div at bounding box center [660, 434] width 1134 height 681
click at [407, 169] on icon at bounding box center [410, 173] width 18 height 14
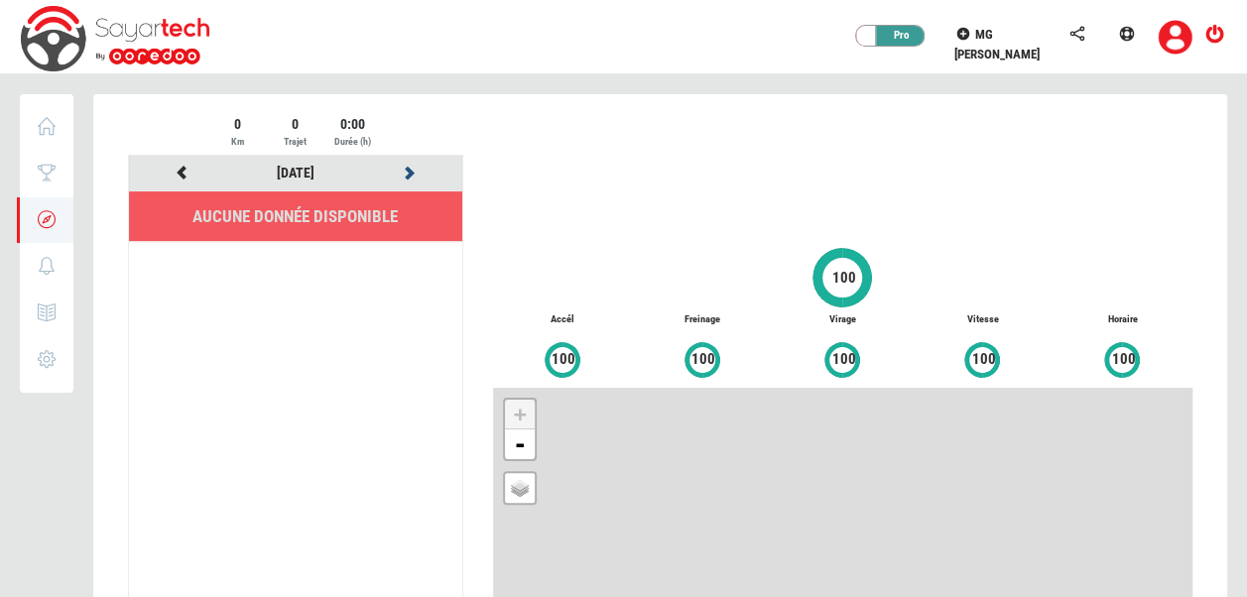
click at [407, 169] on icon at bounding box center [410, 173] width 18 height 14
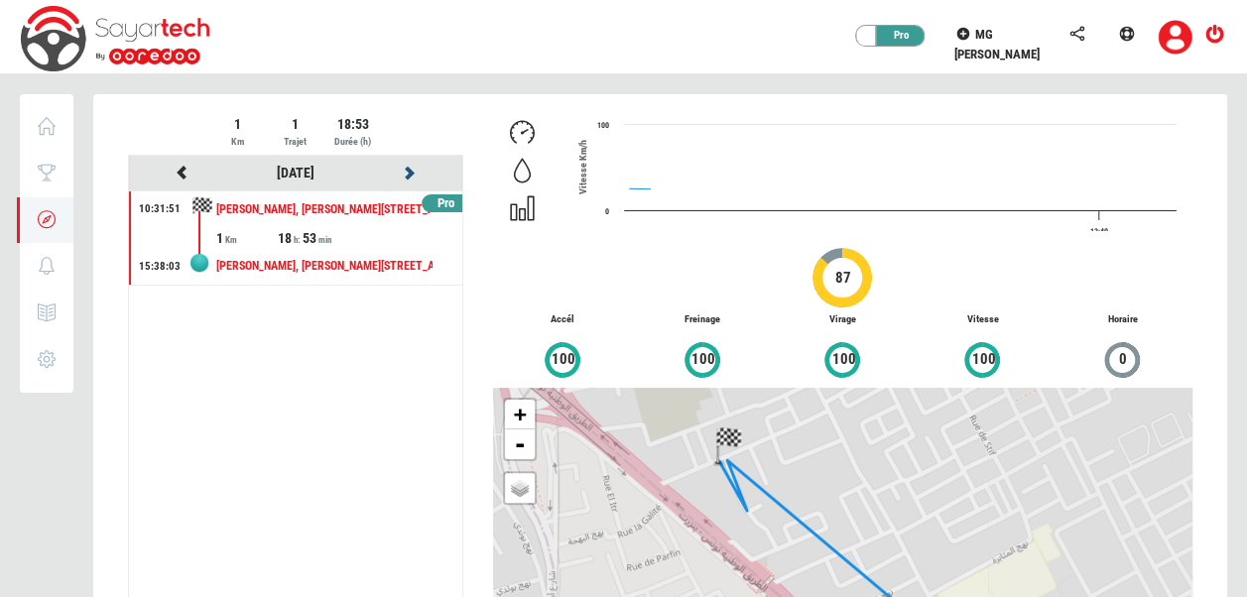
click at [407, 169] on icon at bounding box center [410, 173] width 18 height 14
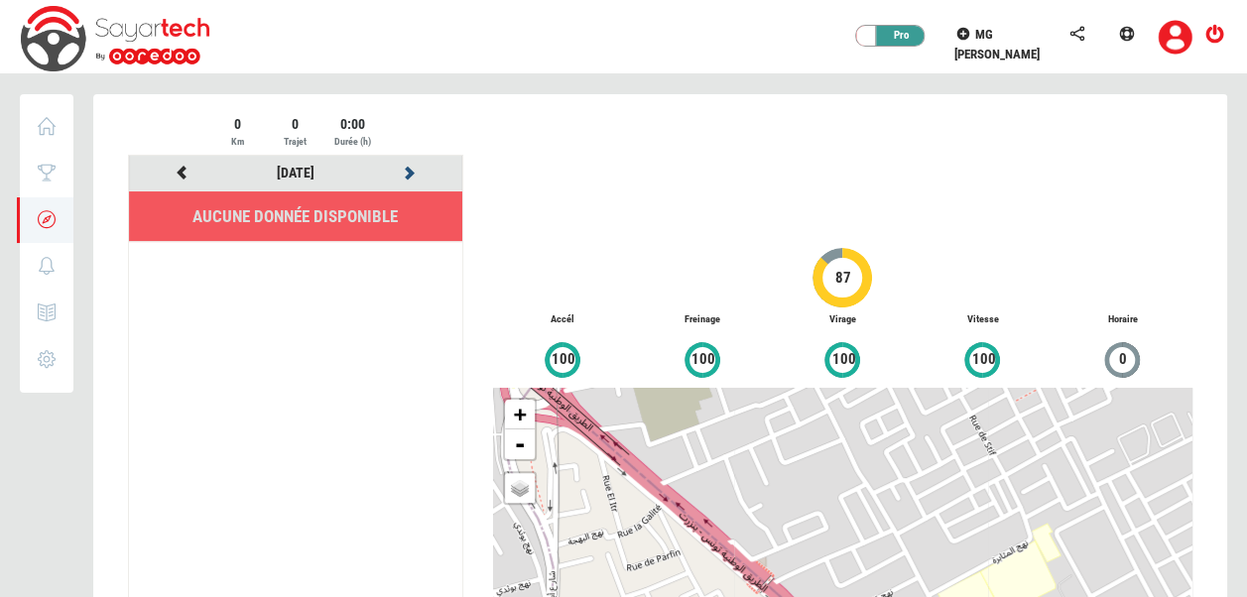
click at [407, 169] on icon at bounding box center [410, 173] width 18 height 14
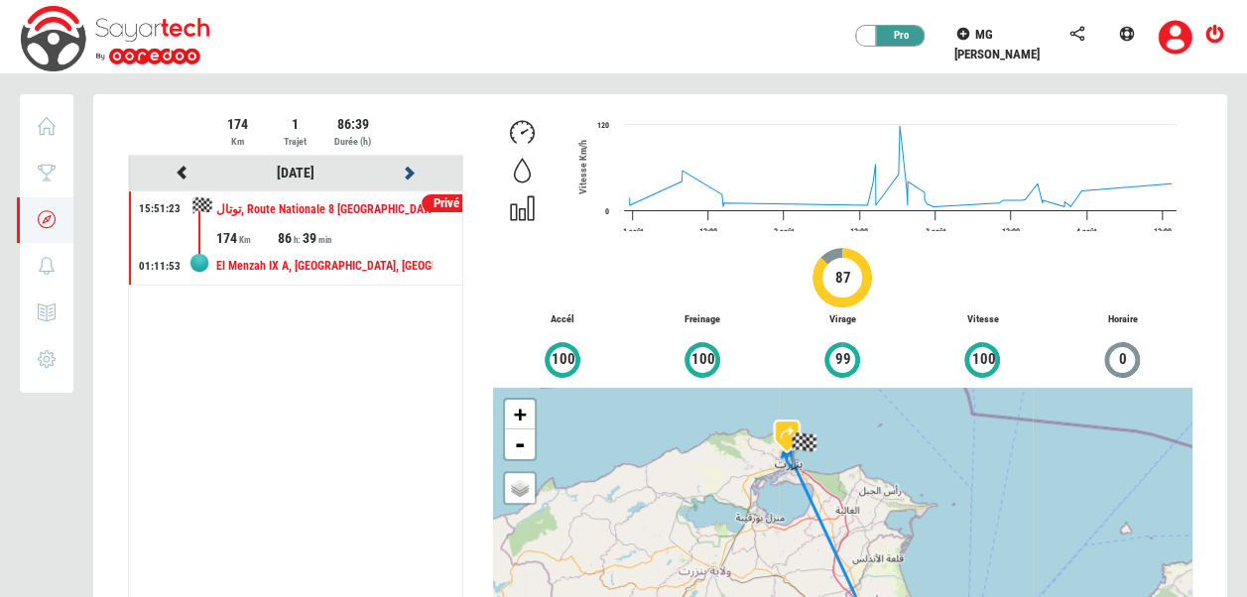
click at [407, 169] on icon at bounding box center [410, 173] width 18 height 14
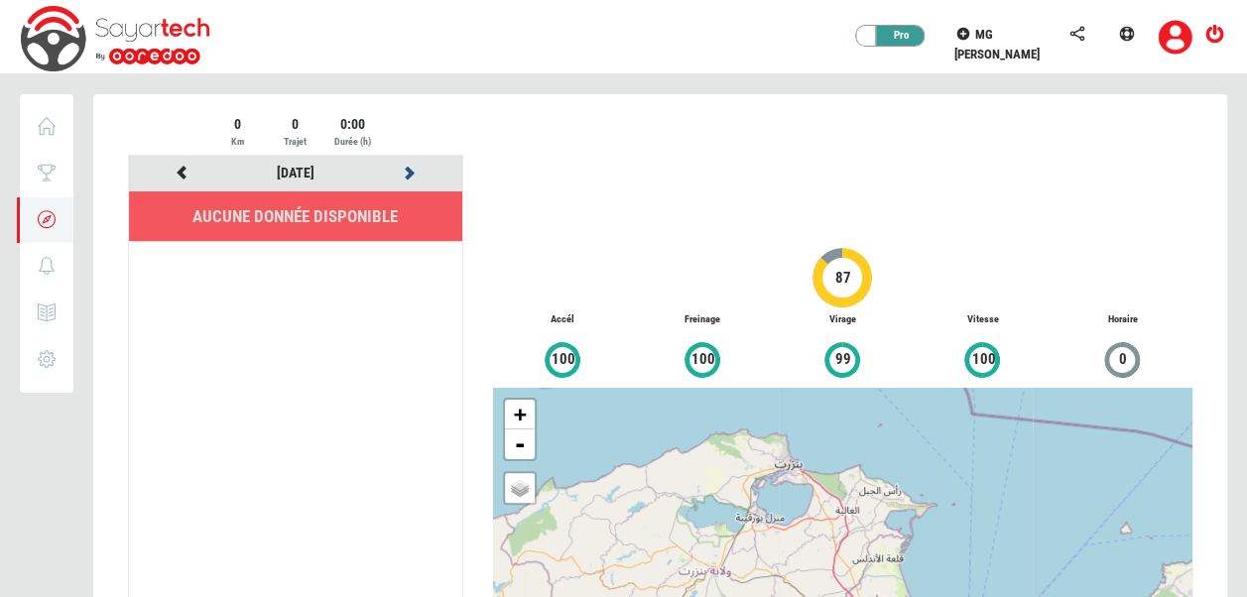
click at [407, 169] on icon at bounding box center [410, 173] width 18 height 14
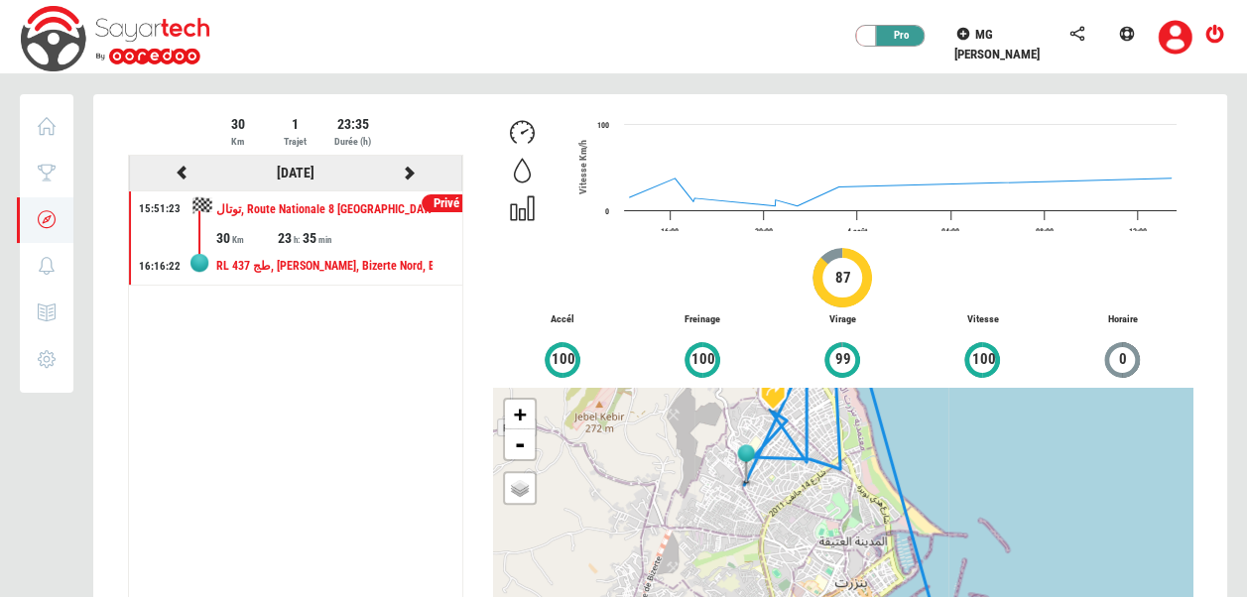
click at [410, 175] on icon at bounding box center [410, 173] width 18 height 14
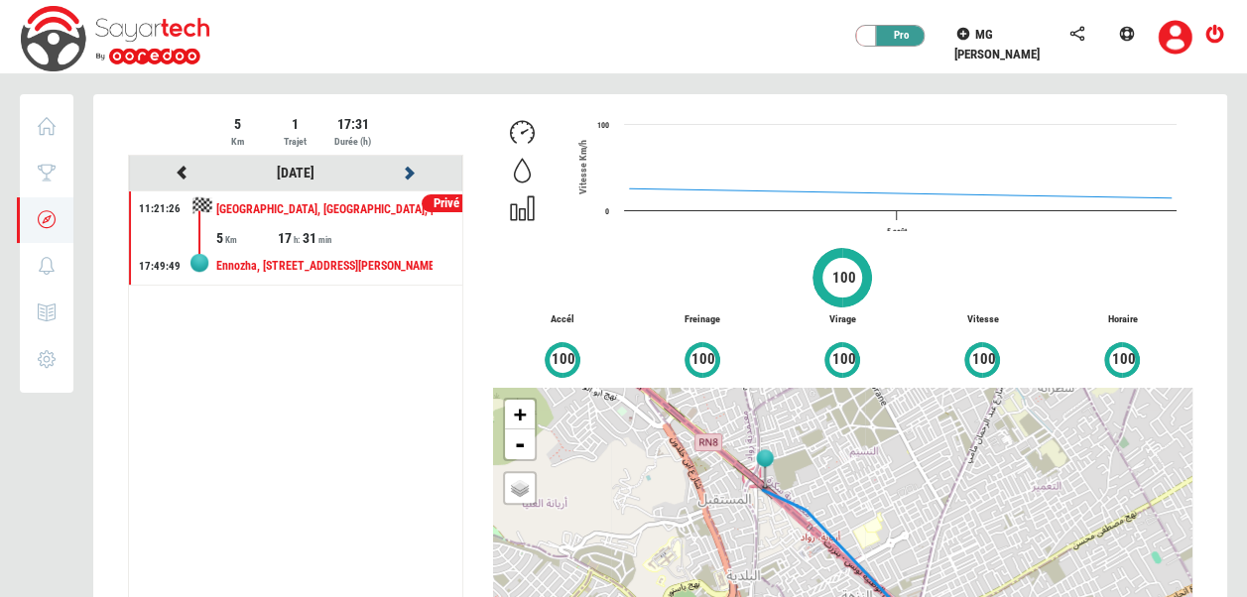
click at [410, 175] on icon at bounding box center [410, 173] width 18 height 14
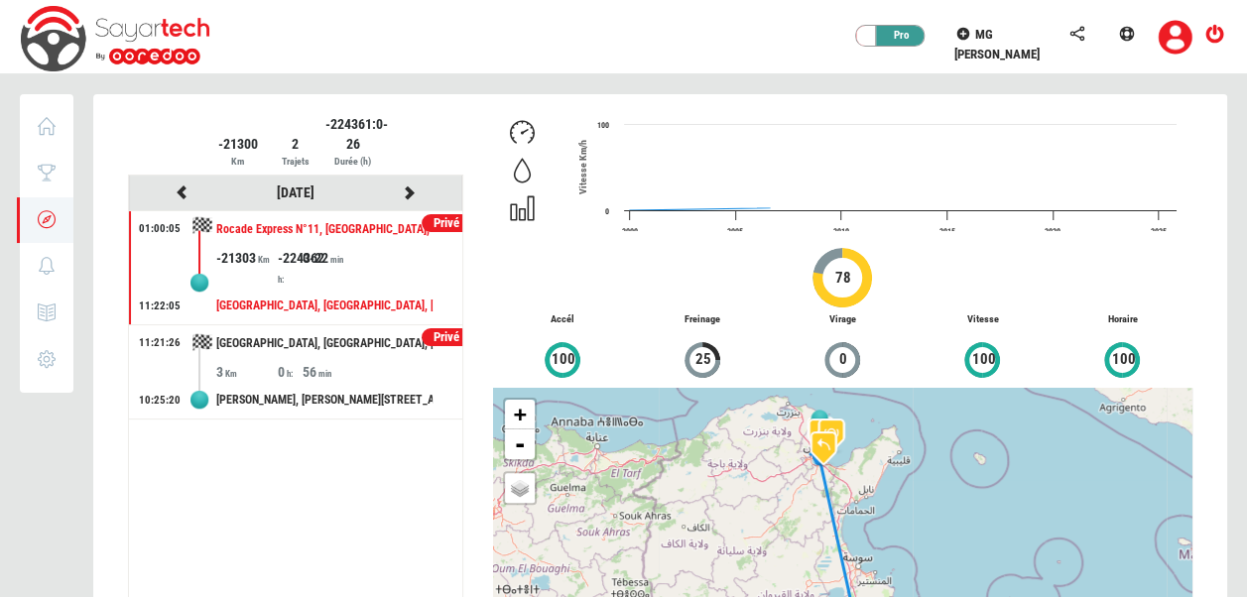
click at [410, 176] on li "[DATE]" at bounding box center [295, 194] width 333 height 36
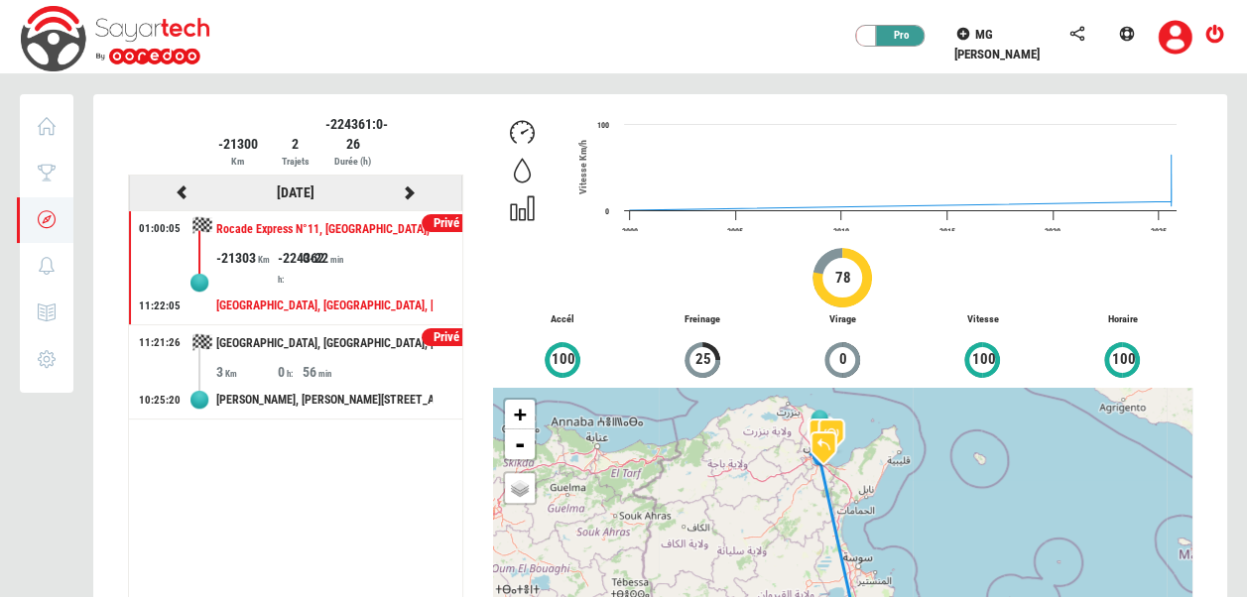
click at [411, 192] on icon at bounding box center [410, 193] width 18 height 14
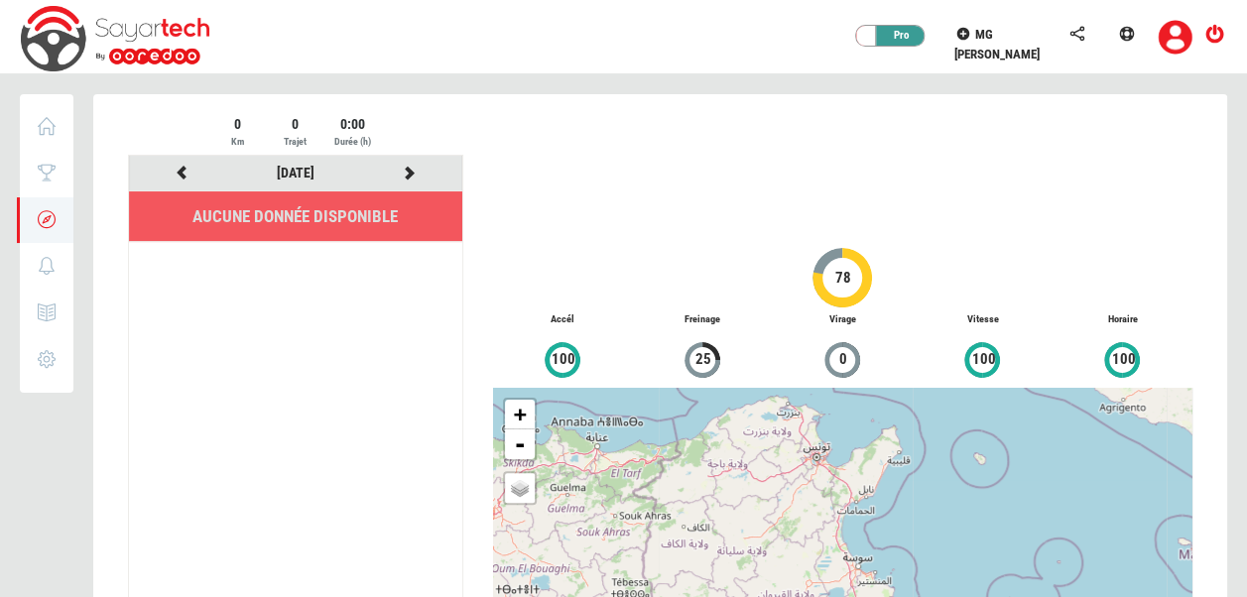
click at [411, 192] on li "Aucune donnée disponible" at bounding box center [295, 216] width 333 height 51
click at [401, 168] on icon at bounding box center [410, 173] width 18 height 14
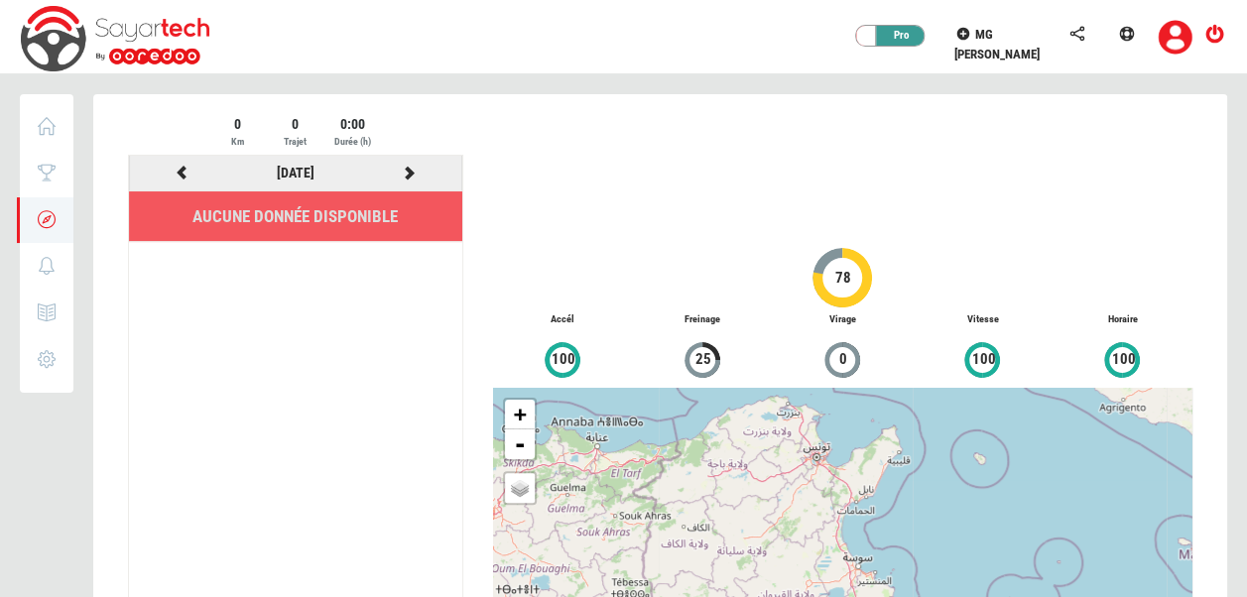
click at [401, 168] on icon at bounding box center [410, 173] width 18 height 14
click at [416, 171] on icon at bounding box center [410, 173] width 18 height 14
click at [416, 171] on div "[DATE]" at bounding box center [295, 173] width 341 height 25
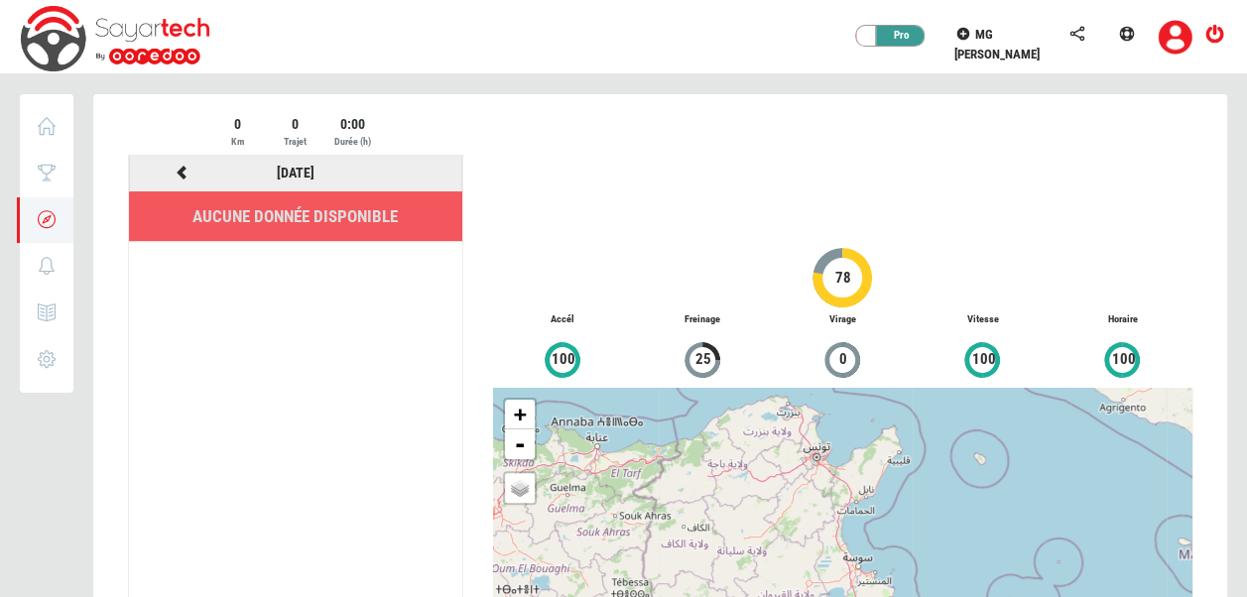
click at [198, 189] on li "[DATE]" at bounding box center [295, 174] width 333 height 36
drag, startPoint x: 198, startPoint y: 189, endPoint x: 187, endPoint y: 172, distance: 20.6
click at [187, 172] on li "[DATE]" at bounding box center [295, 174] width 333 height 36
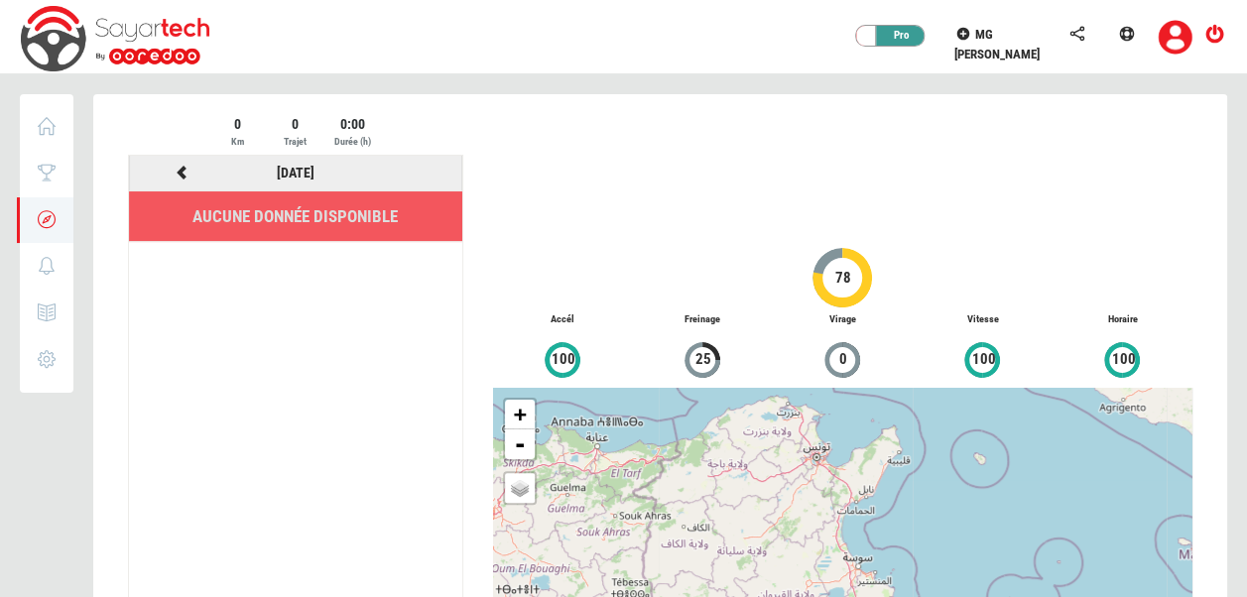
click at [183, 168] on icon at bounding box center [183, 173] width 18 height 14
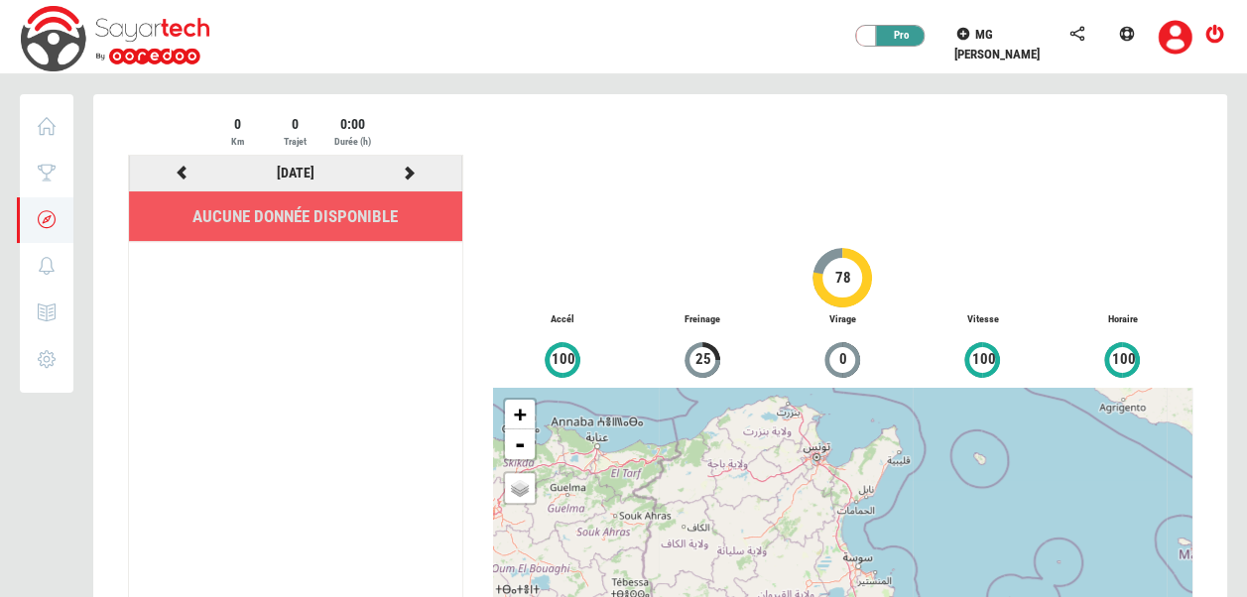
click at [183, 168] on icon at bounding box center [183, 173] width 18 height 14
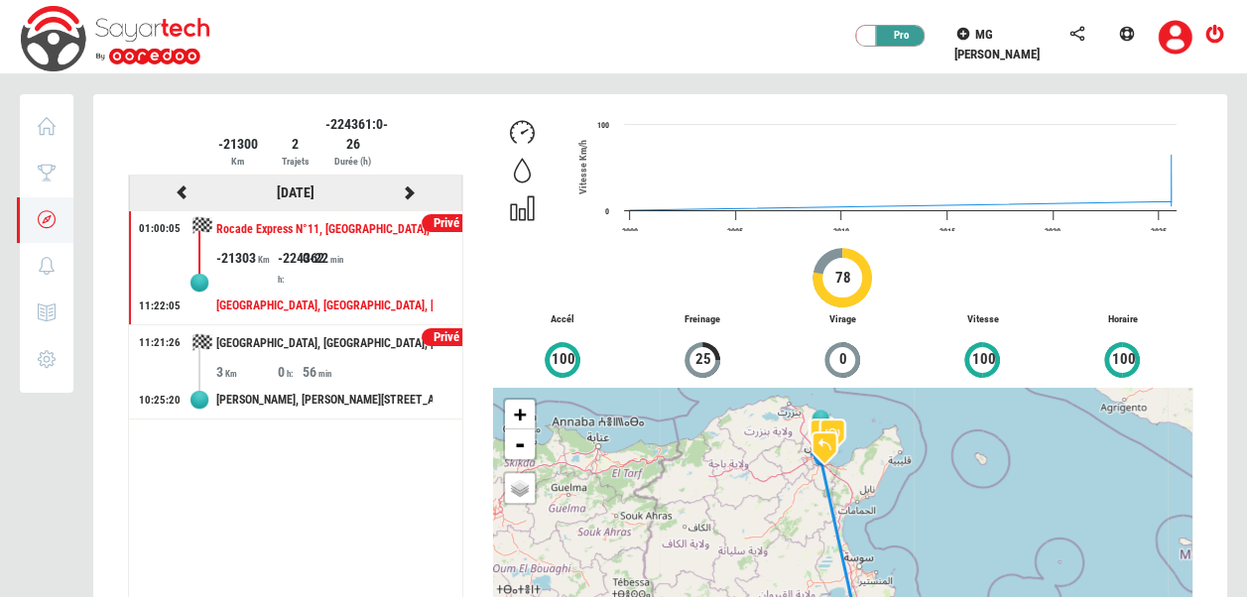
click at [181, 188] on icon at bounding box center [183, 193] width 18 height 14
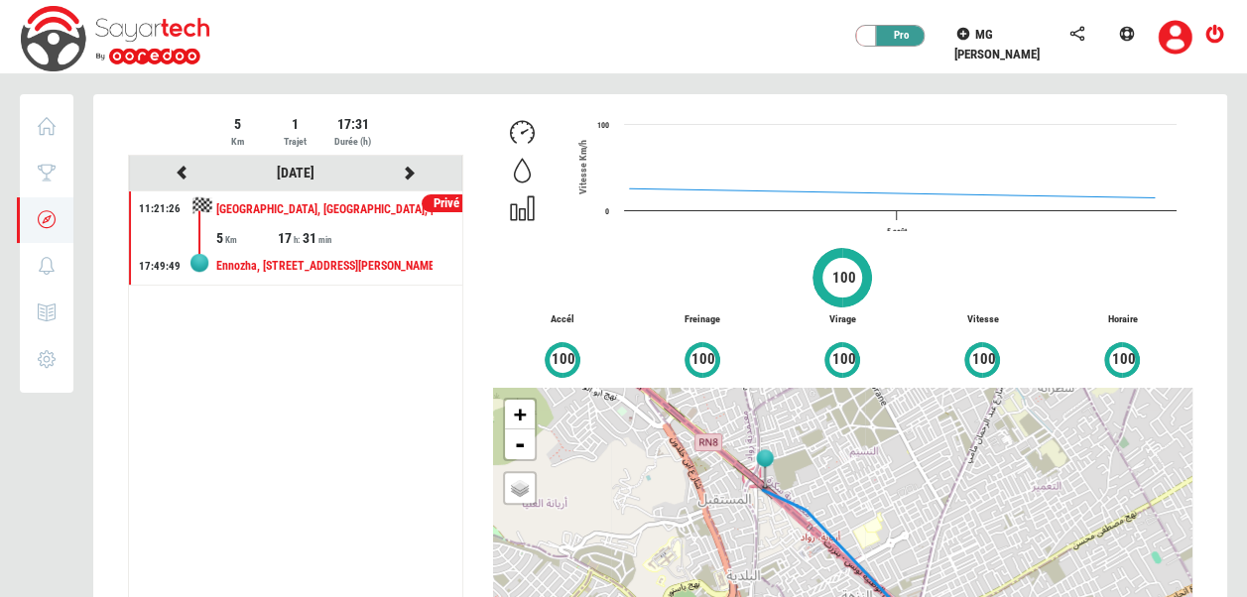
click at [181, 188] on li "[DATE]" at bounding box center [295, 174] width 333 height 36
click at [183, 169] on icon at bounding box center [183, 173] width 18 height 14
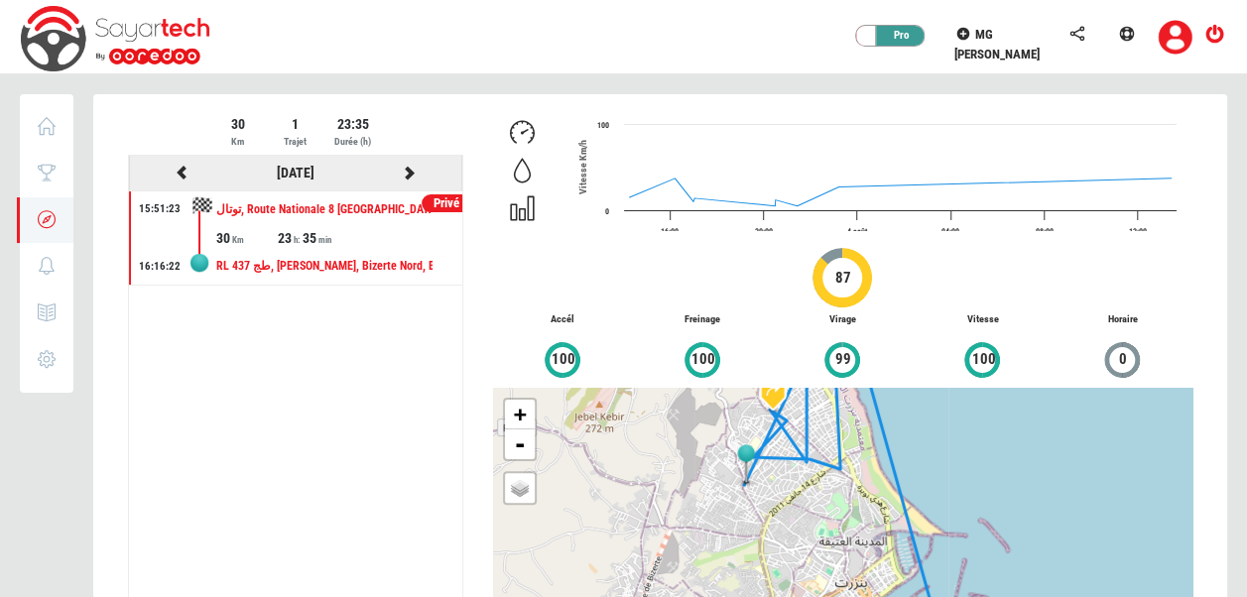
click at [185, 176] on icon at bounding box center [183, 173] width 18 height 14
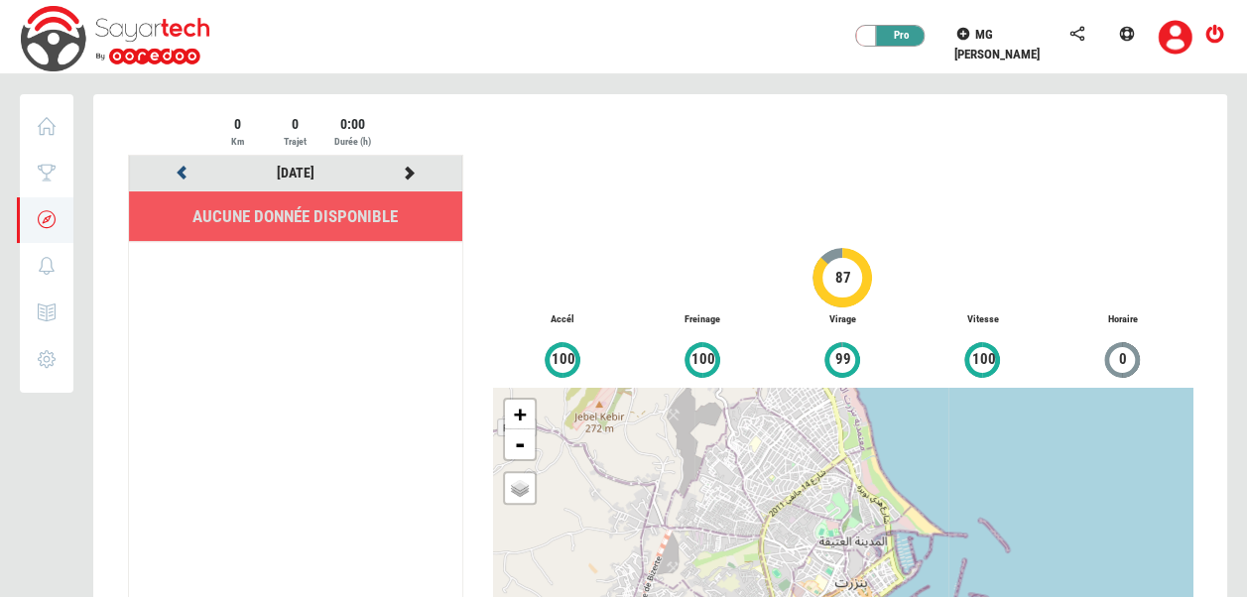
click at [185, 176] on icon at bounding box center [183, 173] width 18 height 14
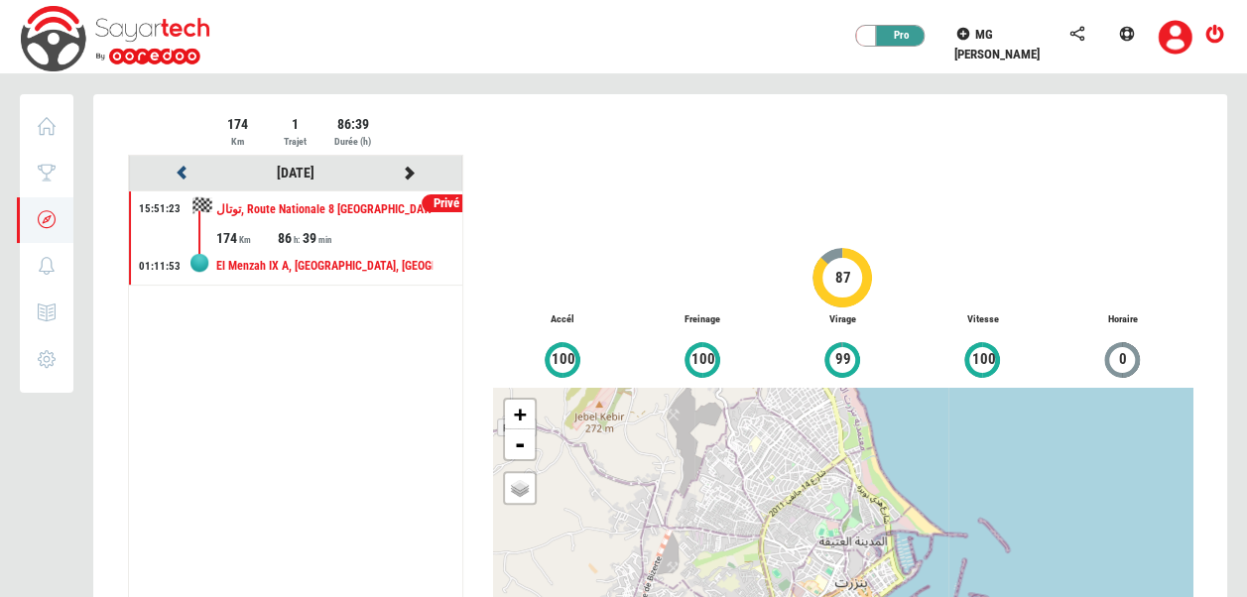
click at [185, 176] on icon at bounding box center [183, 173] width 18 height 14
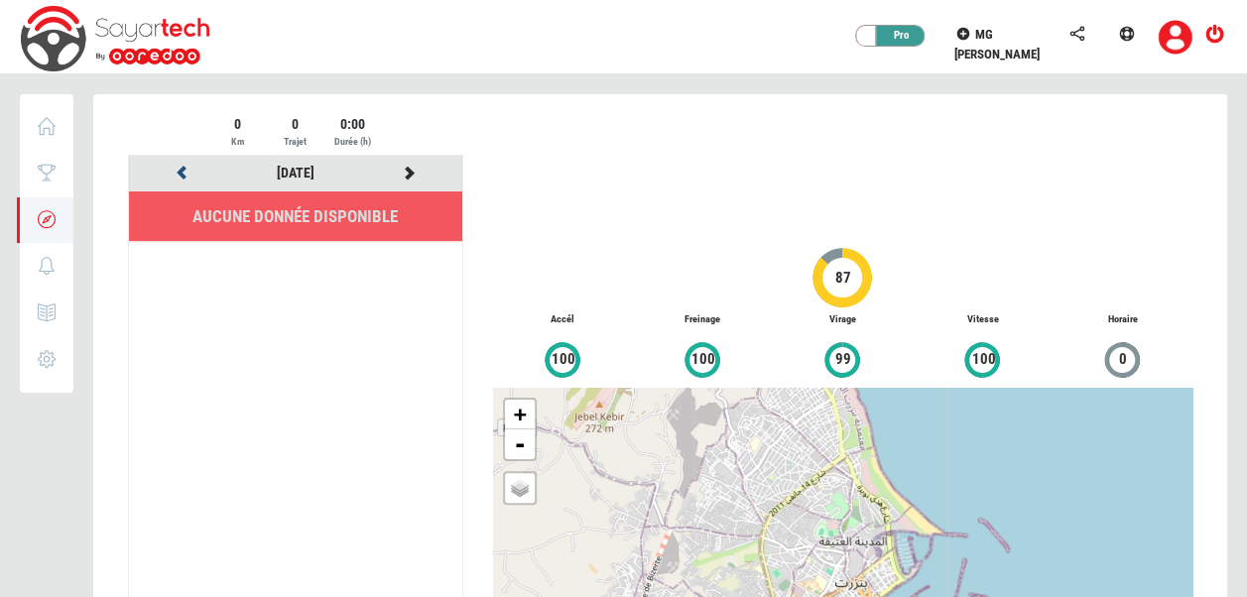
click at [185, 176] on icon at bounding box center [183, 173] width 18 height 14
click at [260, 176] on div "[DATE]" at bounding box center [296, 173] width 114 height 25
click at [277, 174] on link "[DATE]" at bounding box center [296, 173] width 38 height 16
click at [302, 161] on div "[DATE]" at bounding box center [296, 173] width 114 height 25
click at [280, 177] on link "[DATE]" at bounding box center [296, 173] width 38 height 16
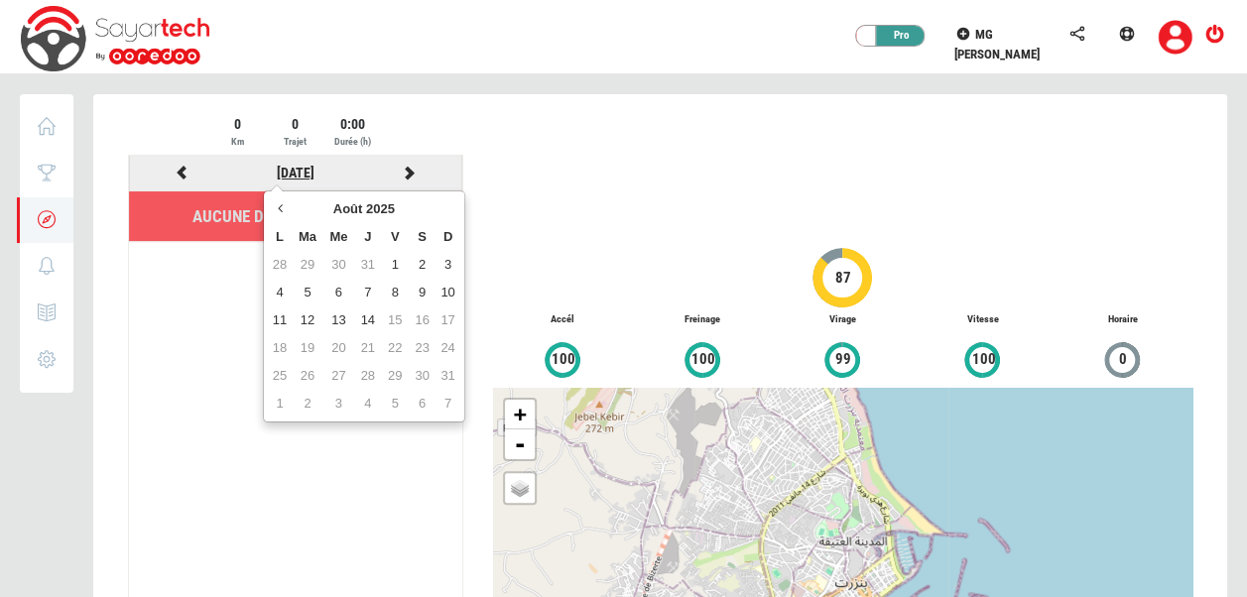
click at [278, 171] on link "[DATE]" at bounding box center [296, 173] width 38 height 16
click at [365, 290] on td "7" at bounding box center [367, 293] width 27 height 28
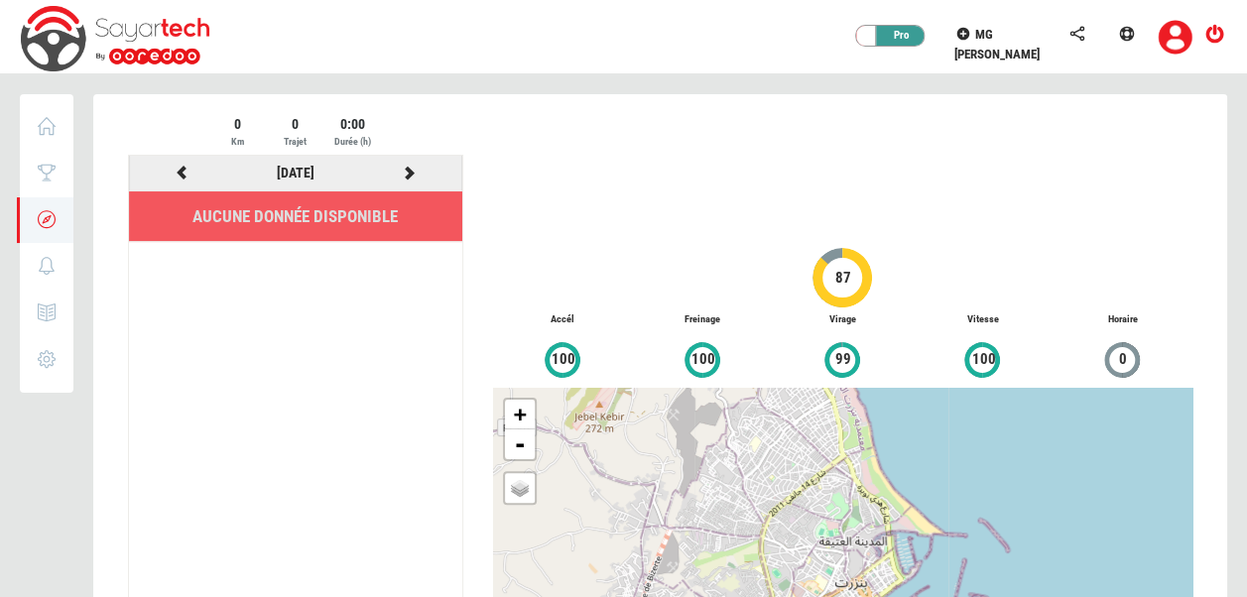
click at [192, 176] on div at bounding box center [182, 173] width 114 height 25
click at [181, 169] on icon at bounding box center [183, 173] width 18 height 14
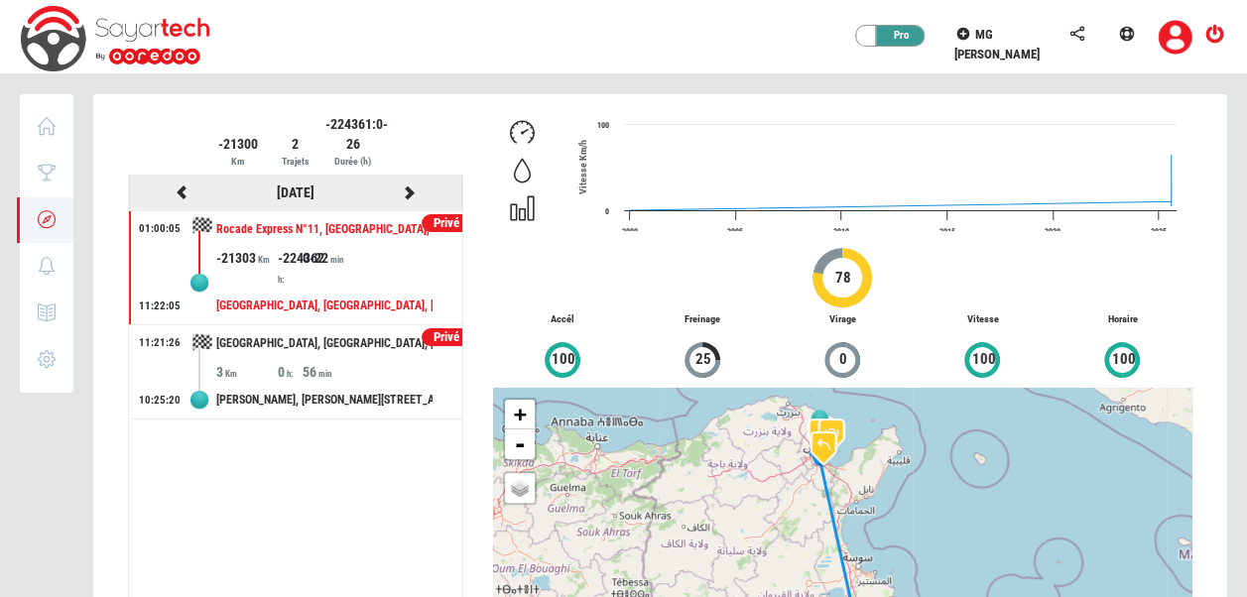
click at [402, 187] on icon at bounding box center [410, 193] width 18 height 14
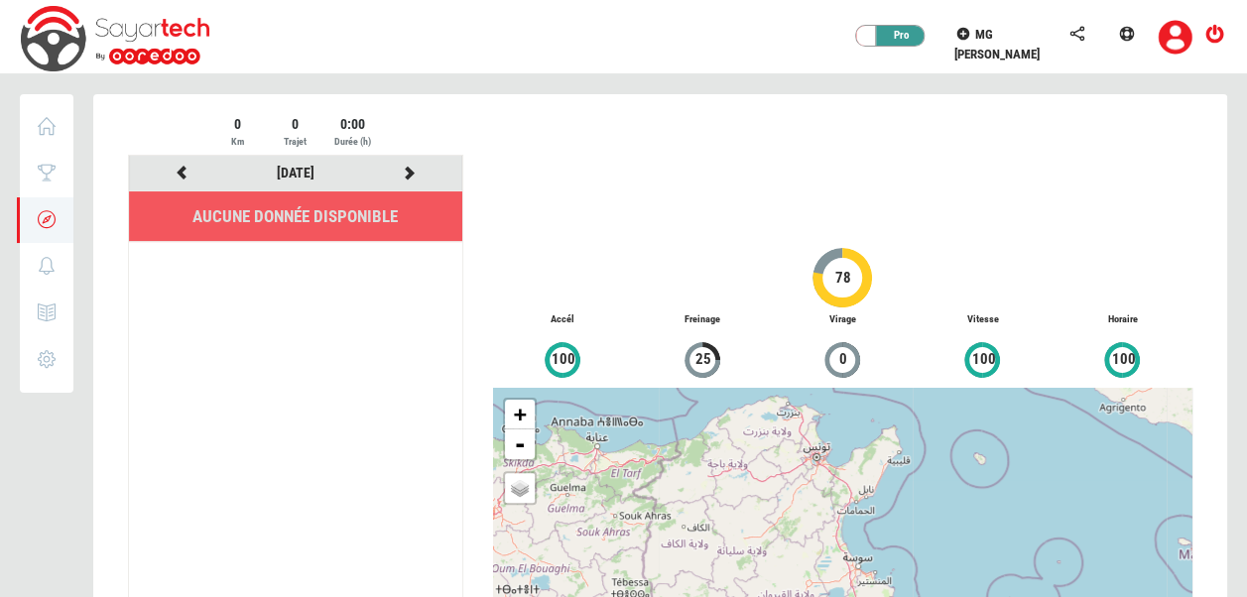
click at [402, 187] on li "[DATE]" at bounding box center [295, 174] width 333 height 36
click at [405, 179] on icon at bounding box center [410, 173] width 18 height 14
click at [315, 177] on link "[DATE]" at bounding box center [296, 173] width 38 height 16
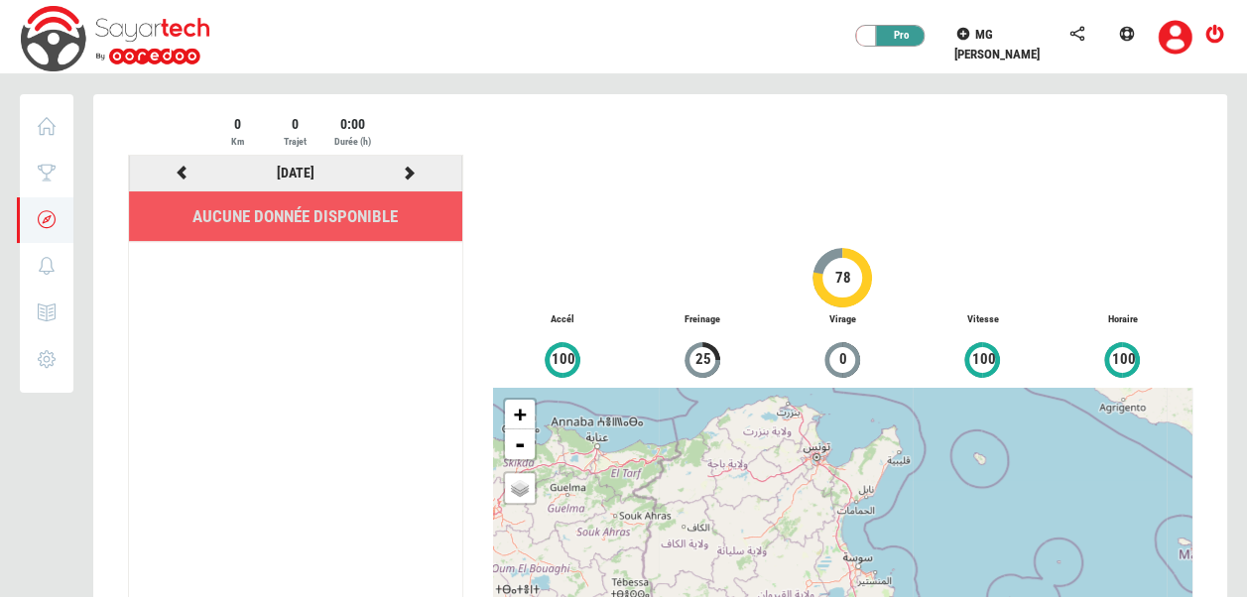
click at [411, 171] on icon at bounding box center [410, 173] width 18 height 14
click at [185, 169] on icon at bounding box center [183, 173] width 18 height 14
click at [185, 169] on div at bounding box center [660, 434] width 1134 height 681
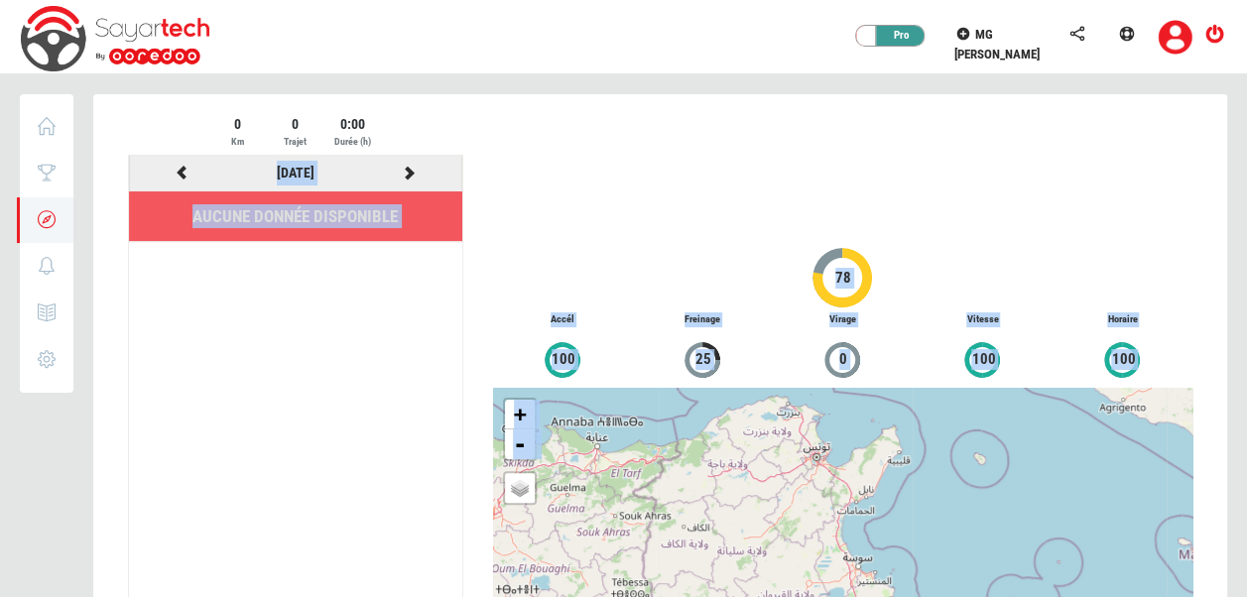
click at [185, 169] on icon at bounding box center [183, 173] width 18 height 14
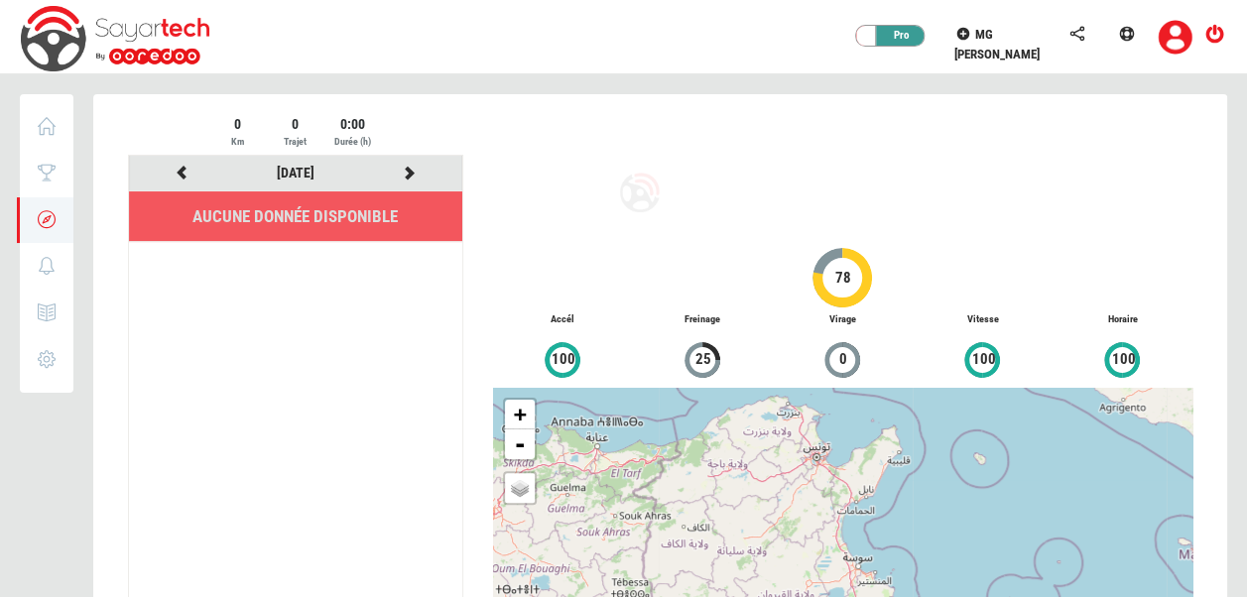
click at [185, 169] on div at bounding box center [660, 434] width 1134 height 681
click at [185, 169] on icon at bounding box center [183, 173] width 18 height 14
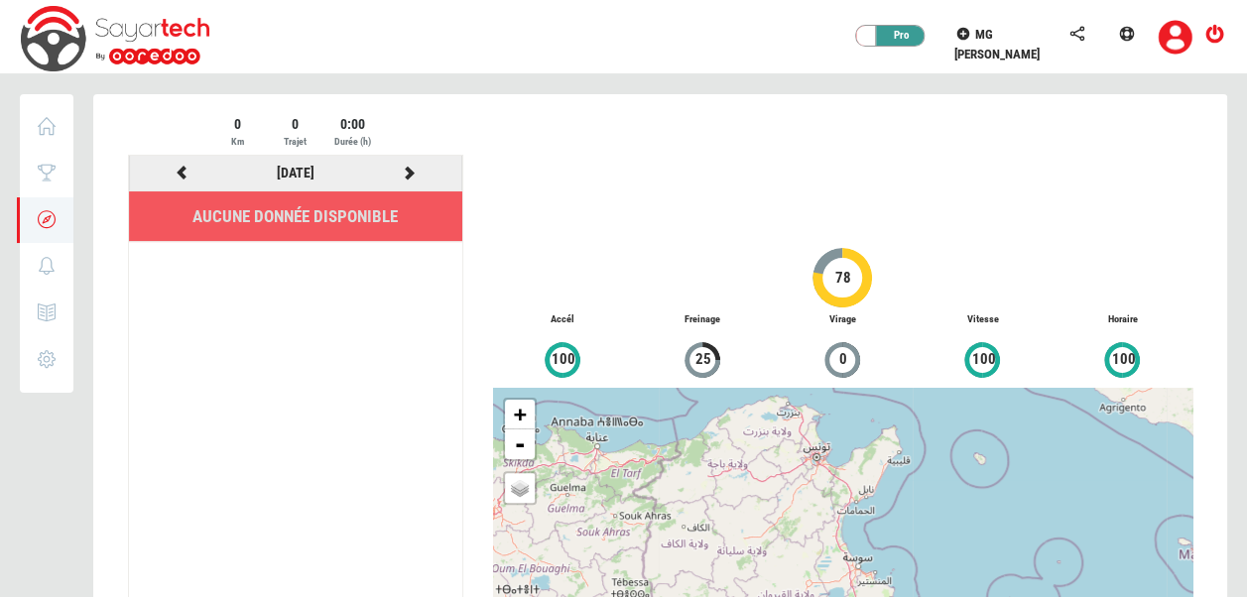
click at [185, 169] on icon at bounding box center [183, 173] width 18 height 14
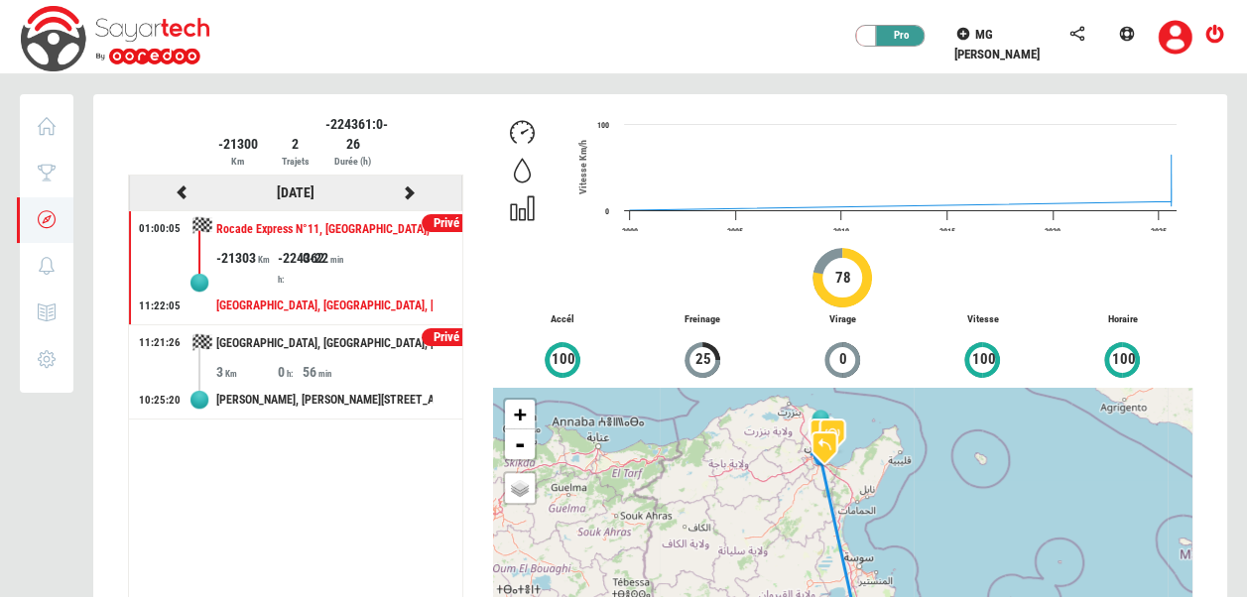
click at [177, 191] on icon at bounding box center [183, 193] width 18 height 14
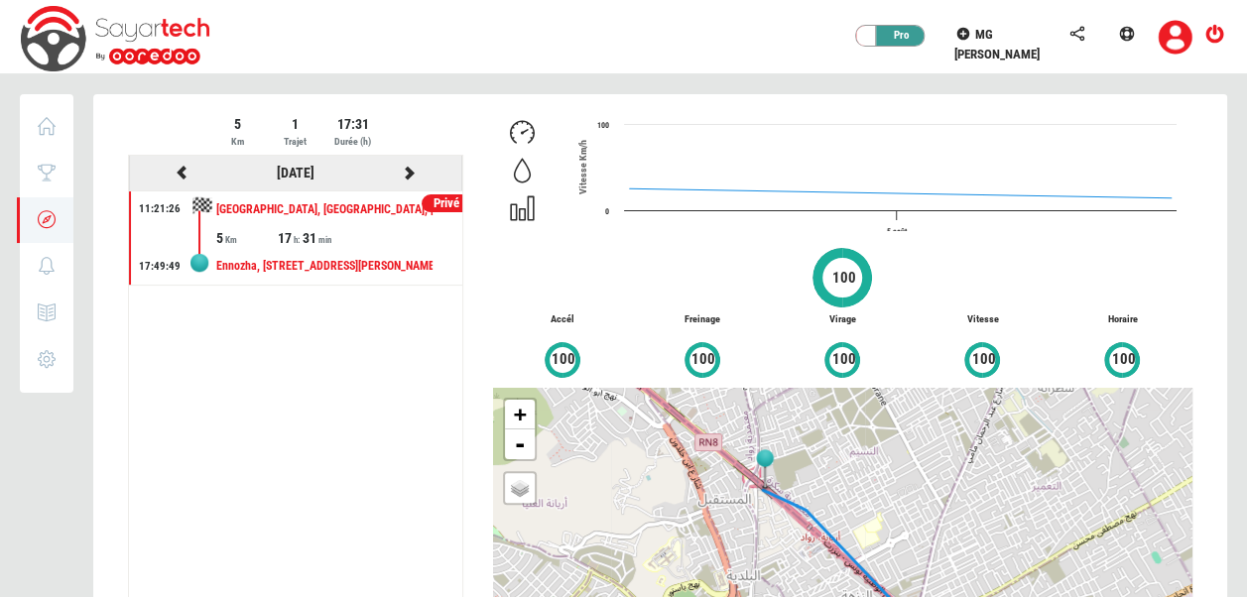
click at [185, 166] on icon at bounding box center [183, 173] width 18 height 14
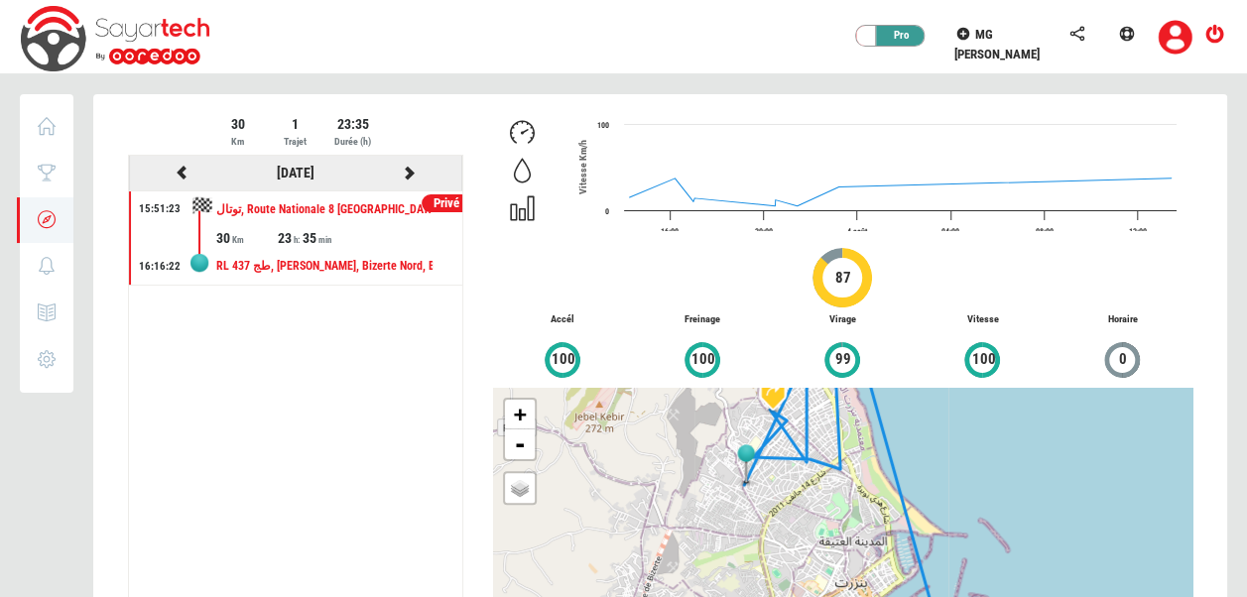
click at [183, 171] on icon at bounding box center [183, 173] width 18 height 14
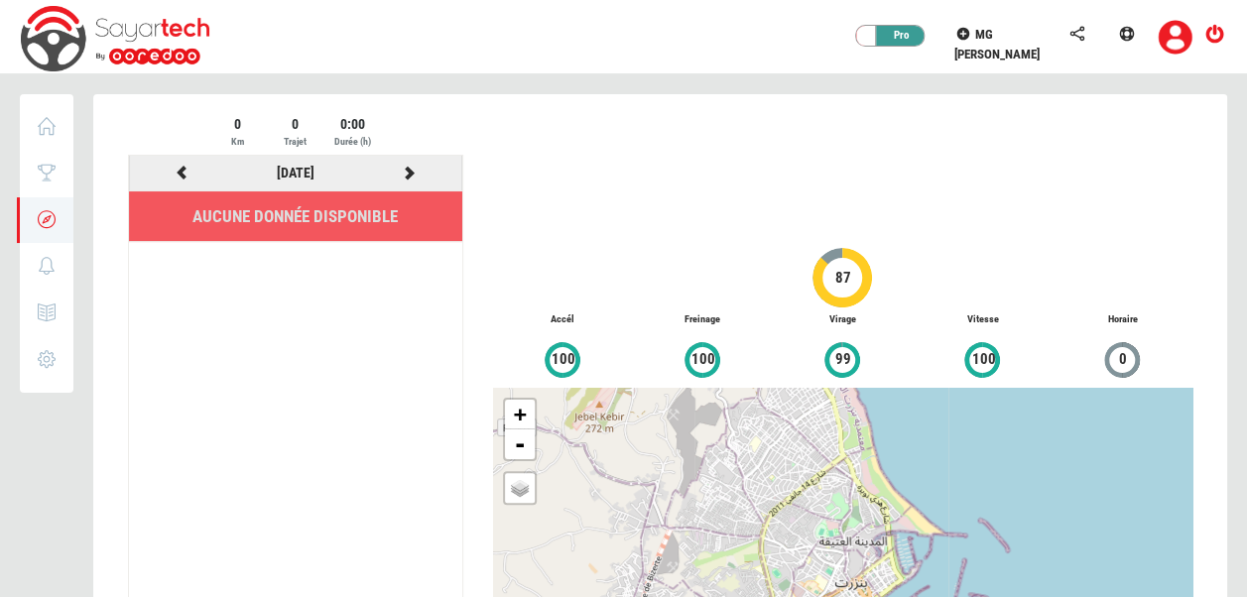
click at [183, 171] on icon at bounding box center [183, 173] width 18 height 14
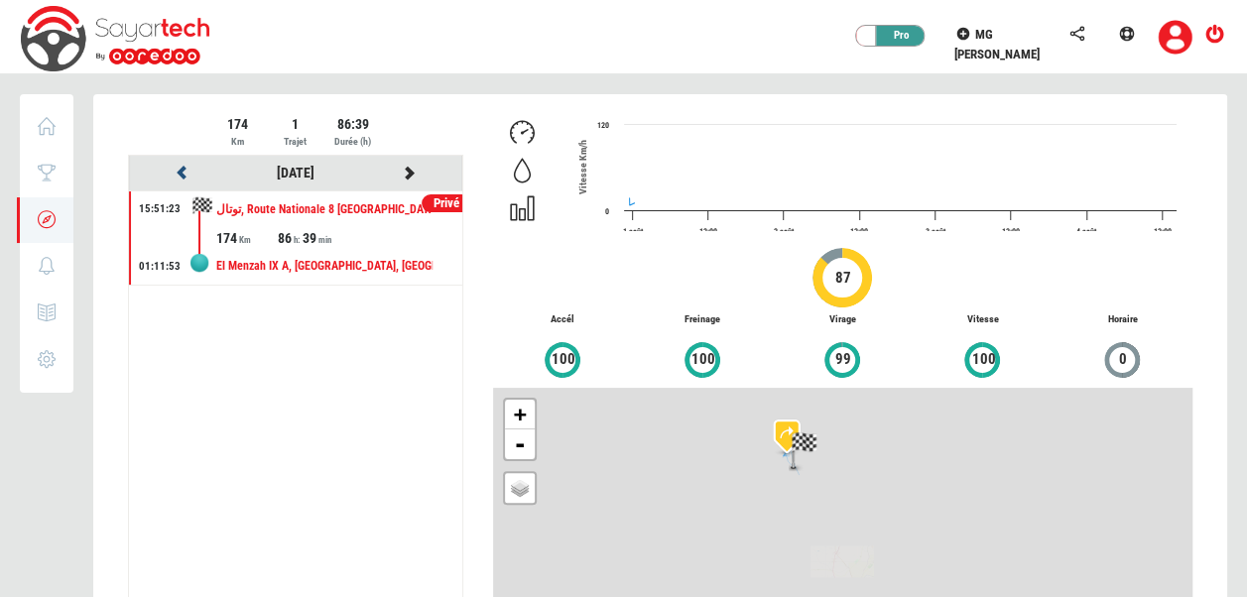
click at [183, 171] on icon at bounding box center [183, 173] width 18 height 14
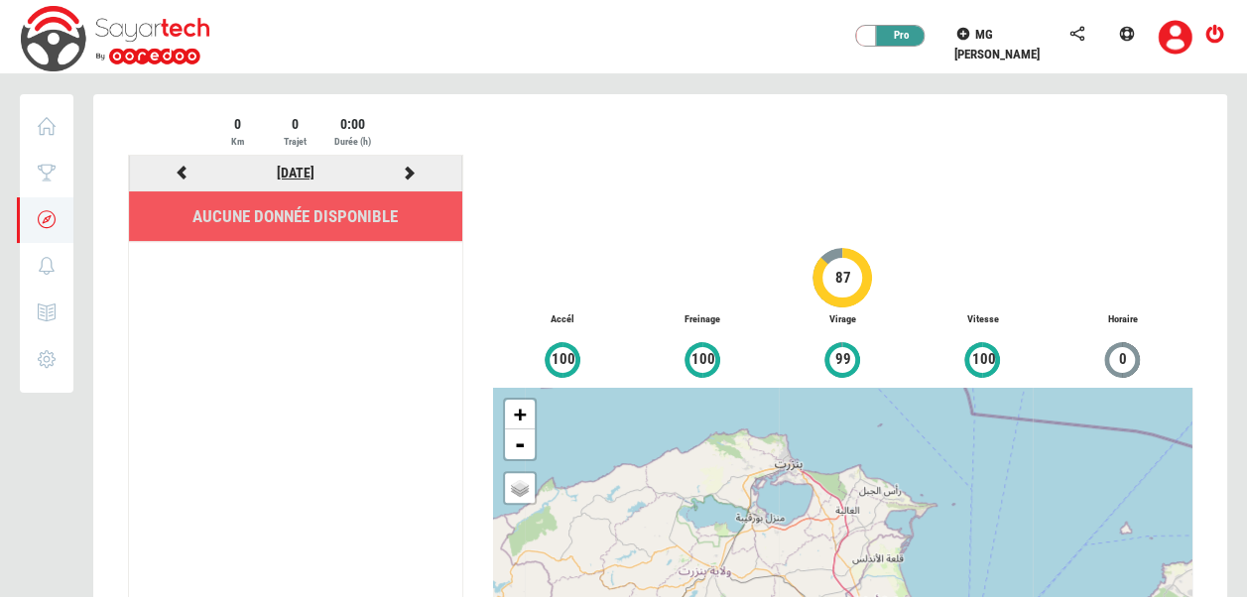
click at [314, 169] on link "[DATE]" at bounding box center [296, 173] width 38 height 16
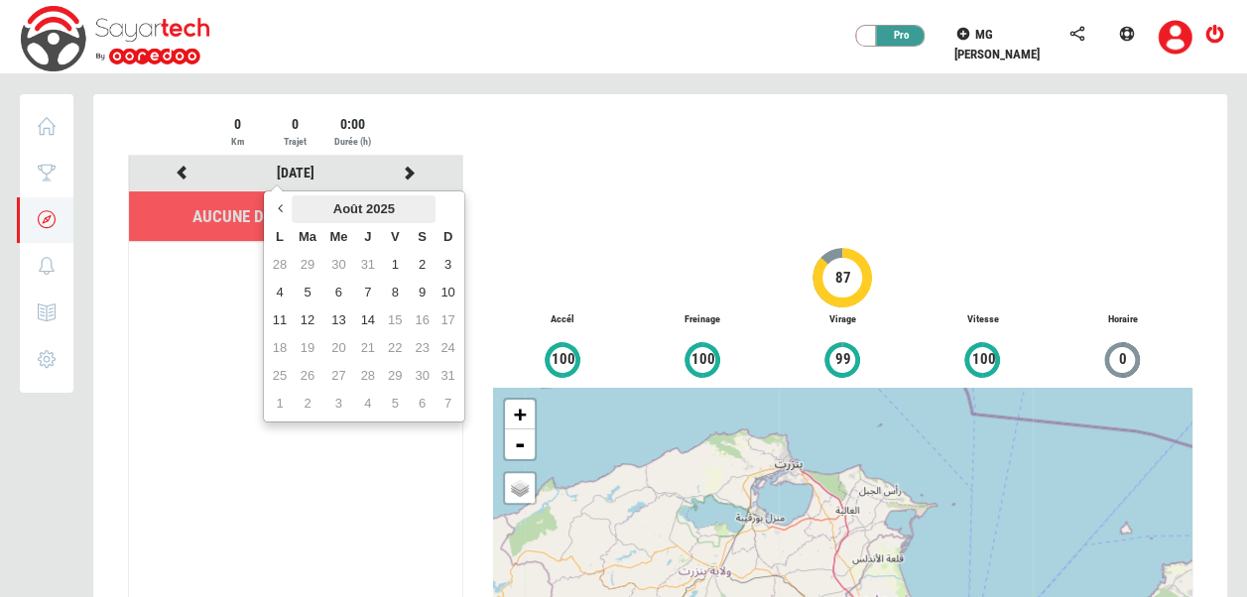
click at [332, 206] on th "Août 2025" at bounding box center [364, 209] width 144 height 28
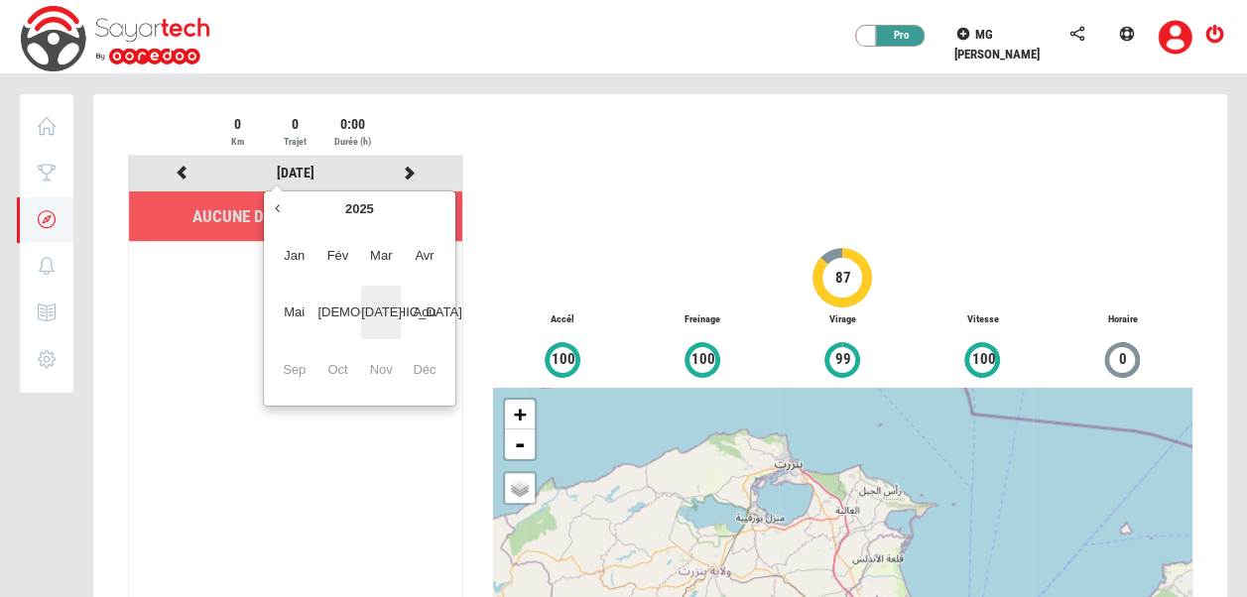
click at [375, 314] on span "[DATE]" at bounding box center [381, 313] width 40 height 54
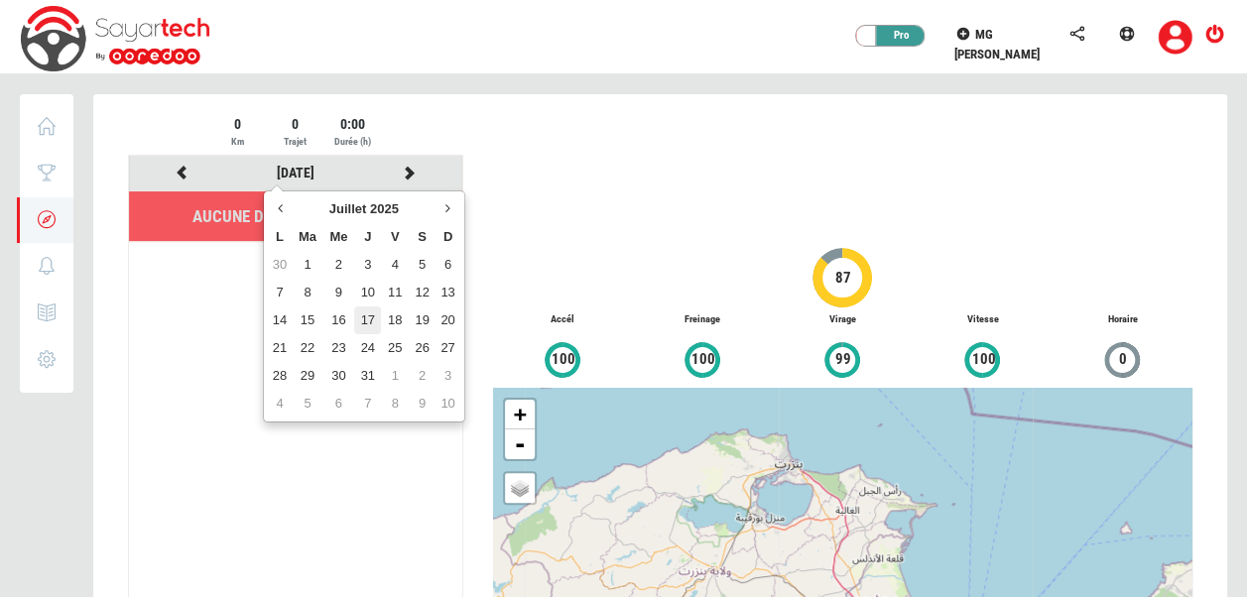
click at [379, 315] on td "17" at bounding box center [367, 321] width 27 height 28
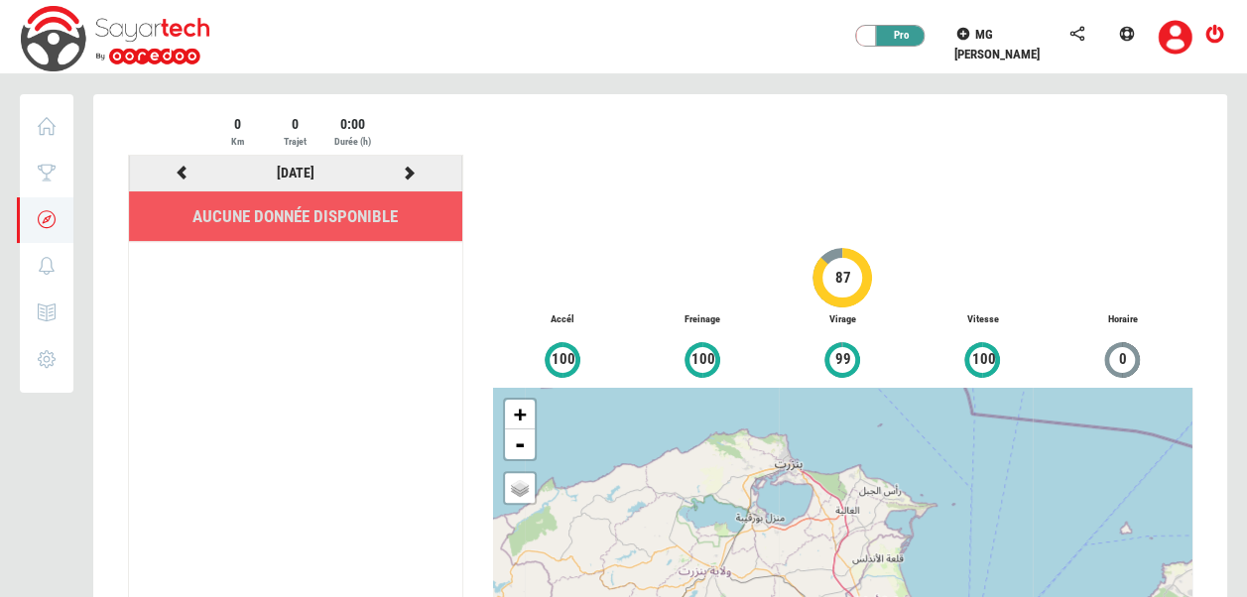
click at [187, 176] on icon at bounding box center [183, 173] width 18 height 14
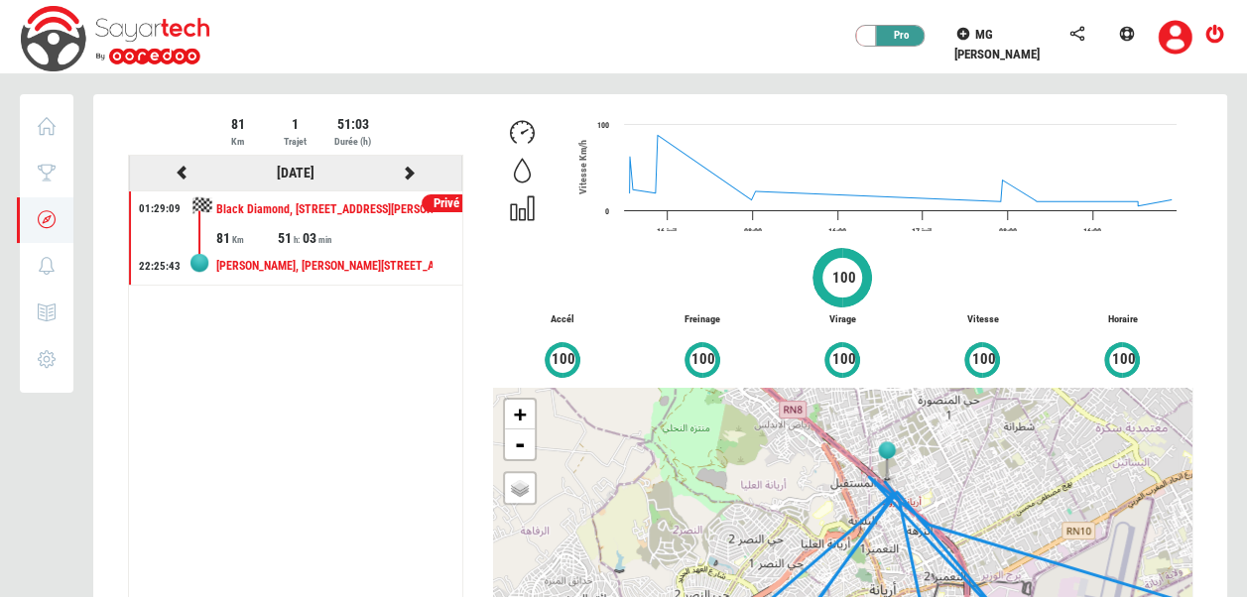
click at [182, 173] on icon at bounding box center [183, 173] width 18 height 14
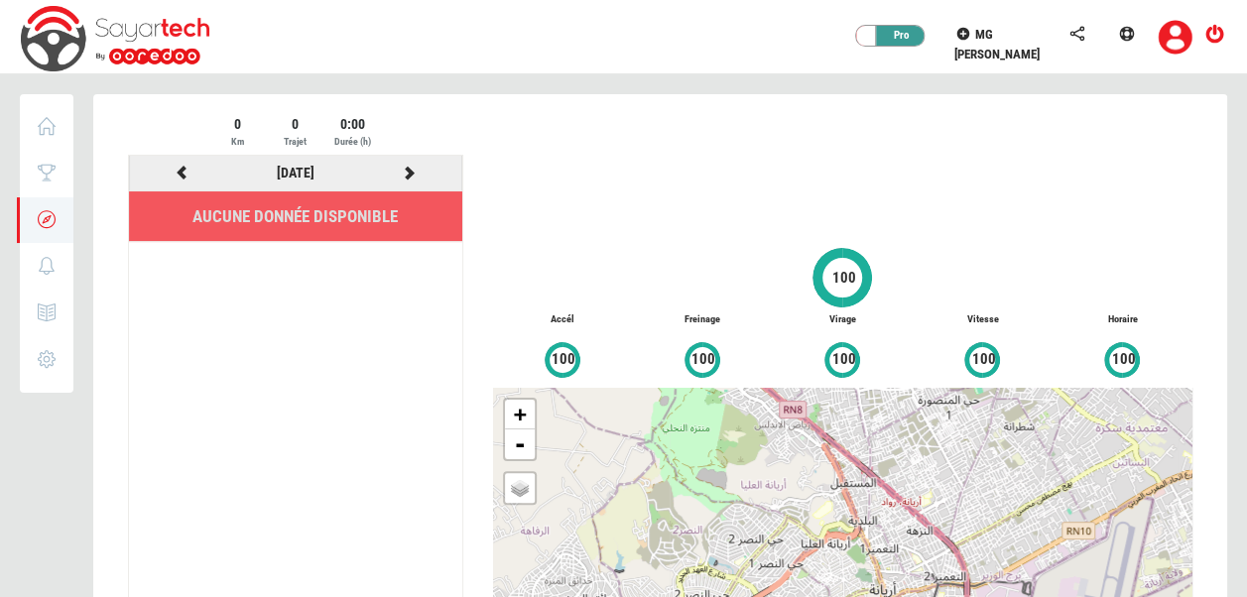
click at [418, 177] on icon at bounding box center [410, 173] width 18 height 14
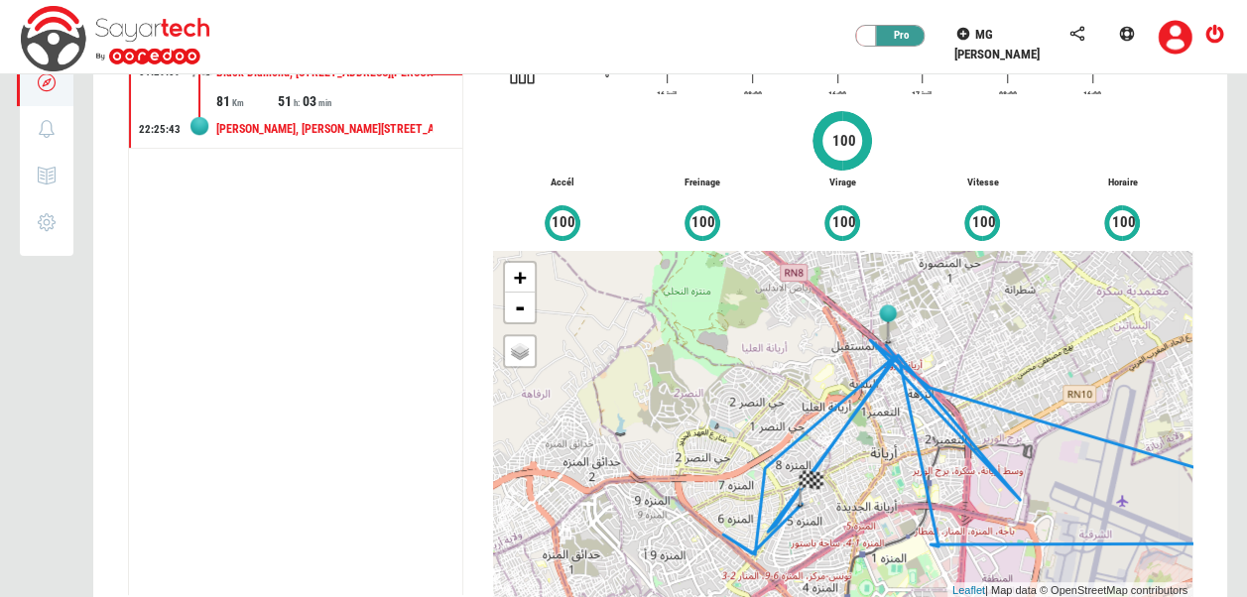
scroll to position [147, 0]
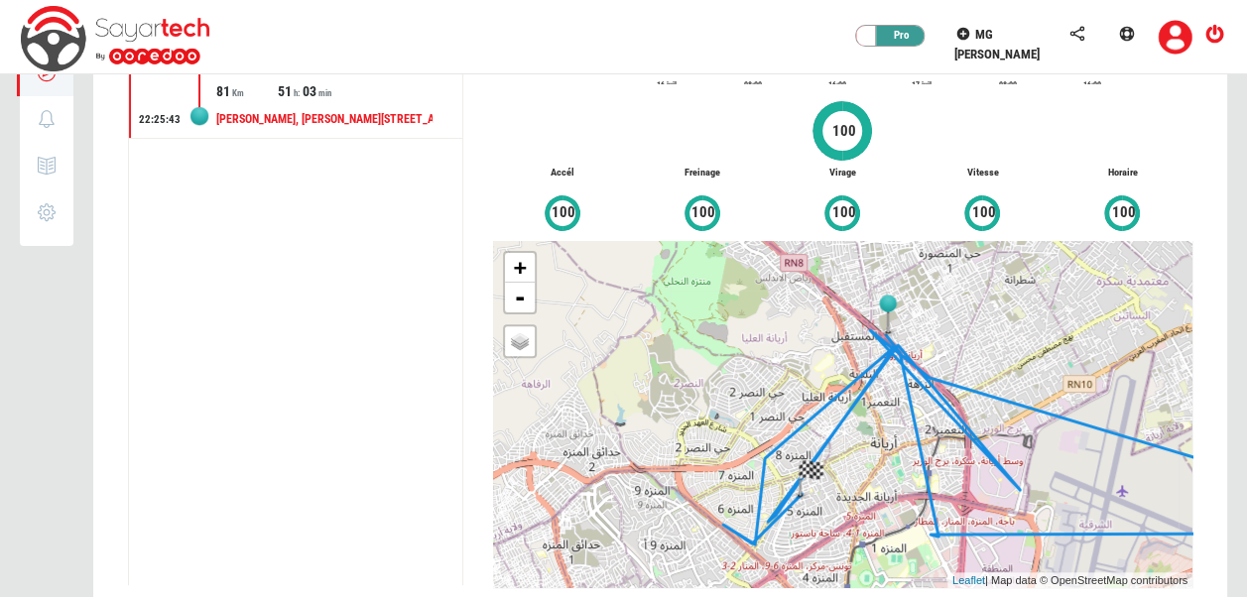
click at [782, 373] on div "+ - OSM Map Google Map Google Satellite Leaflet | Map data © OpenStreetMap cont…" at bounding box center [843, 414] width 700 height 347
click at [1073, 369] on div "+ - OSM Map Google Map Google Satellite Leaflet | Map data © OpenStreetMap cont…" at bounding box center [843, 414] width 700 height 347
